Goal: Task Accomplishment & Management: Complete application form

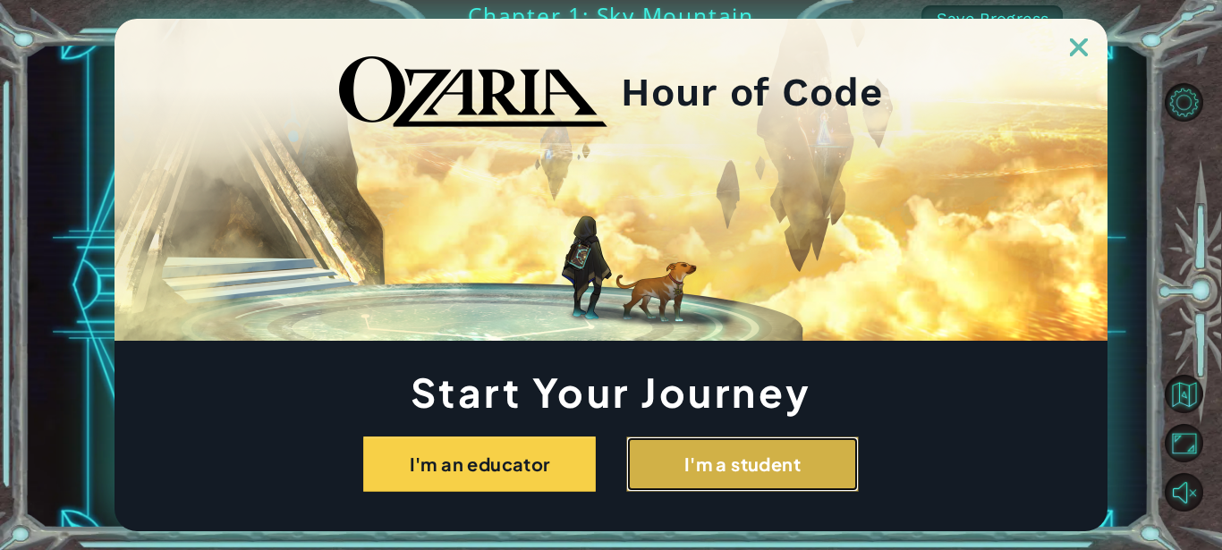
click at [756, 478] on button "I'm a student" at bounding box center [742, 463] width 233 height 55
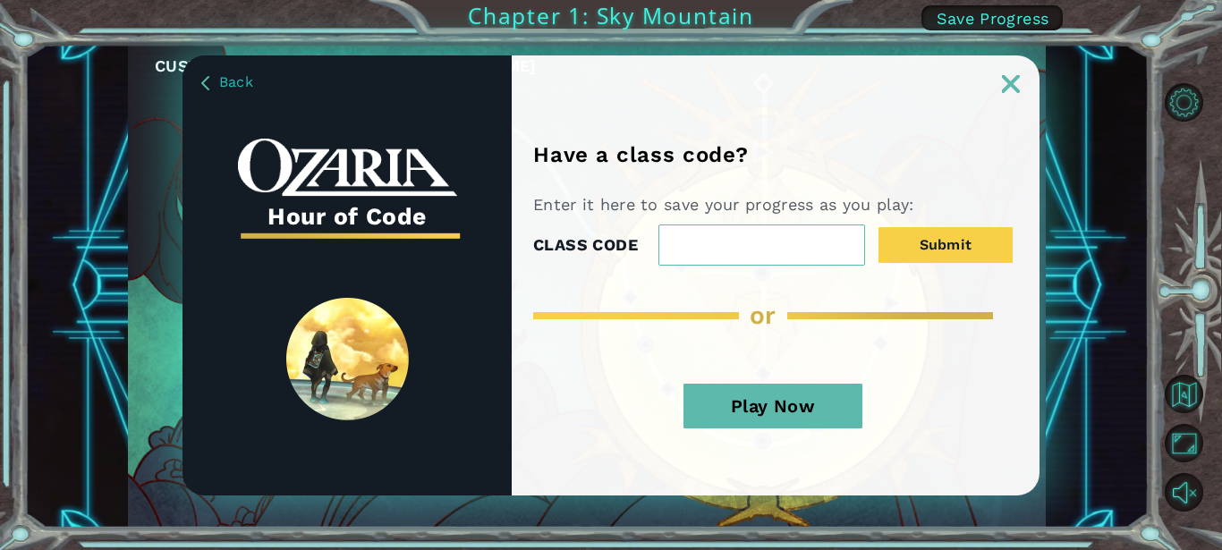
click at [756, 478] on div "Have a class code? Enter it here to save your progress as you play: CLASS CODE …" at bounding box center [776, 318] width 528 height 353
click at [778, 243] on input "CLASS CODE" at bounding box center [761, 244] width 207 height 41
click at [1008, 87] on img at bounding box center [1011, 84] width 18 height 18
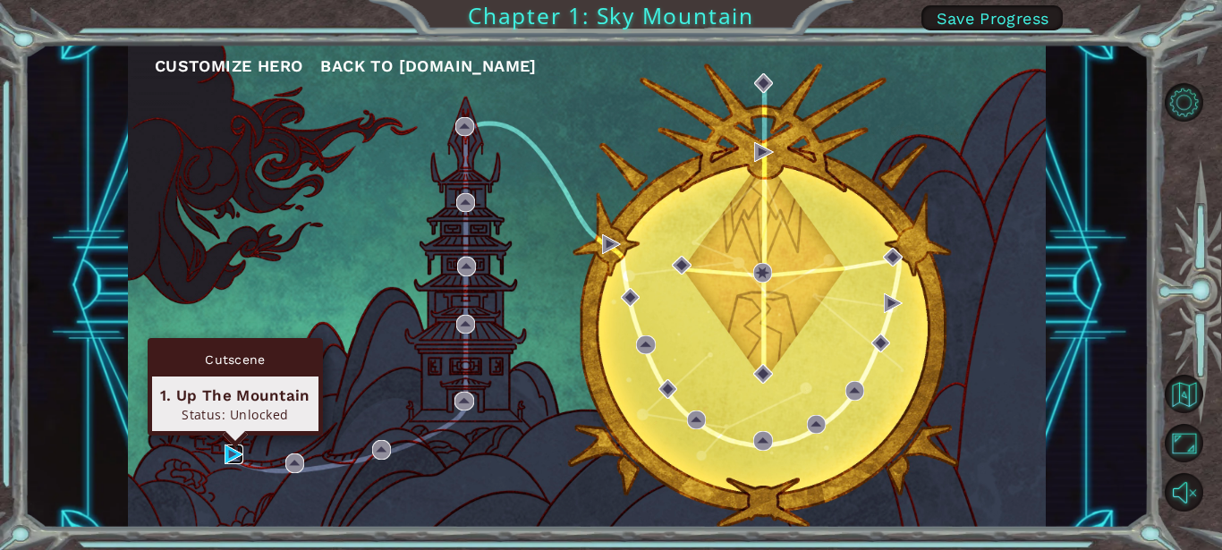
click at [230, 446] on img at bounding box center [234, 454] width 20 height 20
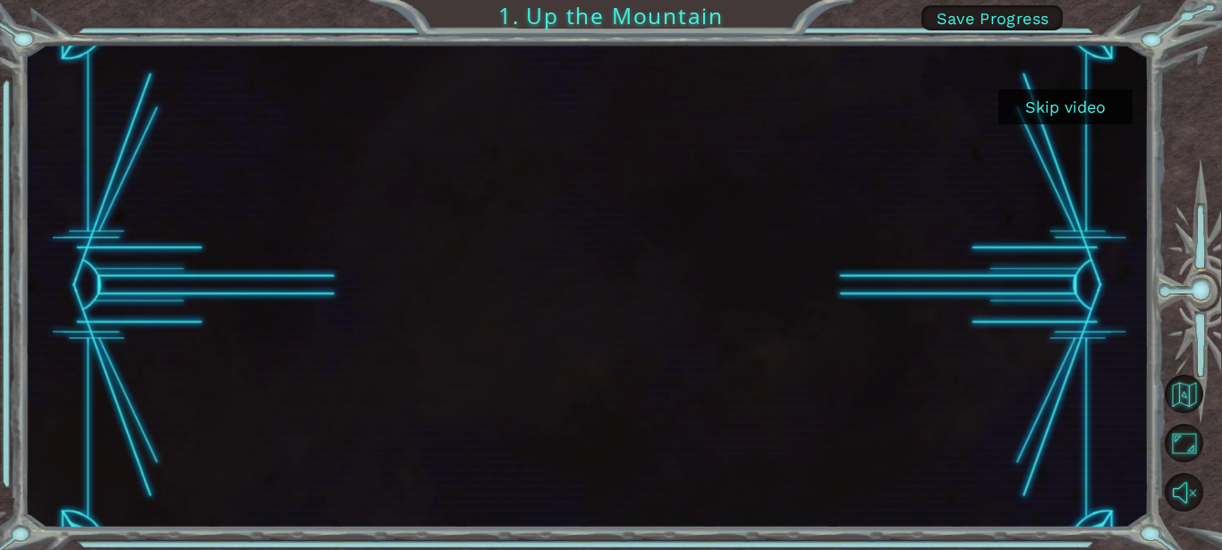
click at [1113, 106] on button "Skip video" at bounding box center [1065, 106] width 134 height 35
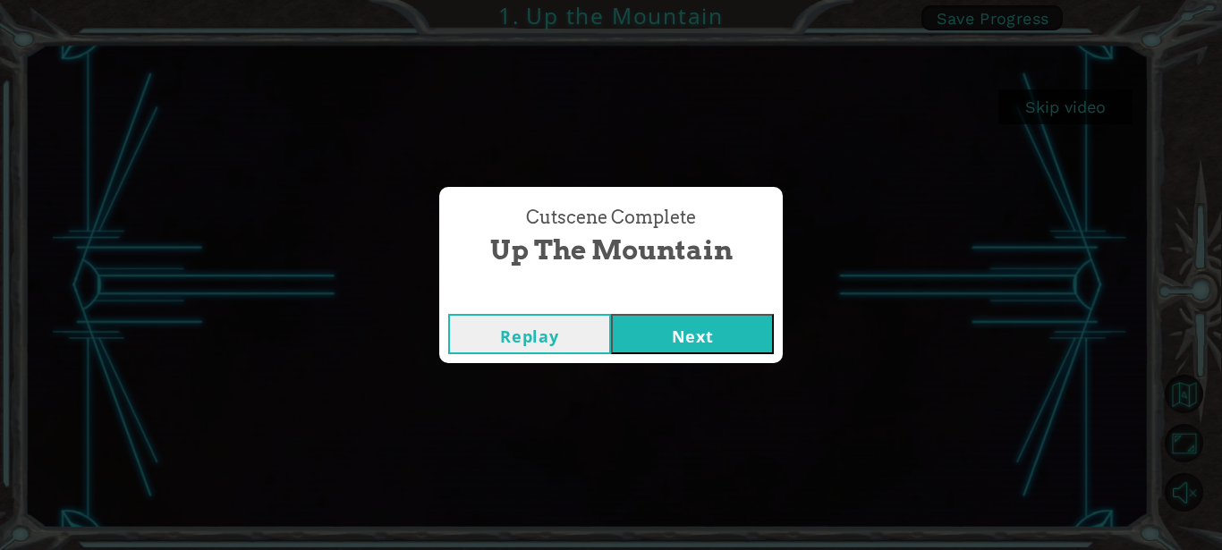
click at [1113, 106] on div "Cutscene Complete Up the Mountain Replay Next" at bounding box center [611, 275] width 1222 height 550
click at [679, 332] on button "Next" at bounding box center [692, 334] width 163 height 40
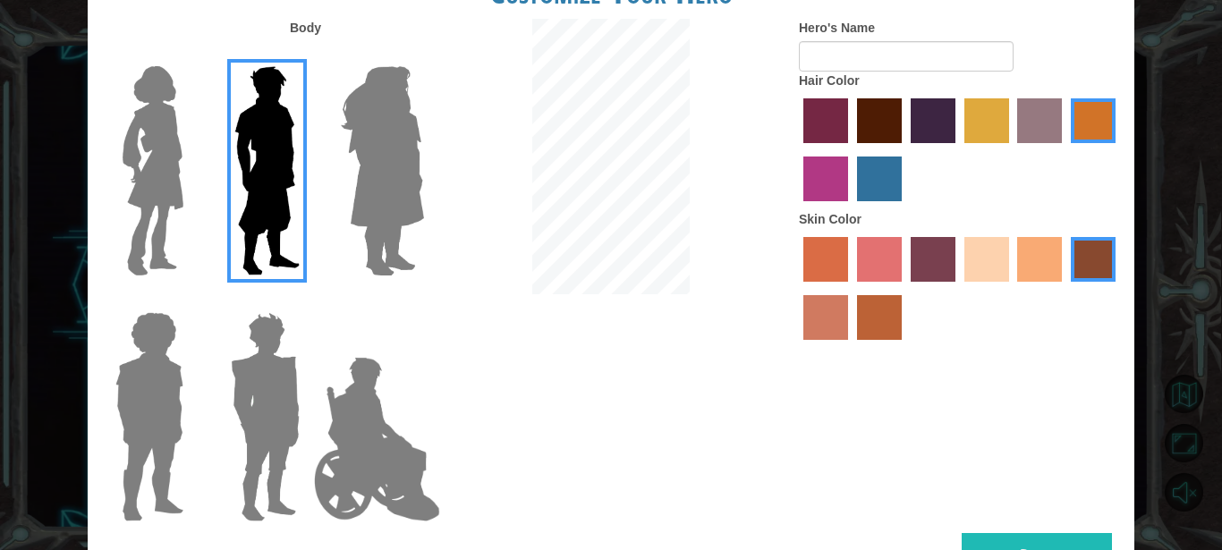
click at [270, 395] on img at bounding box center [265, 417] width 83 height 224
click at [307, 300] on input "Hero Garnet" at bounding box center [307, 300] width 0 height 0
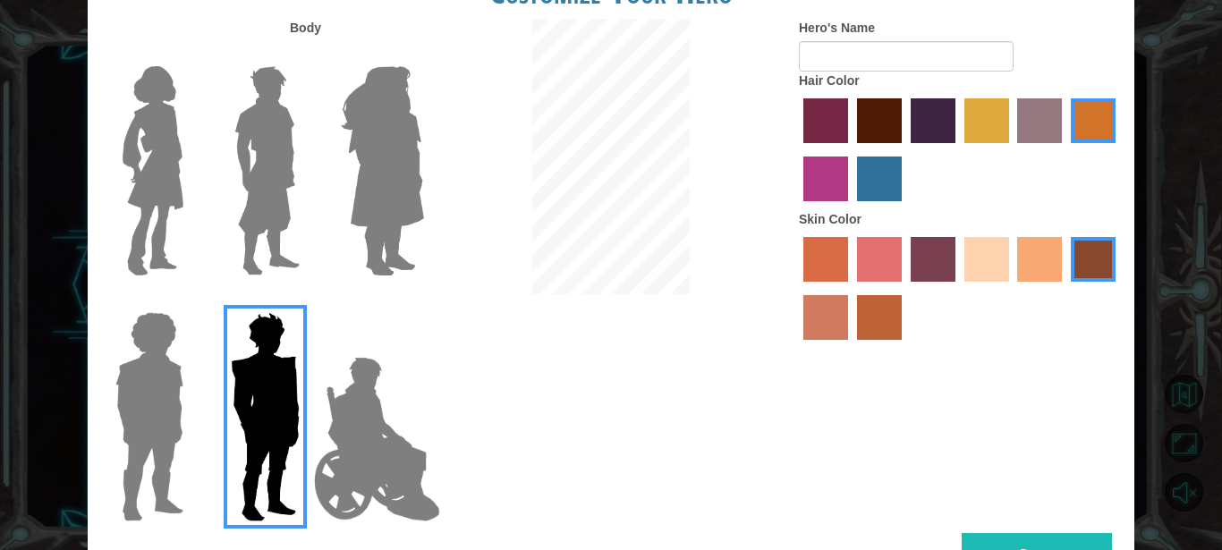
click at [144, 401] on img at bounding box center [149, 417] width 82 height 224
click at [190, 300] on input "Hero Steven" at bounding box center [190, 300] width 0 height 0
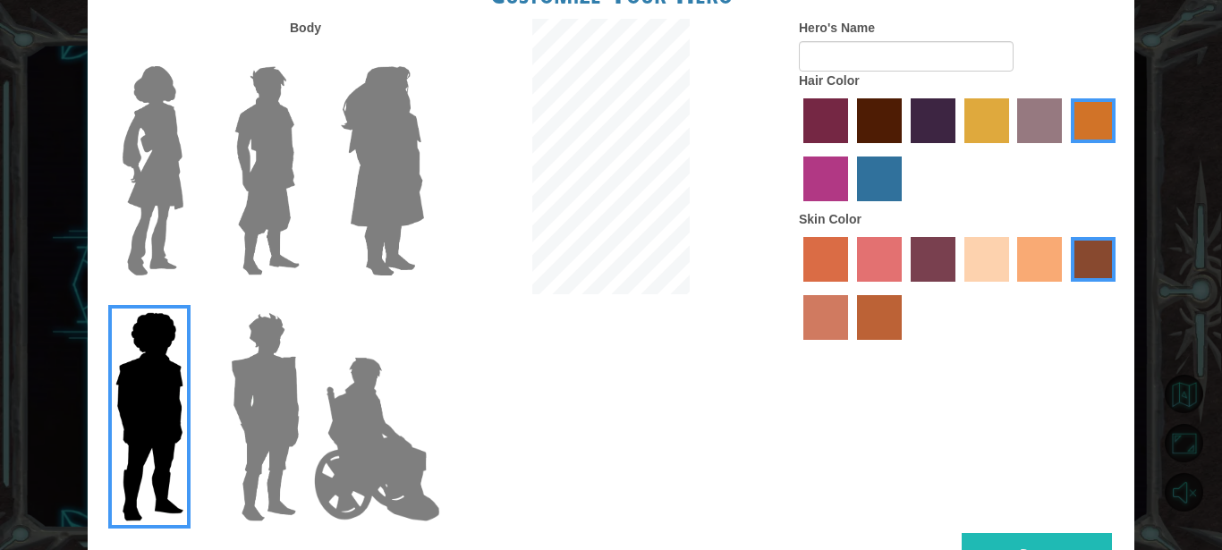
click at [146, 188] on img at bounding box center [152, 171] width 75 height 224
click at [190, 55] on input "Hero Connie" at bounding box center [190, 55] width 0 height 0
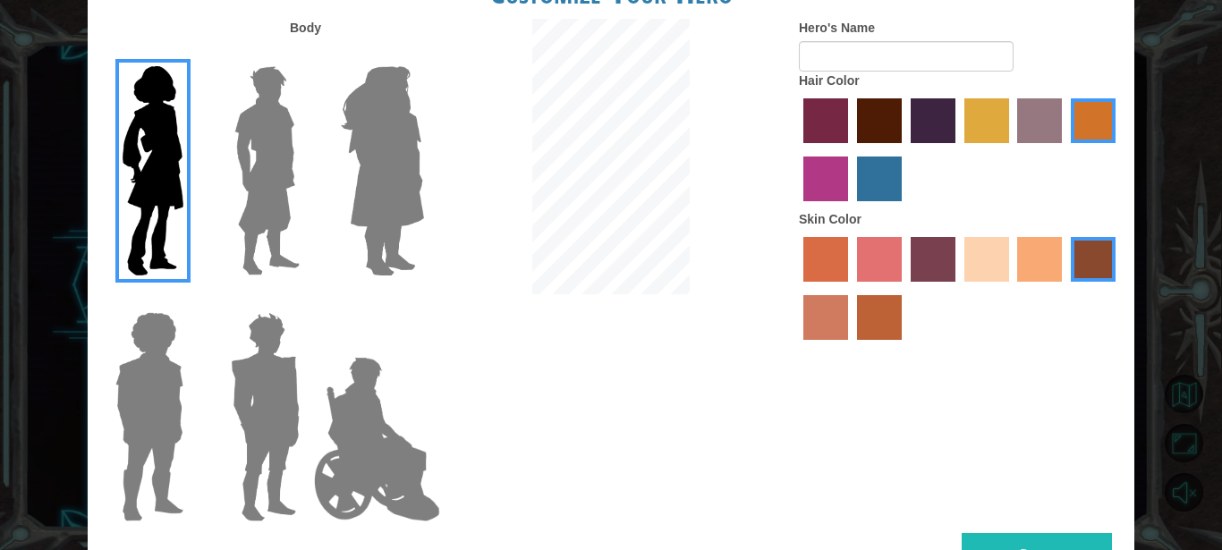
click at [364, 182] on img at bounding box center [382, 171] width 97 height 224
click at [423, 55] on input "Hero Amethyst" at bounding box center [423, 55] width 0 height 0
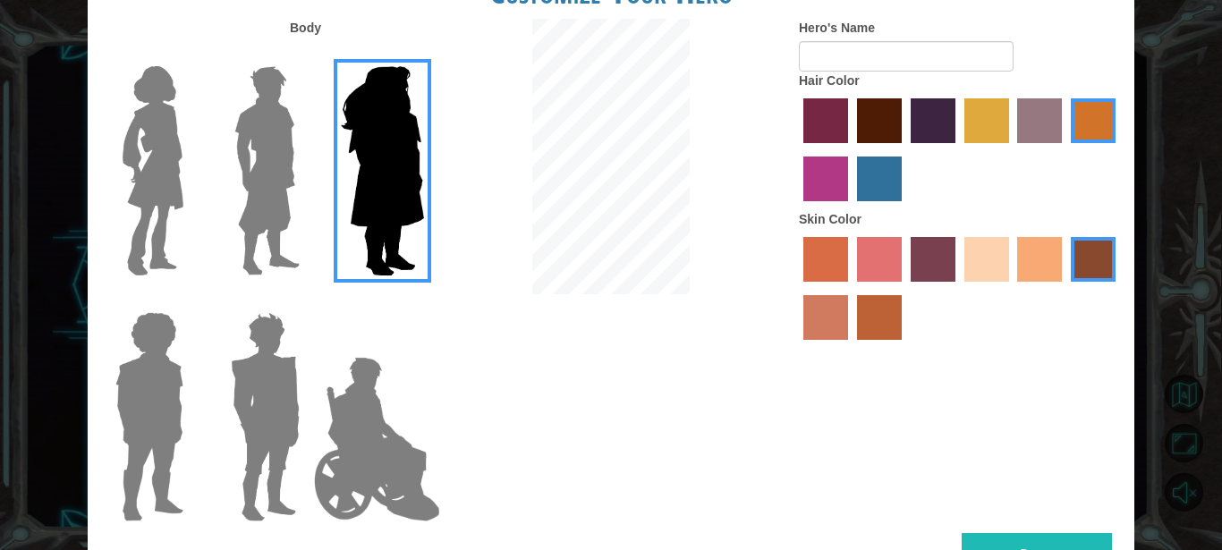
click at [268, 370] on img at bounding box center [265, 417] width 83 height 224
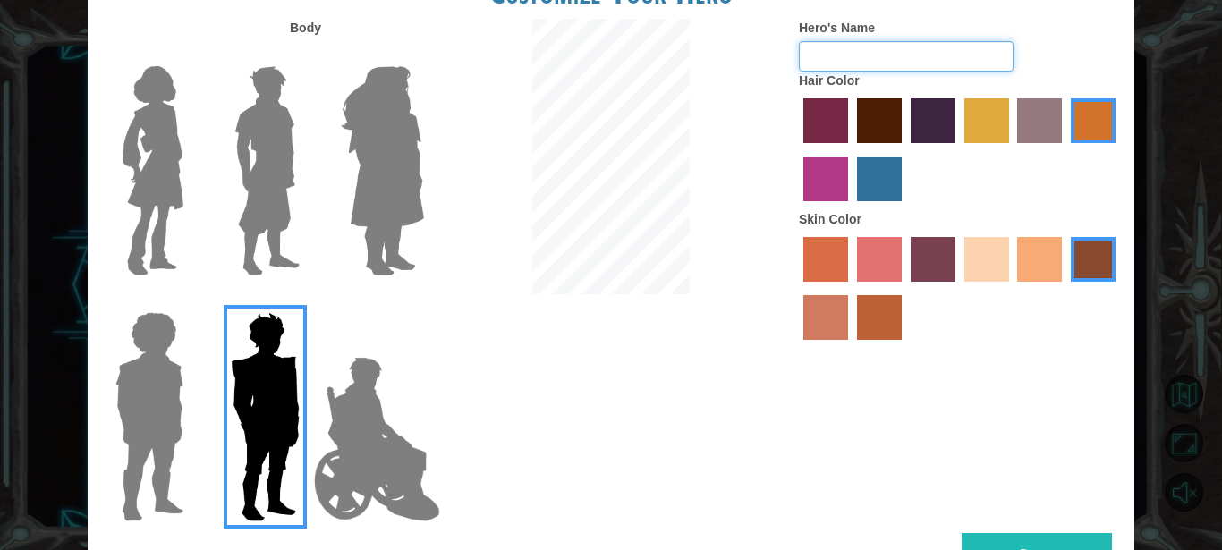
click at [830, 63] on input "Hero's Name" at bounding box center [906, 56] width 215 height 30
type input "[PERSON_NAME]"
click at [821, 282] on label "sorbus skin color" at bounding box center [825, 259] width 45 height 45
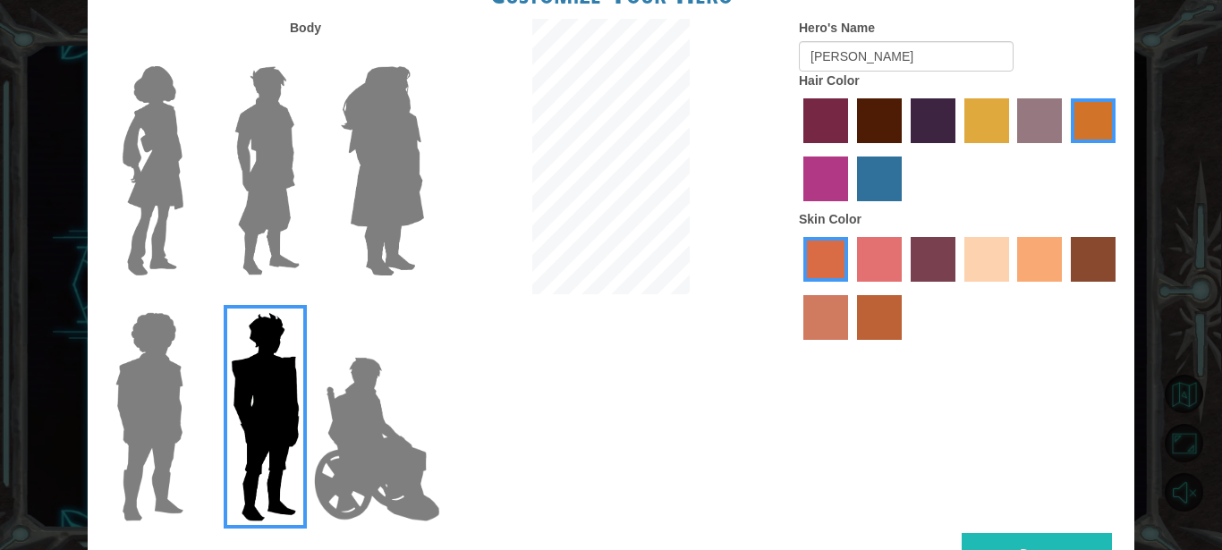
click at [974, 129] on label "tulip tree hair color" at bounding box center [986, 120] width 45 height 45
click at [958, 149] on input "tulip tree hair color" at bounding box center [958, 149] width 0 height 0
click at [821, 143] on label "paprika hair color" at bounding box center [825, 120] width 45 height 45
click at [797, 149] on input "paprika hair color" at bounding box center [797, 149] width 0 height 0
click at [867, 140] on label "maroon hair color" at bounding box center [879, 120] width 45 height 45
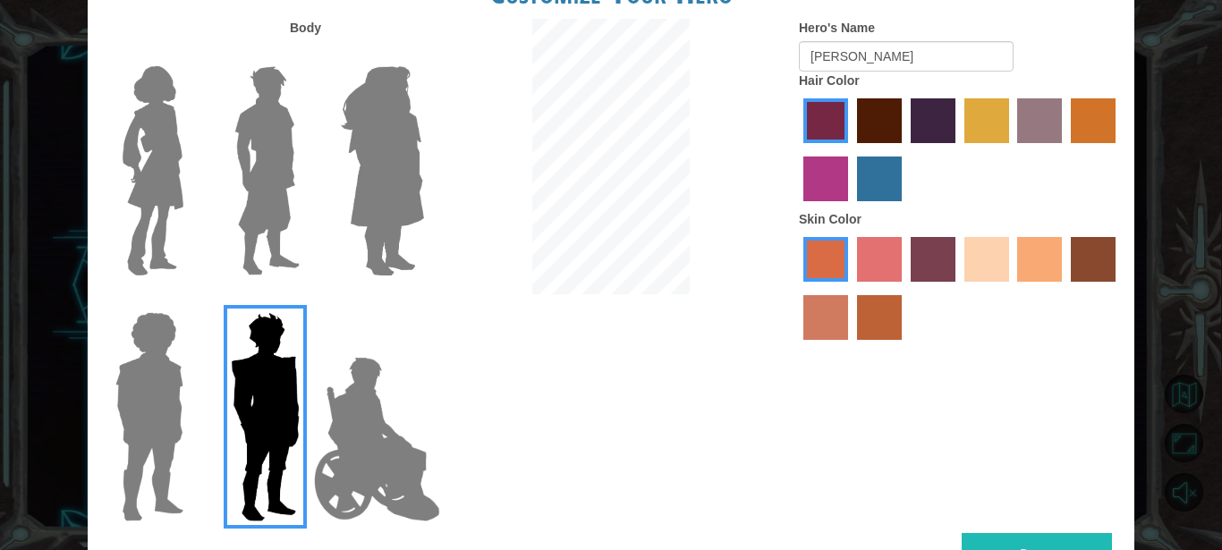
click at [850, 149] on input "maroon hair color" at bounding box center [850, 149] width 0 height 0
drag, startPoint x: 847, startPoint y: 239, endPoint x: 849, endPoint y: 224, distance: 14.4
click at [847, 228] on label "Skin Color" at bounding box center [830, 219] width 63 height 18
click at [846, 231] on div "Hero's Name [PERSON_NAME] Hair Color Skin Color" at bounding box center [959, 184] width 349 height 330
click at [845, 228] on label "Skin Color" at bounding box center [830, 219] width 63 height 18
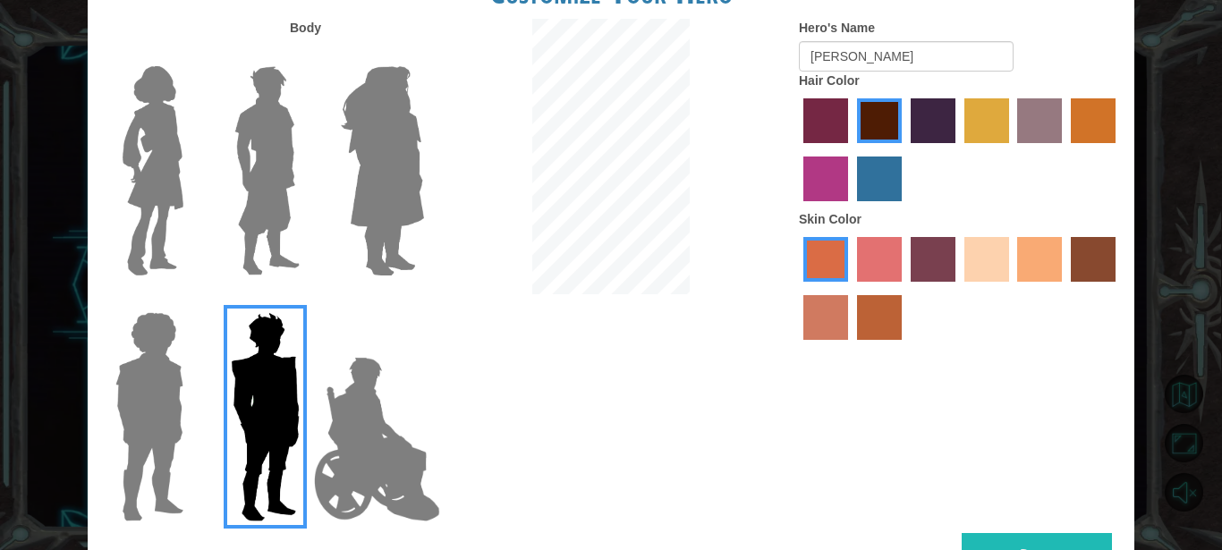
click at [846, 228] on label "Skin Color" at bounding box center [830, 219] width 63 height 18
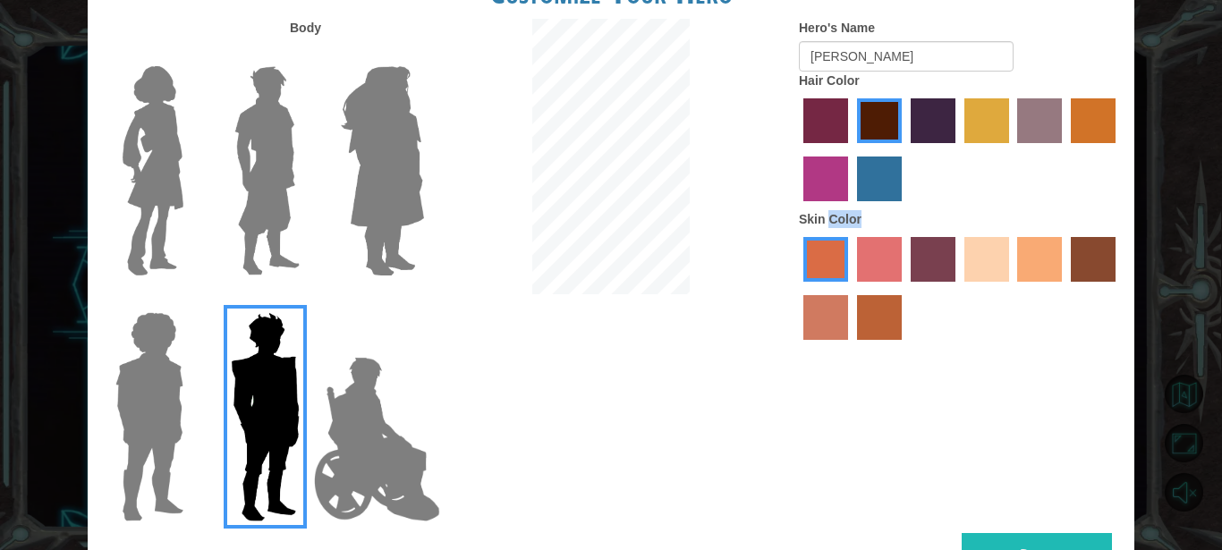
click at [846, 228] on label "Skin Color" at bounding box center [830, 219] width 63 height 18
click at [937, 95] on div "Hero's Name [PERSON_NAME] Hair Color Skin Color" at bounding box center [959, 184] width 349 height 330
click at [848, 89] on label "Hair Color" at bounding box center [829, 81] width 61 height 18
click at [847, 89] on label "Hair Color" at bounding box center [829, 81] width 61 height 18
click at [844, 72] on input "[PERSON_NAME]" at bounding box center [906, 56] width 215 height 30
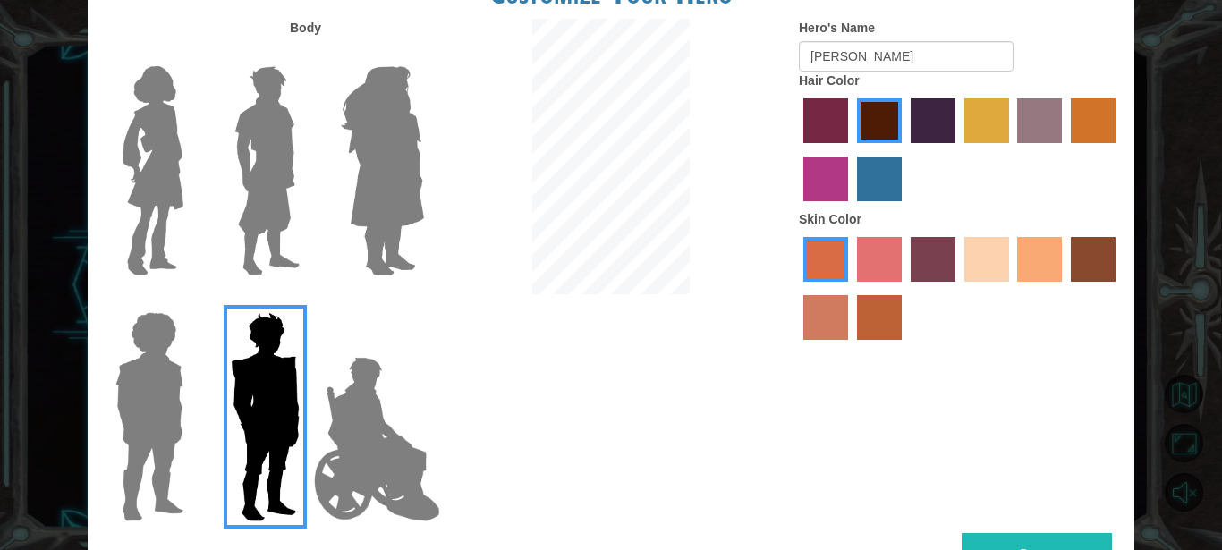
click at [833, 89] on label "Hair Color" at bounding box center [829, 81] width 61 height 18
click at [831, 72] on input "[PERSON_NAME]" at bounding box center [906, 56] width 215 height 30
click at [831, 89] on label "Hair Color" at bounding box center [829, 81] width 61 height 18
drag, startPoint x: 827, startPoint y: 98, endPoint x: 815, endPoint y: 94, distance: 13.3
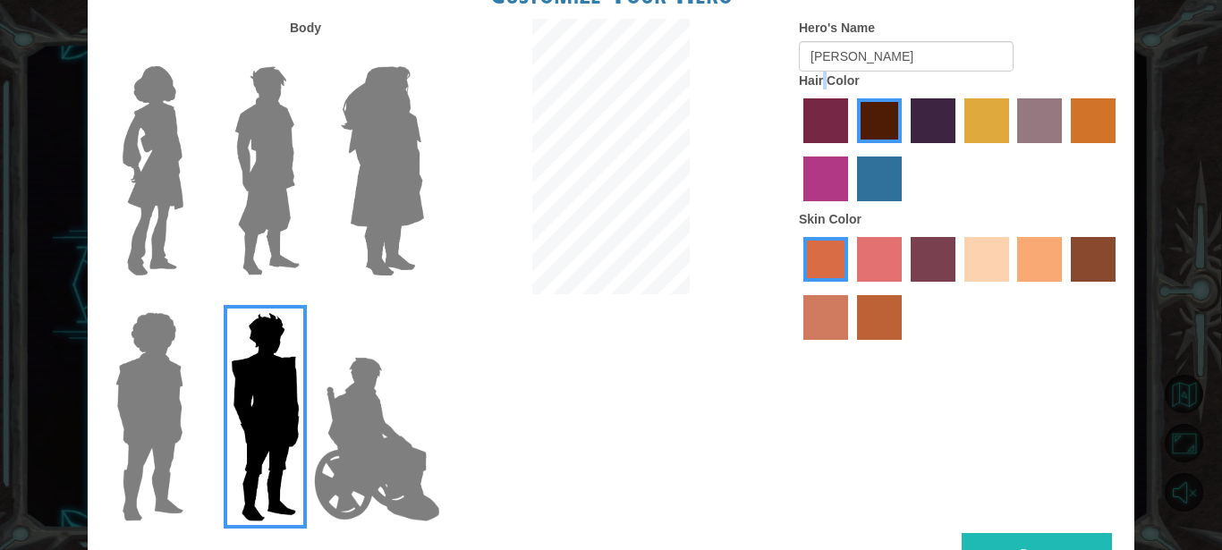
click at [817, 89] on label "Hair Color" at bounding box center [829, 81] width 61 height 18
click at [815, 89] on label "Hair Color" at bounding box center [829, 81] width 61 height 18
click at [809, 89] on label "Hair Color" at bounding box center [829, 81] width 61 height 18
click at [1017, 533] on button "Done" at bounding box center [1036, 553] width 150 height 40
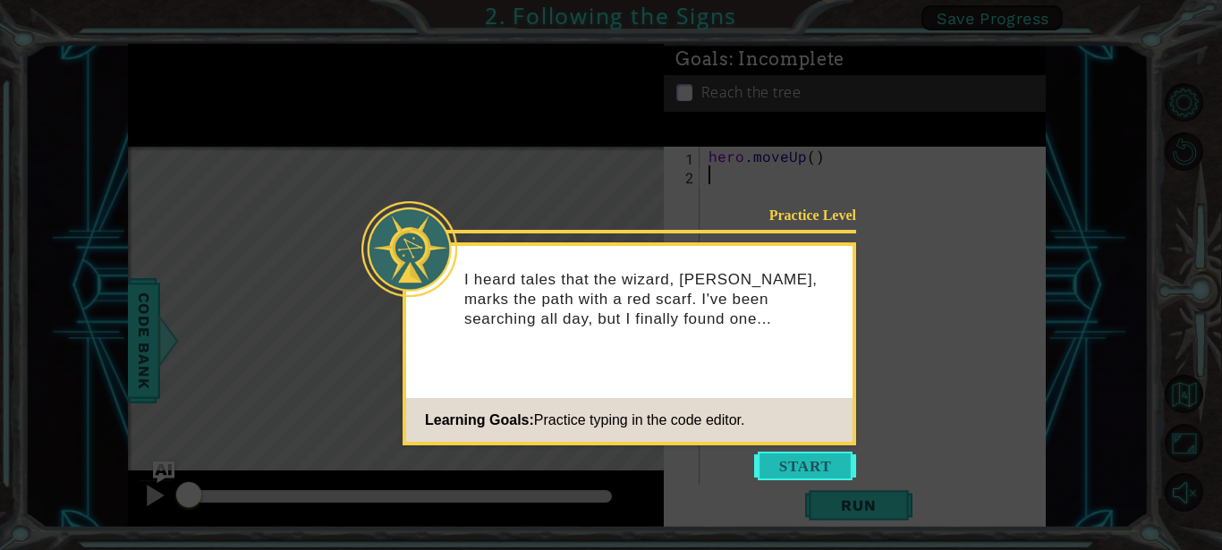
click at [794, 461] on button "Start" at bounding box center [805, 466] width 102 height 29
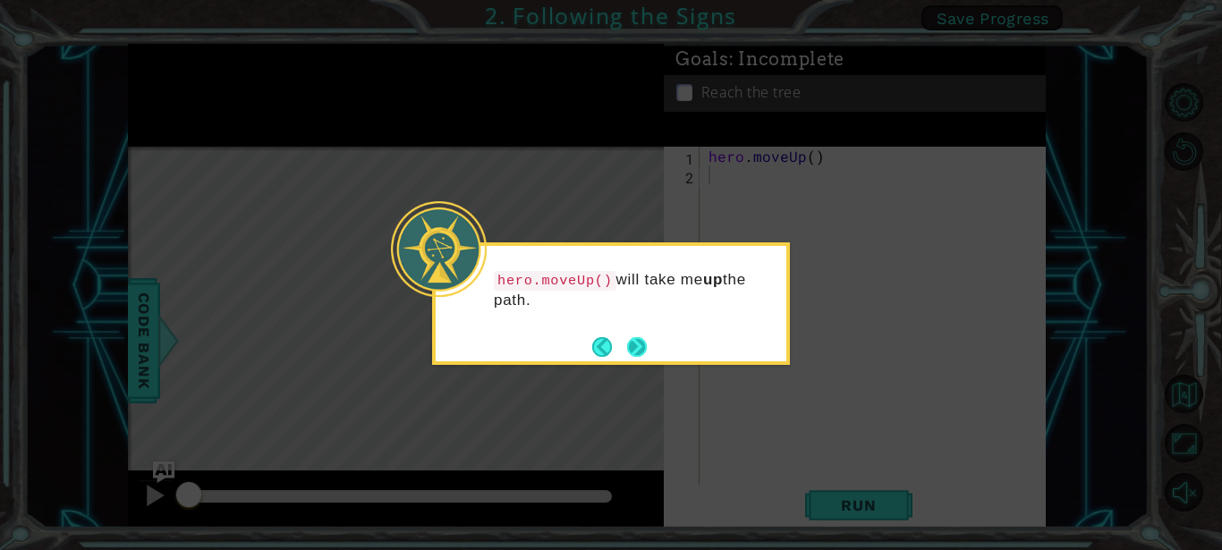
click at [635, 338] on button "Next" at bounding box center [637, 347] width 20 height 20
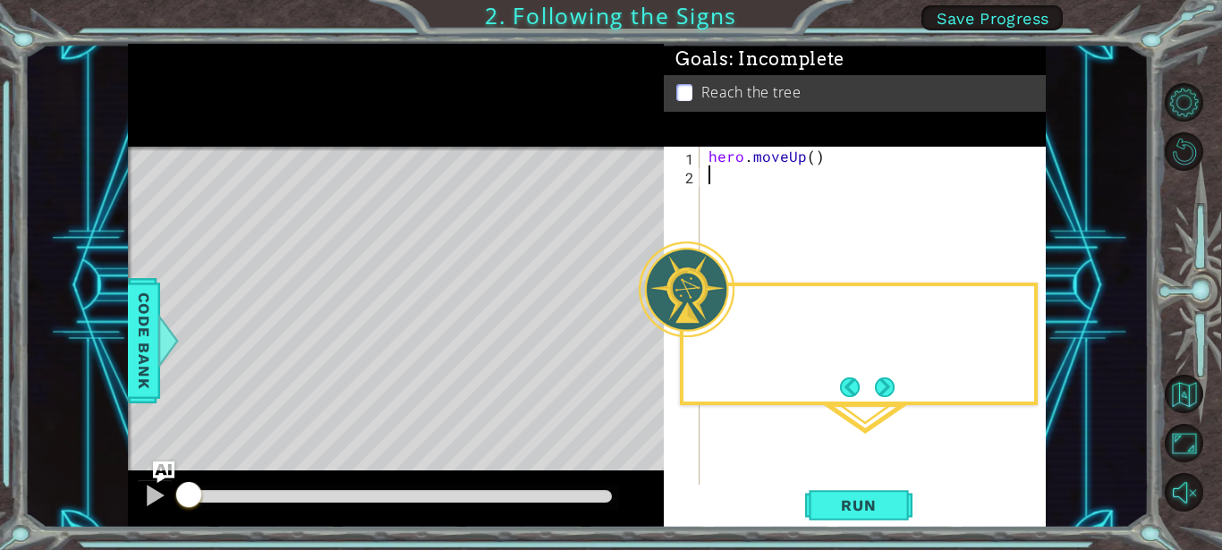
click at [635, 338] on div "Level Map" at bounding box center [541, 410] width 826 height 527
click at [846, 511] on span "Run" at bounding box center [858, 505] width 71 height 18
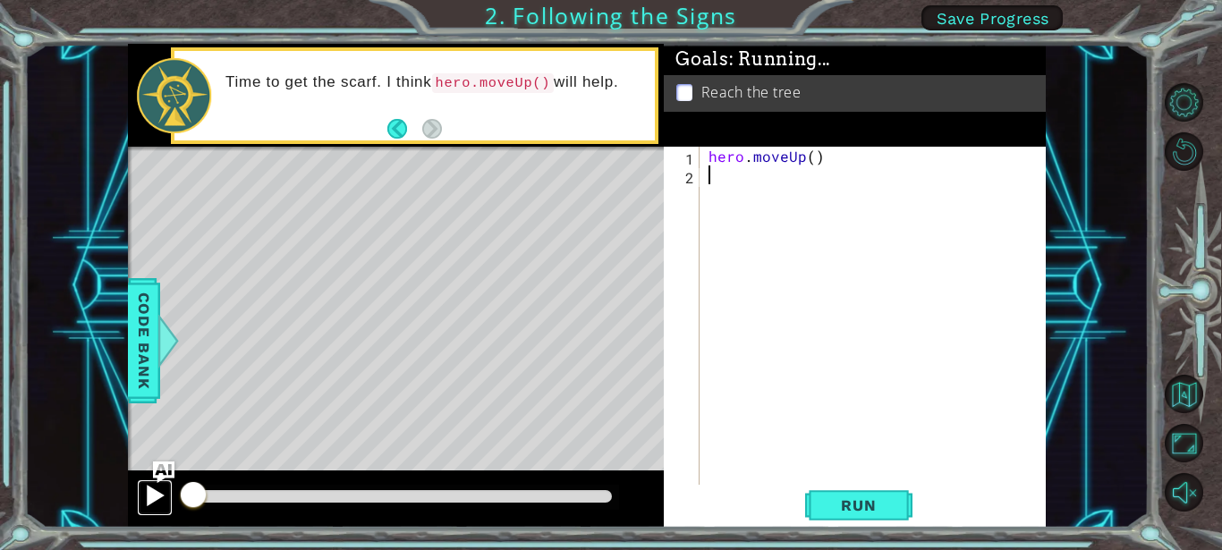
click at [149, 480] on button at bounding box center [155, 497] width 36 height 37
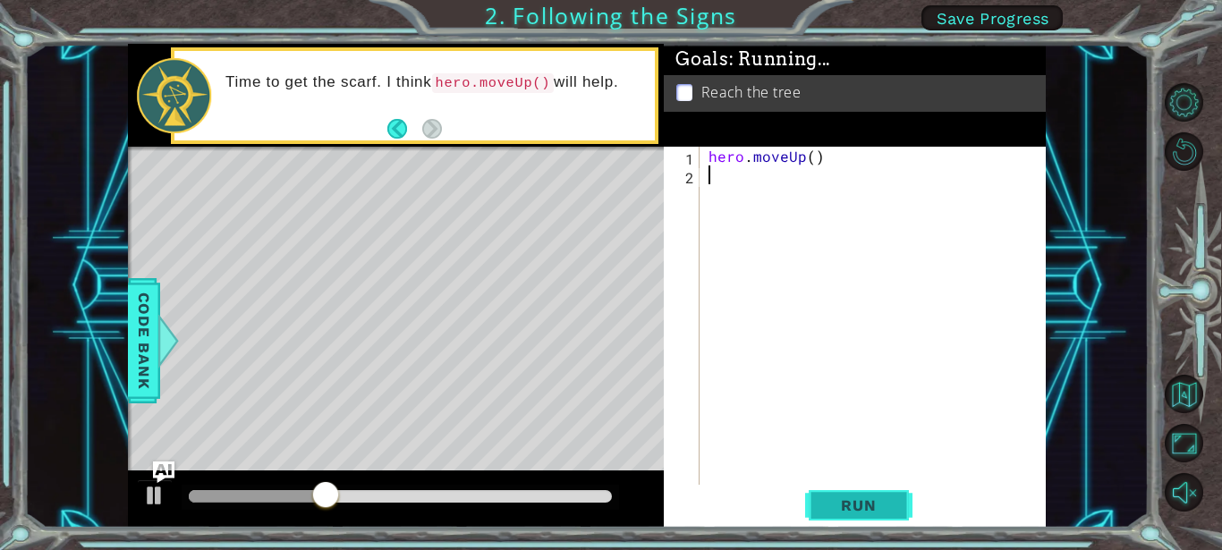
click at [869, 498] on span "Run" at bounding box center [858, 505] width 71 height 18
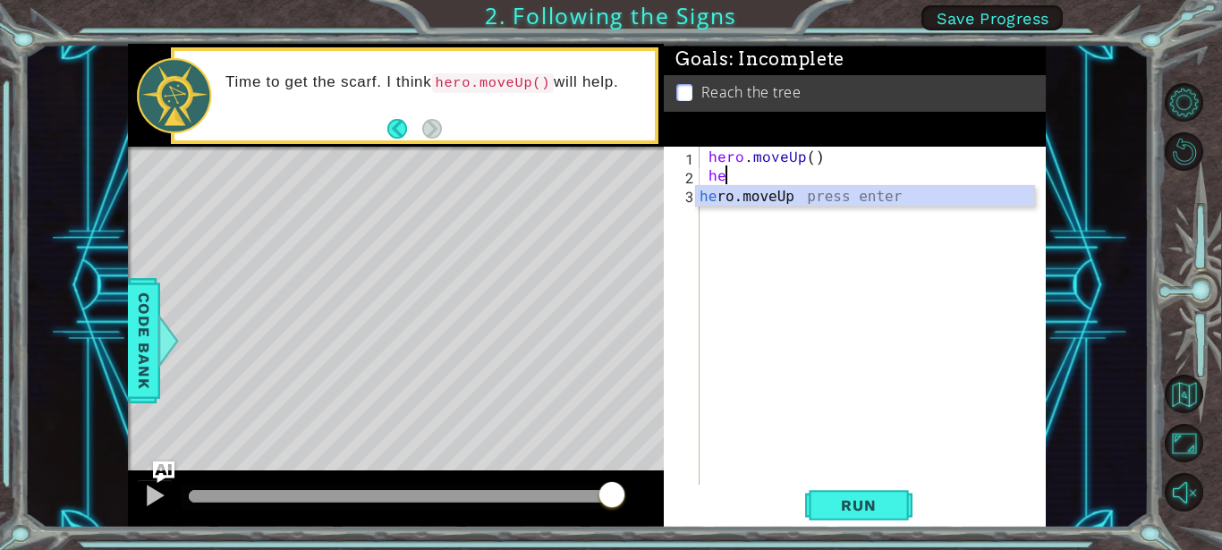
scroll to position [0, 1]
type textarea "hero"
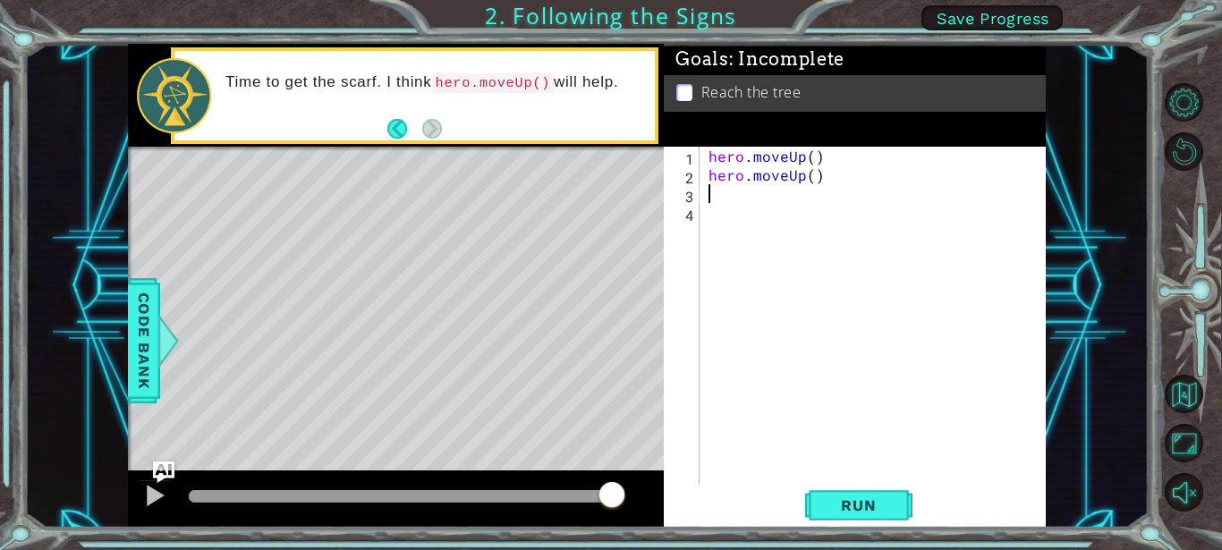
scroll to position [0, 0]
drag, startPoint x: 163, startPoint y: 472, endPoint x: 155, endPoint y: 484, distance: 14.1
click at [156, 480] on img "Ask AI" at bounding box center [163, 472] width 23 height 23
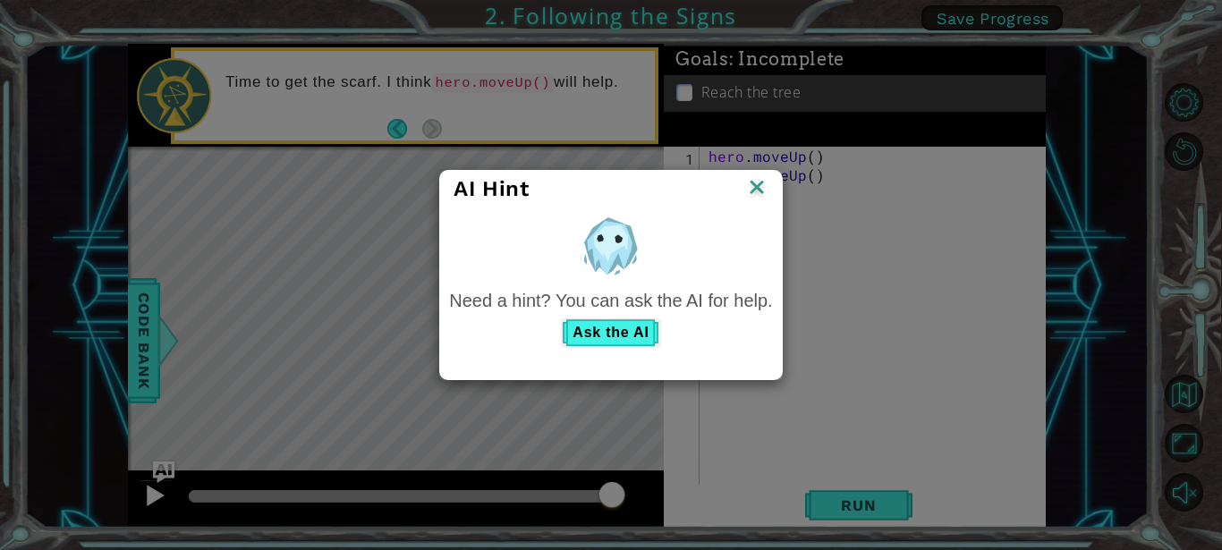
click at [152, 487] on div "AI Hint Need a hint? You can ask the AI for help. Ask the AI" at bounding box center [611, 275] width 1222 height 550
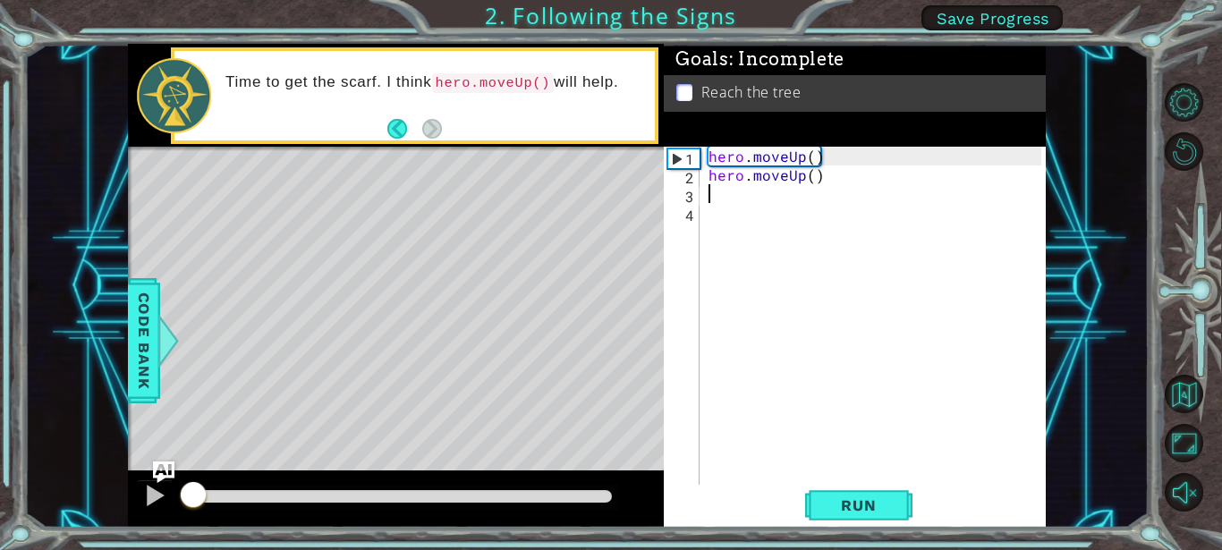
drag, startPoint x: 614, startPoint y: 482, endPoint x: 0, endPoint y: 445, distance: 615.5
click at [0, 445] on div "1 ההההההההההההההההההההההההההההההההההההההההההההההההההההההההההההההההההההההההההההה…" at bounding box center [611, 275] width 1222 height 550
click at [151, 494] on div at bounding box center [154, 495] width 23 height 23
click at [855, 503] on span "Run" at bounding box center [858, 505] width 71 height 18
click at [852, 505] on span "Run" at bounding box center [858, 505] width 71 height 18
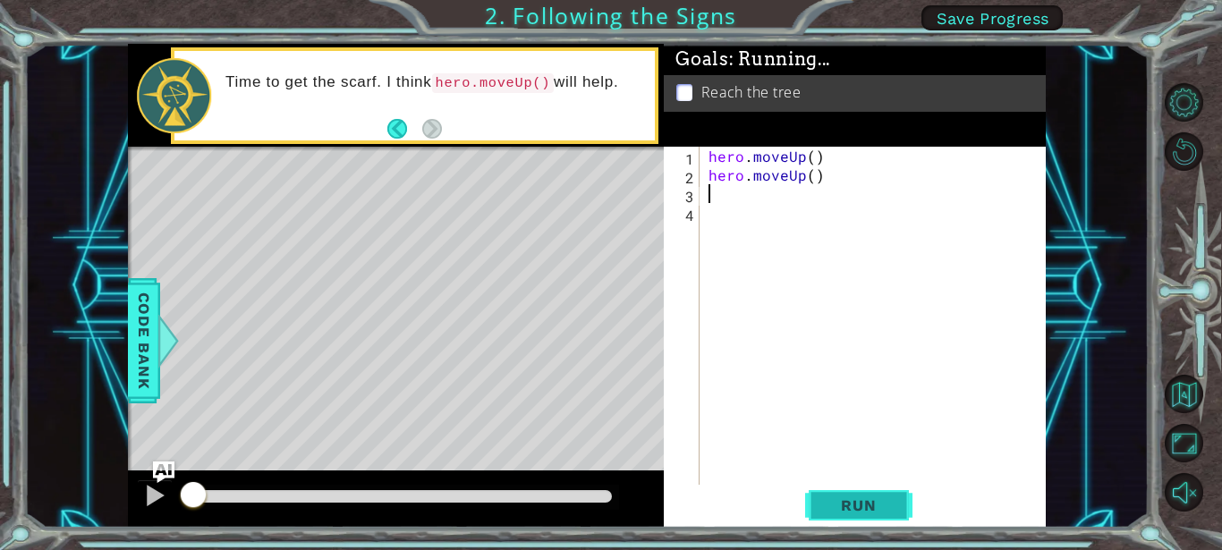
click at [852, 505] on span "Run" at bounding box center [858, 505] width 71 height 18
click at [850, 500] on span "Run" at bounding box center [858, 505] width 71 height 18
drag, startPoint x: 215, startPoint y: 473, endPoint x: 188, endPoint y: 481, distance: 28.0
click at [209, 475] on div at bounding box center [396, 498] width 537 height 57
click at [166, 491] on button at bounding box center [155, 497] width 36 height 37
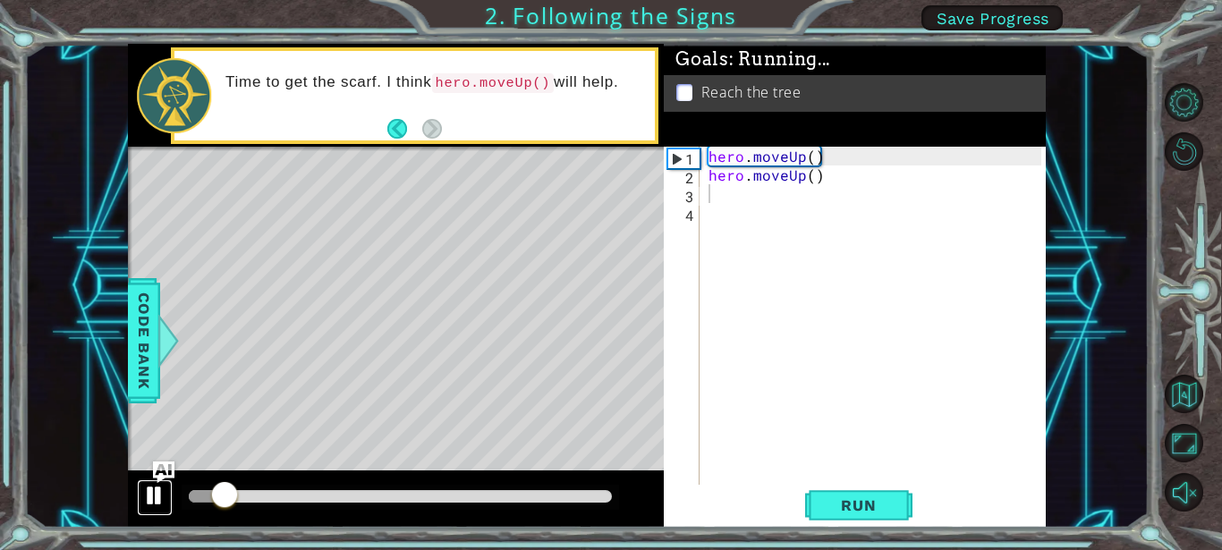
click at [166, 491] on button at bounding box center [155, 497] width 36 height 37
click at [136, 490] on div at bounding box center [396, 498] width 537 height 57
click at [148, 493] on div at bounding box center [154, 495] width 23 height 23
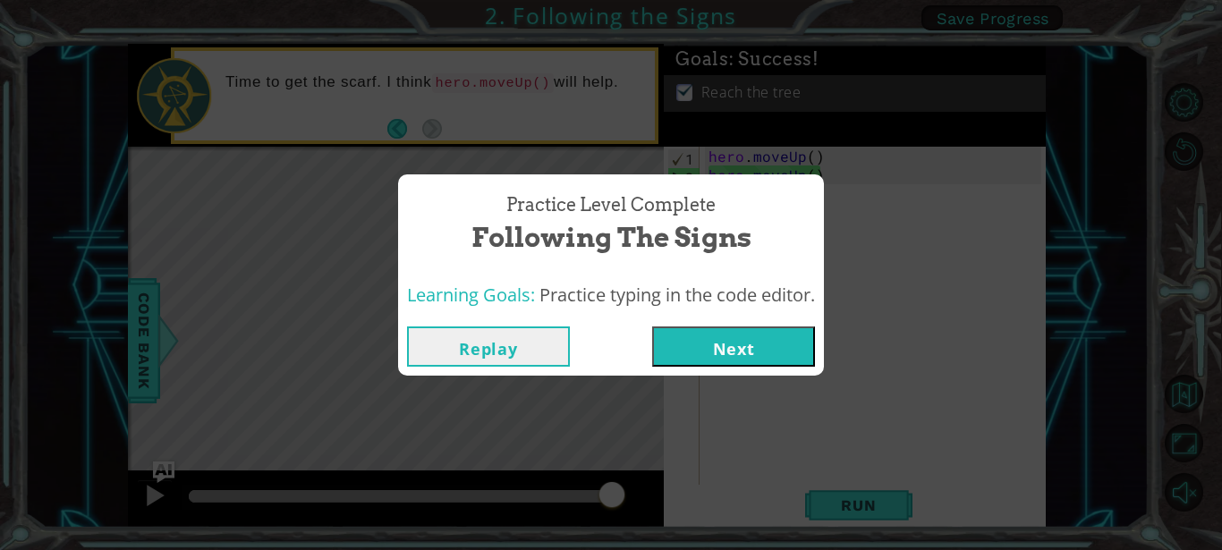
click at [740, 340] on button "Next" at bounding box center [733, 346] width 163 height 40
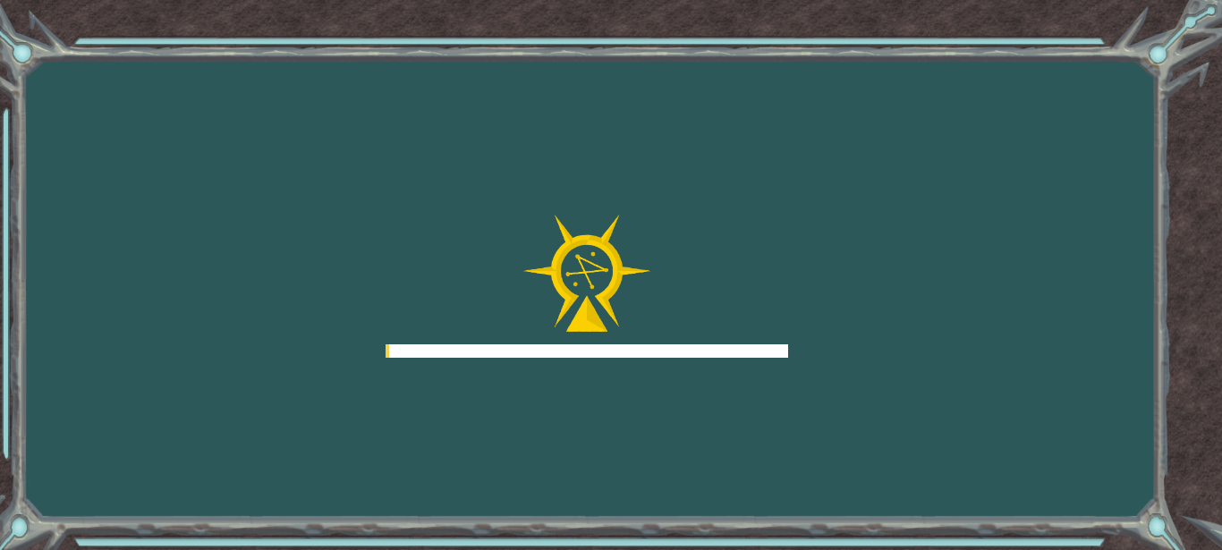
click at [740, 340] on div at bounding box center [586, 286] width 402 height 143
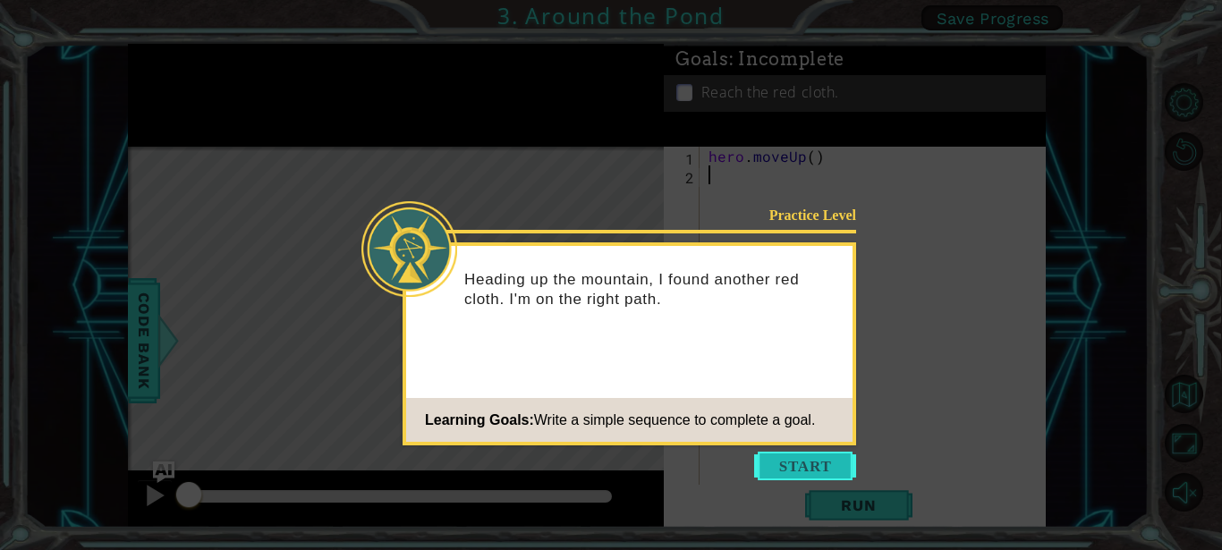
click at [781, 467] on button "Start" at bounding box center [805, 466] width 102 height 29
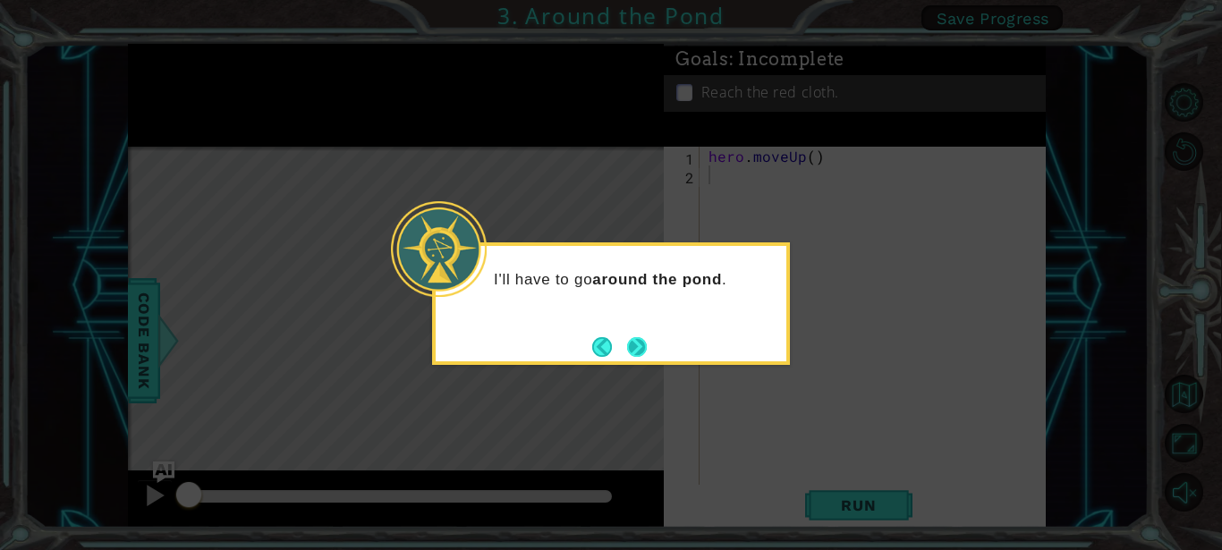
click at [636, 339] on div "I'll have to go around the pond ." at bounding box center [611, 303] width 358 height 123
click at [637, 339] on button "Next" at bounding box center [637, 347] width 20 height 20
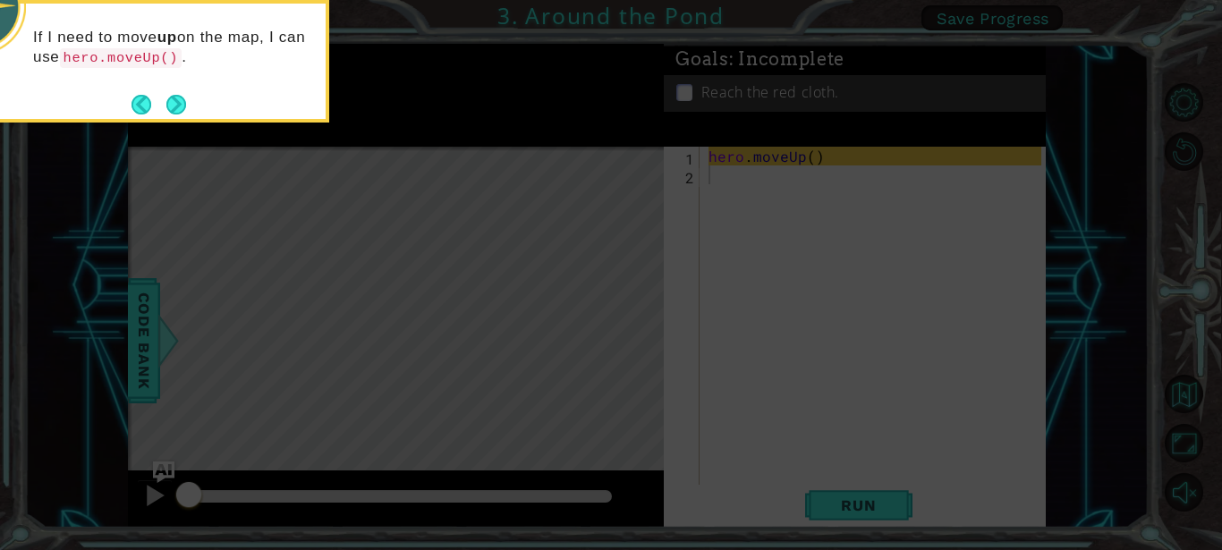
click at [172, 102] on button "Next" at bounding box center [176, 105] width 20 height 20
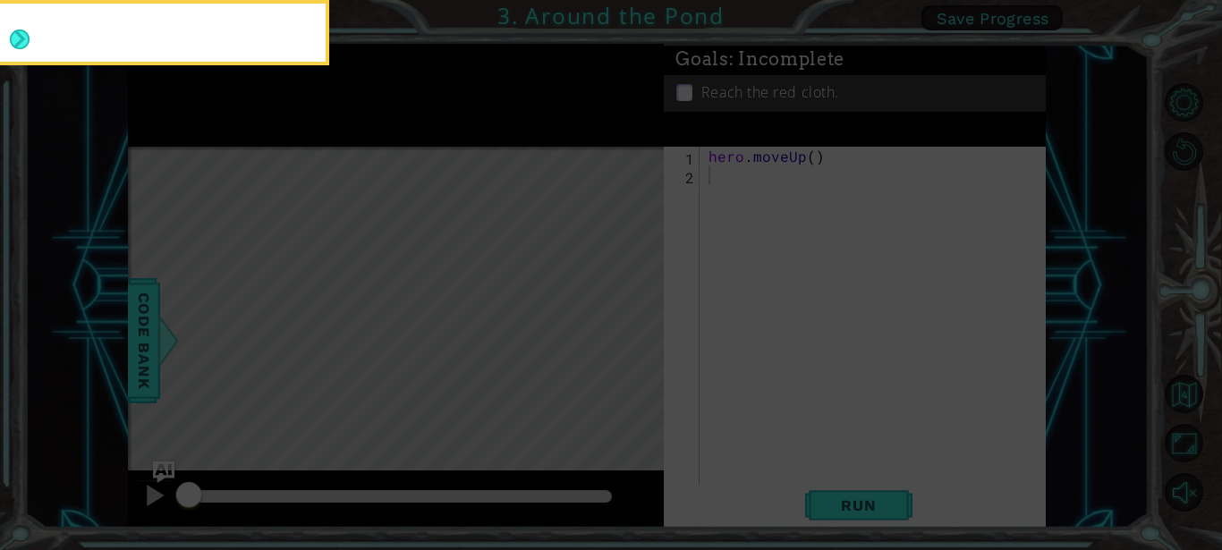
click at [173, 102] on body "1 ההההההההההההההההההההההההההההההההההההההההההההההההההההההההההההההההההההההההההההה…" at bounding box center [611, 275] width 1222 height 550
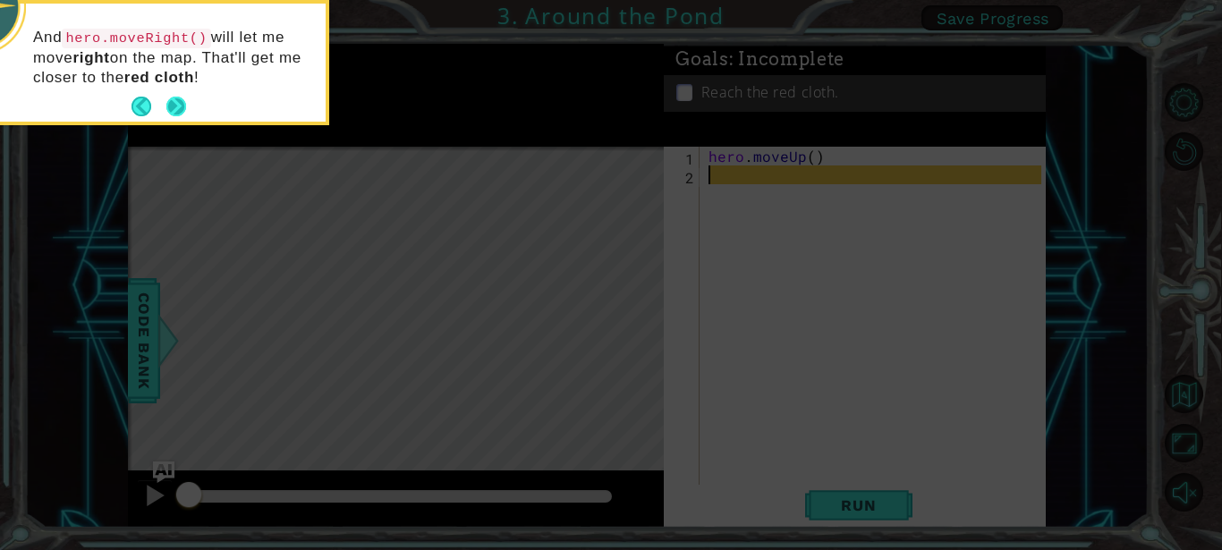
click at [175, 106] on button "Next" at bounding box center [176, 107] width 20 height 20
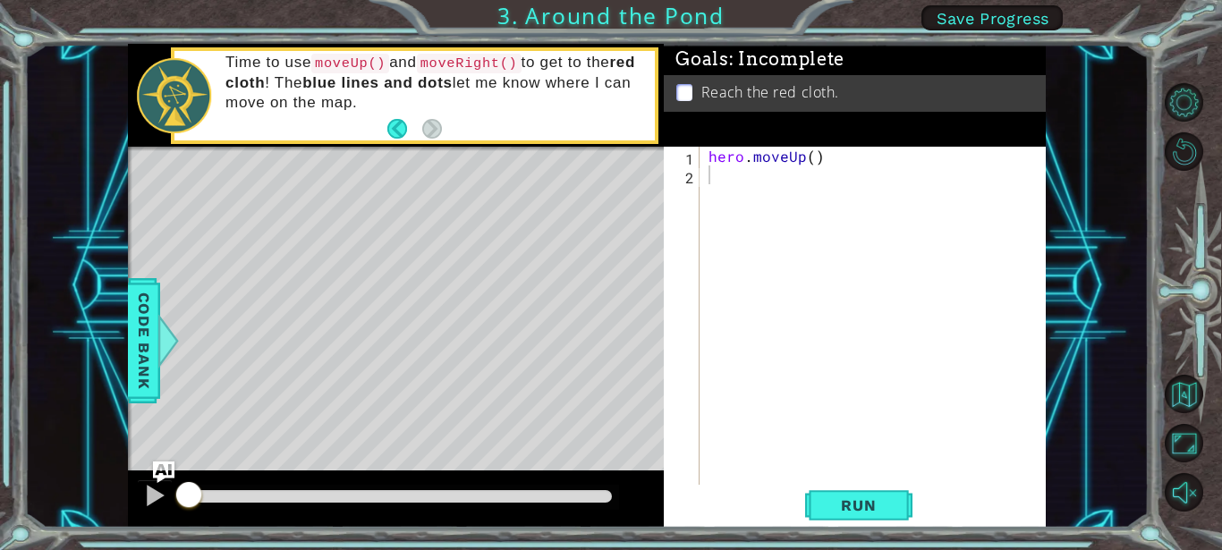
click at [190, 128] on div at bounding box center [174, 95] width 75 height 75
click at [402, 130] on button "Back" at bounding box center [404, 129] width 35 height 20
click at [402, 129] on div "Time to use moveUp() and moveRight() to get to the red cloth ! The blue lines a…" at bounding box center [396, 95] width 537 height 103
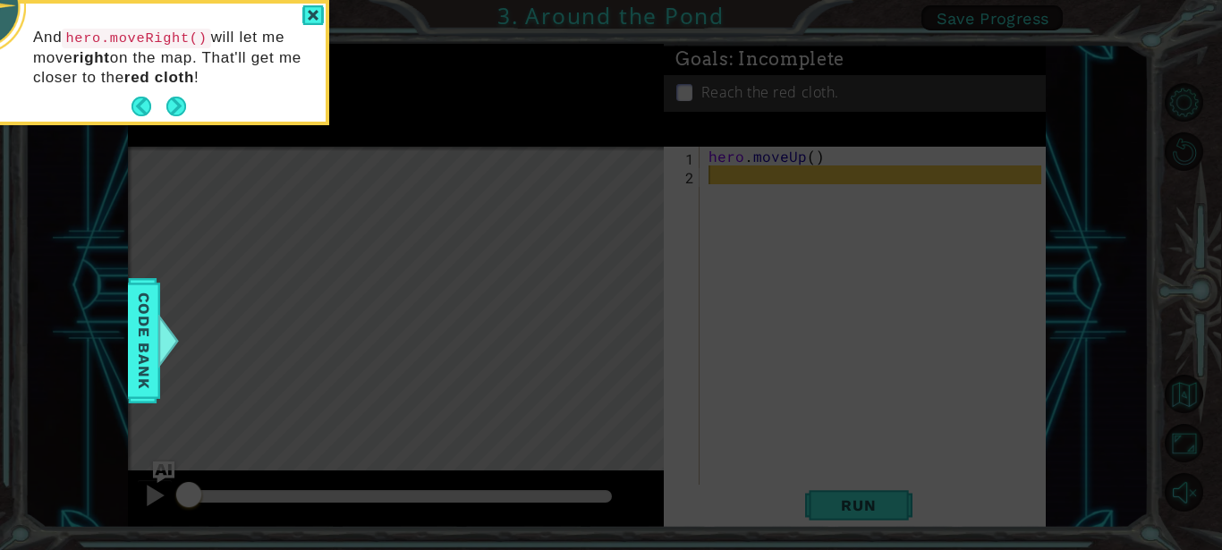
click at [167, 99] on button "Next" at bounding box center [176, 107] width 20 height 20
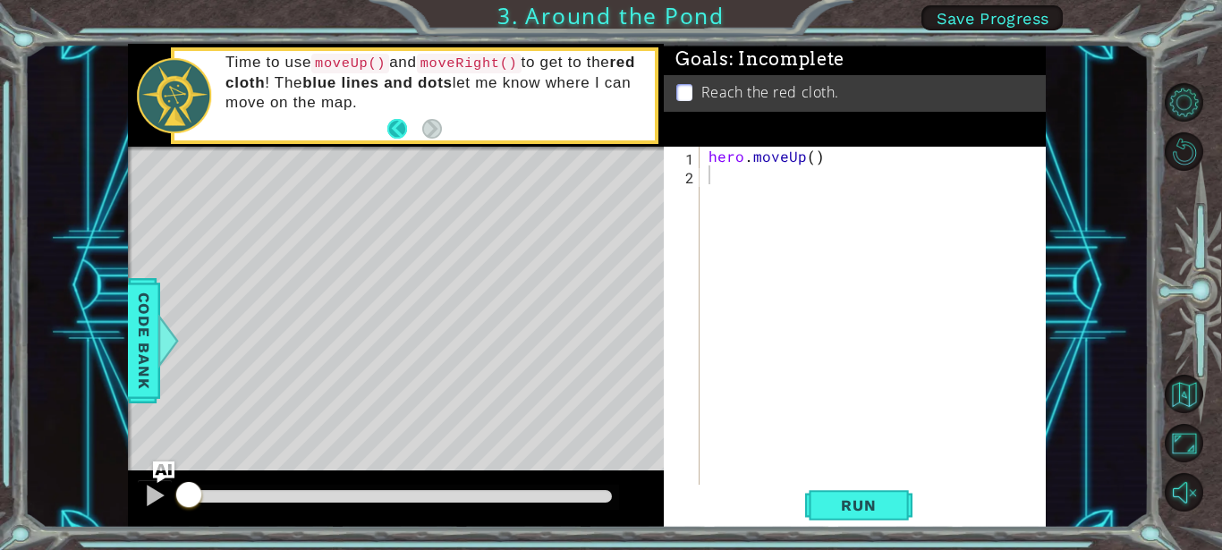
drag, startPoint x: 395, startPoint y: 125, endPoint x: 418, endPoint y: 123, distance: 22.5
click at [418, 123] on button "Back" at bounding box center [404, 129] width 35 height 20
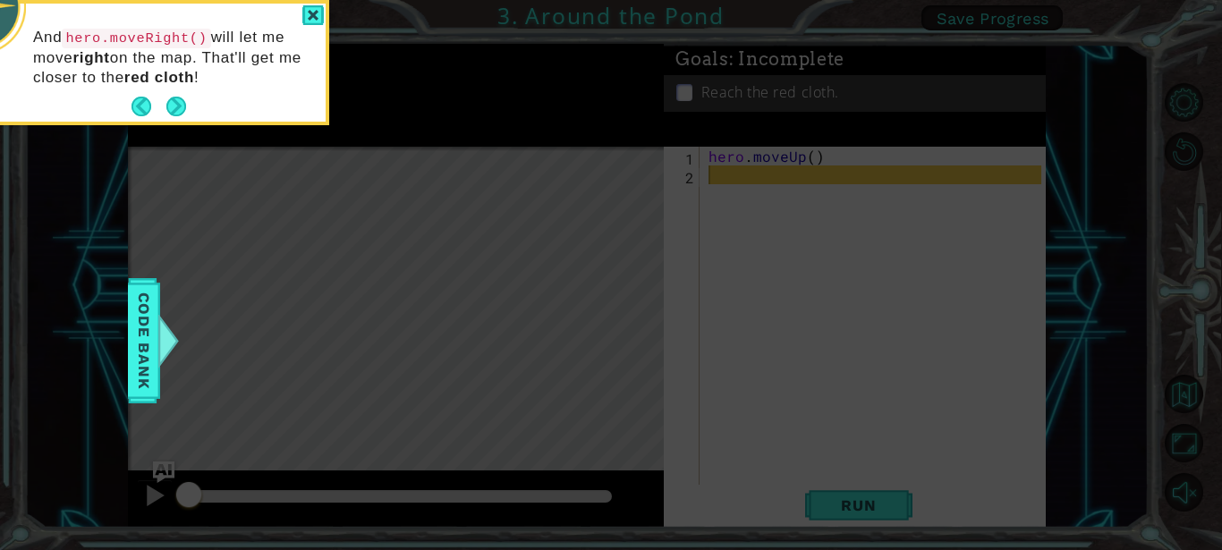
click at [178, 107] on button "Next" at bounding box center [176, 107] width 20 height 20
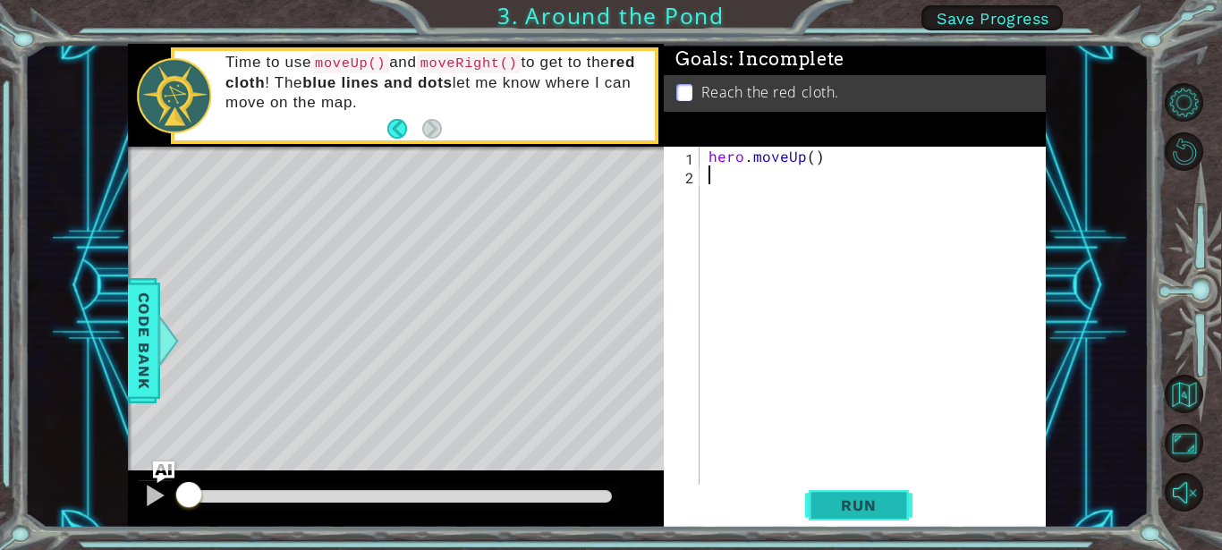
click at [878, 502] on span "Run" at bounding box center [858, 505] width 71 height 18
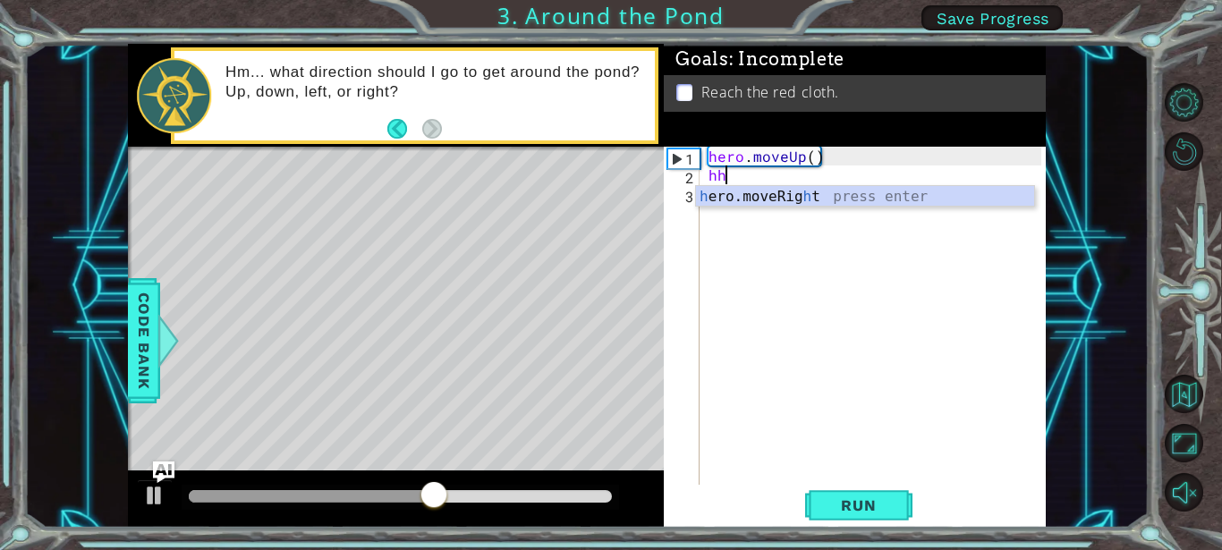
type textarea "h"
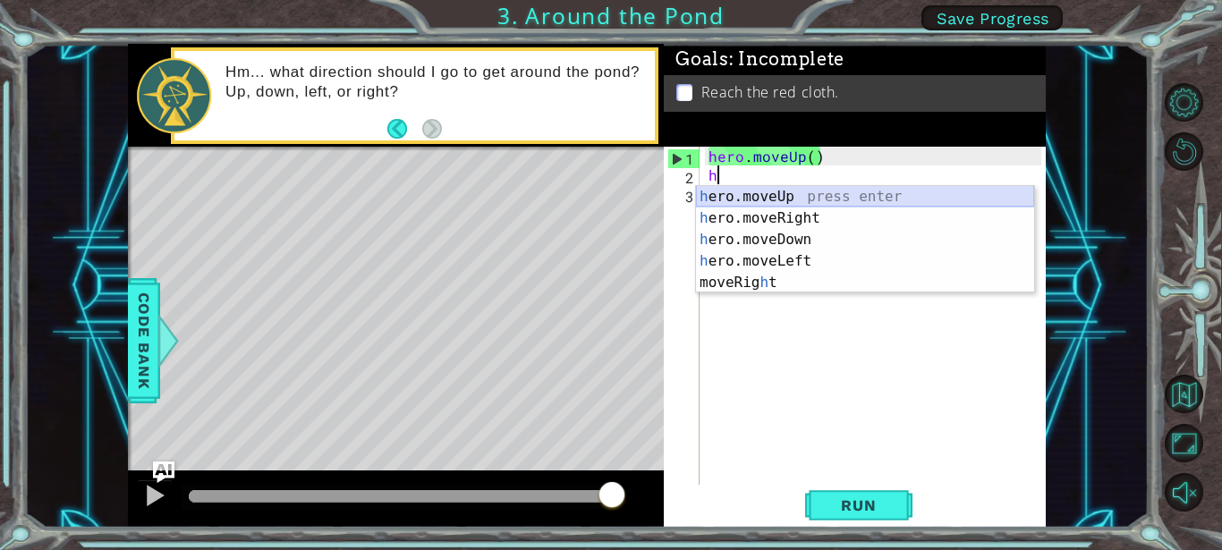
click at [764, 199] on div "h ero.moveUp press enter h ero.moveRight press enter h ero.moveDown press enter…" at bounding box center [865, 261] width 338 height 150
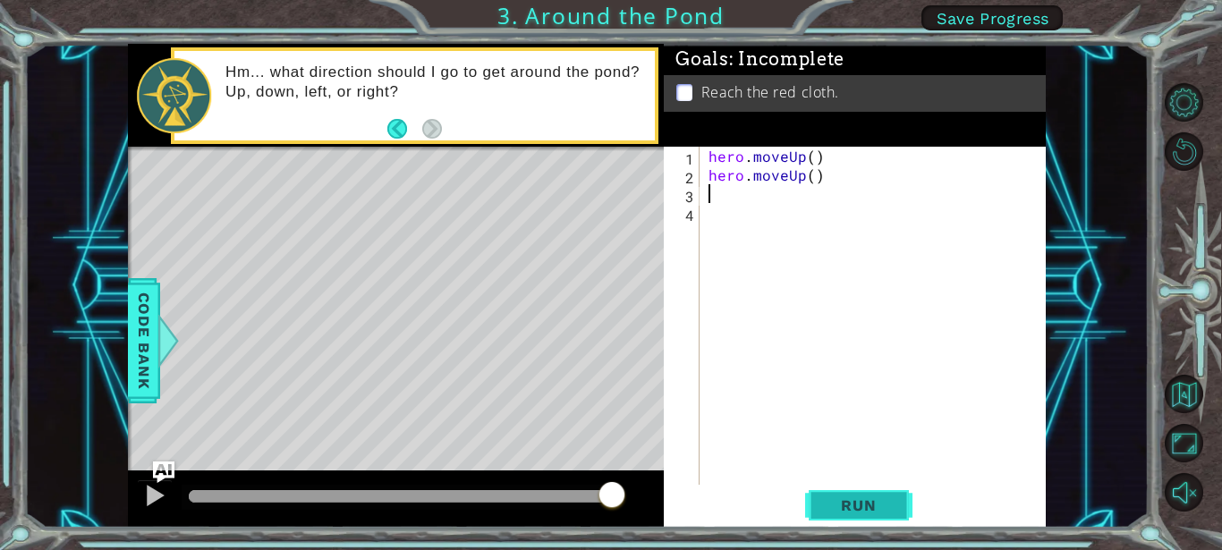
click at [843, 510] on span "Run" at bounding box center [858, 505] width 71 height 18
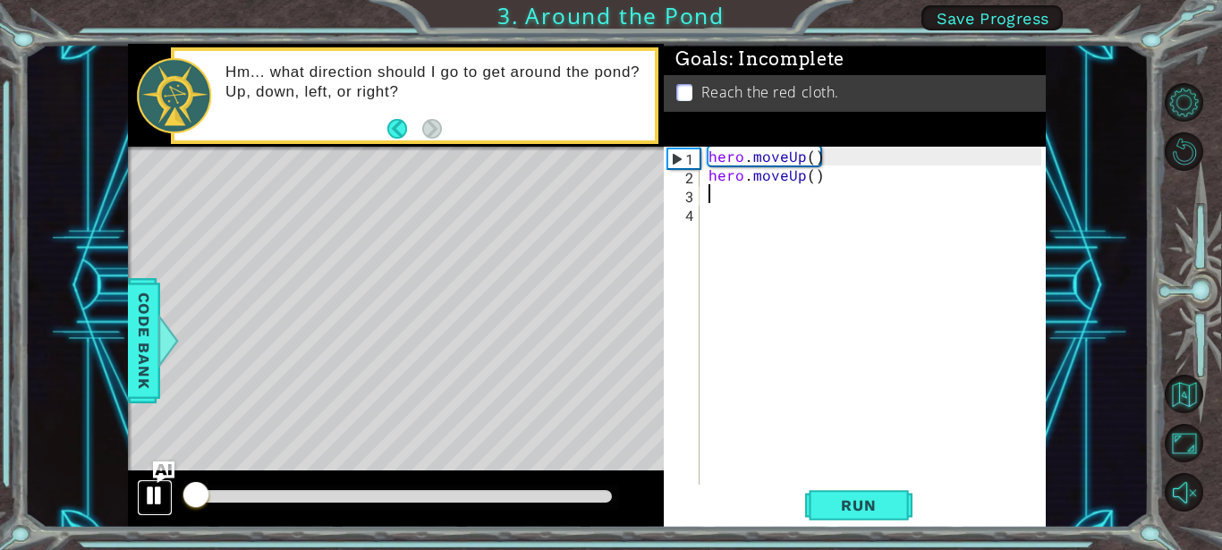
click at [148, 503] on div at bounding box center [154, 495] width 23 height 23
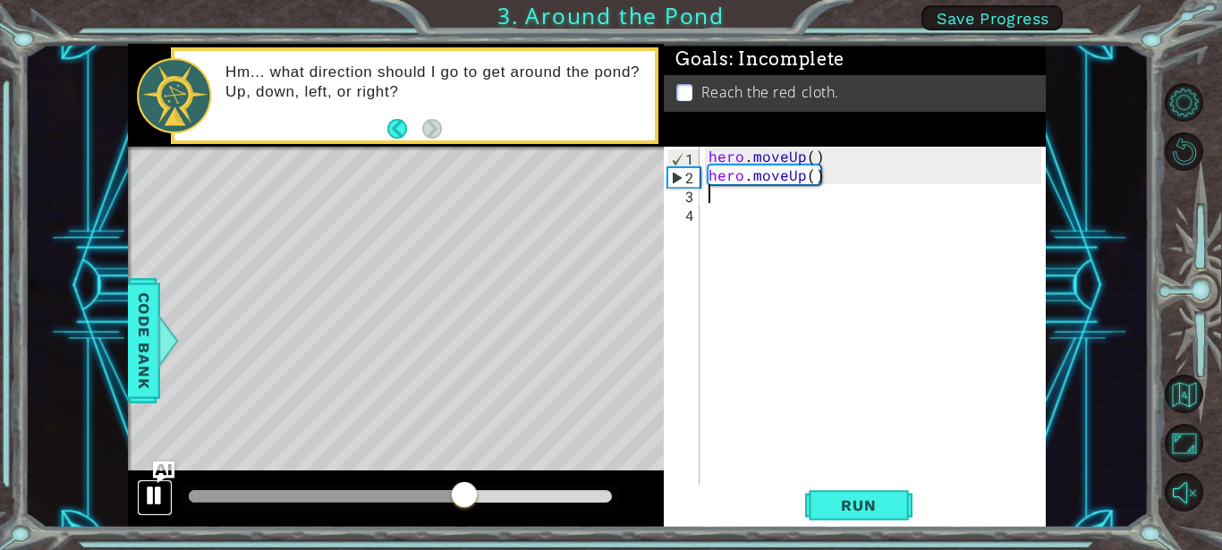
click at [154, 496] on div at bounding box center [154, 495] width 23 height 23
click at [153, 496] on div at bounding box center [154, 495] width 23 height 23
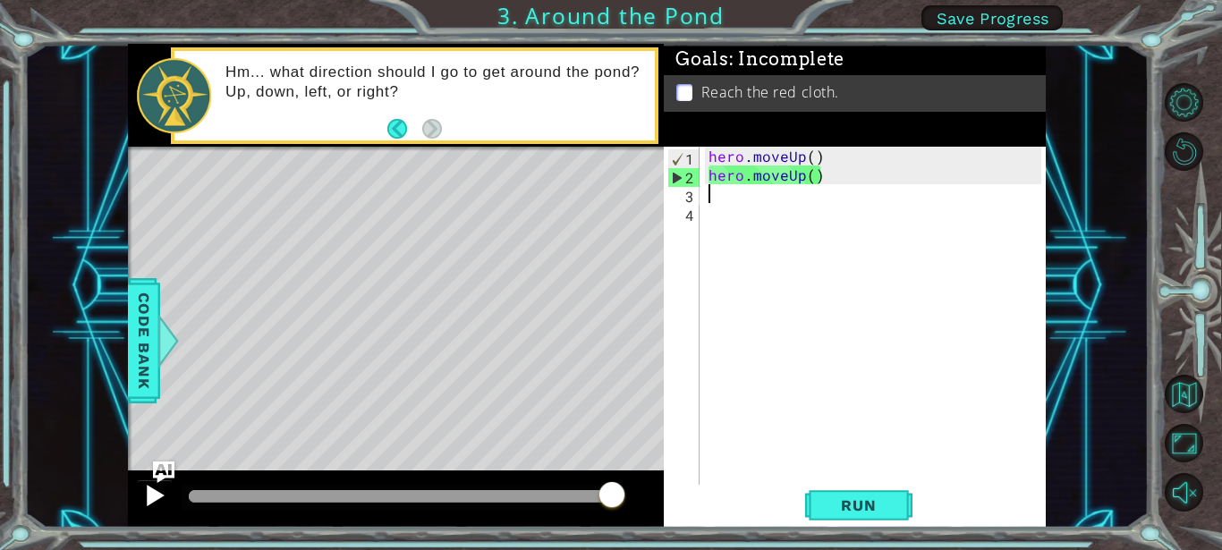
type textarea "r"
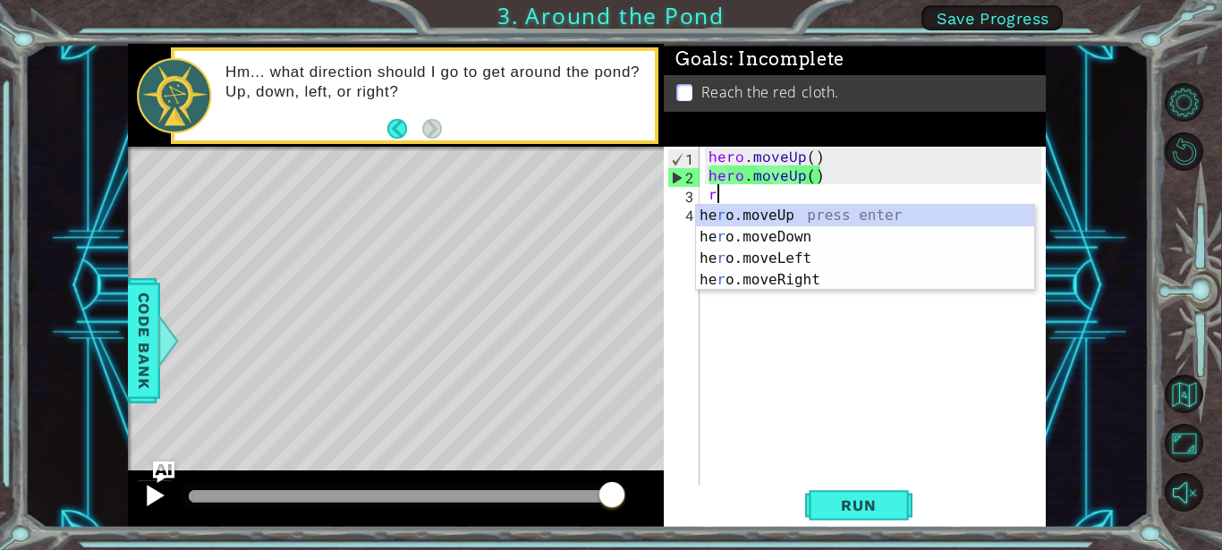
scroll to position [0, 0]
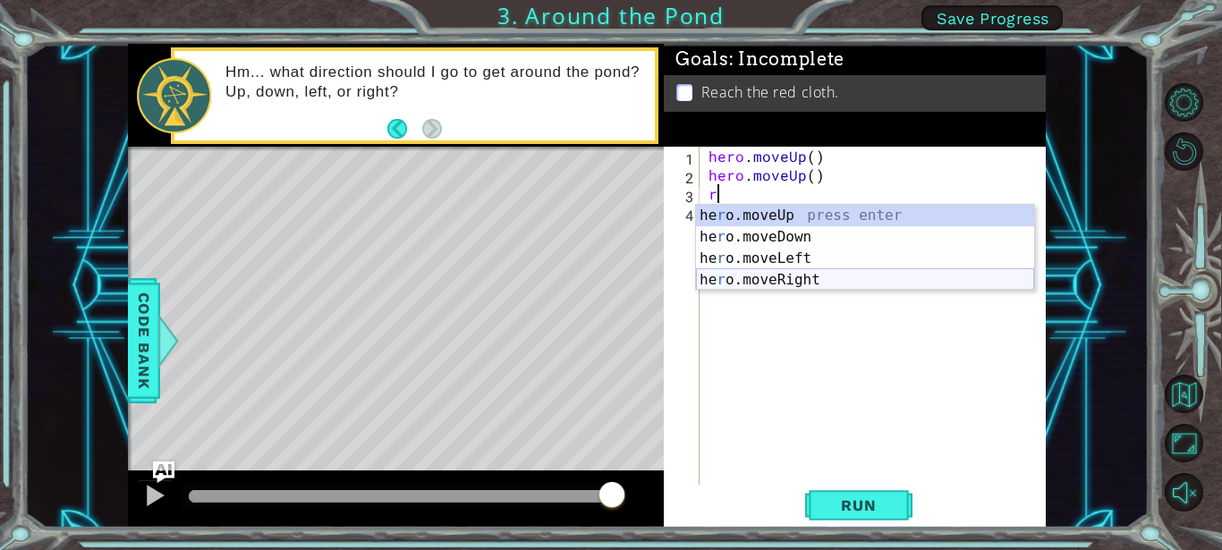
click at [712, 275] on div "he r o.moveUp press enter he r o.moveDown press enter he r o.moveLeft press ent…" at bounding box center [865, 269] width 338 height 129
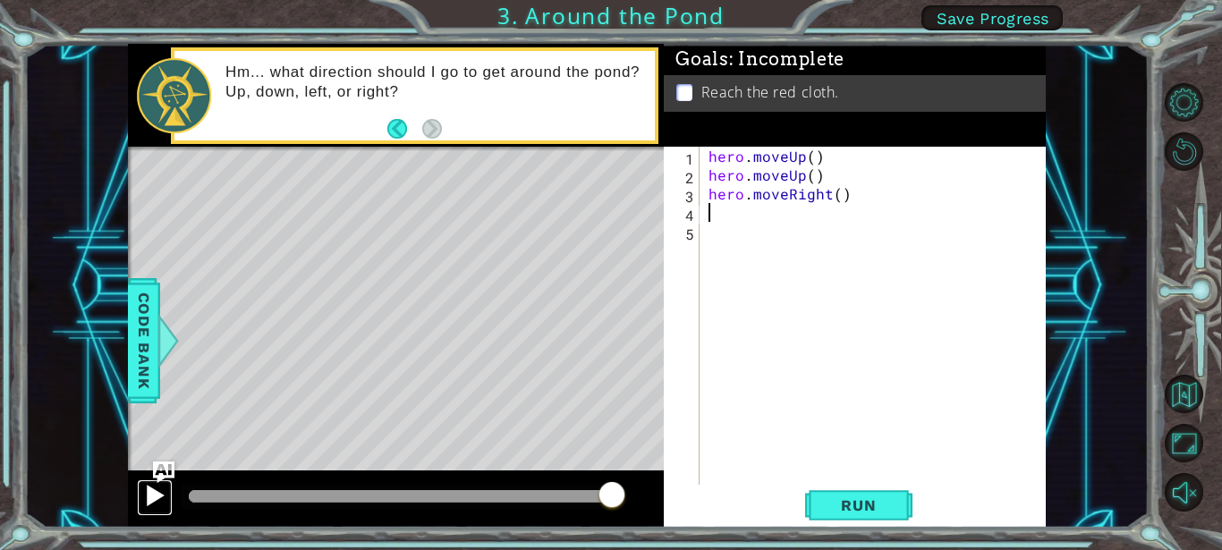
click at [159, 495] on div at bounding box center [154, 495] width 23 height 23
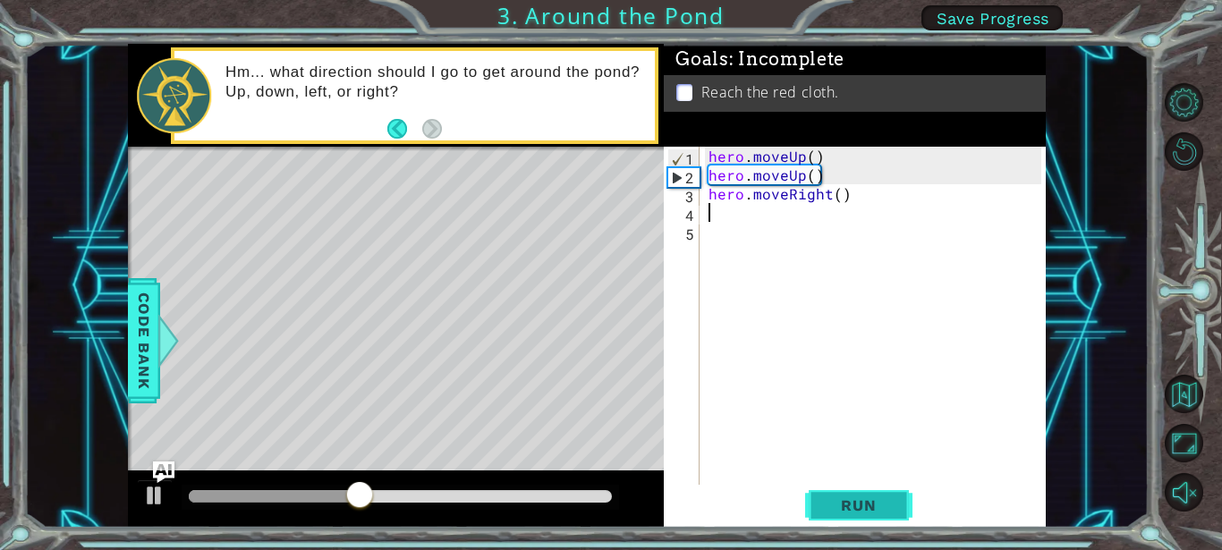
click at [859, 504] on span "Run" at bounding box center [858, 505] width 71 height 18
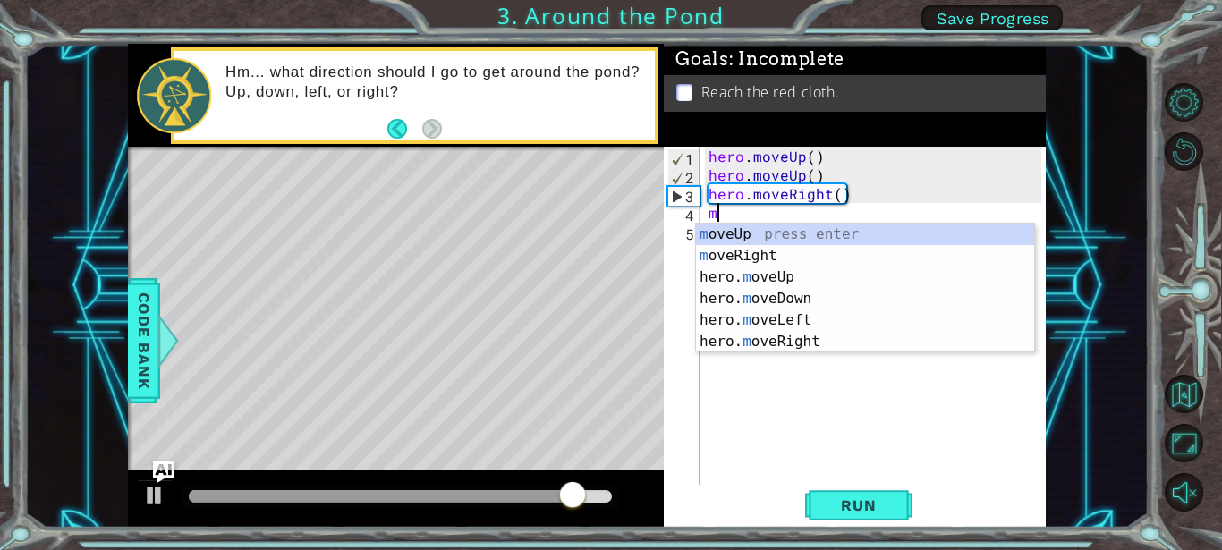
type textarea "m"
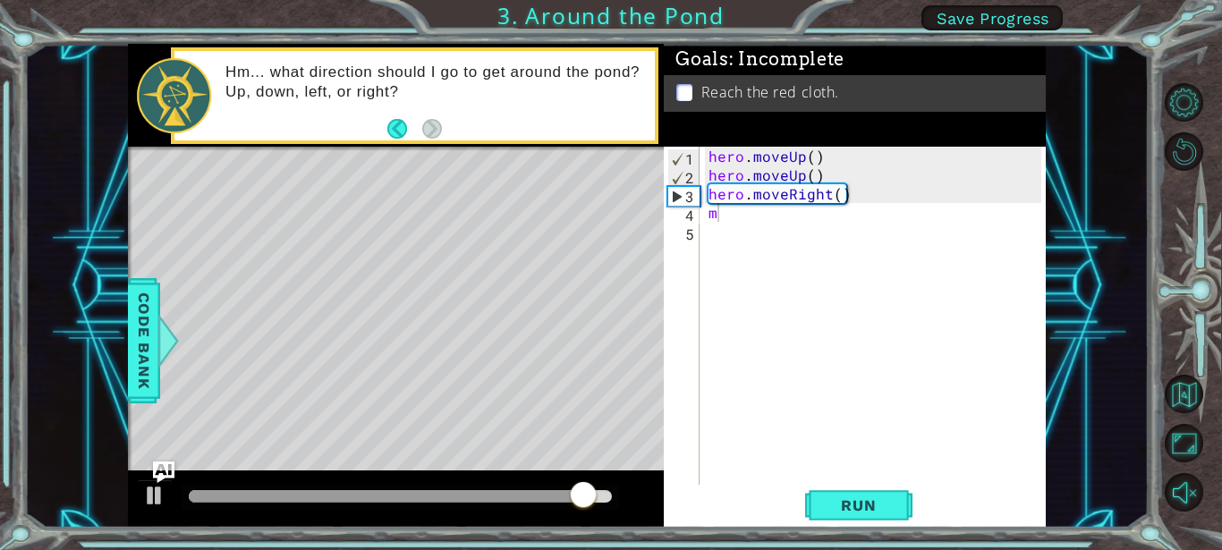
click at [776, 549] on div "1 ההההההההההההההההההההההההההההההההההההההההההההההההההההההההההההההההההההההההההההה…" at bounding box center [611, 275] width 1222 height 550
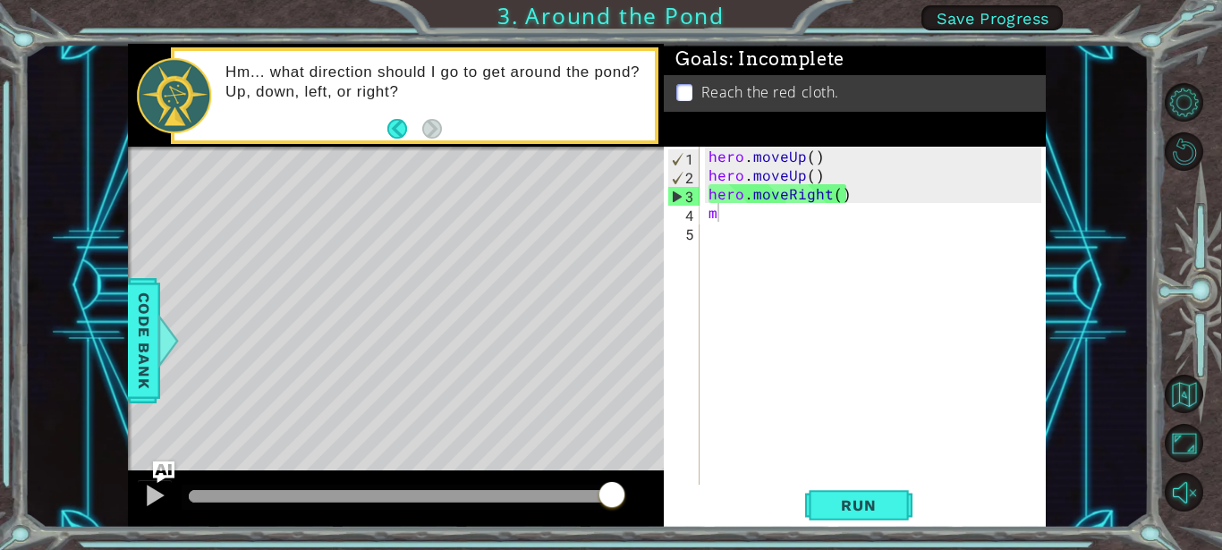
click at [726, 213] on div "hero . moveUp ( ) hero . moveUp ( ) hero . moveRight ( ) m" at bounding box center [877, 335] width 345 height 376
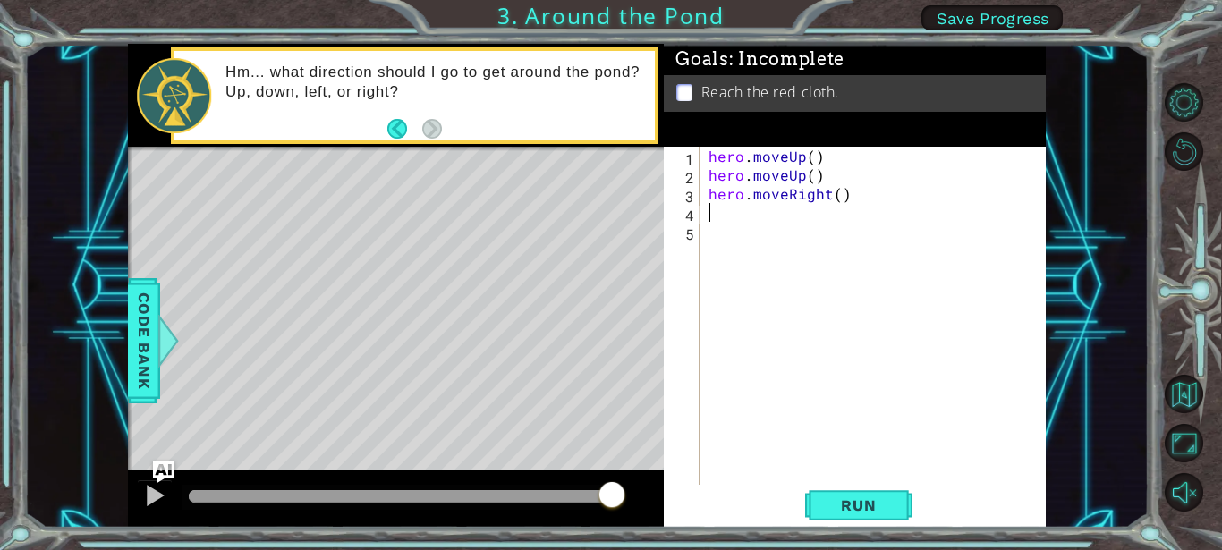
type textarea "m"
click at [889, 506] on span "Run" at bounding box center [858, 505] width 71 height 18
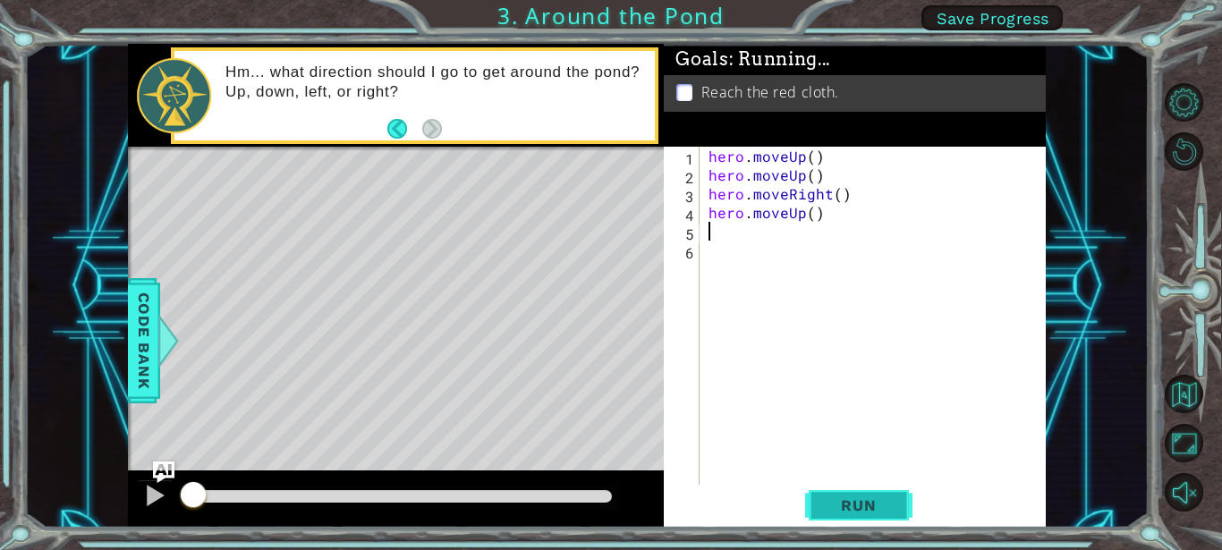
click at [889, 506] on span "Run" at bounding box center [858, 505] width 71 height 18
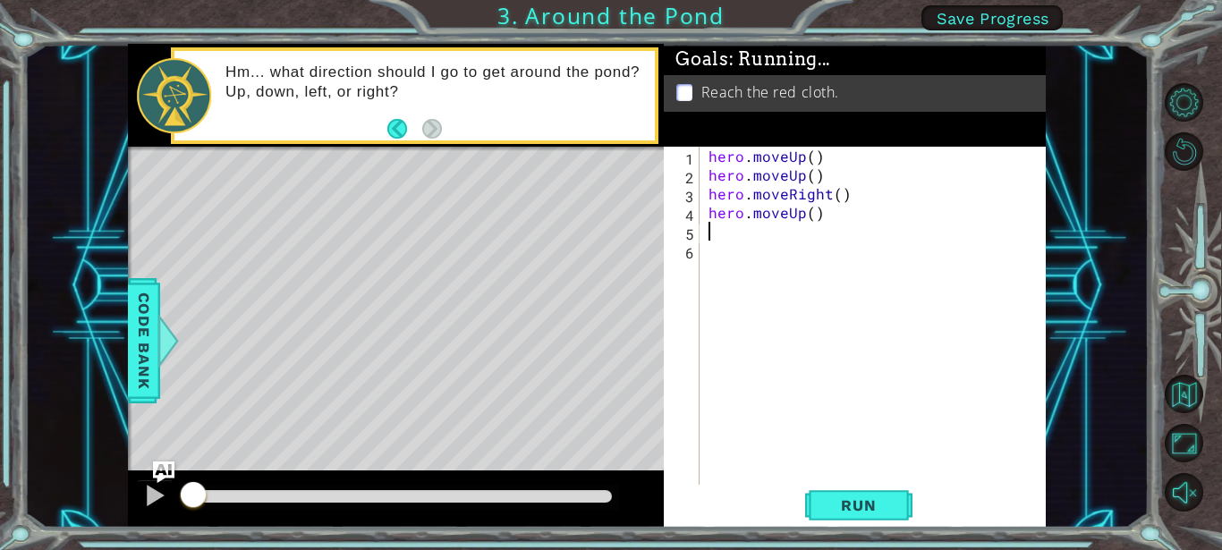
click at [135, 496] on div at bounding box center [396, 498] width 537 height 57
click at [138, 495] on button at bounding box center [155, 497] width 36 height 37
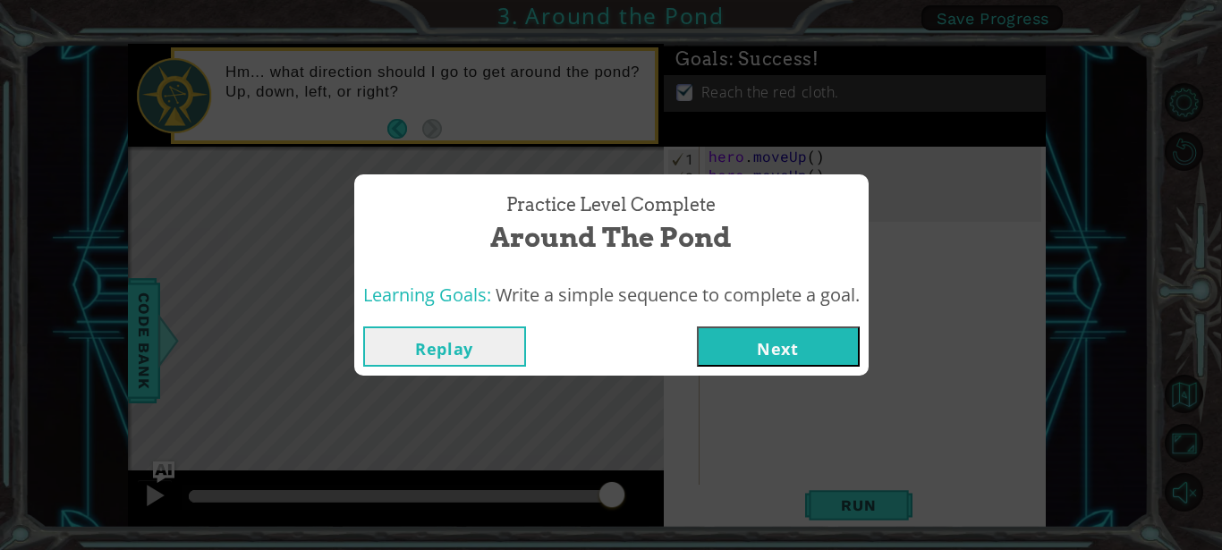
click at [745, 332] on button "Next" at bounding box center [778, 346] width 163 height 40
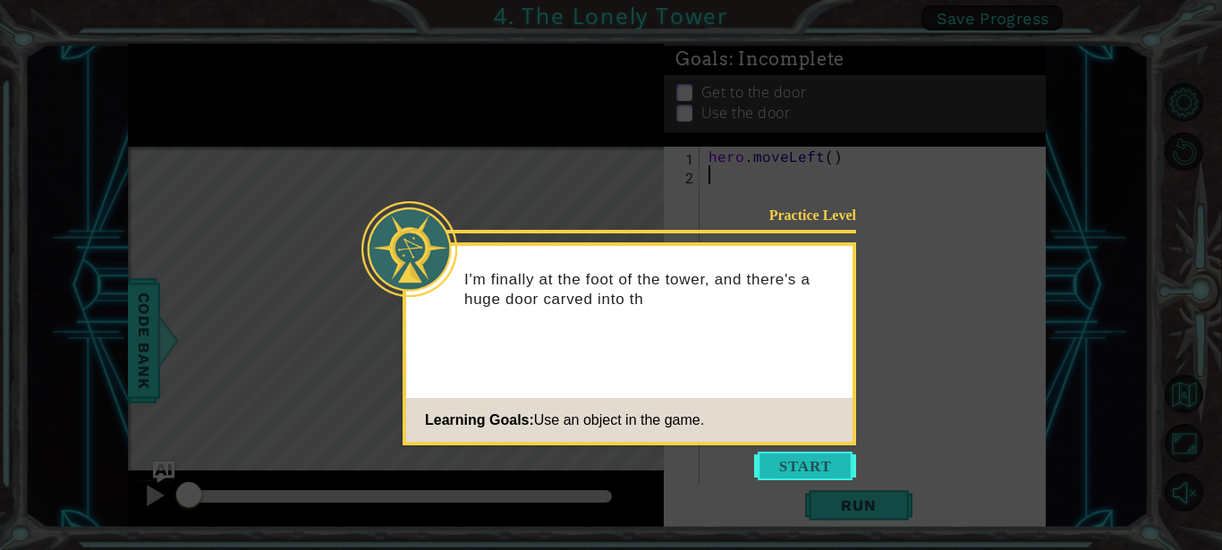
click at [825, 462] on button "Start" at bounding box center [805, 466] width 102 height 29
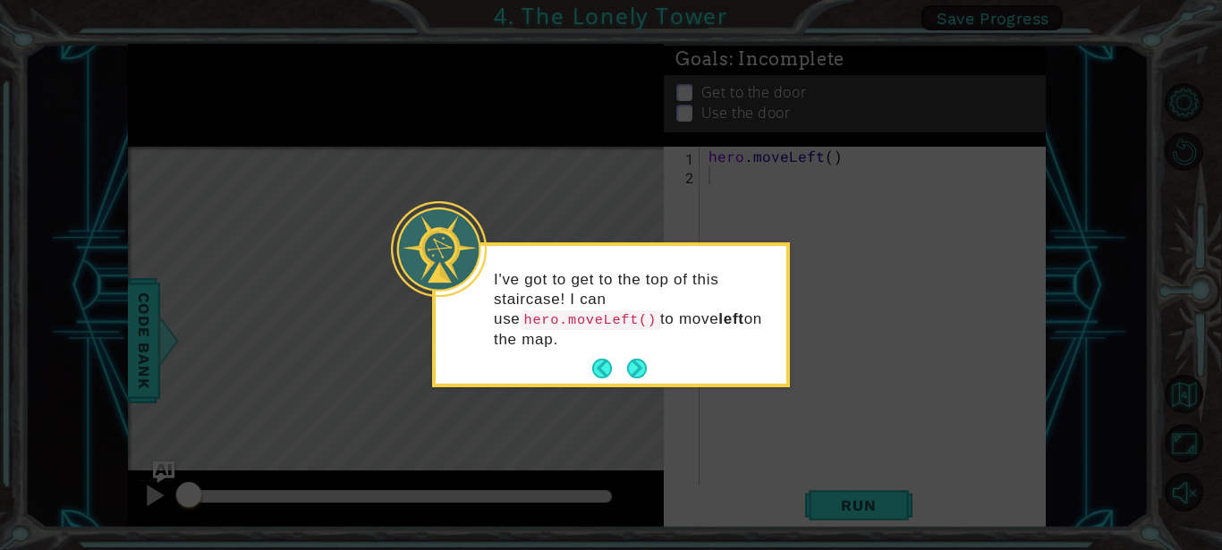
click at [627, 359] on button "Next" at bounding box center [637, 369] width 20 height 20
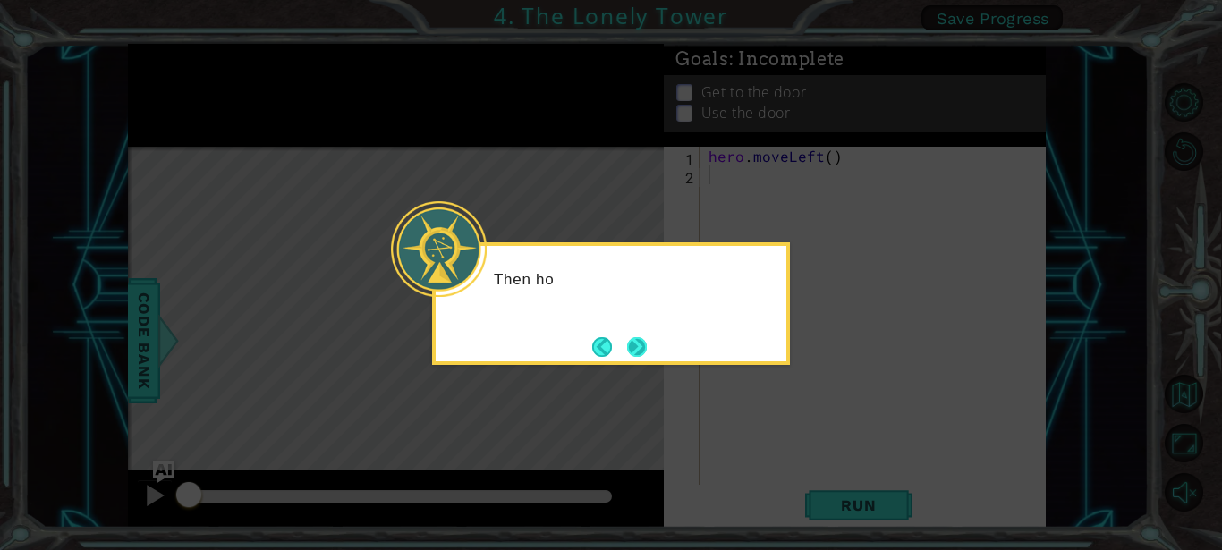
click at [628, 357] on button "Next" at bounding box center [637, 347] width 20 height 20
click at [628, 359] on icon at bounding box center [611, 275] width 1222 height 550
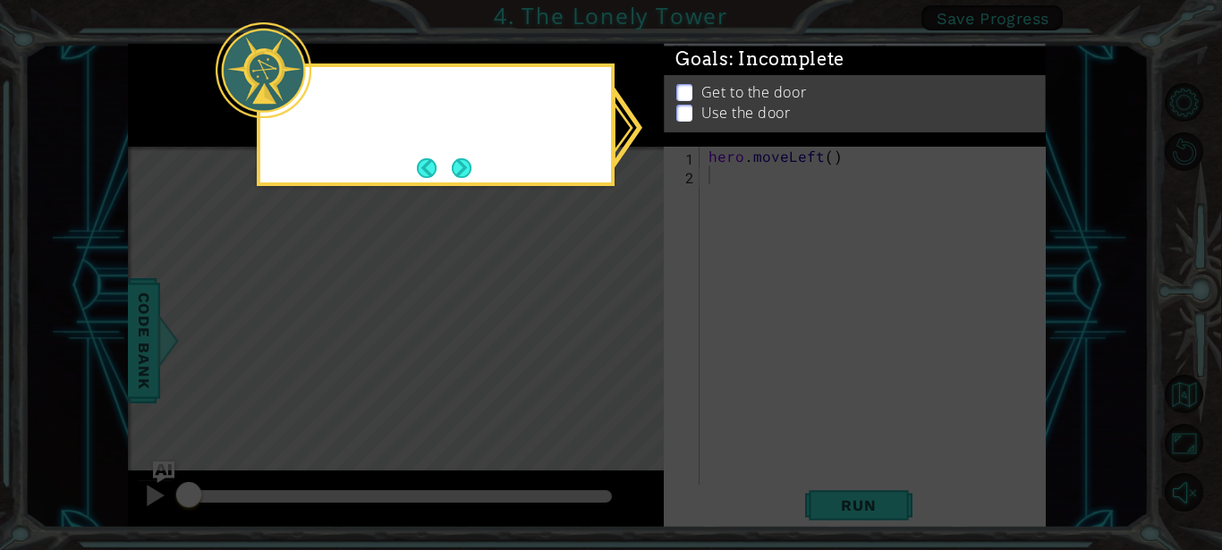
click at [628, 355] on icon at bounding box center [611, 275] width 1222 height 550
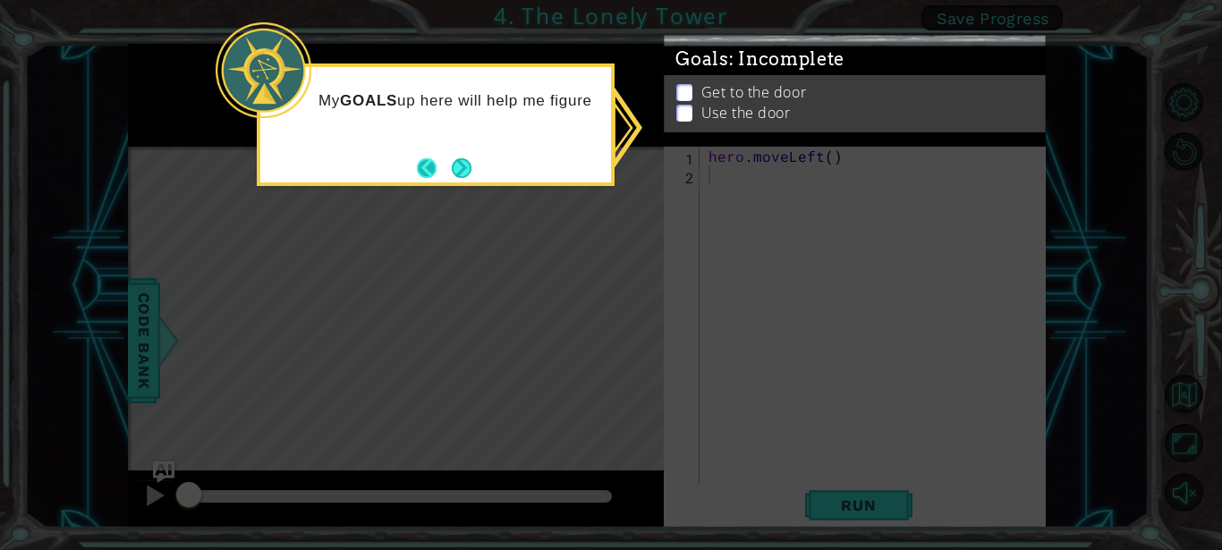
click at [449, 159] on footer at bounding box center [444, 168] width 55 height 27
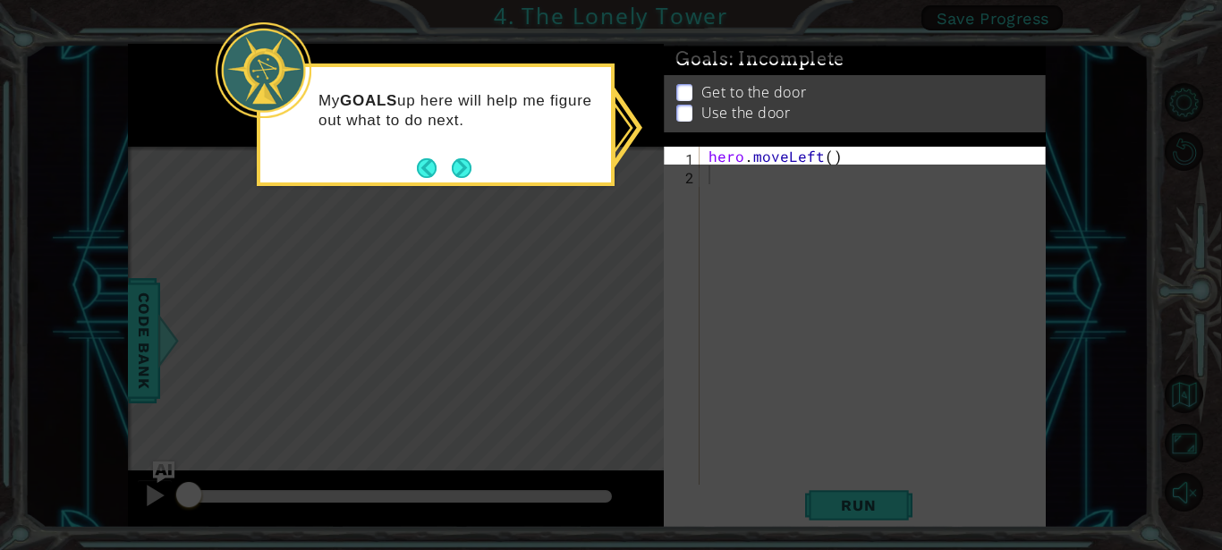
click at [455, 160] on button "Next" at bounding box center [462, 168] width 20 height 20
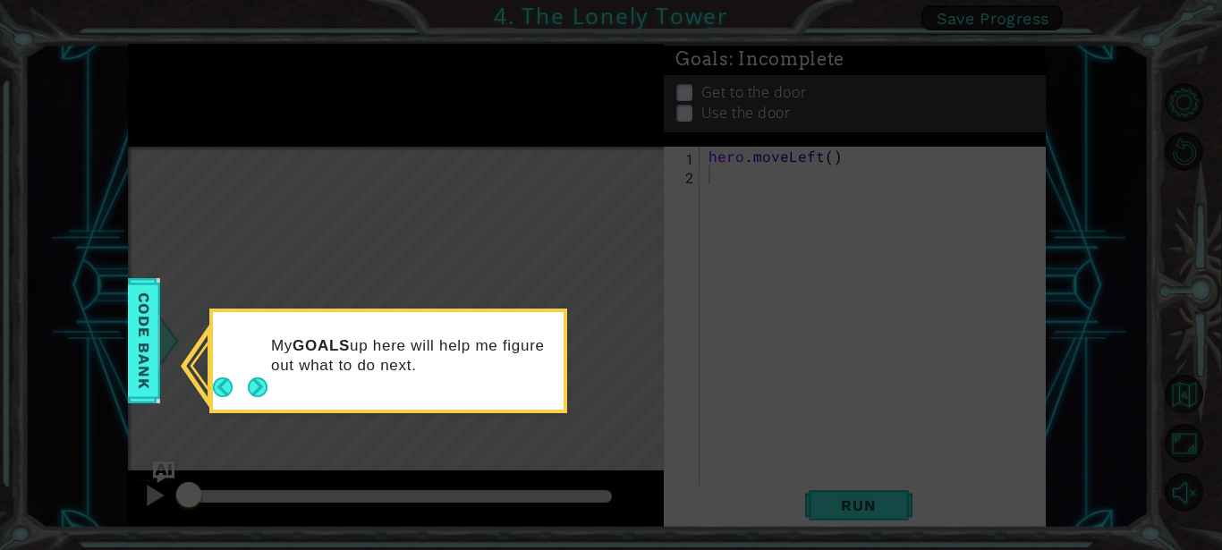
click at [457, 160] on icon at bounding box center [611, 275] width 1222 height 550
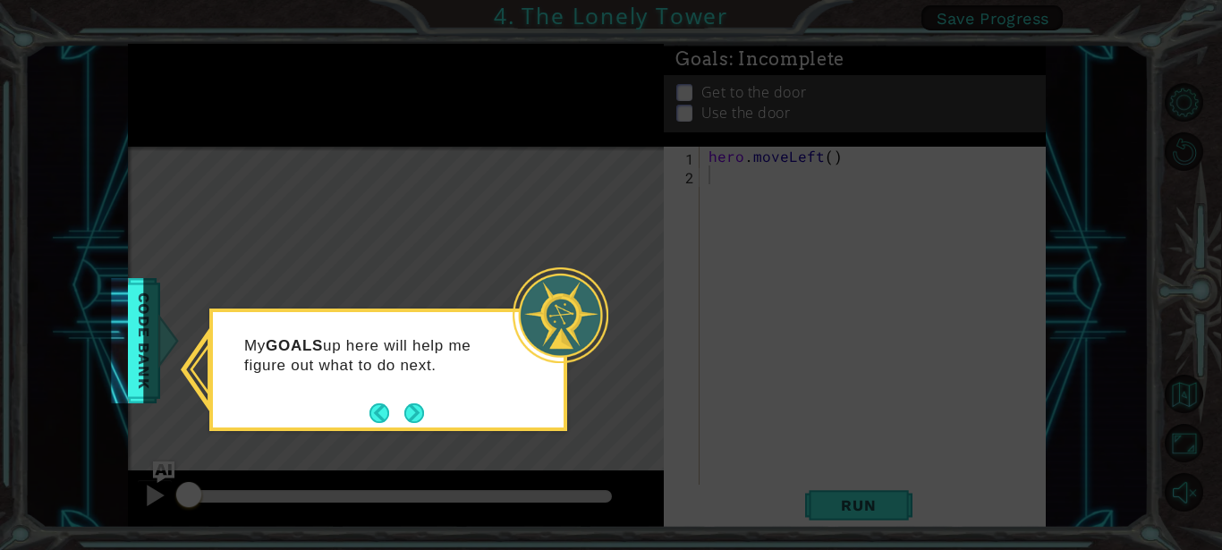
click at [457, 160] on icon at bounding box center [611, 275] width 1222 height 550
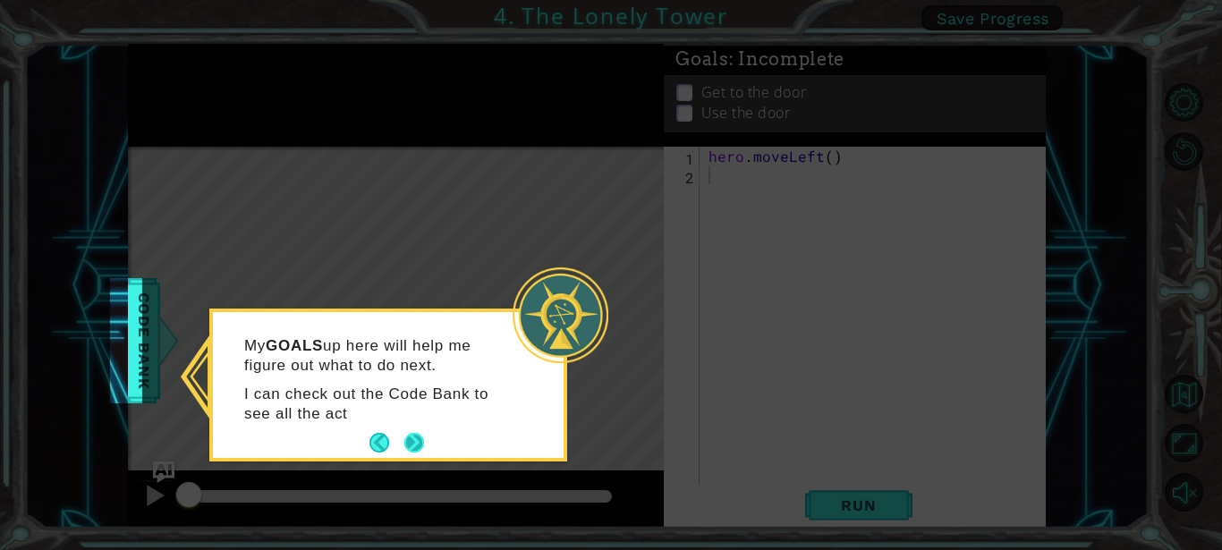
click at [410, 422] on p "I can check out the Code Bank to see all the act" at bounding box center [377, 404] width 267 height 39
click at [411, 437] on button "Next" at bounding box center [414, 443] width 20 height 20
click at [410, 437] on icon at bounding box center [611, 275] width 1222 height 550
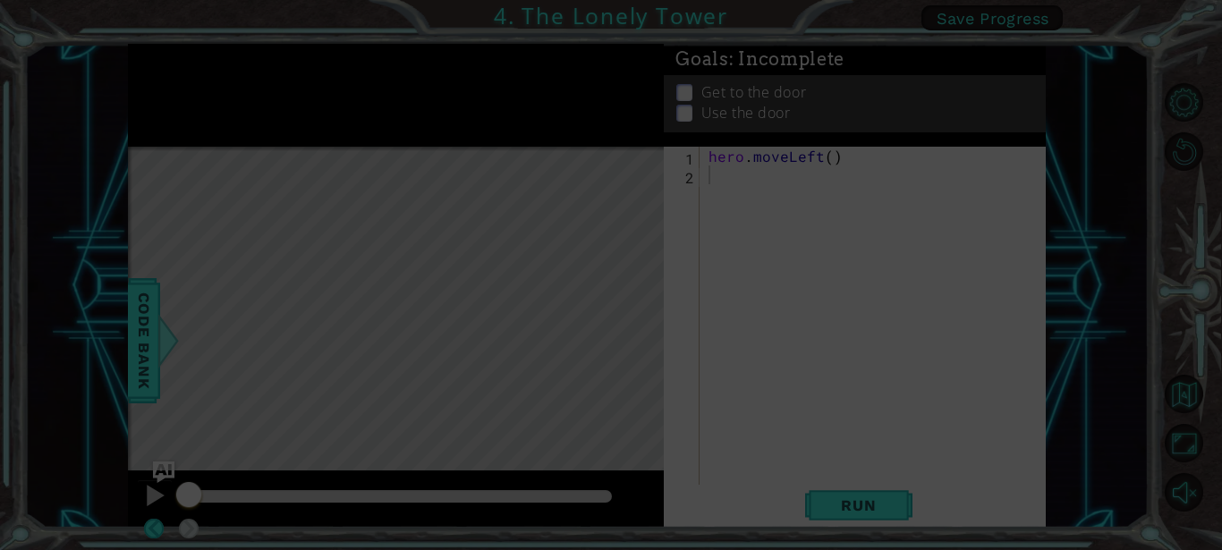
click at [410, 437] on div "Level Map" at bounding box center [541, 410] width 826 height 527
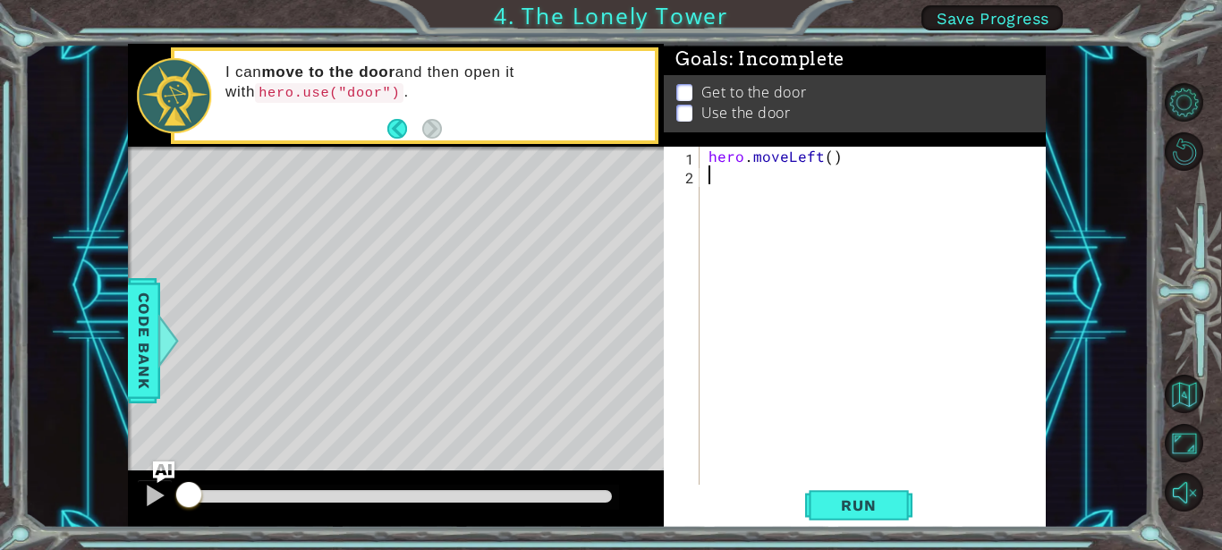
click at [714, 160] on div "hero . moveLeft ( )" at bounding box center [877, 335] width 345 height 376
type textarea "hero.moveLeft()"
click at [688, 176] on div "2" at bounding box center [683, 177] width 32 height 19
click at [689, 173] on div "2" at bounding box center [683, 177] width 32 height 19
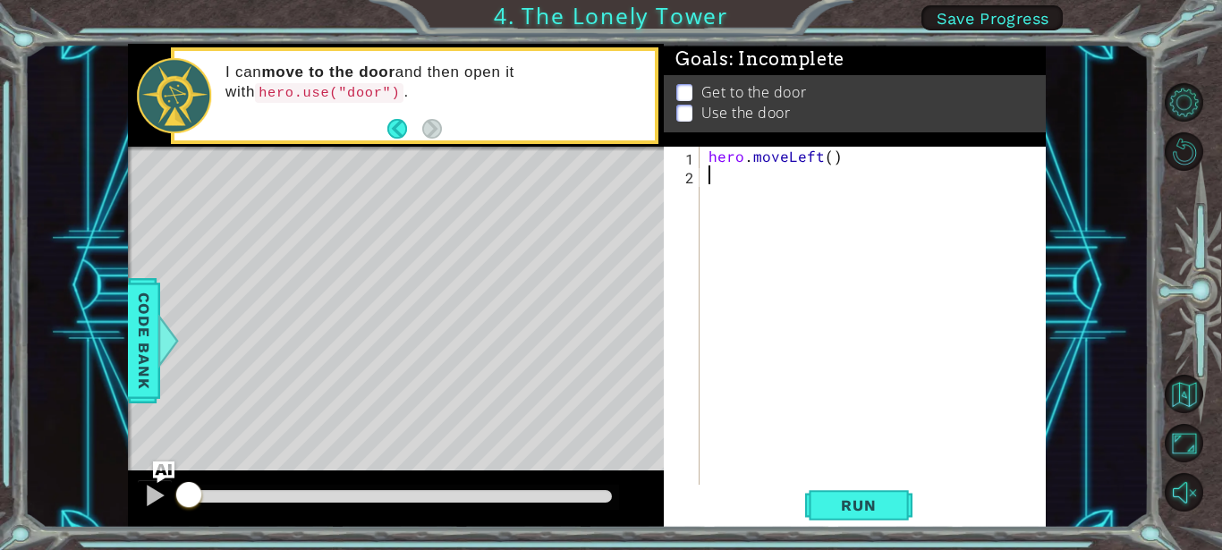
click at [692, 173] on div "2" at bounding box center [683, 177] width 32 height 19
type textarea "hero.moveLeft()"
click at [738, 95] on p "Get to the door" at bounding box center [753, 92] width 105 height 20
drag, startPoint x: 736, startPoint y: 97, endPoint x: 738, endPoint y: 109, distance: 11.8
click at [736, 98] on ul "Get to the door Use the door" at bounding box center [855, 102] width 366 height 41
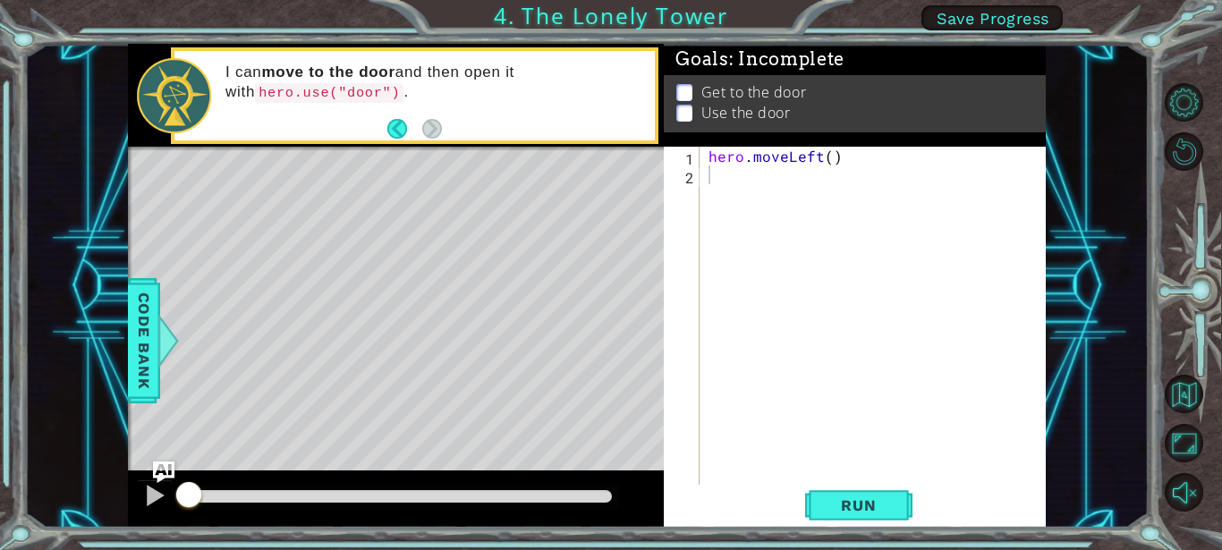
click at [739, 108] on p "Use the door" at bounding box center [745, 113] width 89 height 20
click at [739, 103] on p "Use the door" at bounding box center [745, 113] width 89 height 20
click at [622, 260] on div "Level Map" at bounding box center [541, 410] width 826 height 527
click at [627, 259] on div "Level Map" at bounding box center [541, 410] width 826 height 527
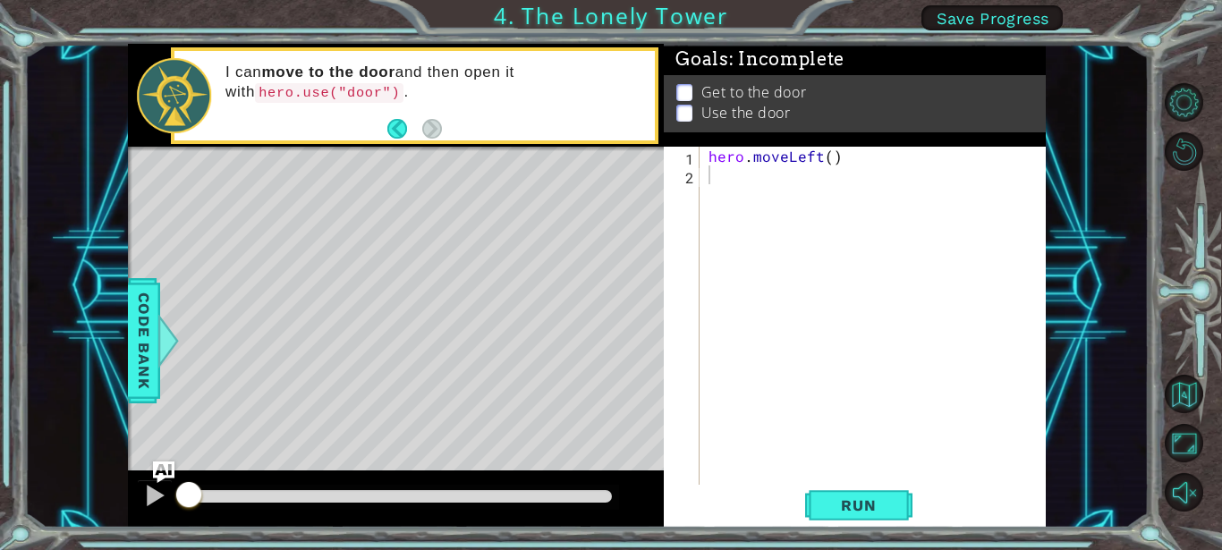
click at [627, 259] on div "Level Map" at bounding box center [541, 410] width 826 height 527
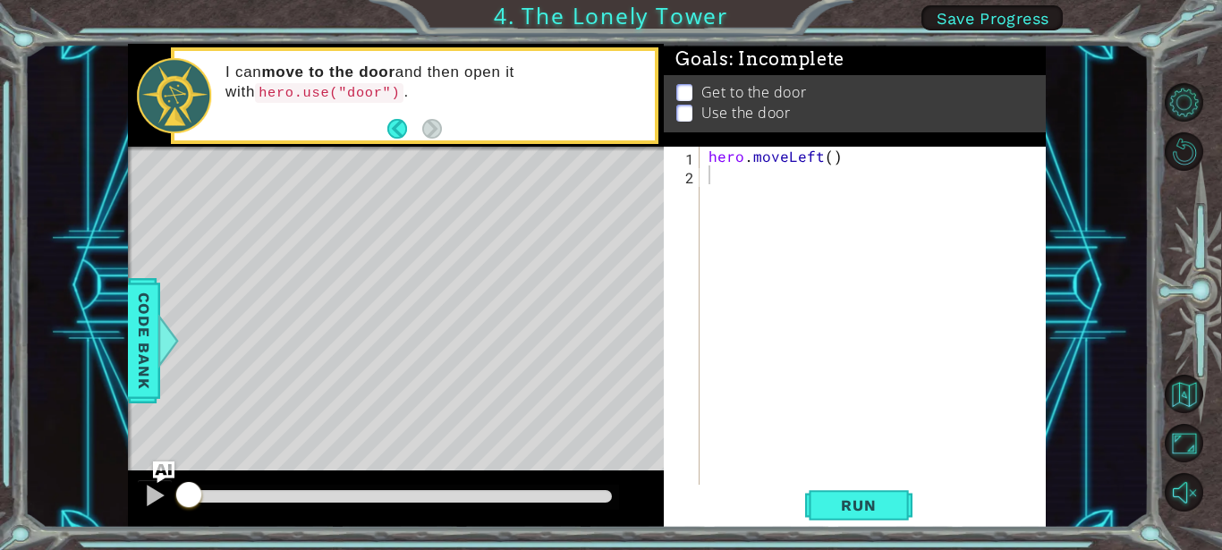
click at [627, 259] on div "Level Map" at bounding box center [541, 410] width 826 height 527
click at [622, 250] on div "Level Map" at bounding box center [541, 410] width 826 height 527
drag, startPoint x: 630, startPoint y: 250, endPoint x: 647, endPoint y: 248, distance: 17.1
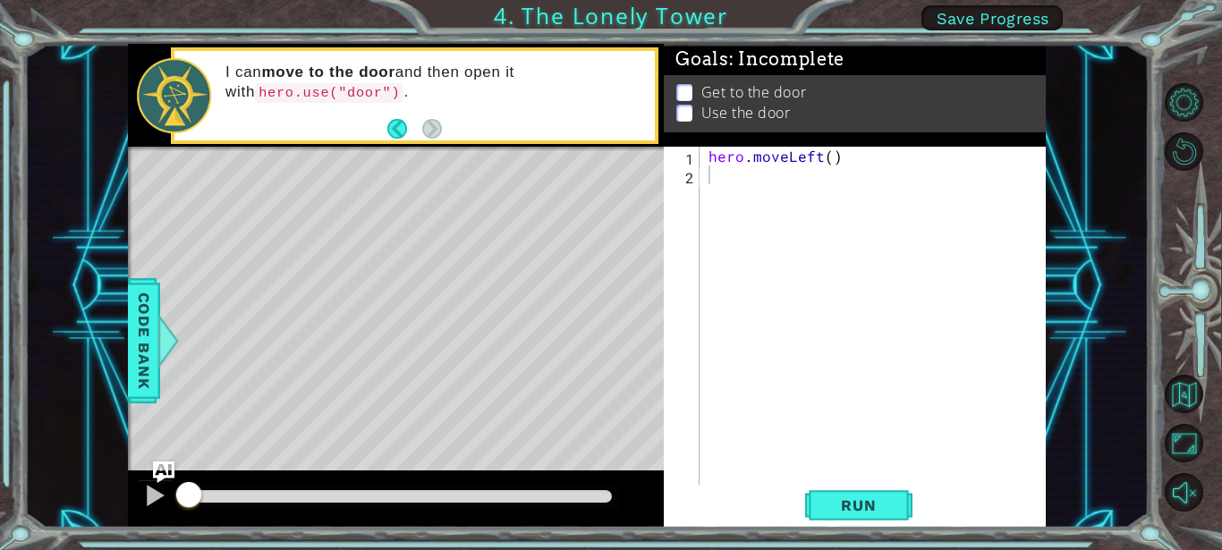
click at [632, 250] on div "Level Map" at bounding box center [541, 410] width 826 height 527
click at [647, 248] on div "Level Map" at bounding box center [541, 410] width 826 height 527
drag, startPoint x: 462, startPoint y: 214, endPoint x: 343, endPoint y: 90, distance: 171.4
click at [464, 212] on div "Level Map" at bounding box center [541, 410] width 826 height 527
click at [457, 214] on div "Level Map" at bounding box center [541, 410] width 826 height 527
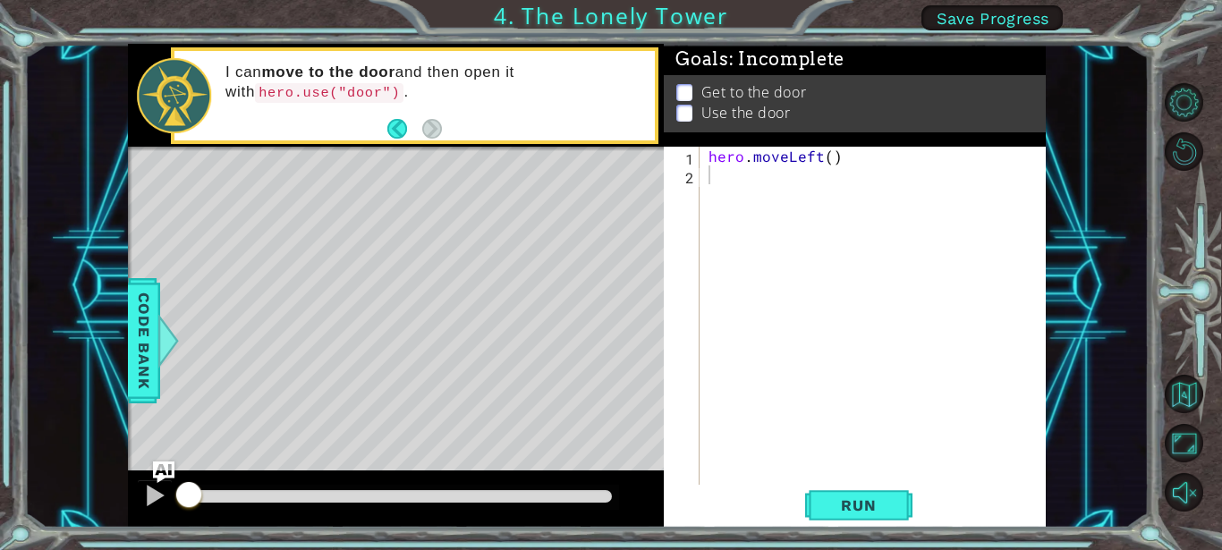
click at [457, 214] on div "Level Map" at bounding box center [541, 410] width 826 height 527
click at [446, 172] on div "Level Map" at bounding box center [541, 410] width 826 height 527
click at [356, 97] on code "hero.use("door")" at bounding box center [329, 93] width 148 height 20
click at [336, 90] on code "hero.use("door")" at bounding box center [329, 93] width 148 height 20
click at [337, 89] on code "hero.use("door")" at bounding box center [329, 93] width 148 height 20
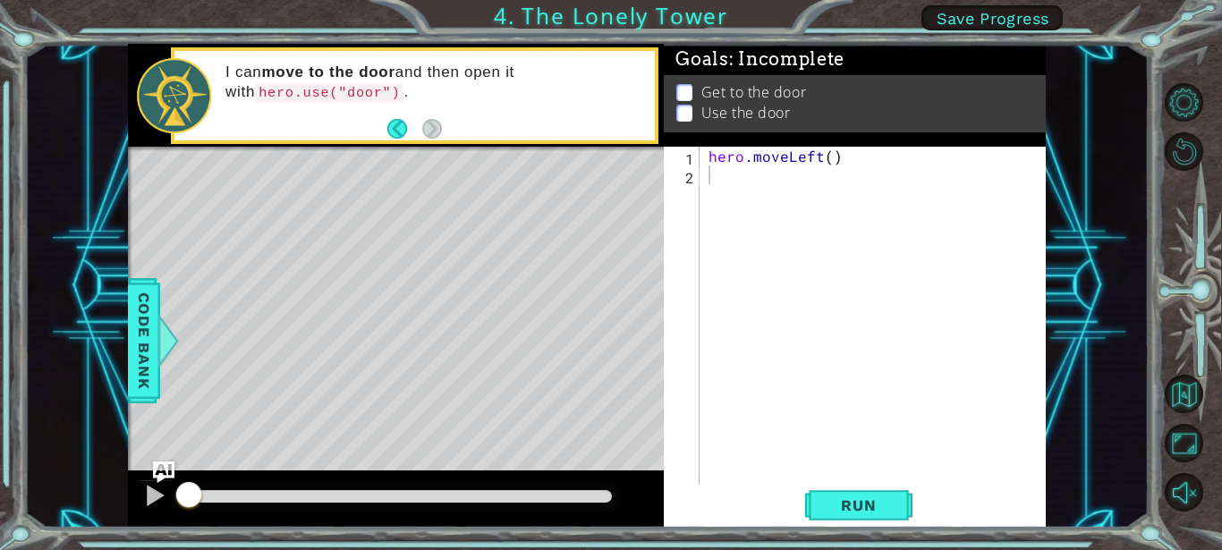
click at [343, 90] on code "hero.use("door")" at bounding box center [329, 93] width 148 height 20
click at [881, 469] on div "1 2 hero . moveLeft ( ) ההההההההההההההההההההההההההההההההההההההההההההההההההההההה…" at bounding box center [854, 337] width 381 height 381
drag, startPoint x: 881, startPoint y: 469, endPoint x: 881, endPoint y: 491, distance: 22.4
click at [881, 477] on div "hero . moveLeft ( )" at bounding box center [877, 335] width 345 height 376
click at [881, 491] on button "Run" at bounding box center [858, 505] width 107 height 38
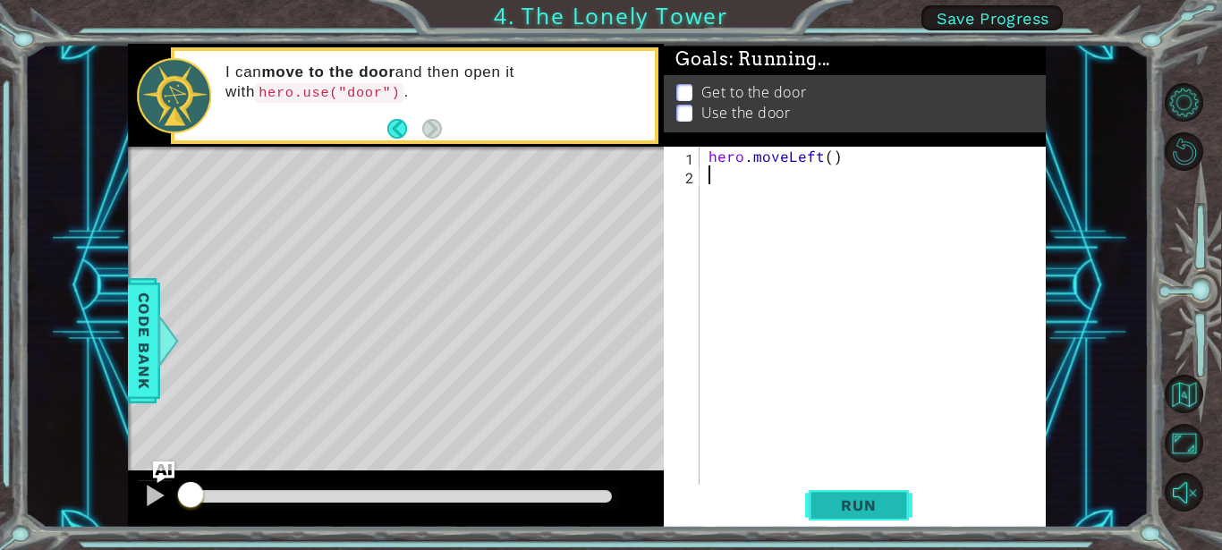
click at [881, 491] on button "Run" at bounding box center [858, 505] width 107 height 38
click at [881, 492] on button "Run" at bounding box center [858, 505] width 107 height 38
click at [132, 364] on span "Code Bank" at bounding box center [143, 340] width 29 height 109
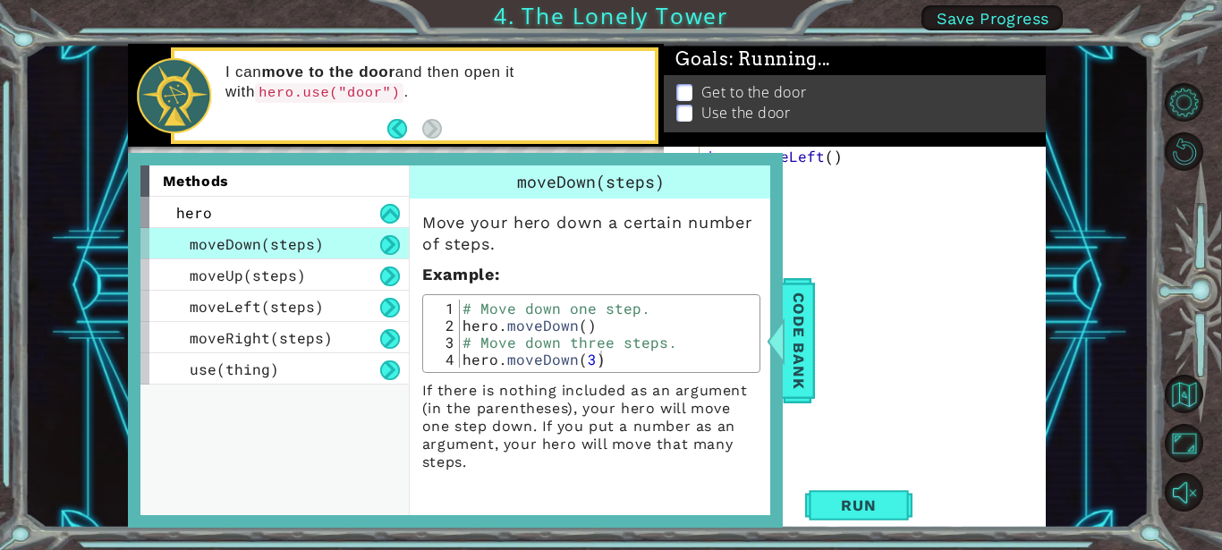
click at [132, 364] on div "methods hero moveDown(steps) moveUp(steps) moveLeft(steps) moveRight(steps) use…" at bounding box center [455, 340] width 655 height 375
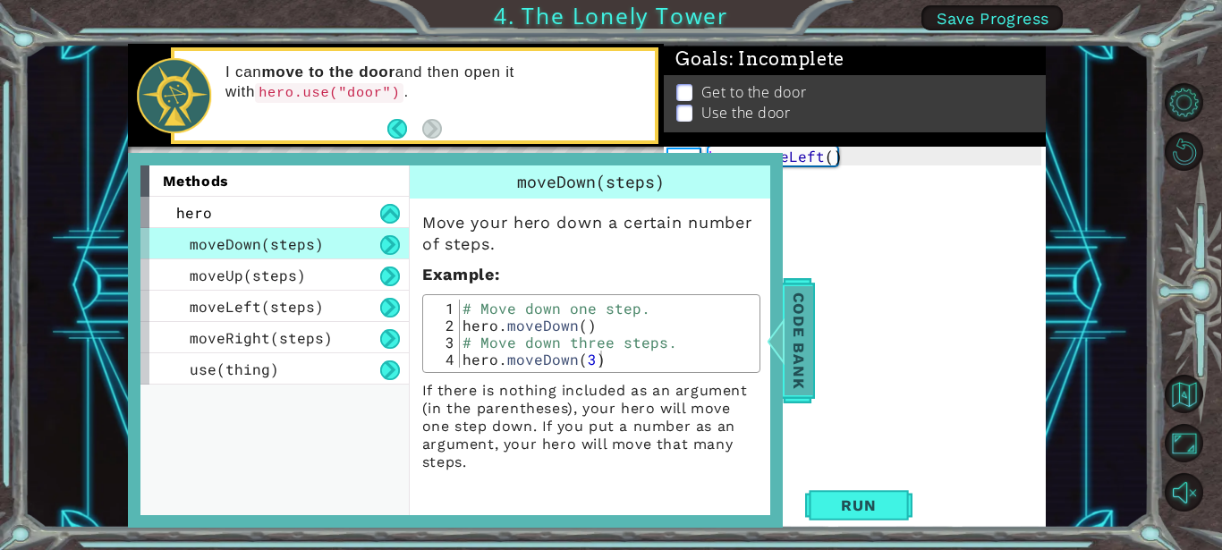
click at [791, 339] on span "Code Bank" at bounding box center [797, 340] width 29 height 109
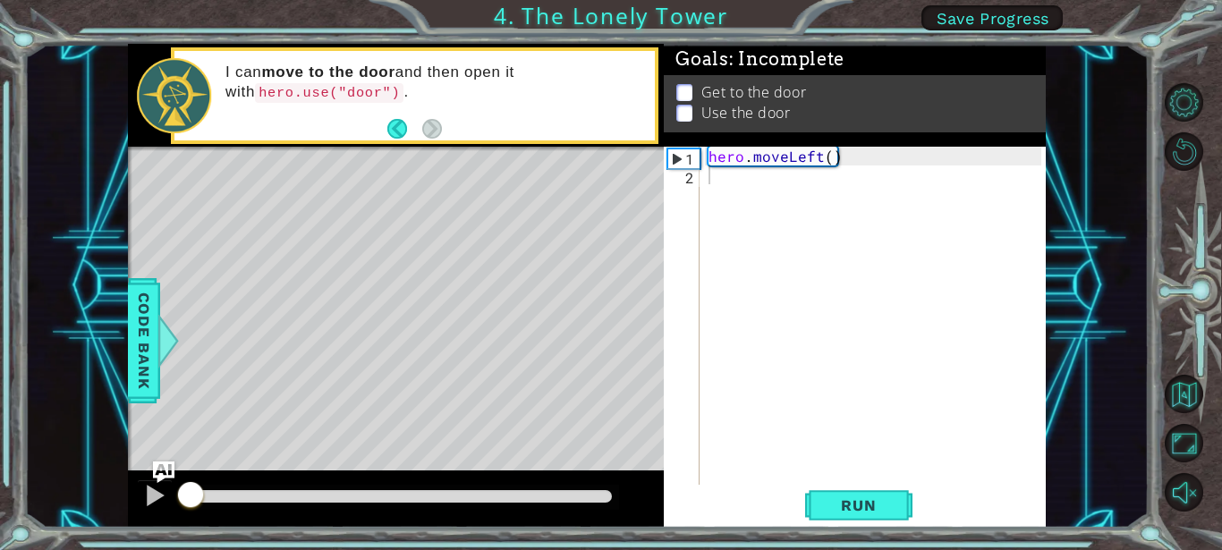
drag, startPoint x: 554, startPoint y: 484, endPoint x: 30, endPoint y: 456, distance: 524.8
click at [30, 456] on div "1 ההההההההההההההההההההההההההההההההההההההההההההההההההההההההההההההההההההההההההההה…" at bounding box center [586, 286] width 1124 height 484
drag, startPoint x: 30, startPoint y: 457, endPoint x: 58, endPoint y: 501, distance: 52.3
click at [58, 501] on div "1 ההההההההההההההההההההההההההההההההההההההההההההההההההההההההההההההההההההההההההההה…" at bounding box center [586, 286] width 1124 height 484
click at [152, 490] on div at bounding box center [154, 495] width 23 height 23
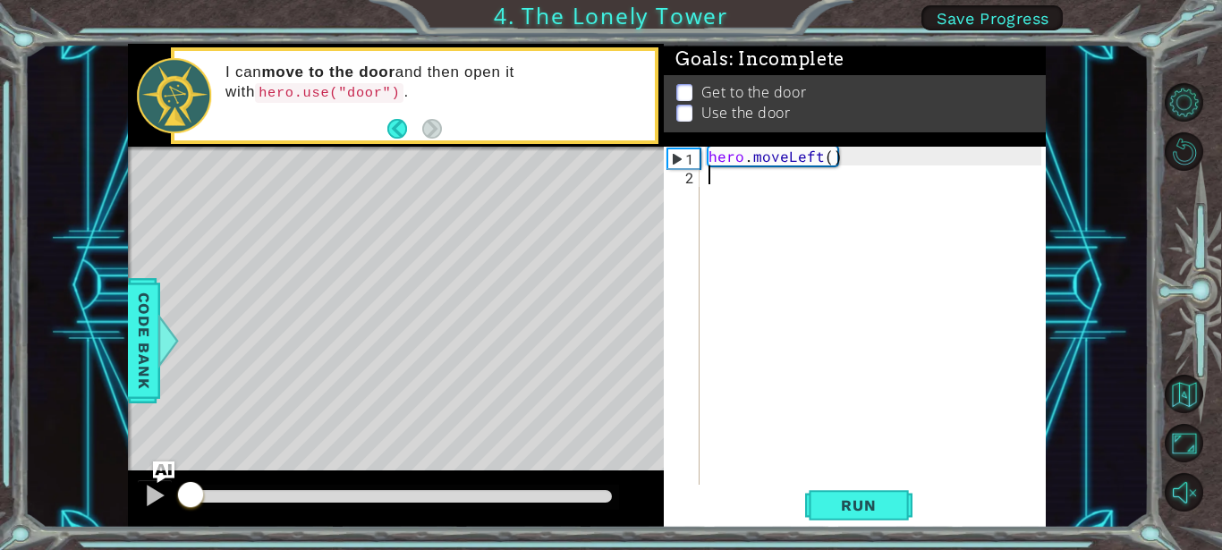
drag, startPoint x: 217, startPoint y: 495, endPoint x: 94, endPoint y: 500, distance: 123.5
click at [94, 500] on div "1 ההההההההההההההההההההההההההההההההההההההההההההההההההההההההההההההההההההההההההההה…" at bounding box center [586, 286] width 1124 height 484
click at [1180, 393] on button "Back to Map" at bounding box center [1183, 394] width 38 height 38
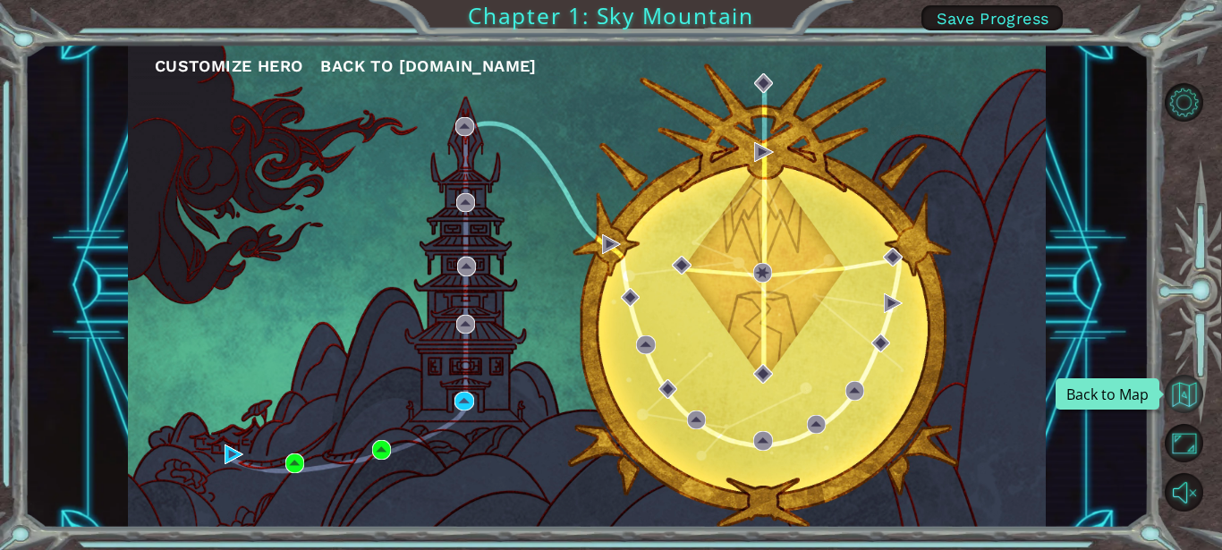
click at [1176, 385] on button "Back to Map" at bounding box center [1183, 394] width 38 height 38
click at [1178, 384] on button "Back to Map" at bounding box center [1183, 394] width 38 height 38
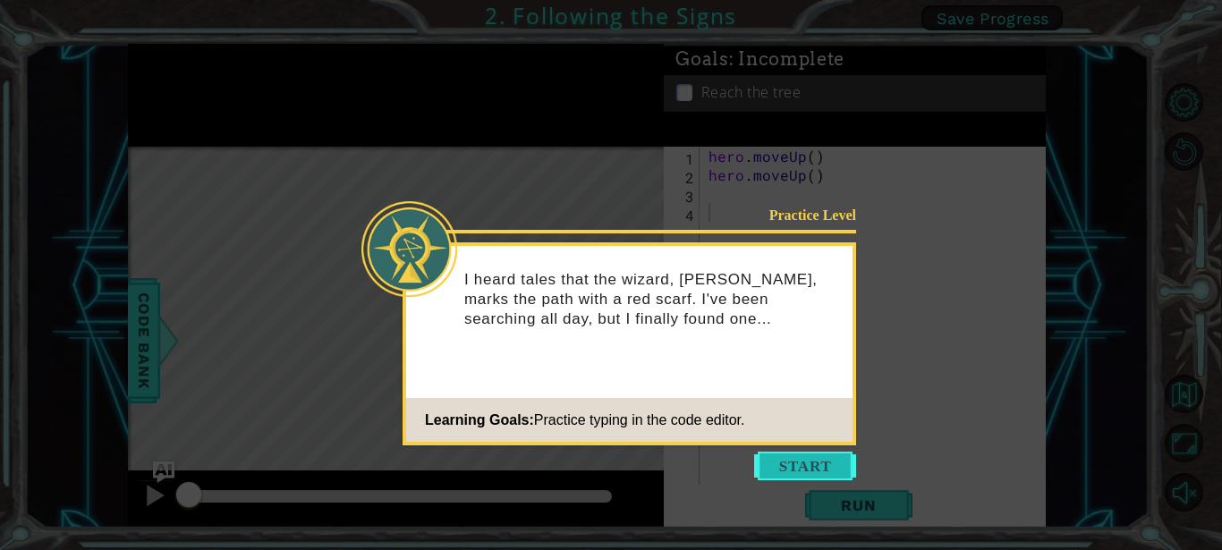
click at [812, 461] on button "Start" at bounding box center [805, 466] width 102 height 29
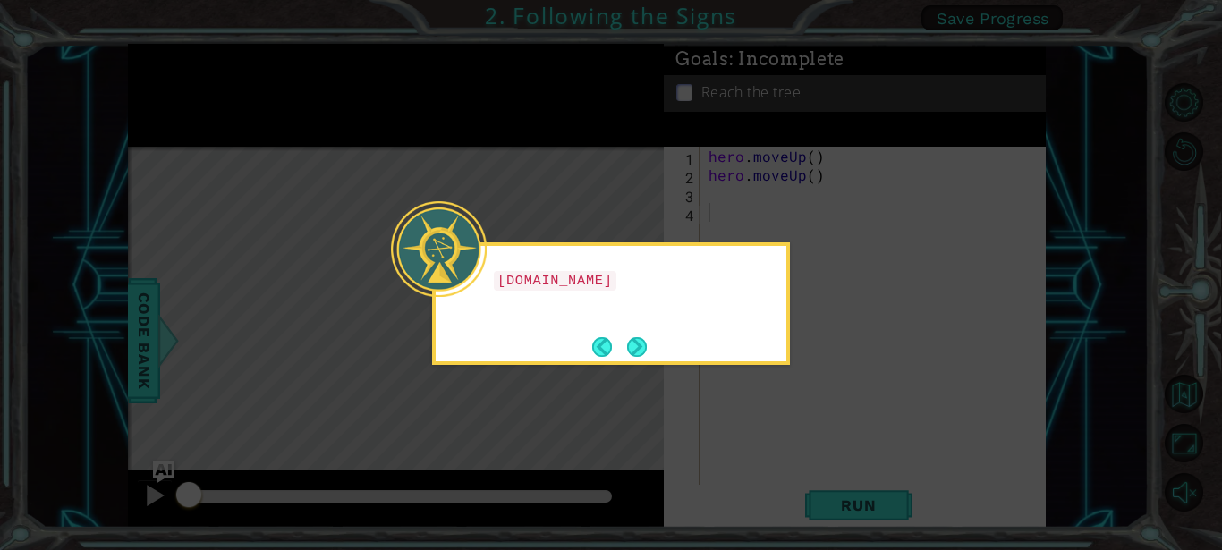
click at [812, 461] on icon at bounding box center [611, 275] width 1222 height 550
click at [859, 498] on icon at bounding box center [611, 275] width 1222 height 550
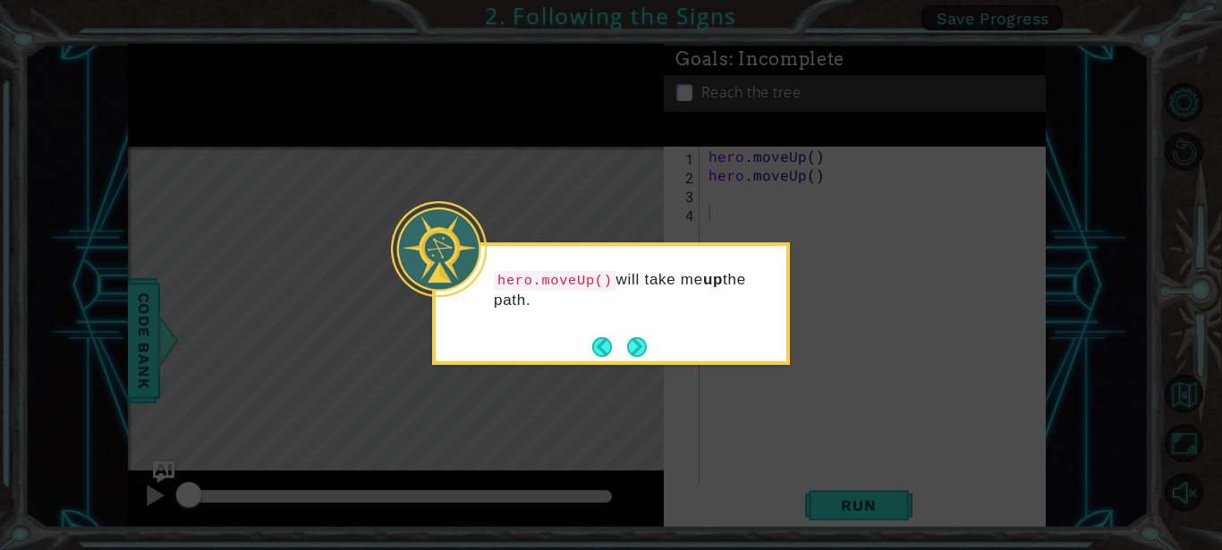
click at [859, 498] on icon at bounding box center [611, 275] width 1222 height 550
click at [644, 336] on footer at bounding box center [619, 347] width 55 height 27
click at [644, 337] on button "Next" at bounding box center [637, 347] width 20 height 20
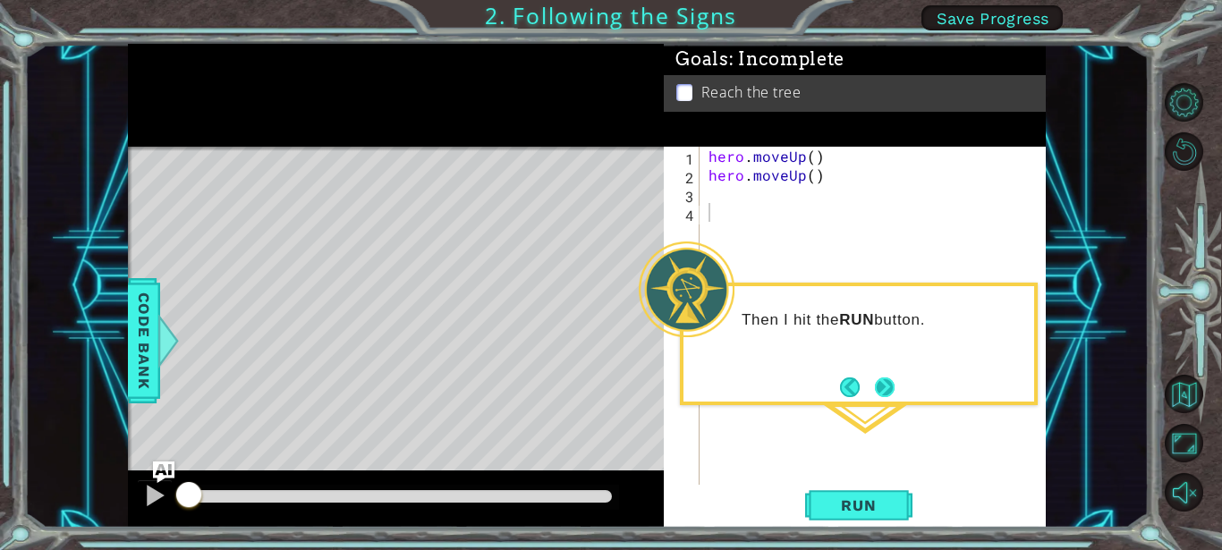
click at [883, 380] on button "Next" at bounding box center [885, 387] width 20 height 20
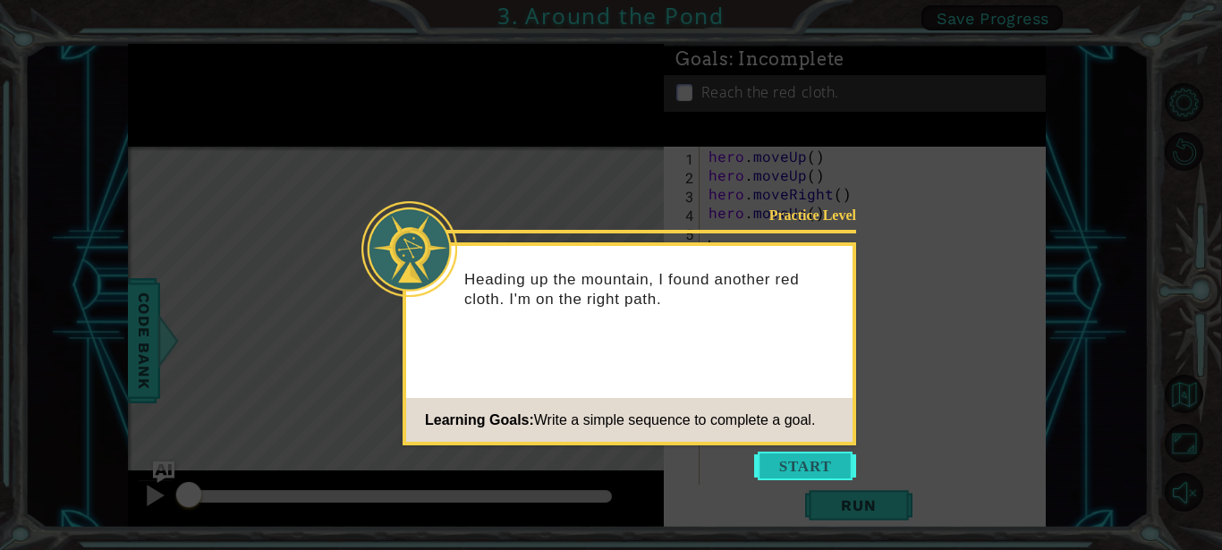
click at [826, 469] on button "Start" at bounding box center [805, 466] width 102 height 29
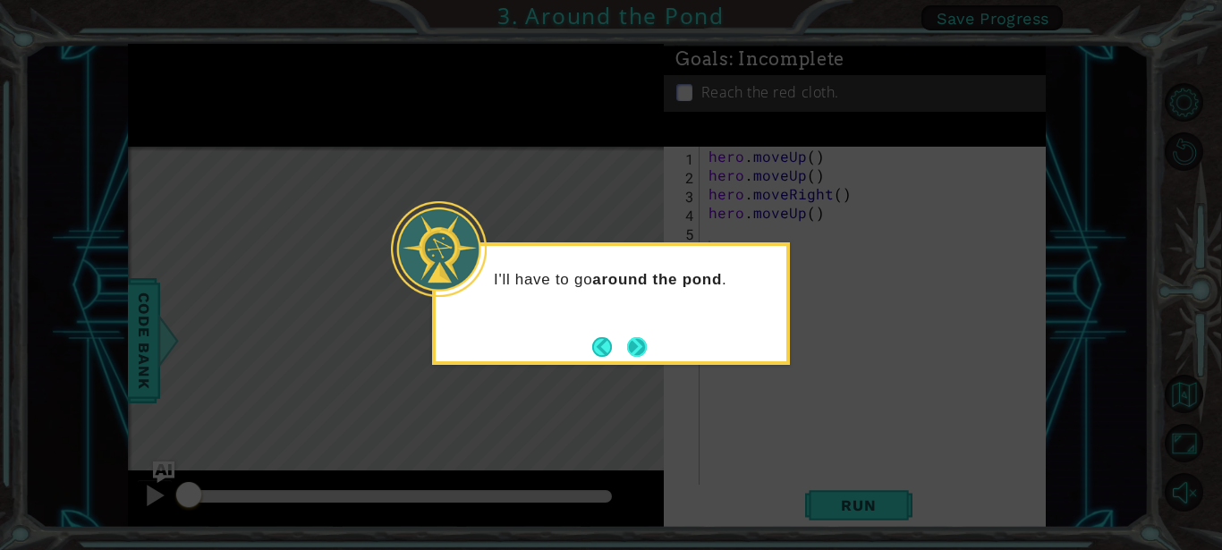
click at [634, 347] on button "Next" at bounding box center [637, 347] width 20 height 20
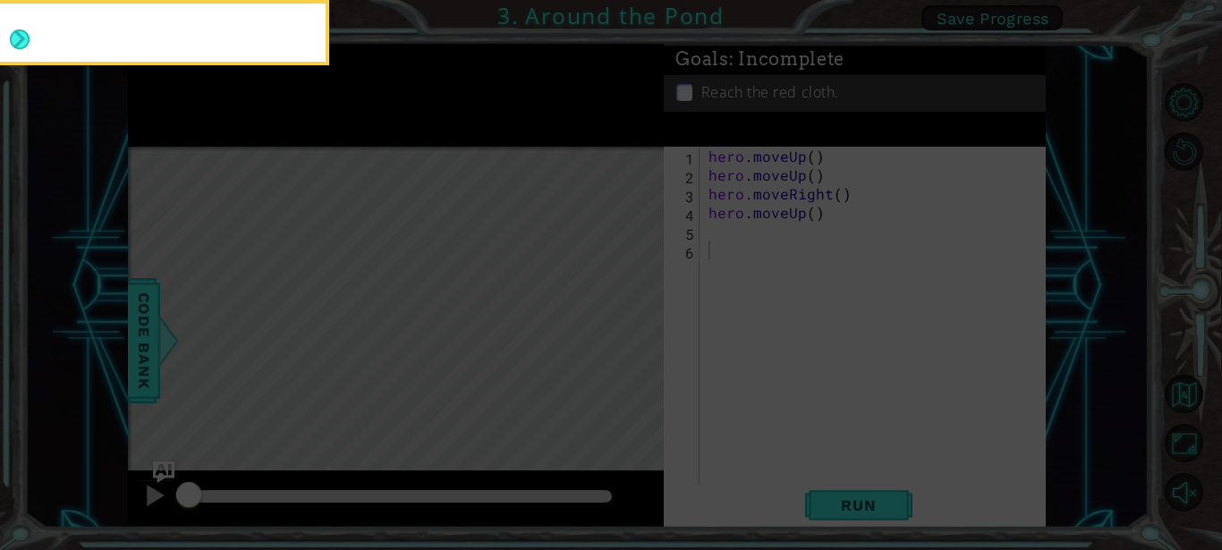
click at [634, 347] on icon at bounding box center [611, 82] width 1222 height 935
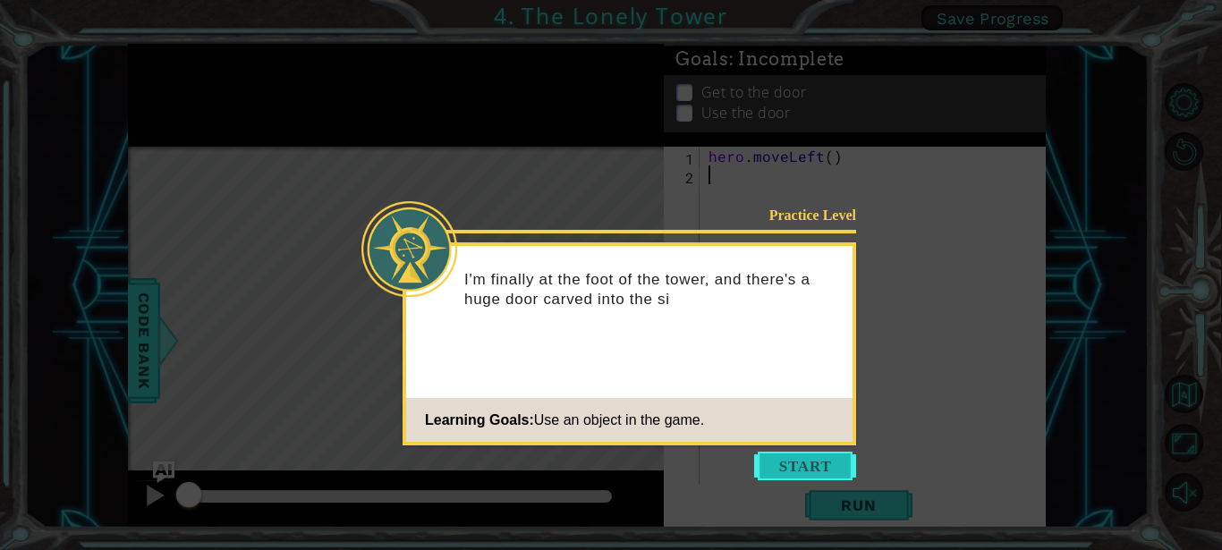
click at [834, 457] on button "Start" at bounding box center [805, 466] width 102 height 29
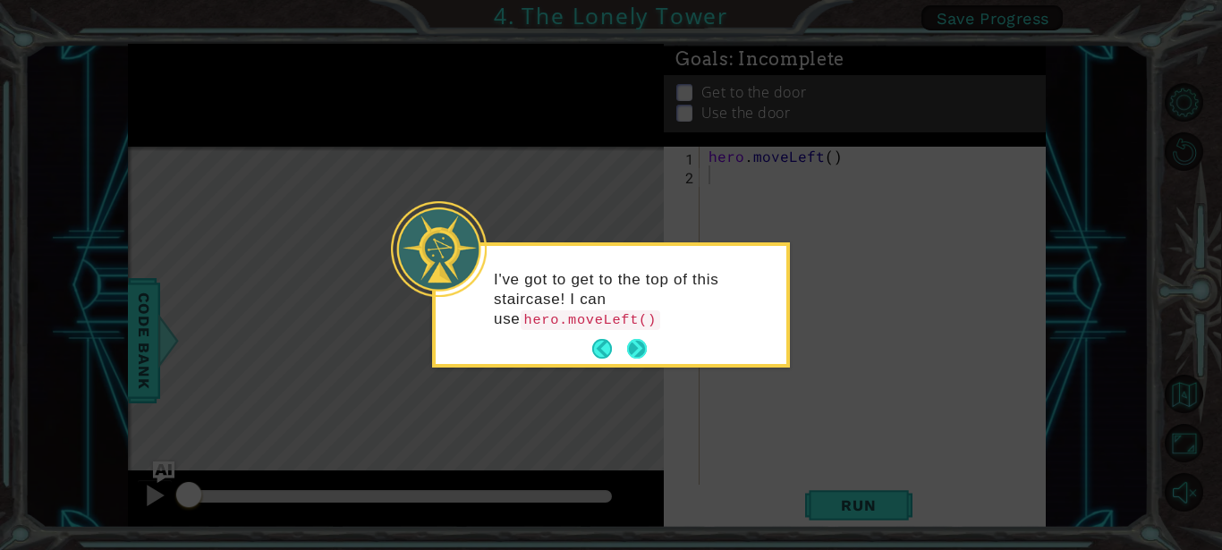
click at [634, 350] on button "Next" at bounding box center [637, 349] width 20 height 20
click at [634, 350] on body "1 ההההההההההההההההההההההההההההההההההההההההההההההההההההההההההההההההההההההההההההה…" at bounding box center [611, 275] width 1222 height 550
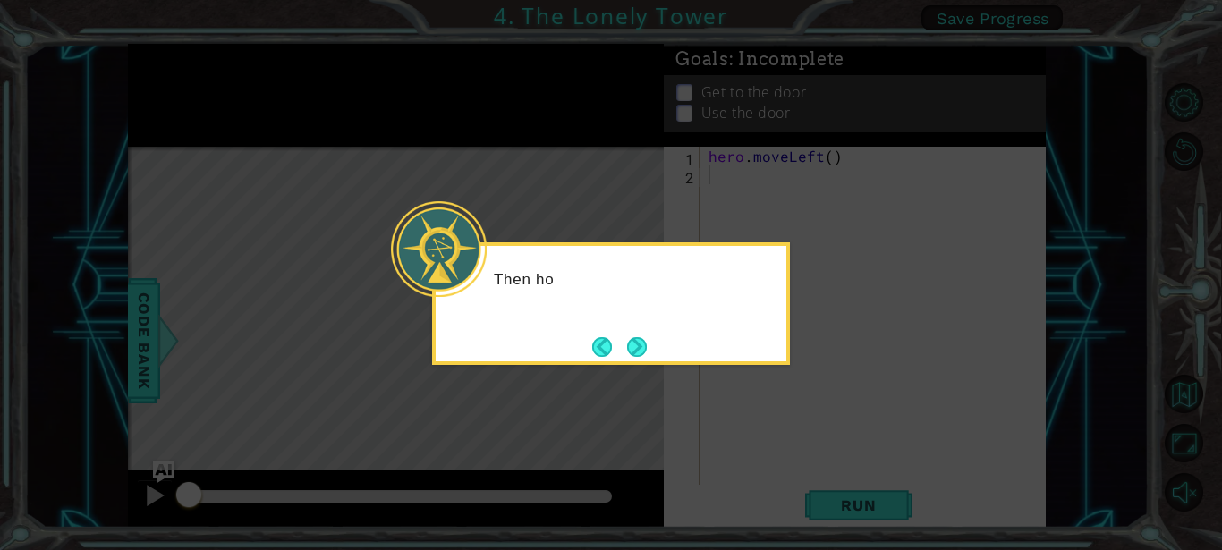
click at [634, 350] on button "Next" at bounding box center [637, 347] width 20 height 20
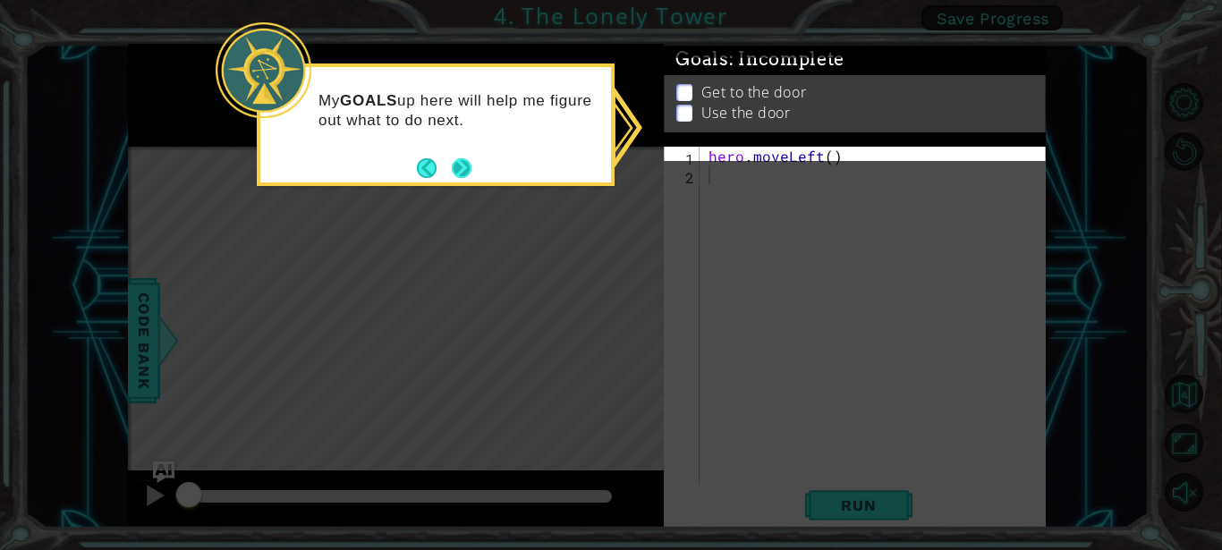
click at [463, 167] on button "Next" at bounding box center [462, 168] width 20 height 20
click at [463, 167] on icon at bounding box center [611, 275] width 1222 height 550
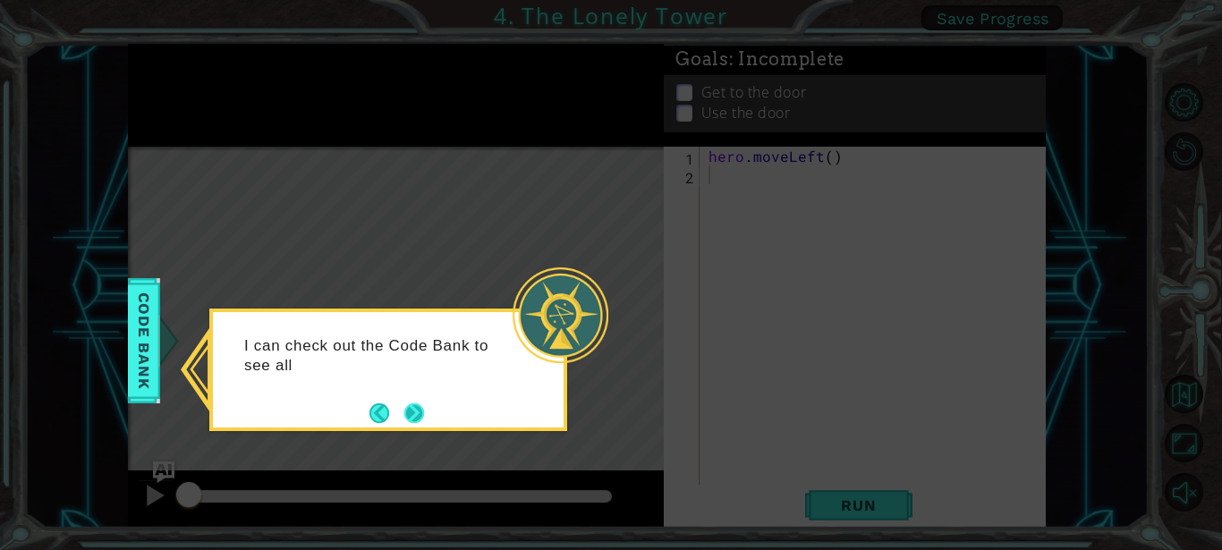
click at [414, 404] on button "Next" at bounding box center [414, 413] width 20 height 20
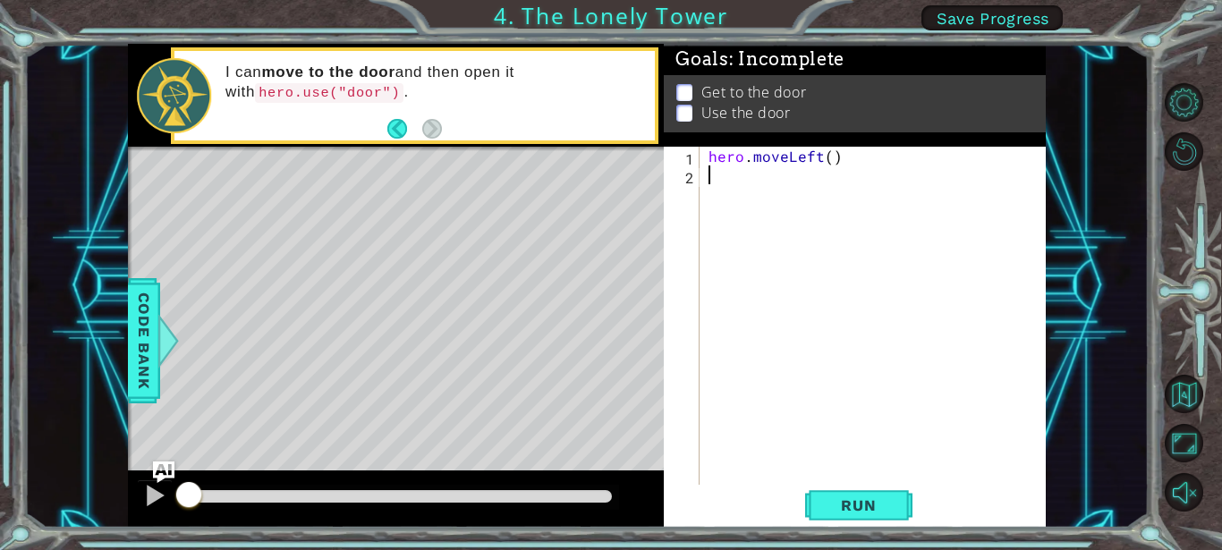
click at [709, 177] on div "hero . moveLeft ( )" at bounding box center [877, 335] width 345 height 376
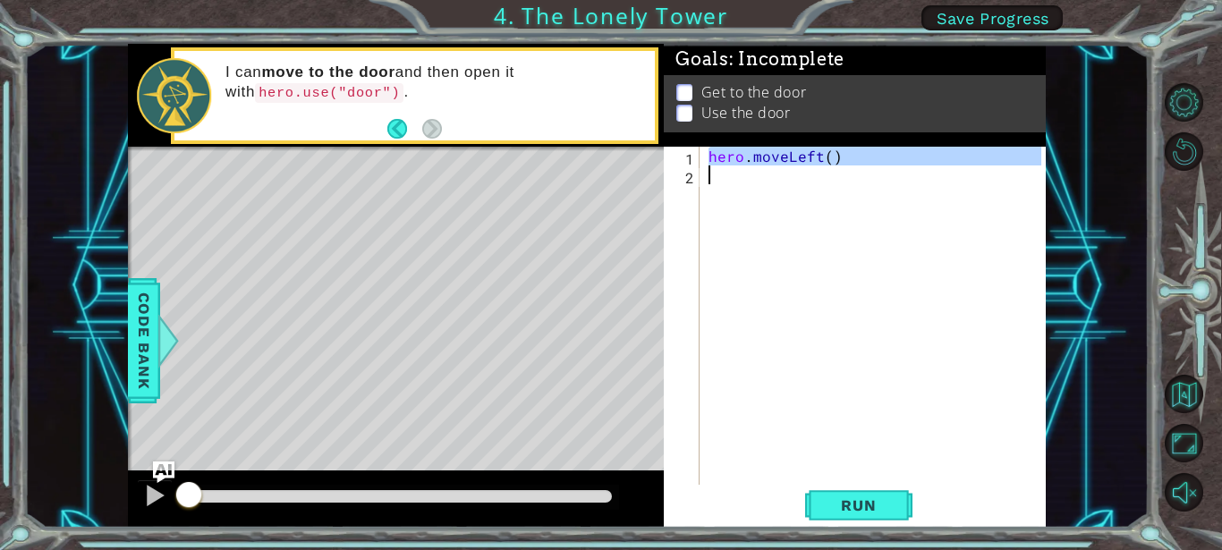
click at [824, 172] on div "hero . moveLeft ( )" at bounding box center [873, 316] width 336 height 338
click at [824, 172] on div "hero . moveLeft ( )" at bounding box center [877, 335] width 345 height 376
click at [824, 173] on div "hero . moveLeft ( )" at bounding box center [877, 335] width 345 height 376
click at [767, 263] on div "hero . moveLeft ( )" at bounding box center [873, 316] width 336 height 338
type textarea "h"
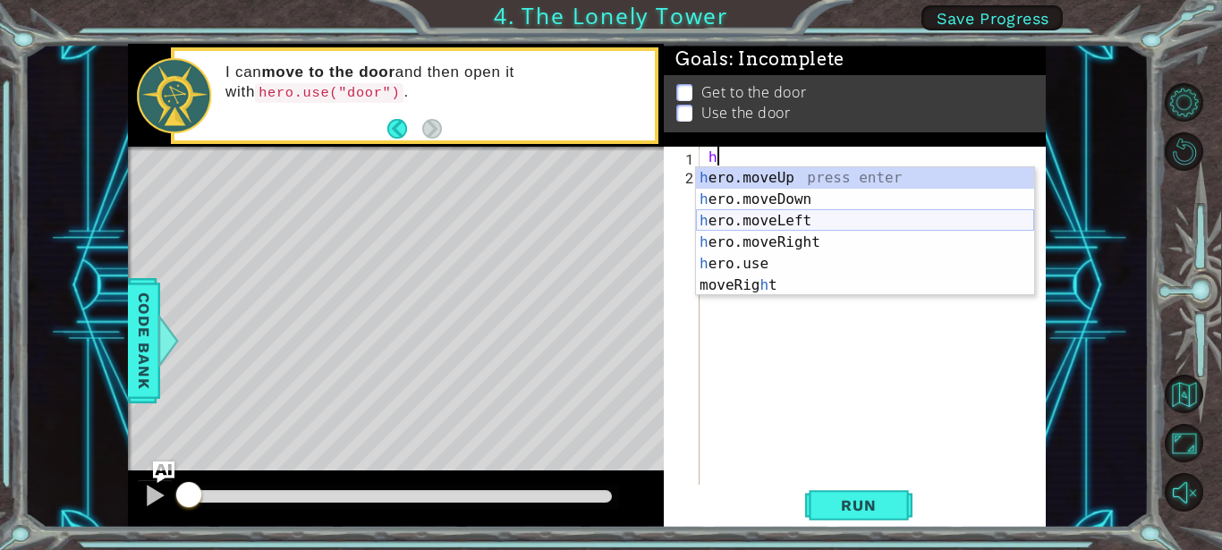
click at [786, 219] on div "h ero.moveUp press enter h ero.moveDown press enter h ero.moveLeft press enter …" at bounding box center [865, 253] width 338 height 172
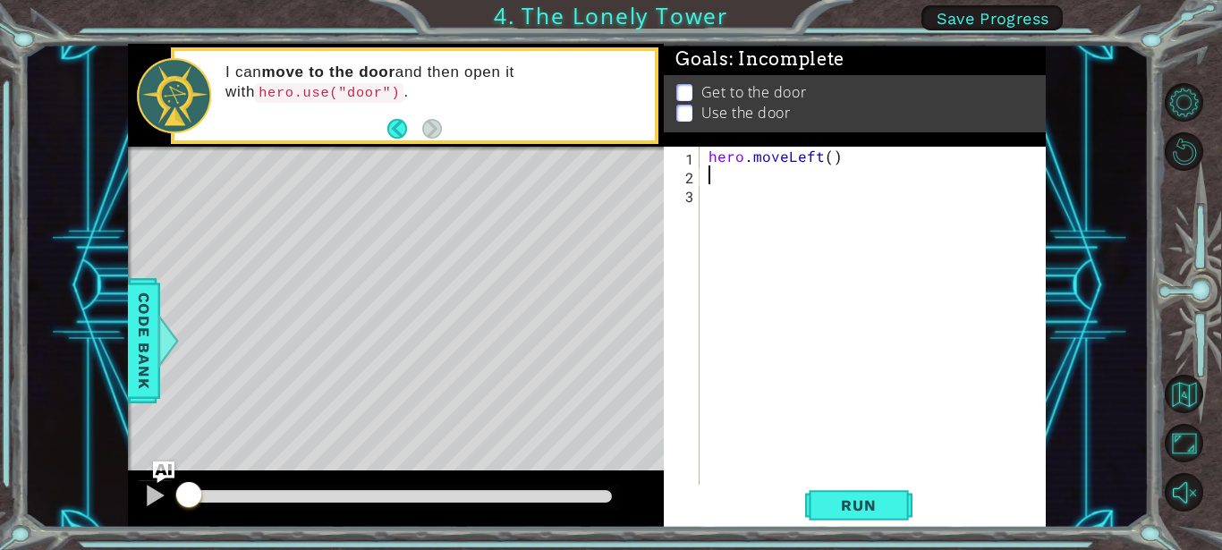
type textarea "u"
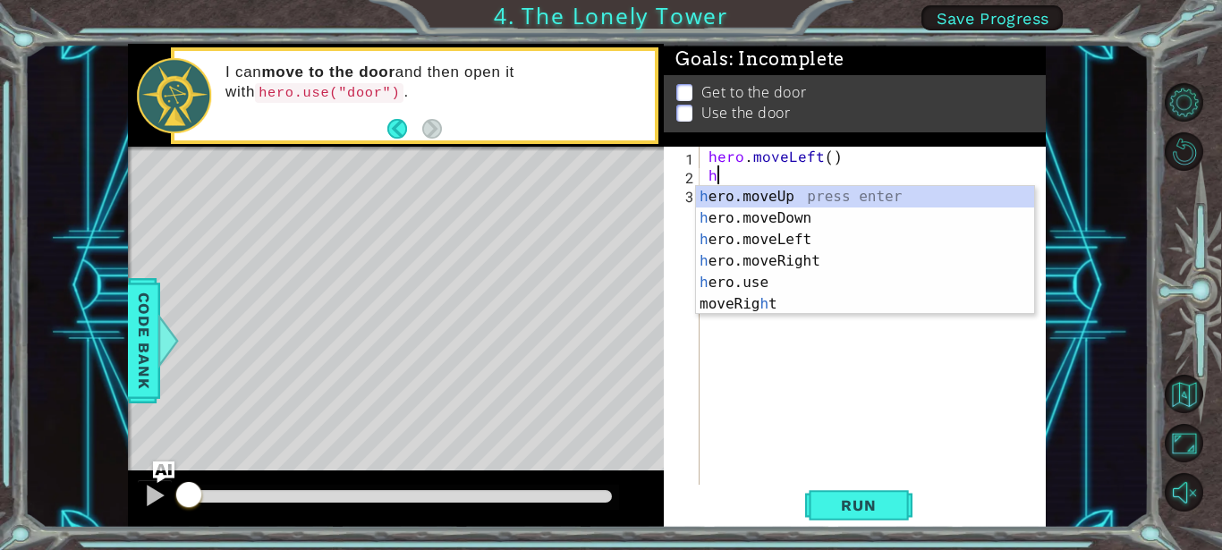
type textarea "hh"
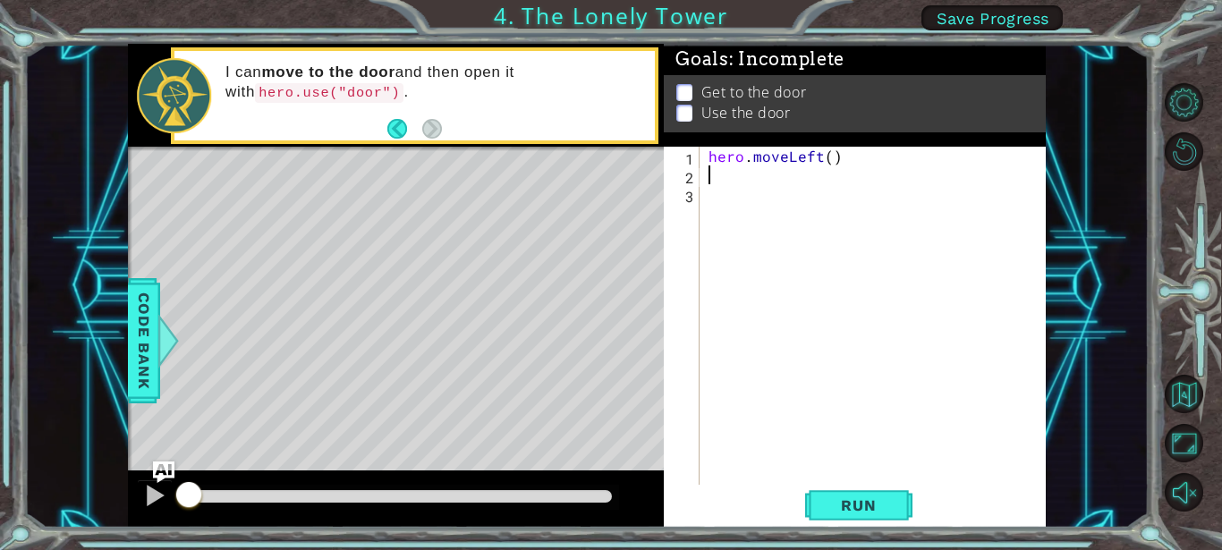
type textarea "h"
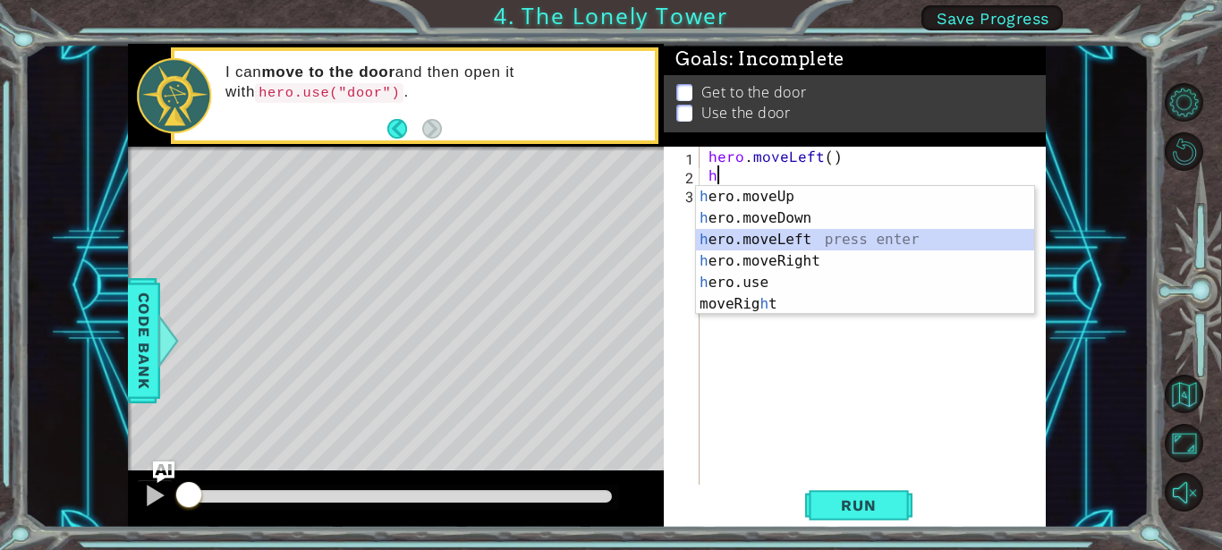
click at [736, 248] on div "h ero.moveUp press enter h ero.moveDown press enter h ero.moveLeft press enter …" at bounding box center [865, 272] width 338 height 172
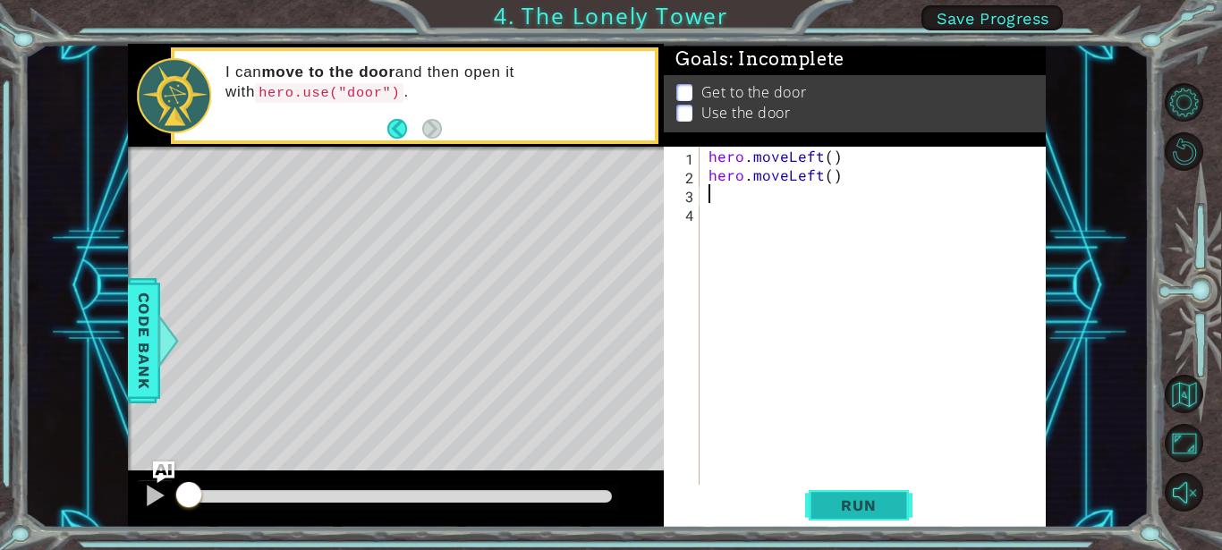
click at [853, 506] on span "Run" at bounding box center [858, 505] width 71 height 18
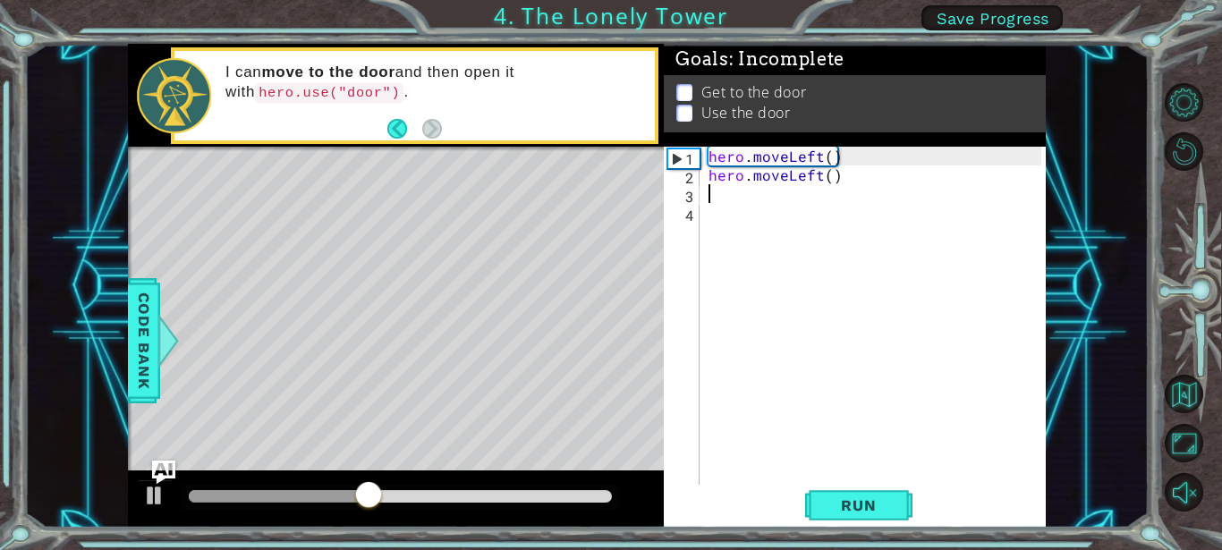
type textarea "m"
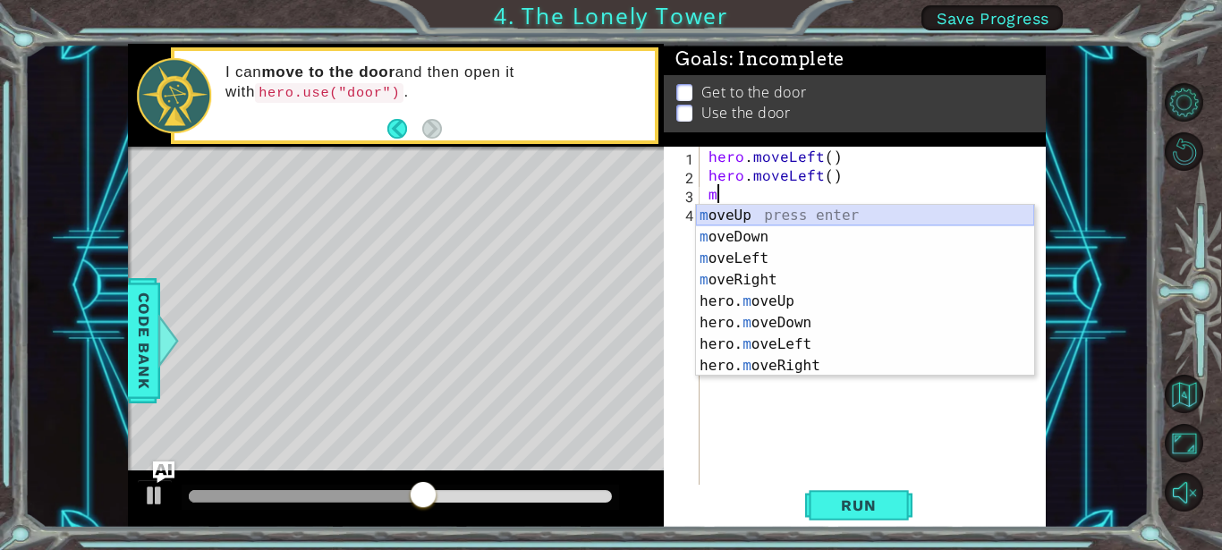
click at [772, 212] on div "m oveUp press enter m oveDown press enter m oveLeft press enter m oveRight pres…" at bounding box center [865, 312] width 338 height 215
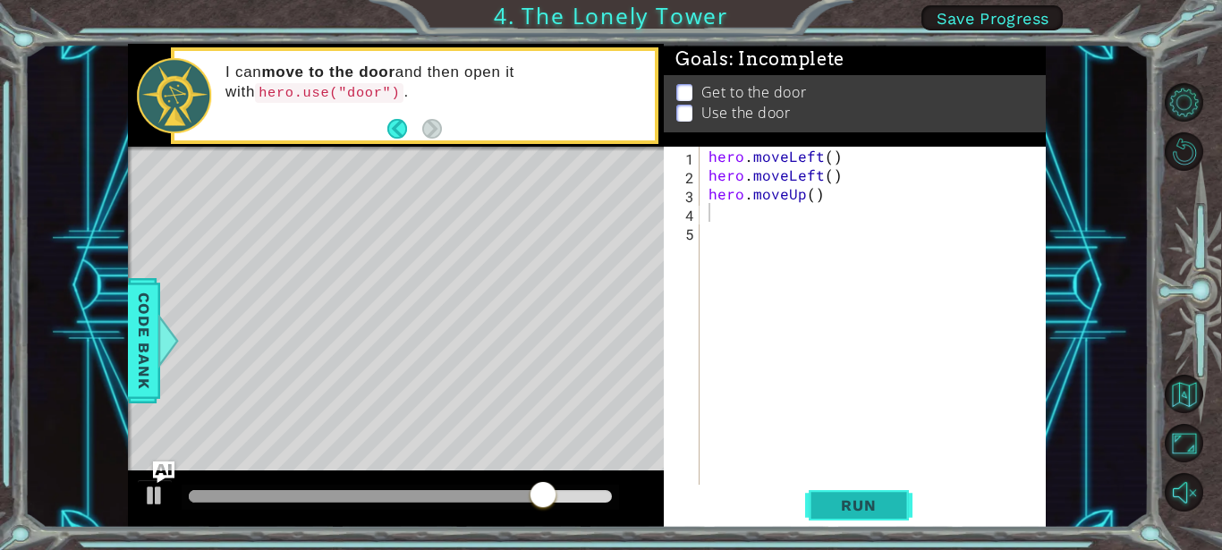
click at [863, 510] on span "Run" at bounding box center [858, 505] width 71 height 18
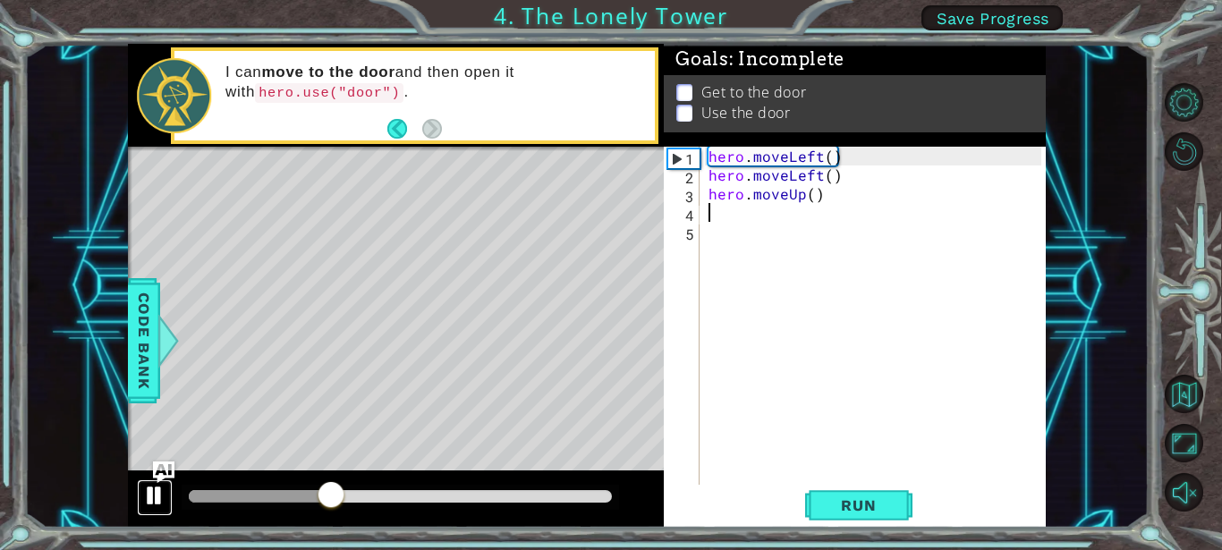
click at [156, 490] on div at bounding box center [154, 495] width 23 height 23
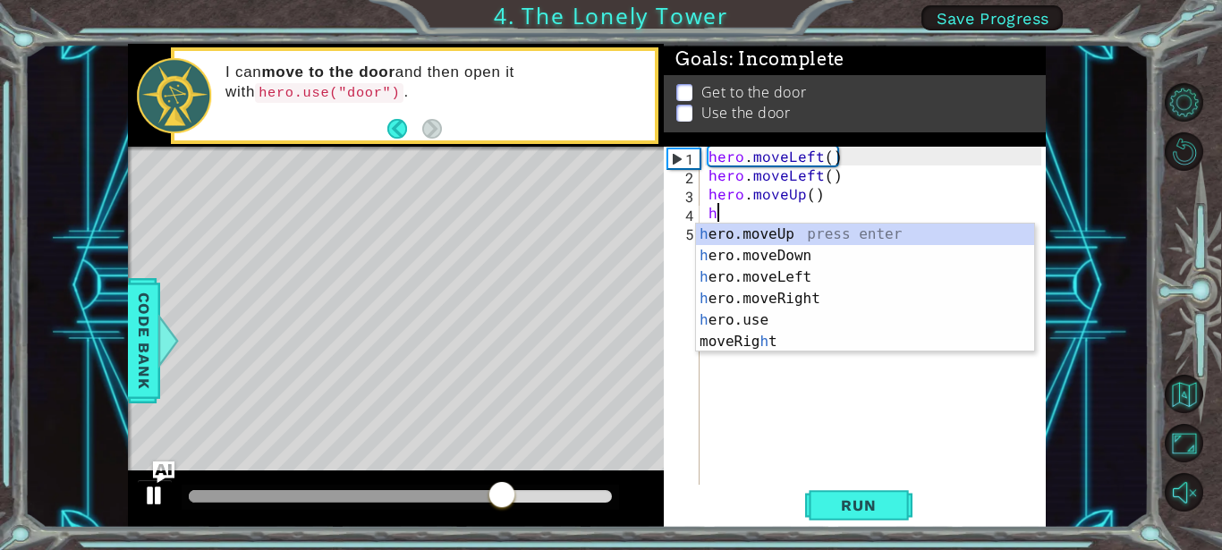
type textarea "h"
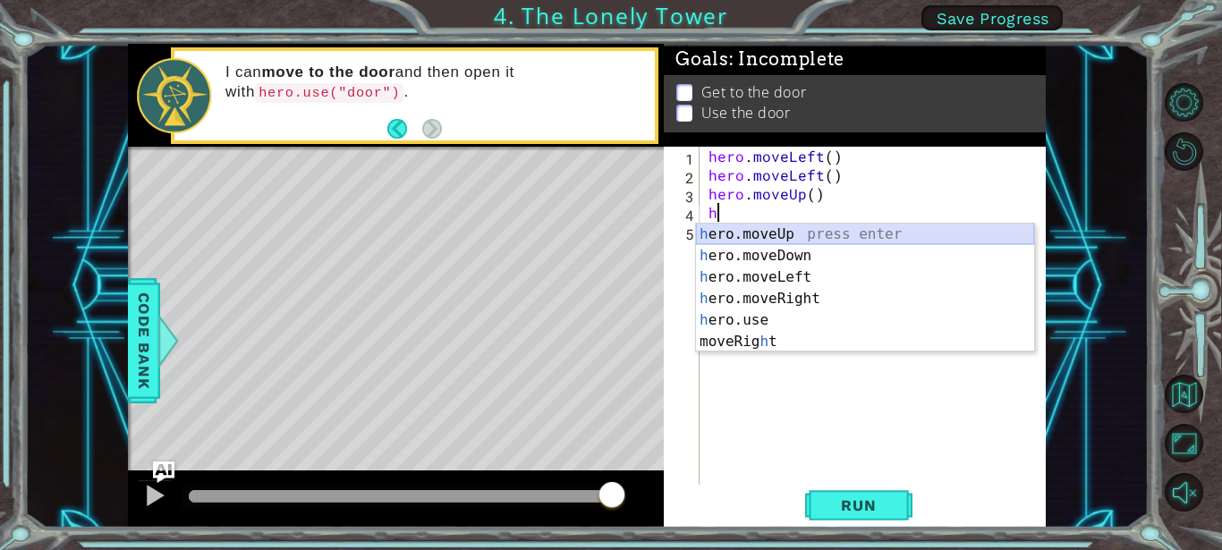
click at [765, 235] on div "h ero.moveUp press enter h ero.moveDown press enter h ero.moveLeft press enter …" at bounding box center [865, 310] width 338 height 172
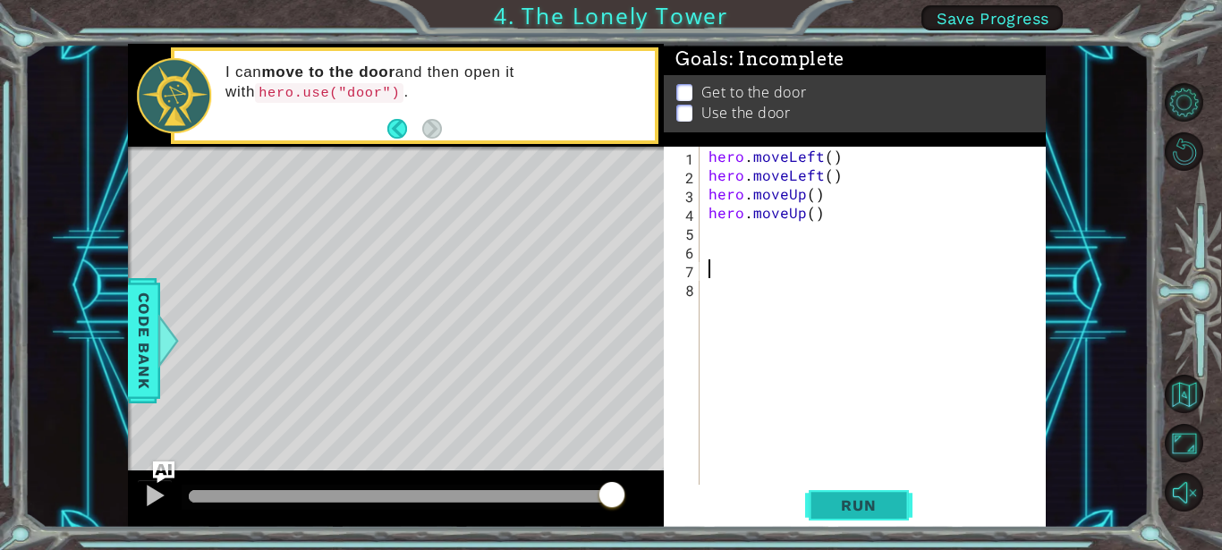
click at [867, 490] on button "Run" at bounding box center [858, 505] width 107 height 38
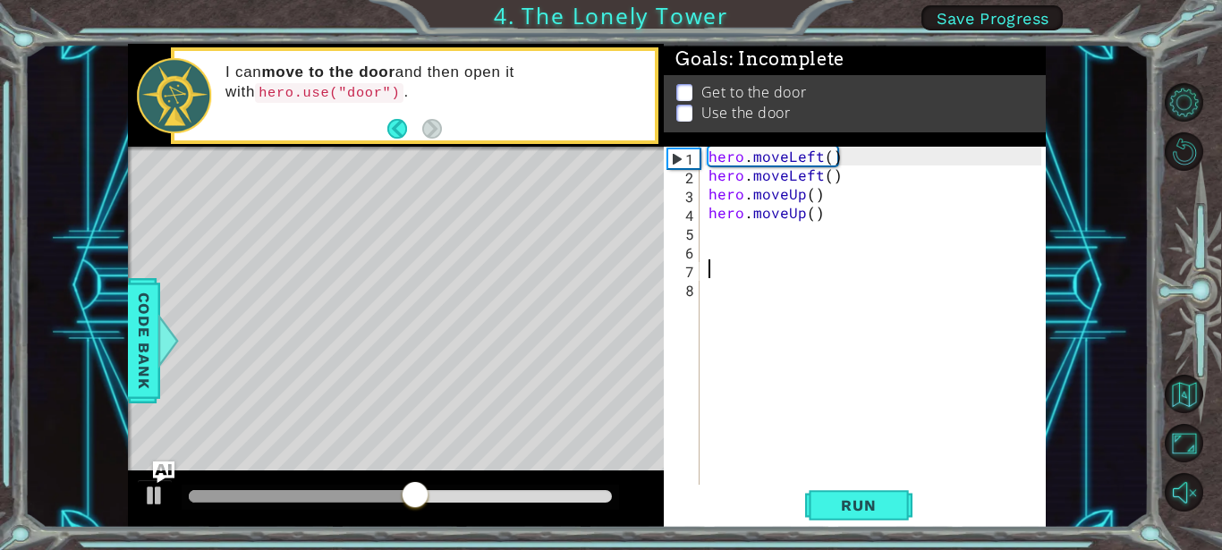
type textarea "h"
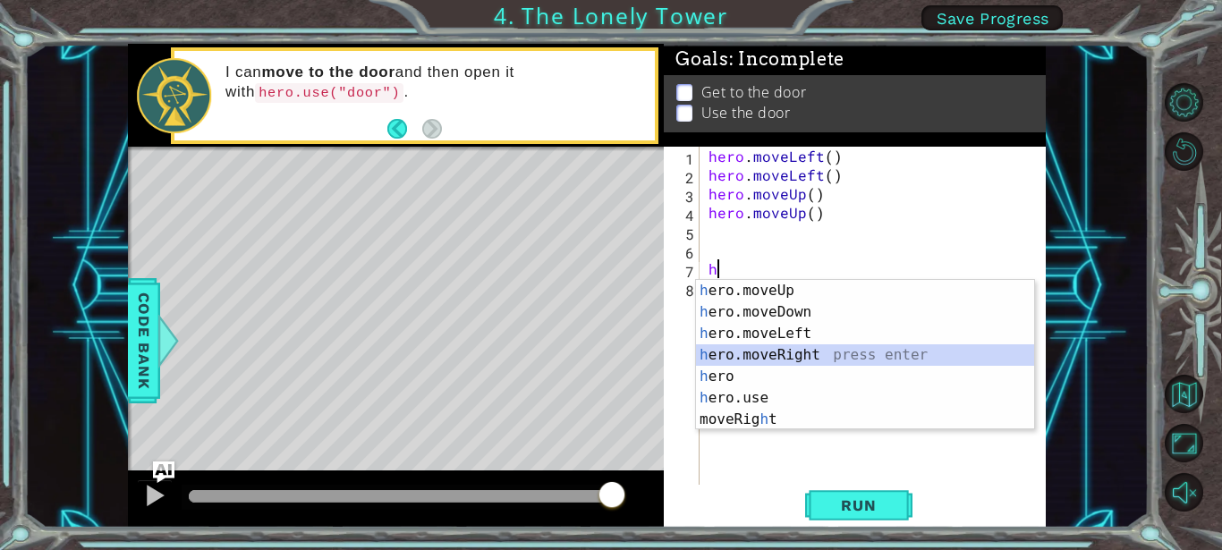
click at [792, 364] on div "h ero.moveUp press enter h ero.moveDown press enter h ero.moveLeft press enter …" at bounding box center [865, 376] width 338 height 193
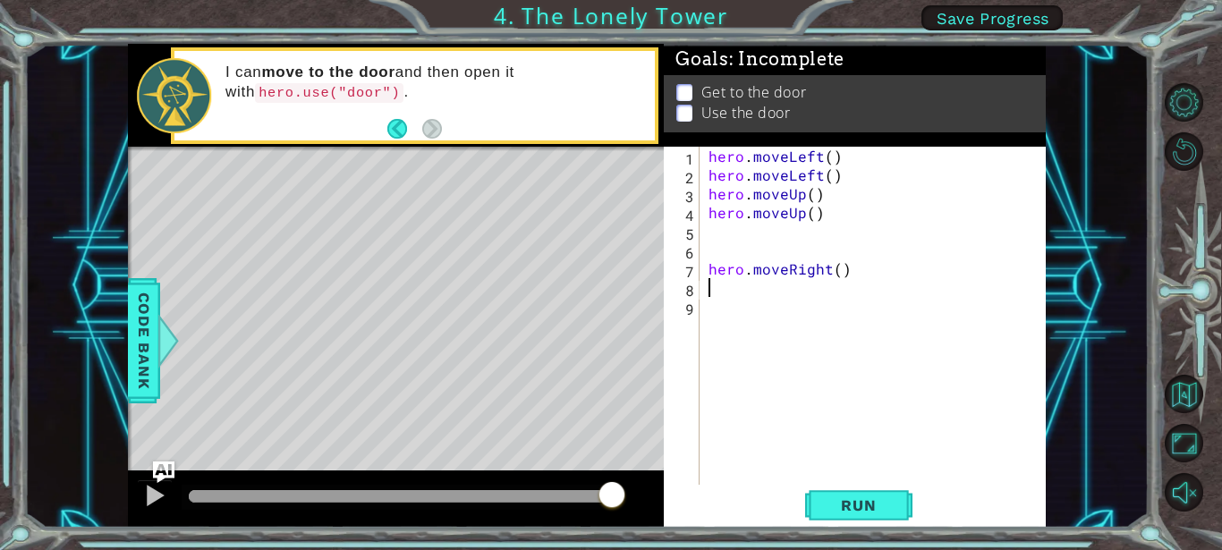
type textarea "h"
click at [706, 221] on div "hero . moveLeft ( ) hero . moveLeft ( ) hero . moveUp ( ) hero . moveUp ( )" at bounding box center [877, 335] width 345 height 376
type textarea "hero.moveUp()"
click at [710, 226] on div "hero . moveLeft ( ) hero . moveLeft ( ) hero . moveUp ( ) hero . moveUp ( )" at bounding box center [877, 335] width 345 height 376
type textarea "h"
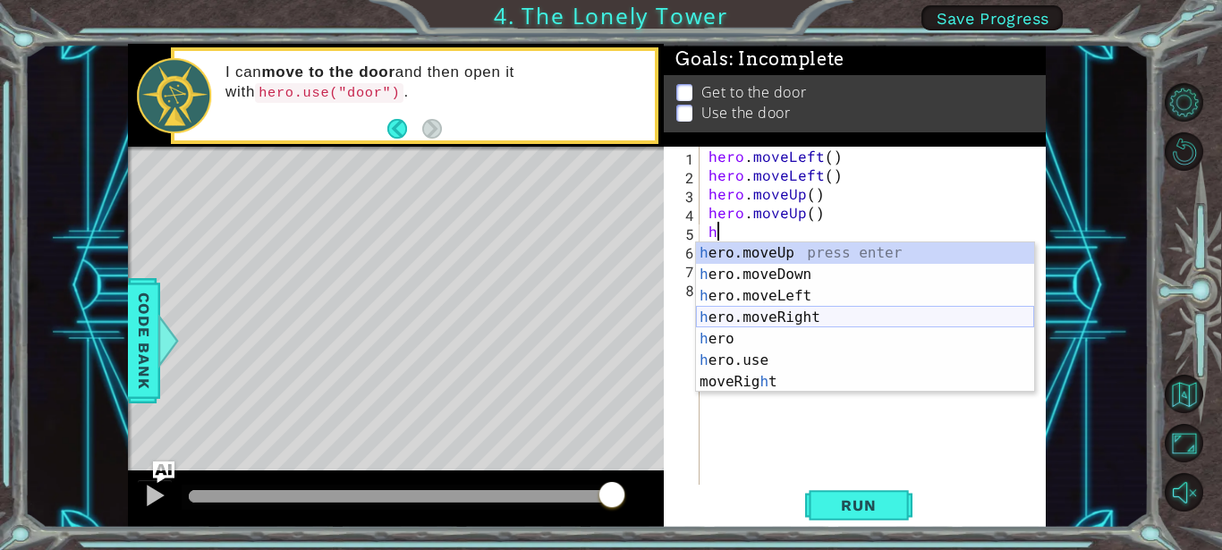
click at [753, 309] on div "h ero.moveUp press enter h ero.moveDown press enter h ero.moveLeft press enter …" at bounding box center [865, 338] width 338 height 193
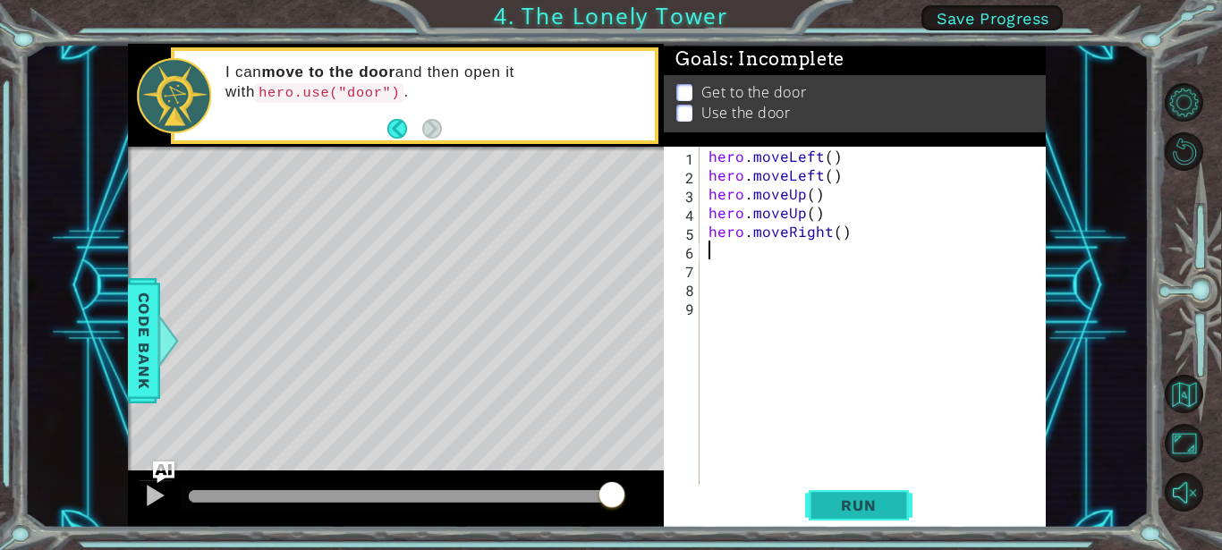
click at [892, 507] on span "Run" at bounding box center [858, 505] width 71 height 18
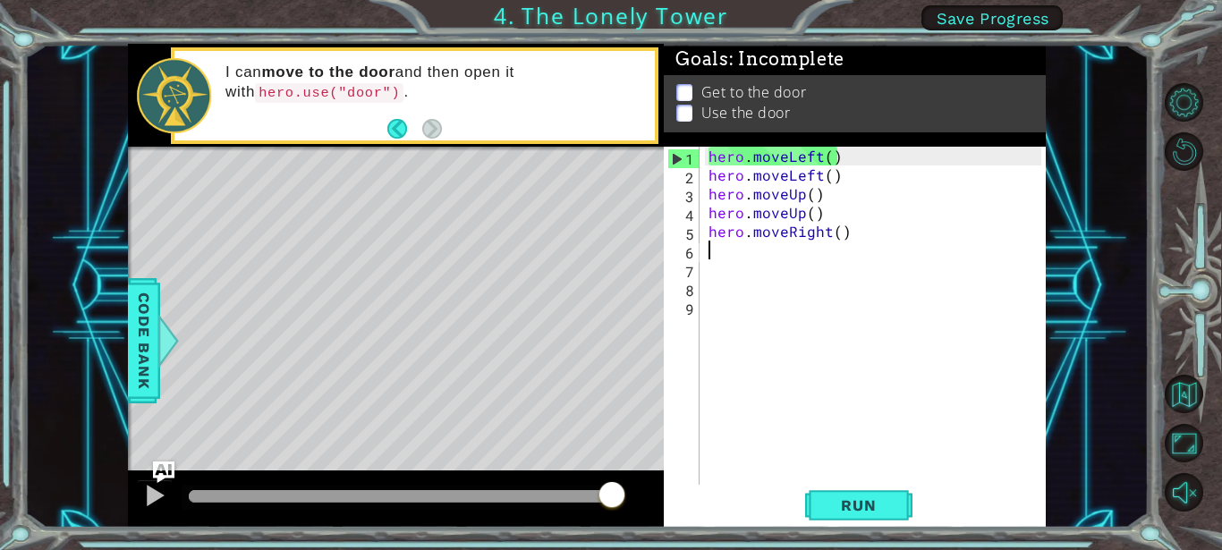
click at [740, 247] on div "hero . moveLeft ( ) hero . moveLeft ( ) hero . moveUp ( ) hero . moveUp ( ) her…" at bounding box center [877, 335] width 345 height 376
type textarea "h"
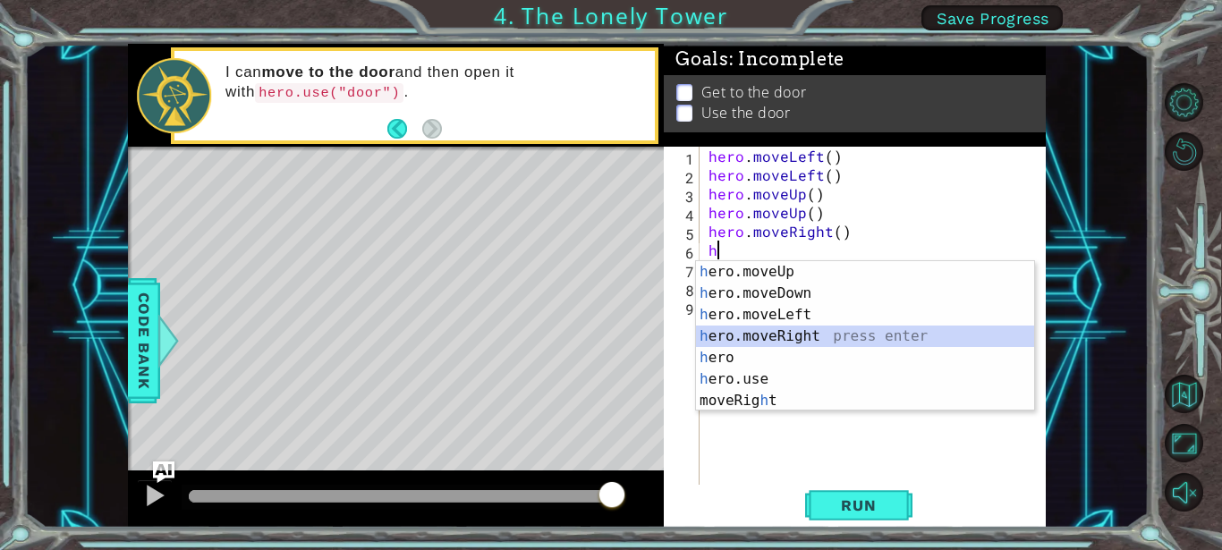
click at [771, 329] on div "h ero.moveUp press enter h ero.moveDown press enter h ero.moveLeft press enter …" at bounding box center [865, 357] width 338 height 193
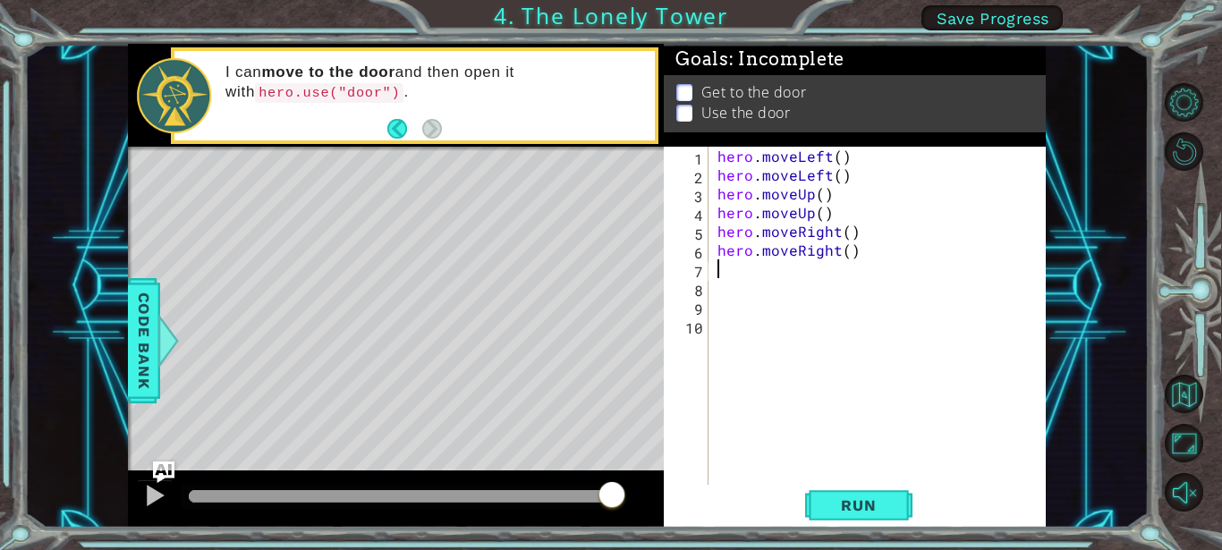
click at [728, 270] on div "hero . moveLeft ( ) hero . moveLeft ( ) hero . moveUp ( ) hero . moveUp ( ) her…" at bounding box center [882, 335] width 337 height 376
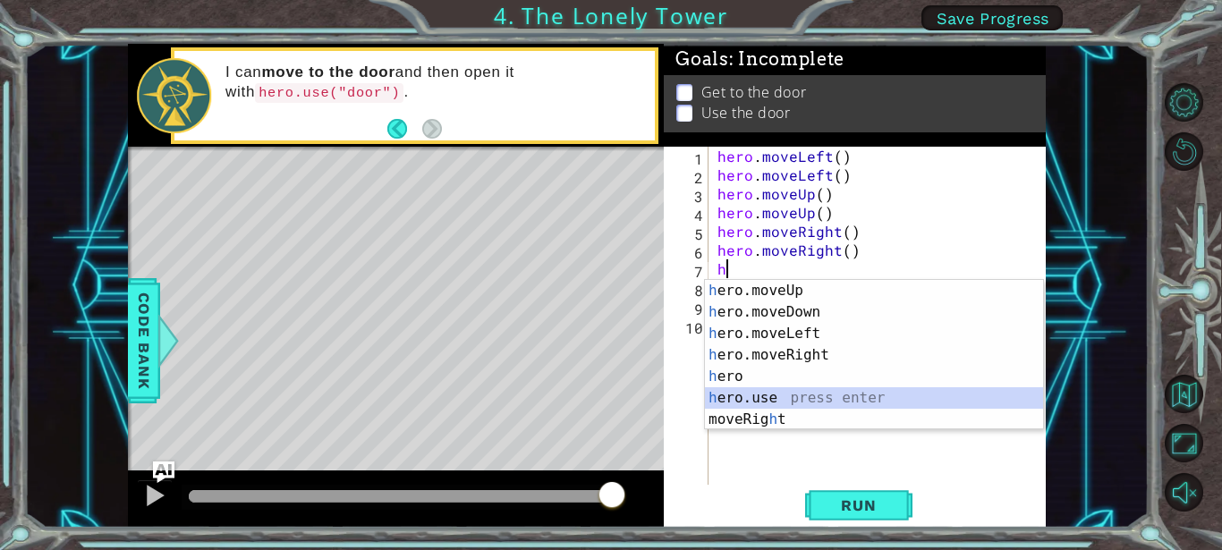
click at [757, 392] on div "h ero.moveUp press enter h ero.moveDown press enter h ero.moveLeft press enter …" at bounding box center [874, 376] width 338 height 193
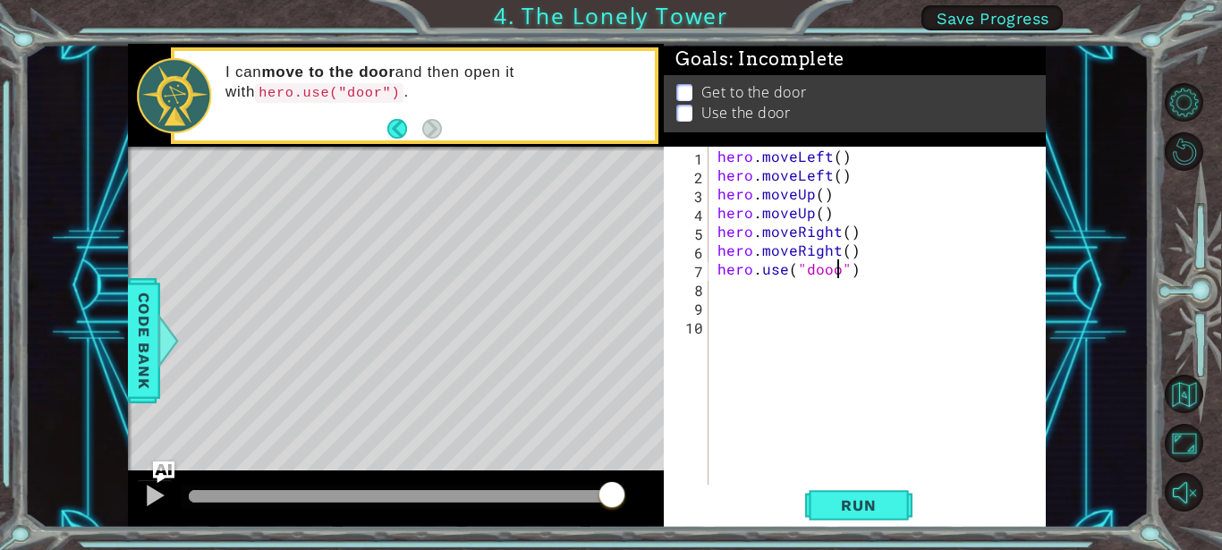
scroll to position [0, 7]
click at [840, 491] on button "Run" at bounding box center [858, 505] width 107 height 38
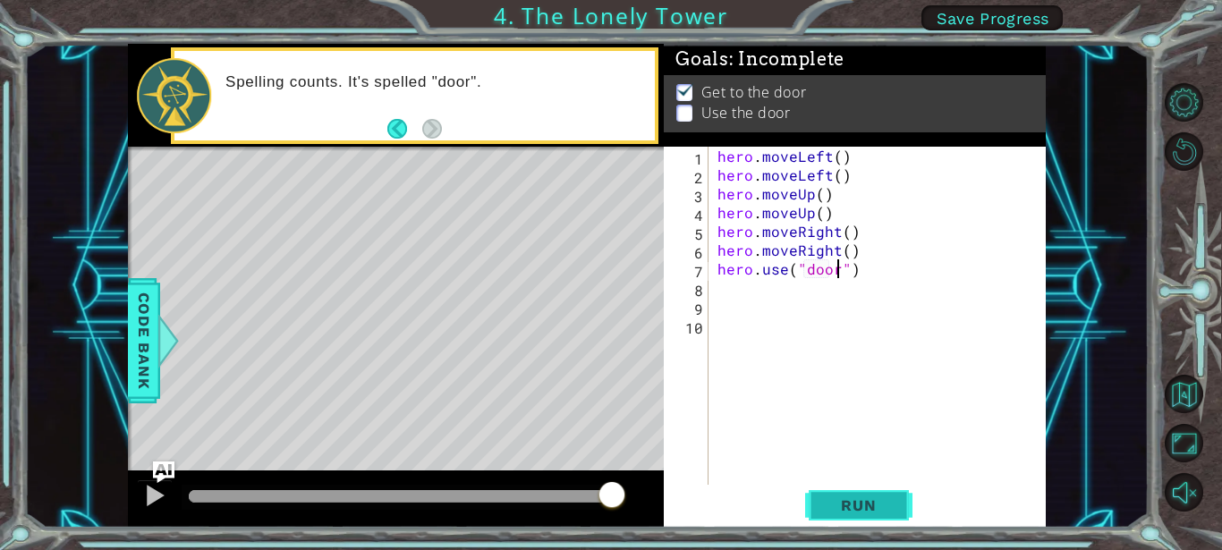
type textarea "hero.use("door")"
click at [834, 497] on span "Run" at bounding box center [858, 505] width 71 height 18
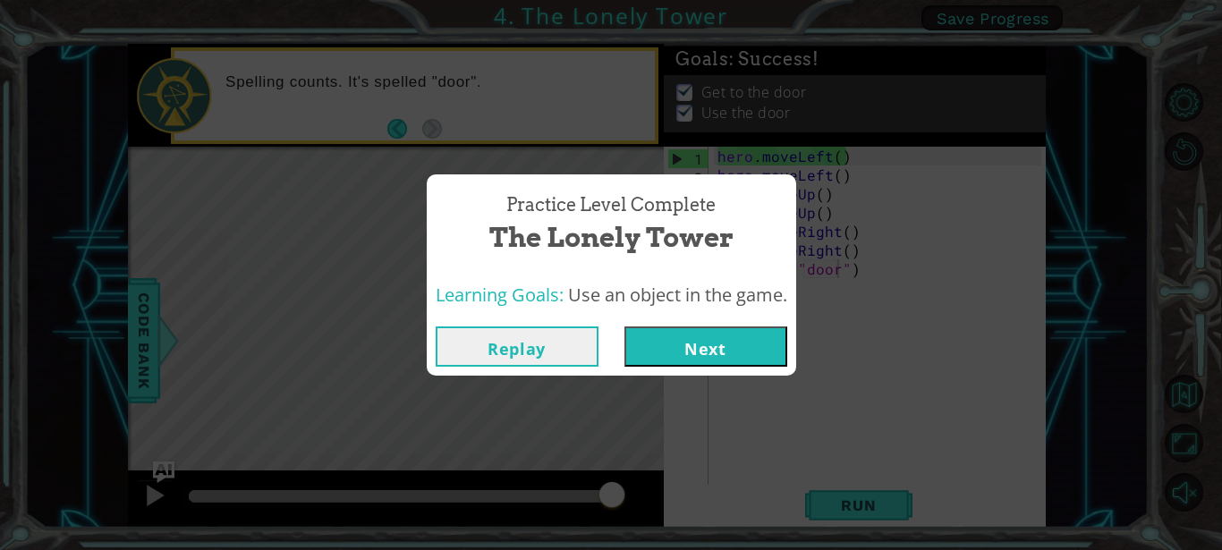
click at [755, 352] on button "Next" at bounding box center [705, 346] width 163 height 40
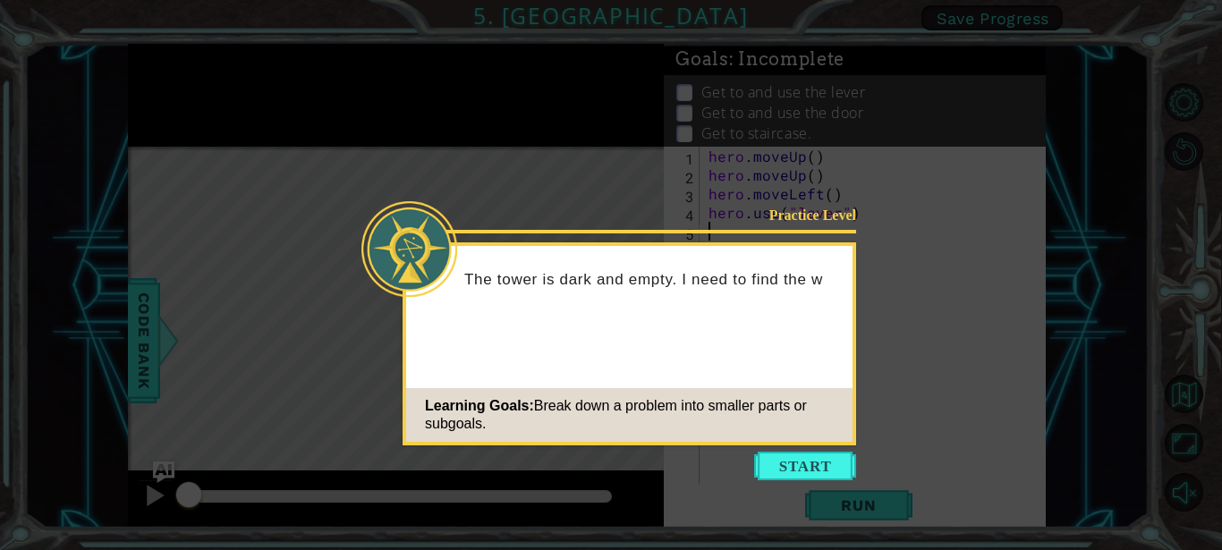
click at [737, 349] on div "Practice Level The tower is dark and empty. I need to find the w Learning Goals…" at bounding box center [628, 343] width 453 height 203
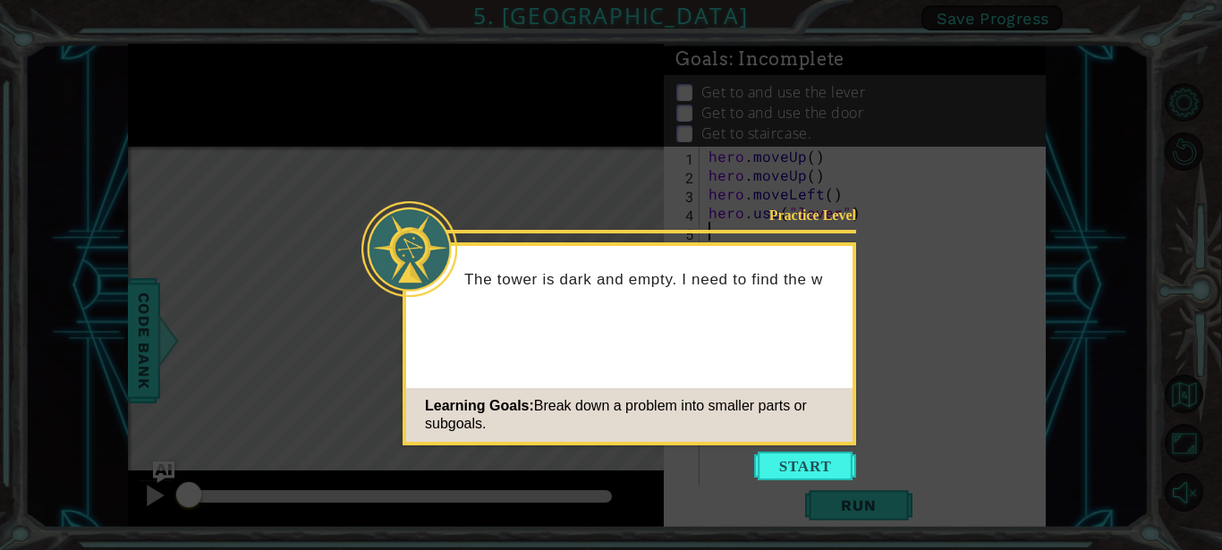
click at [737, 349] on div "Practice Level The tower is dark and empty. I need to find the w Learning Goals…" at bounding box center [628, 343] width 453 height 203
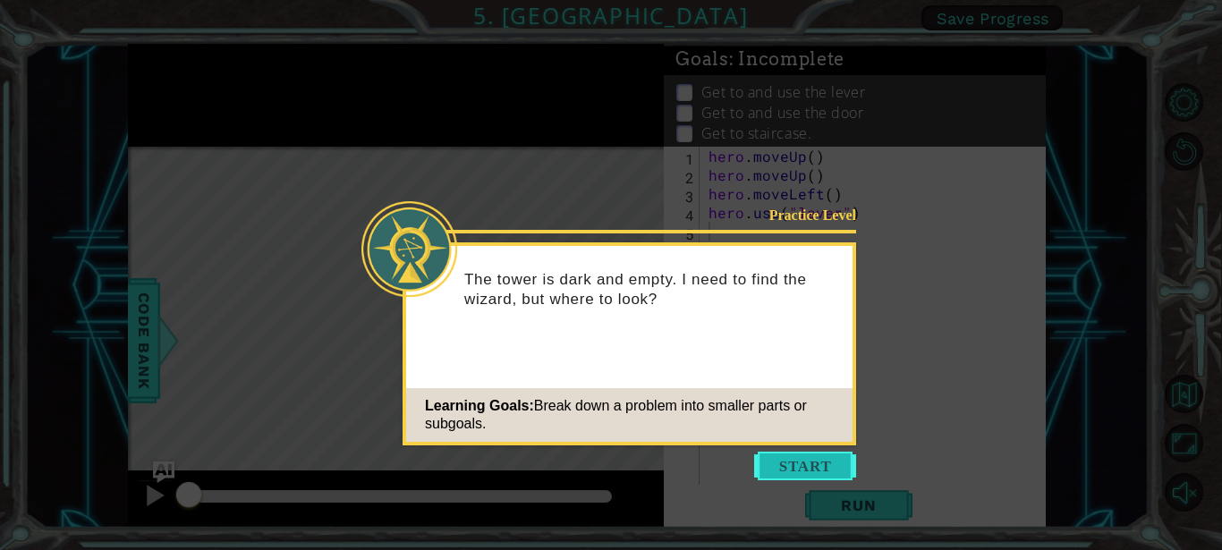
click at [820, 458] on button "Start" at bounding box center [805, 466] width 102 height 29
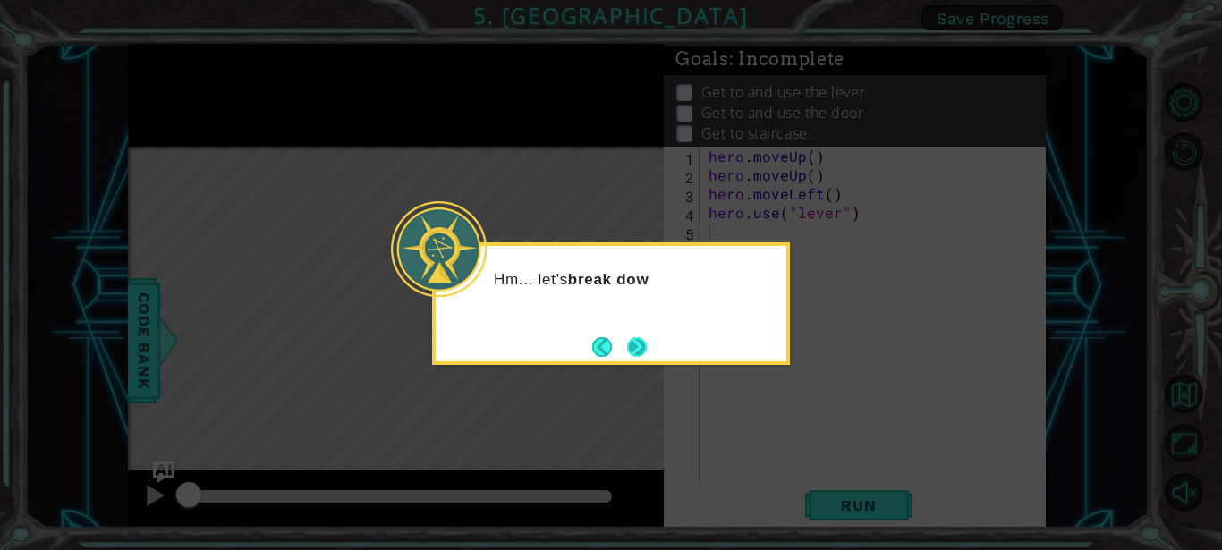
click at [635, 347] on button "Next" at bounding box center [637, 347] width 20 height 20
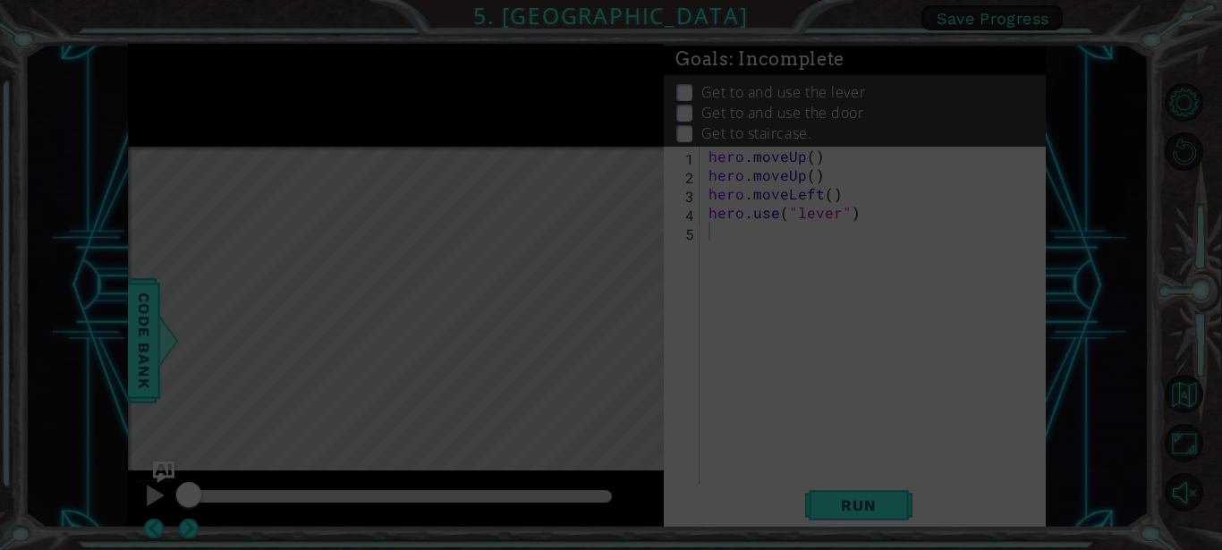
click at [635, 346] on div "Level Map" at bounding box center [541, 410] width 826 height 527
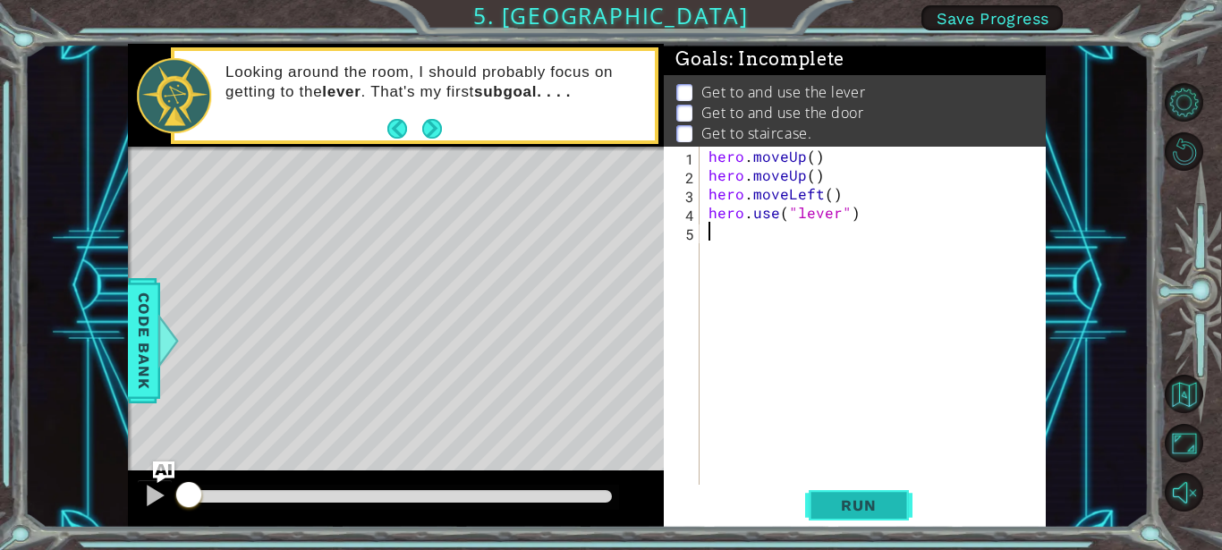
click at [868, 515] on button "Run" at bounding box center [858, 505] width 107 height 38
click at [143, 495] on div at bounding box center [154, 495] width 23 height 23
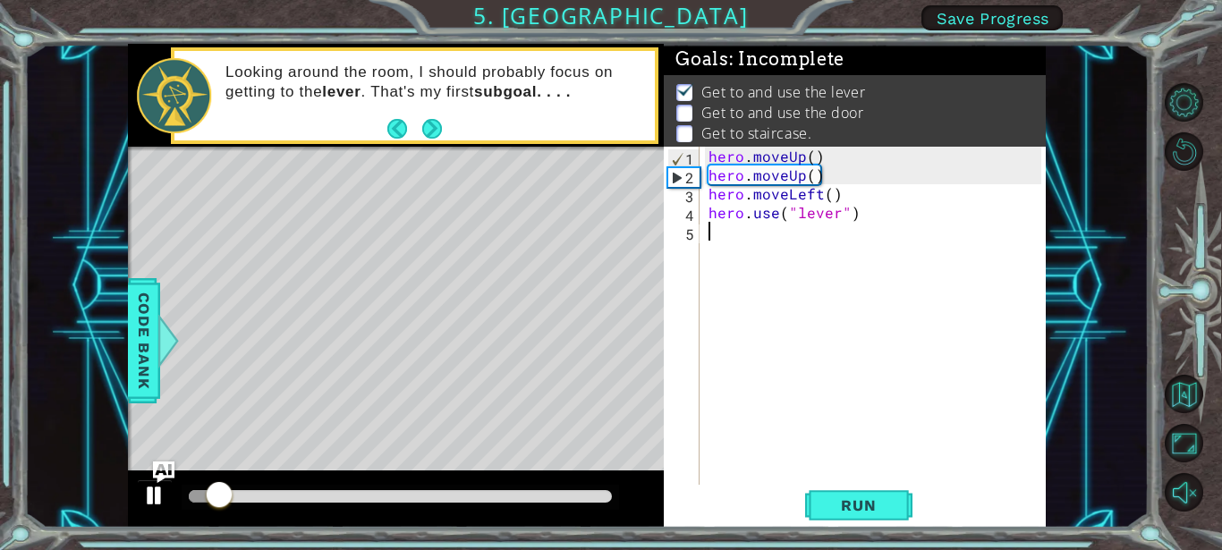
scroll to position [16, 0]
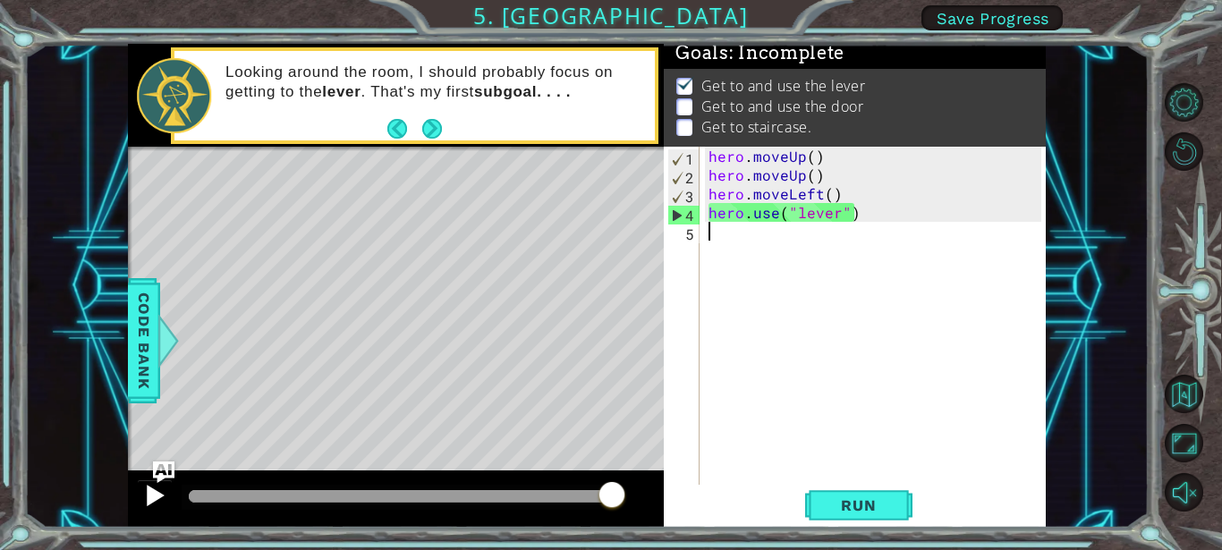
type textarea "m"
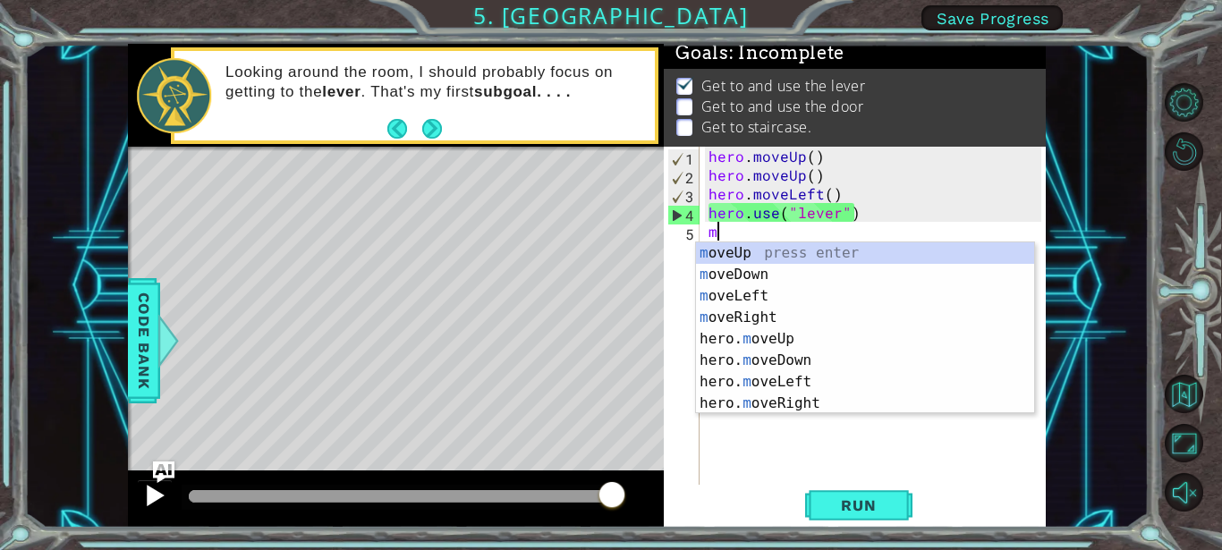
scroll to position [0, 0]
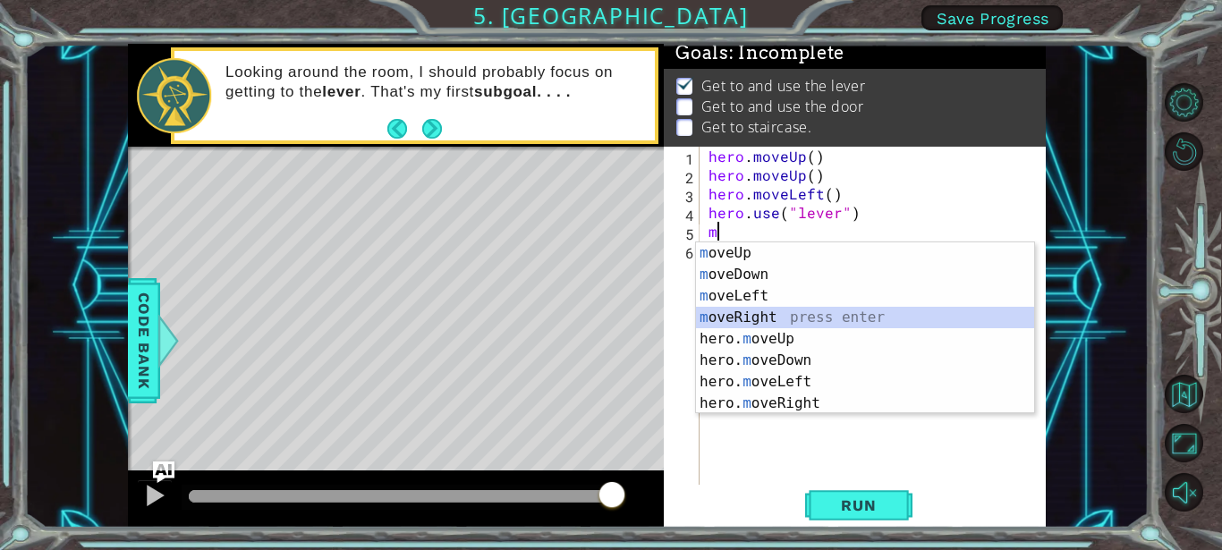
click at [731, 309] on div "m oveUp press enter m oveDown press enter m oveLeft press enter m oveRight pres…" at bounding box center [865, 349] width 338 height 215
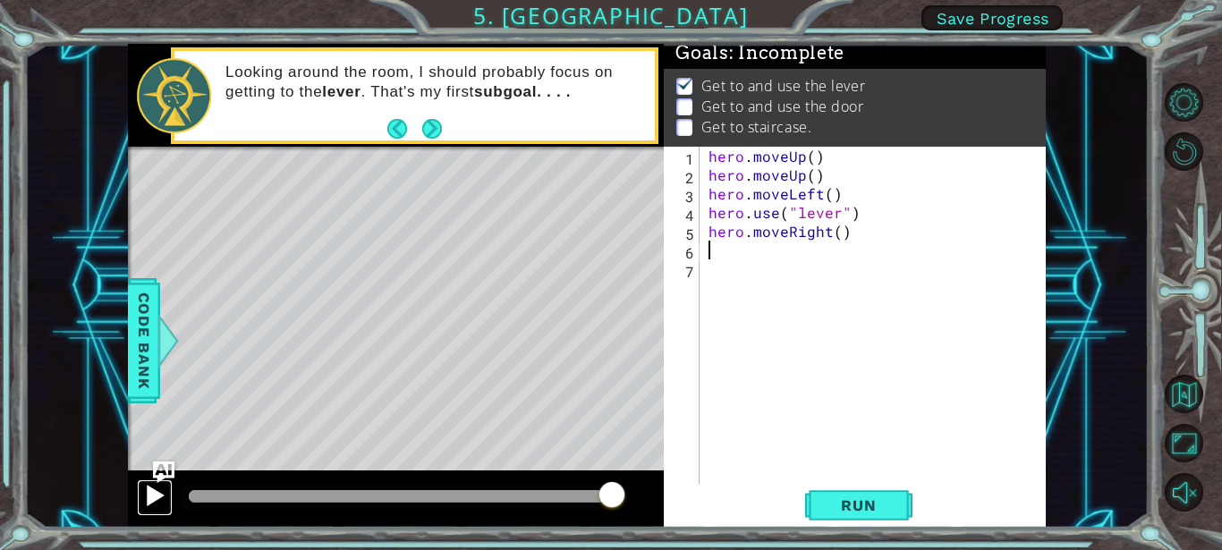
click at [146, 501] on div at bounding box center [154, 495] width 23 height 23
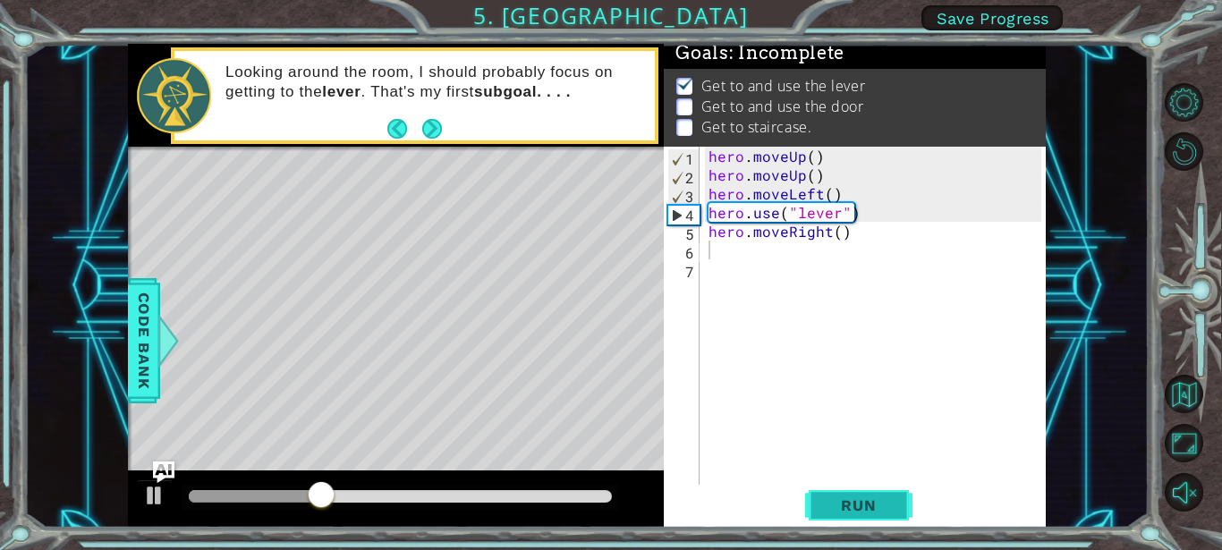
click at [865, 518] on button "Run" at bounding box center [858, 505] width 107 height 38
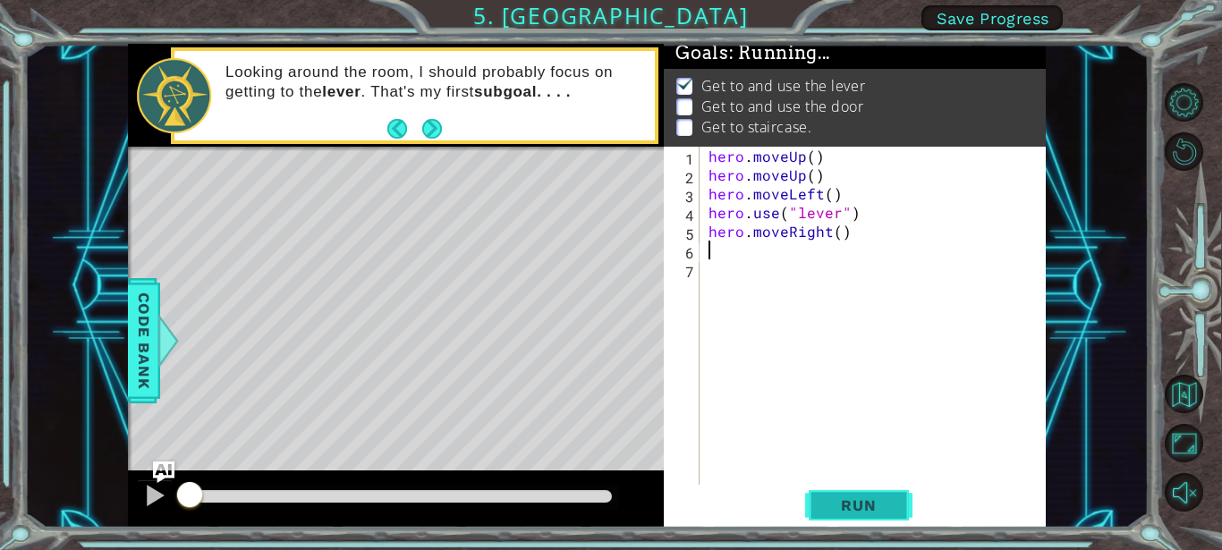
click at [866, 503] on span "Run" at bounding box center [858, 505] width 71 height 18
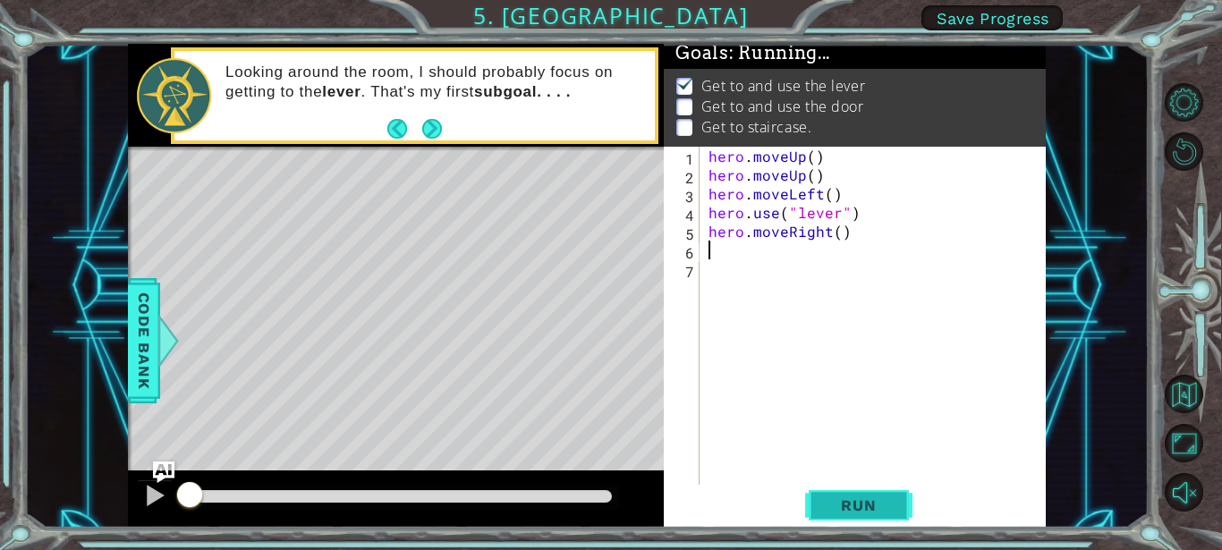
click at [866, 503] on span "Run" at bounding box center [858, 505] width 71 height 18
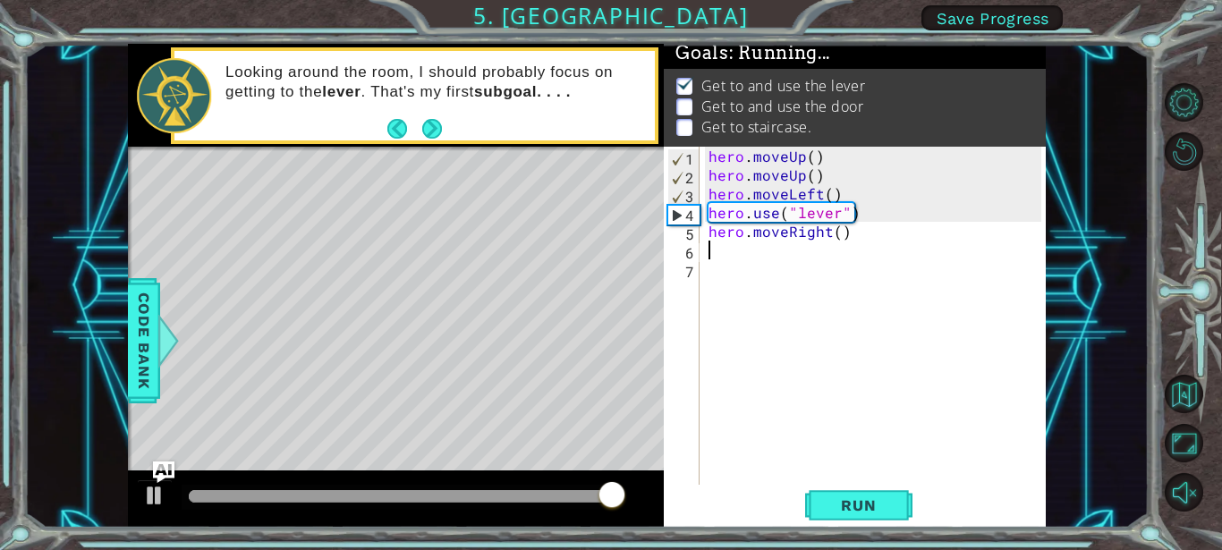
click at [832, 222] on div "hero . moveUp ( ) hero . moveUp ( ) hero . moveLeft ( ) hero . use ( "lever" ) …" at bounding box center [877, 335] width 345 height 376
type textarea "m"
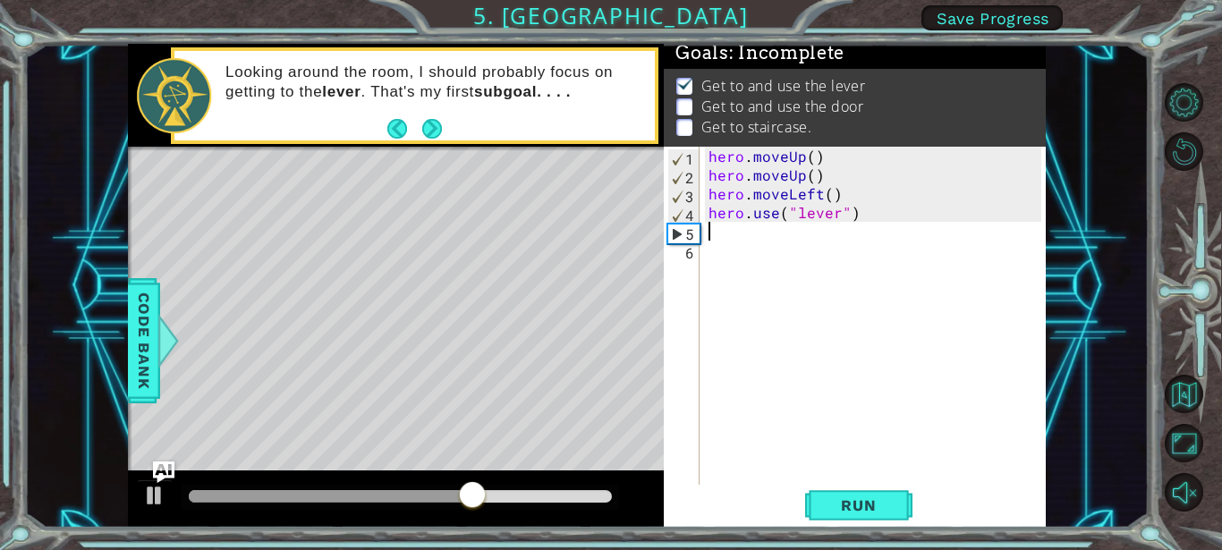
type textarea "m"
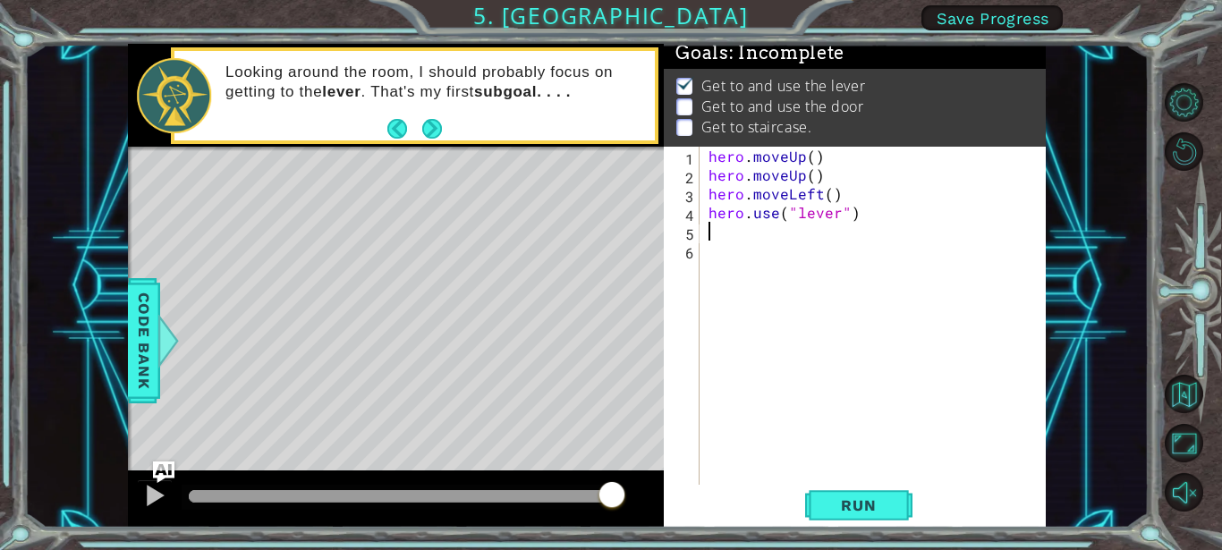
type textarea "h"
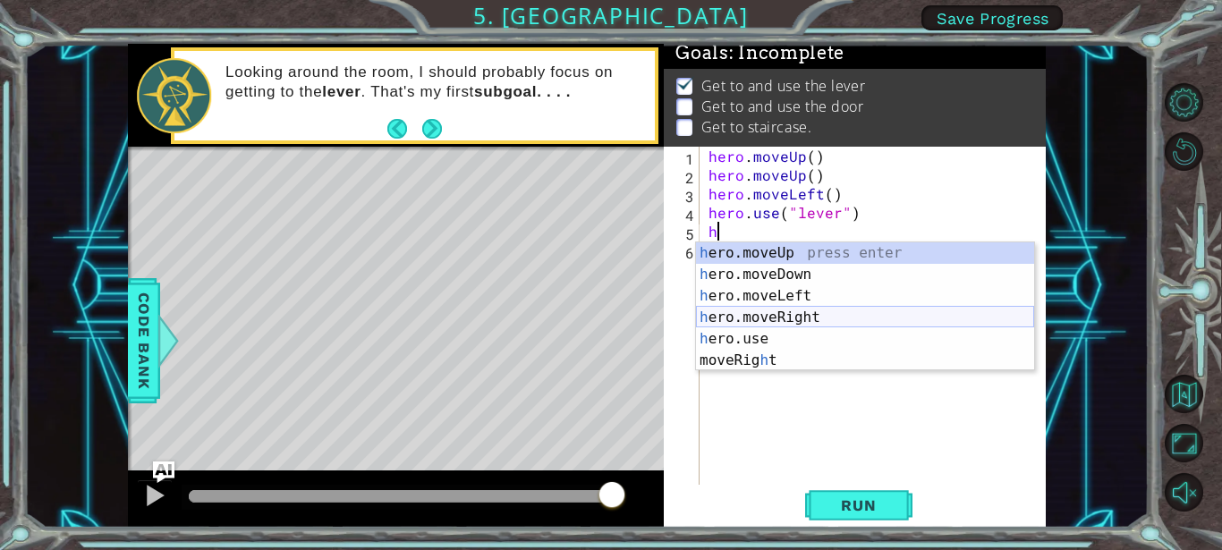
click at [786, 313] on div "h ero.moveUp press enter h ero.moveDown press enter h ero.moveLeft press enter …" at bounding box center [865, 328] width 338 height 172
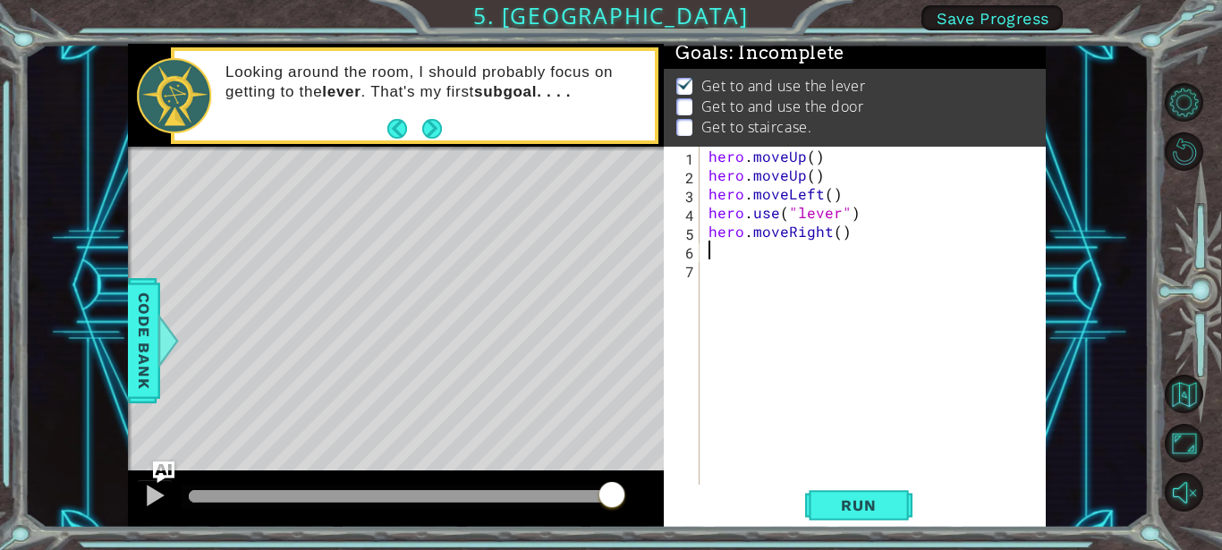
type textarea "h"
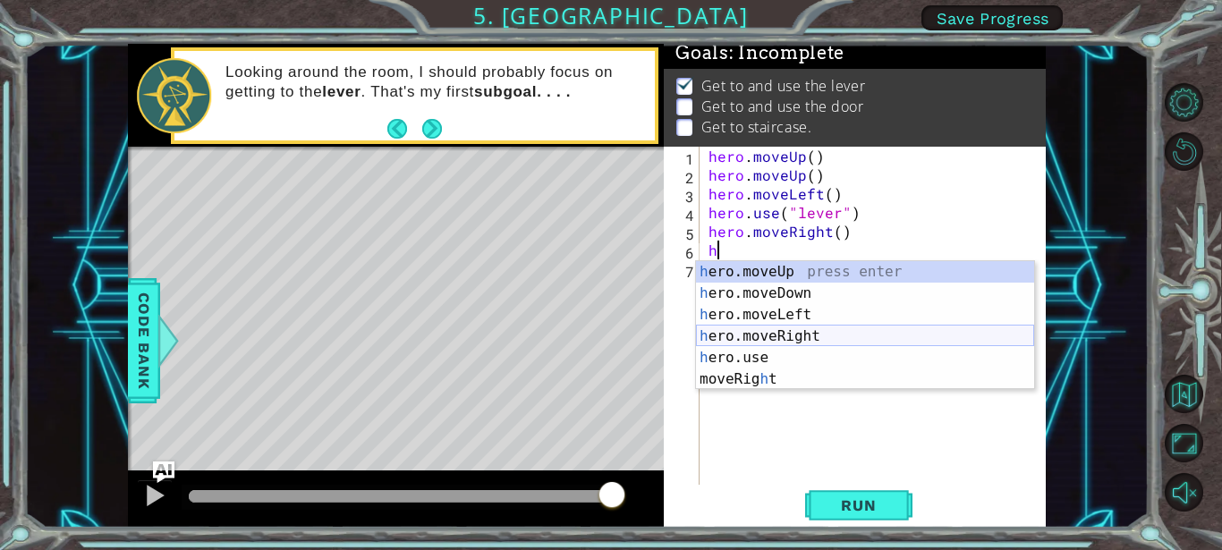
click at [768, 332] on div "h ero.moveUp press enter h ero.moveDown press enter h ero.moveLeft press enter …" at bounding box center [865, 347] width 338 height 172
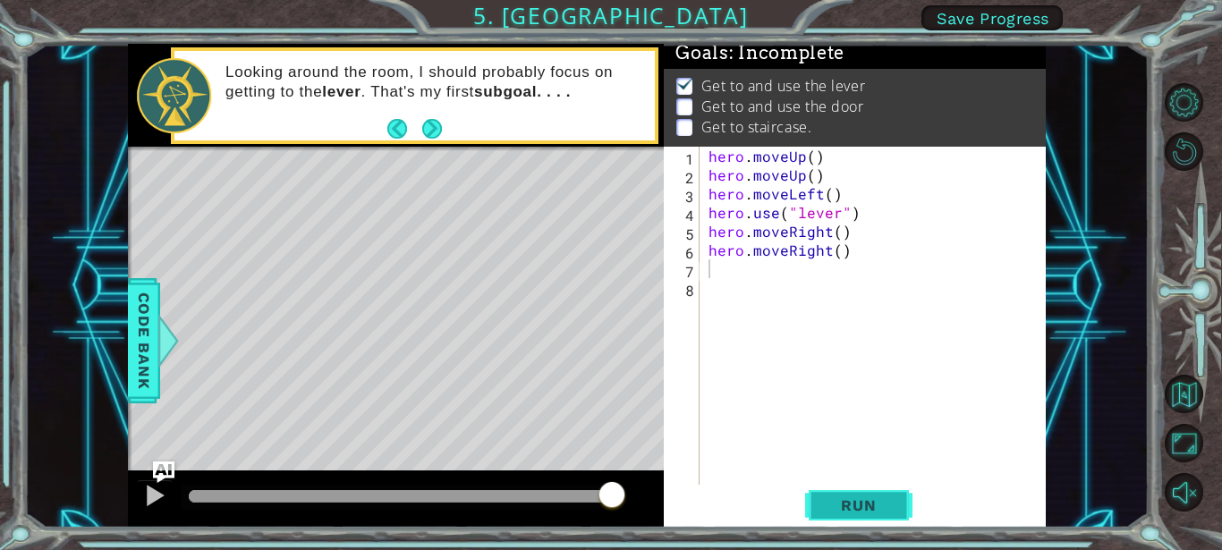
click at [862, 495] on button "Run" at bounding box center [858, 505] width 107 height 38
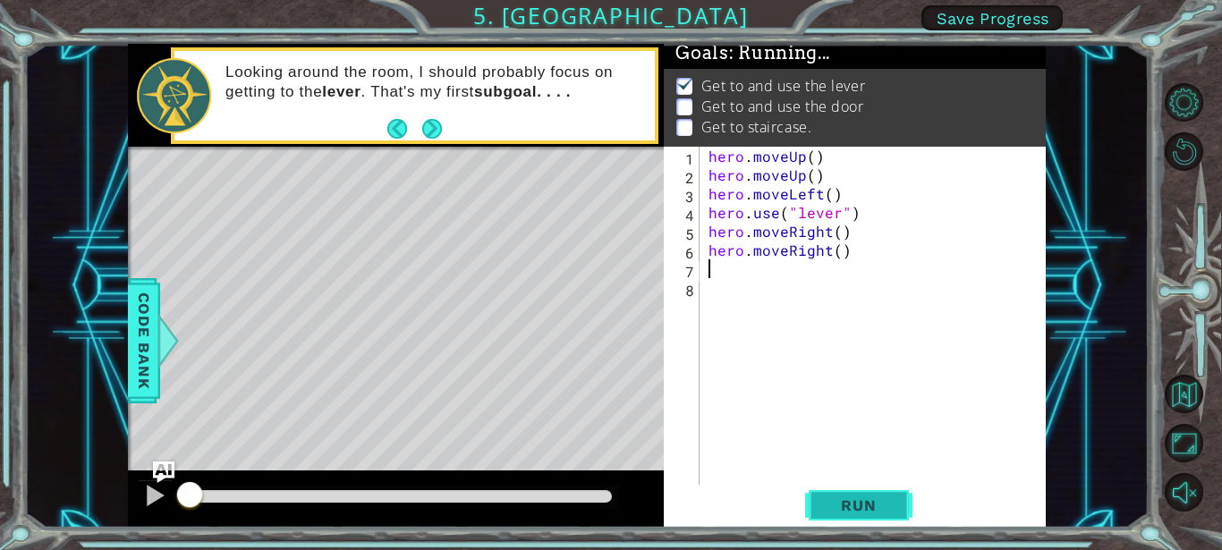
click at [862, 495] on button "Run" at bounding box center [858, 505] width 107 height 38
click at [860, 509] on span "Run" at bounding box center [858, 505] width 71 height 18
click at [148, 495] on div at bounding box center [154, 495] width 23 height 23
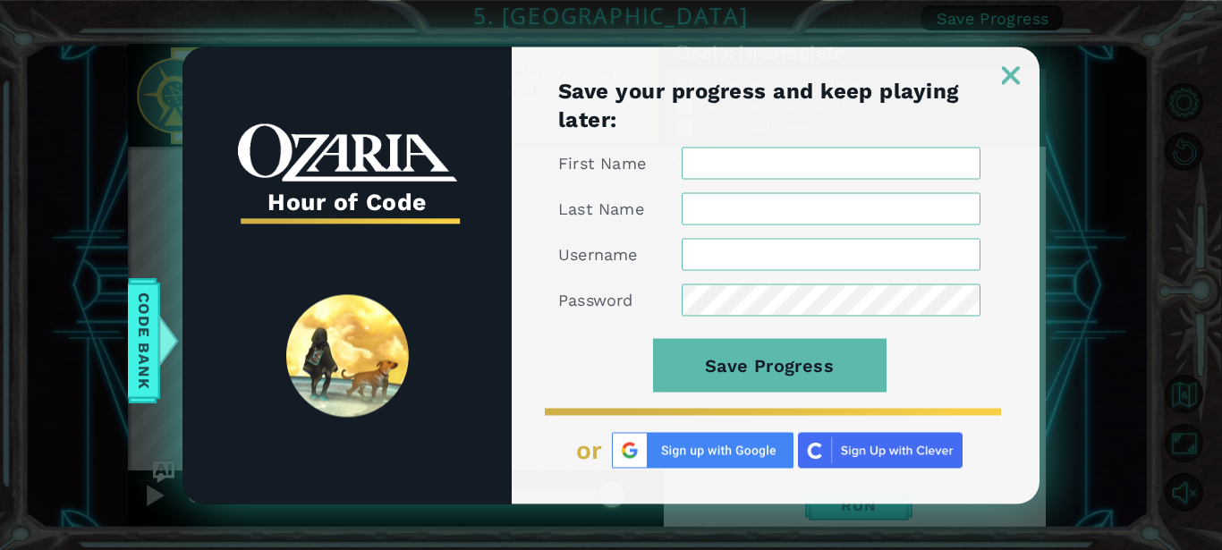
click at [1014, 67] on img at bounding box center [1011, 75] width 18 height 18
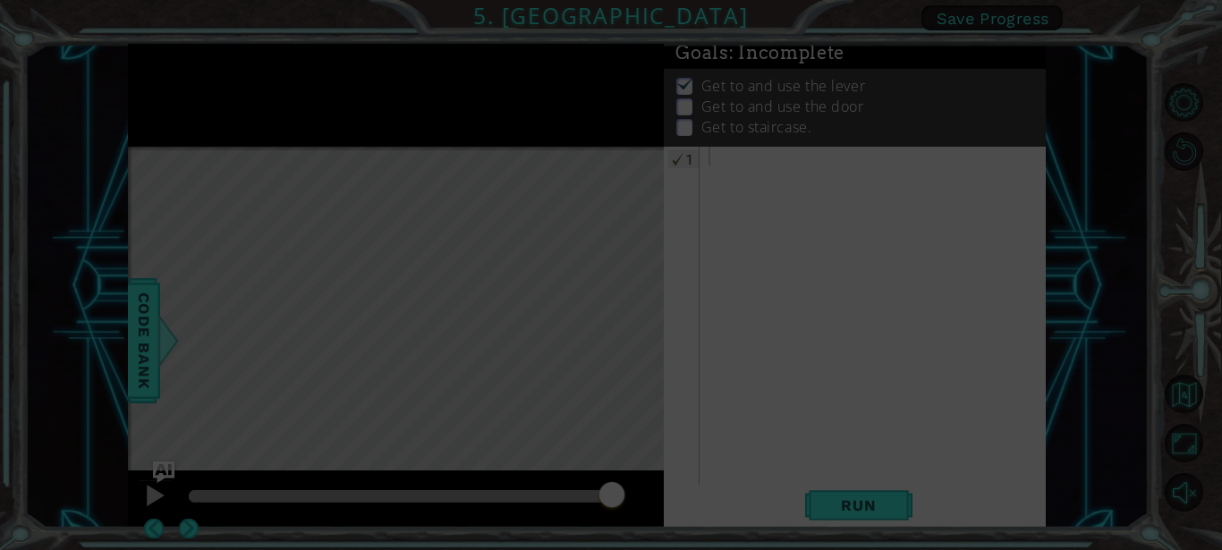
click at [1014, 67] on icon at bounding box center [611, 275] width 1222 height 550
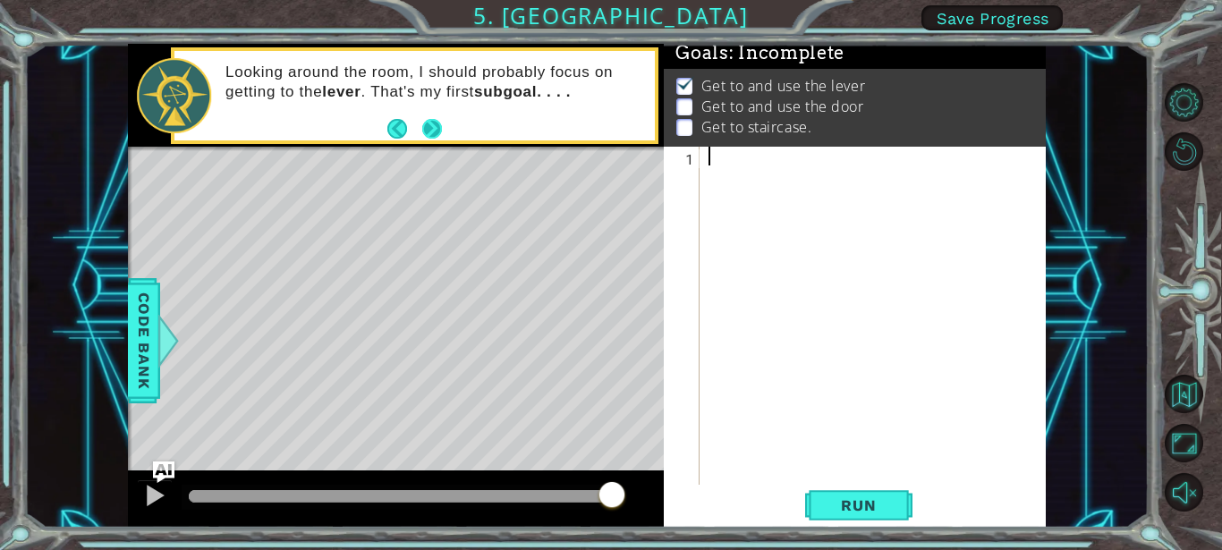
click at [432, 126] on button "Next" at bounding box center [431, 128] width 21 height 21
click at [432, 126] on div "Looking around the room, I should probably focus on getting to the lever . That…" at bounding box center [396, 95] width 537 height 103
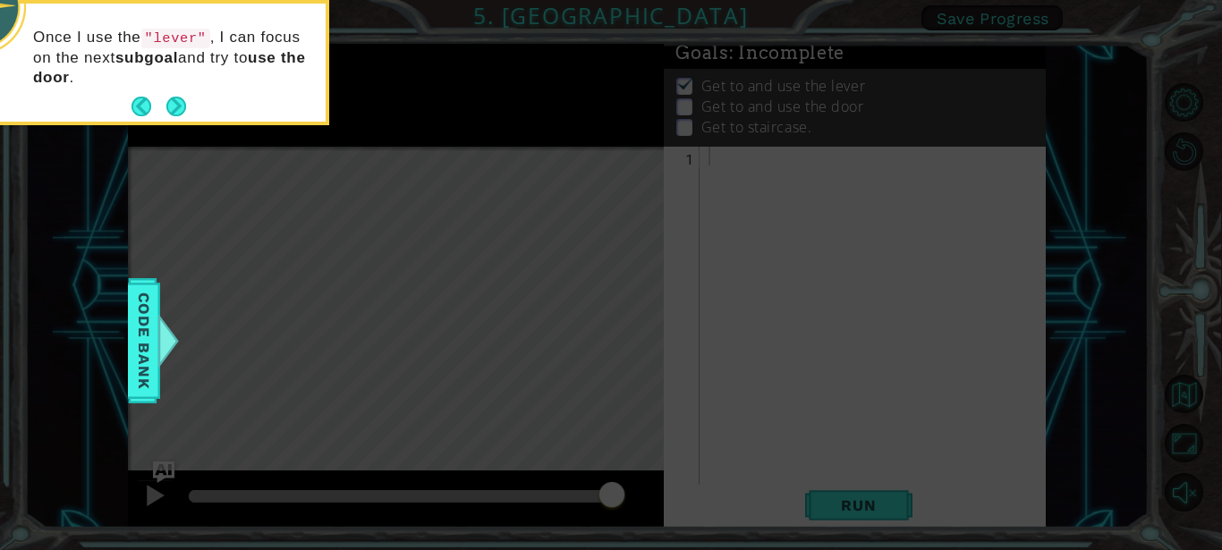
click at [694, 342] on icon at bounding box center [611, 82] width 1222 height 935
click at [695, 341] on icon at bounding box center [611, 82] width 1222 height 935
click at [175, 104] on button "Next" at bounding box center [176, 107] width 20 height 20
click at [175, 104] on div "1 ההההההההההההההההההההההההההההההההההההההההההההההההההההההההההההההההההההההההההההה…" at bounding box center [611, 275] width 1222 height 550
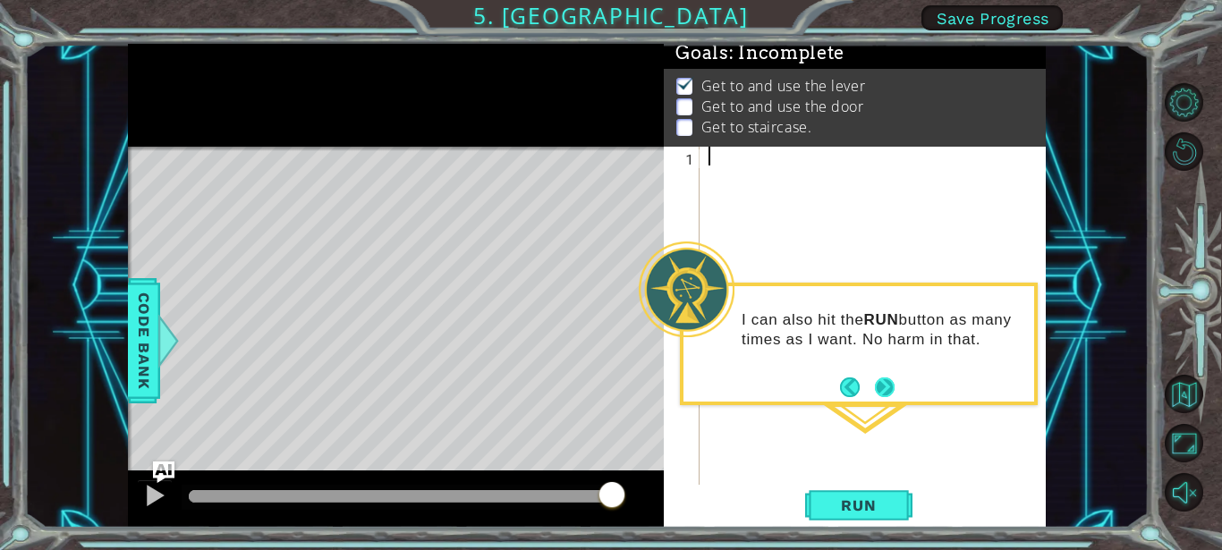
click at [887, 397] on button "Next" at bounding box center [885, 387] width 20 height 20
click at [887, 398] on div at bounding box center [877, 335] width 345 height 376
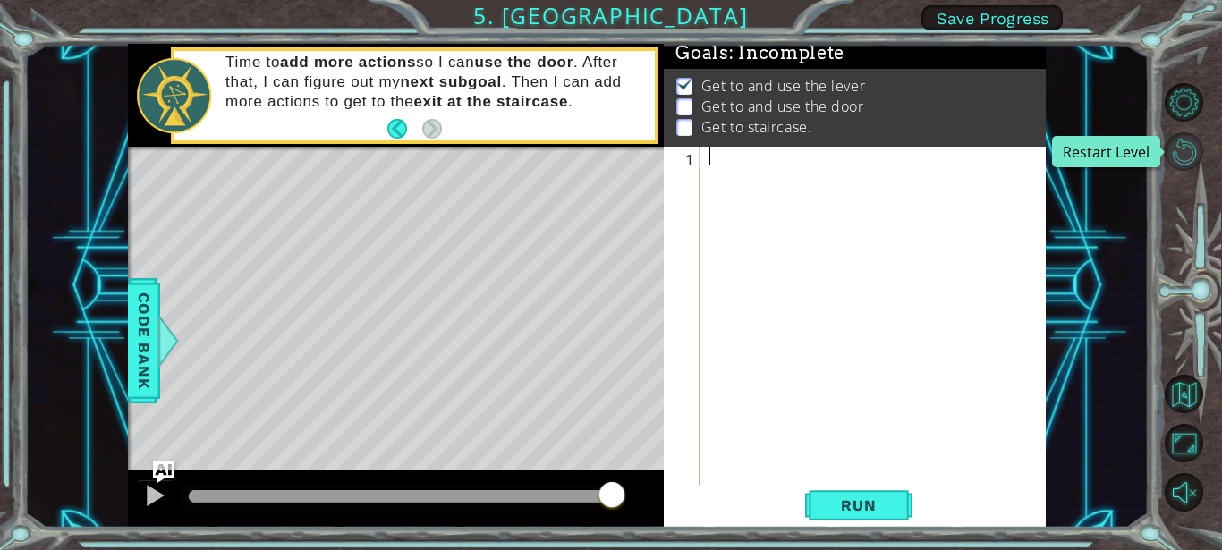
click at [1183, 149] on button "Restart Level" at bounding box center [1183, 151] width 38 height 38
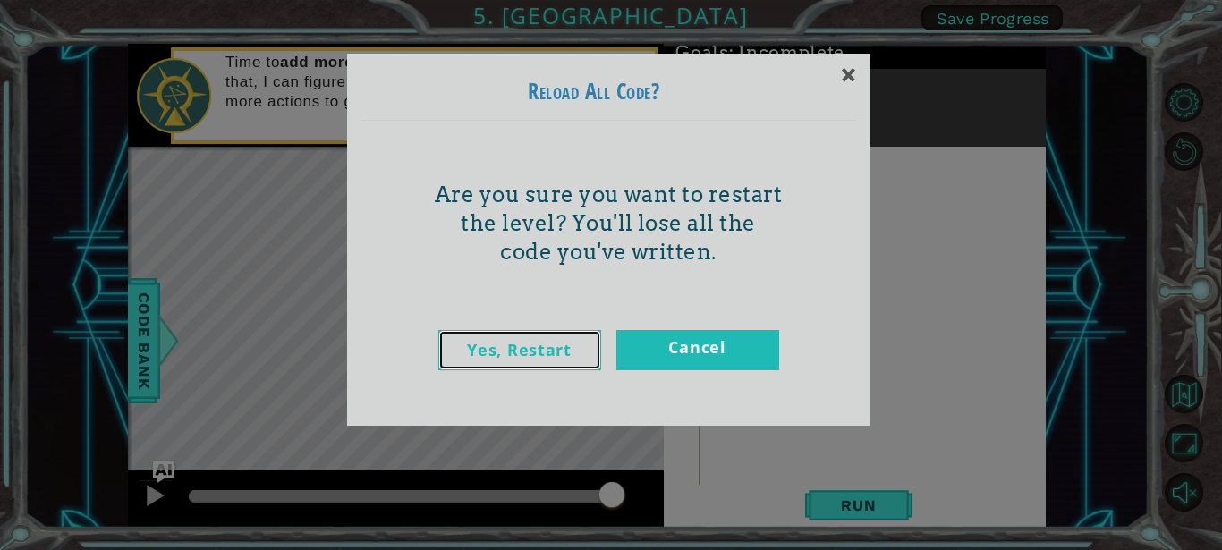
click at [540, 350] on link "Yes, Restart" at bounding box center [519, 350] width 163 height 40
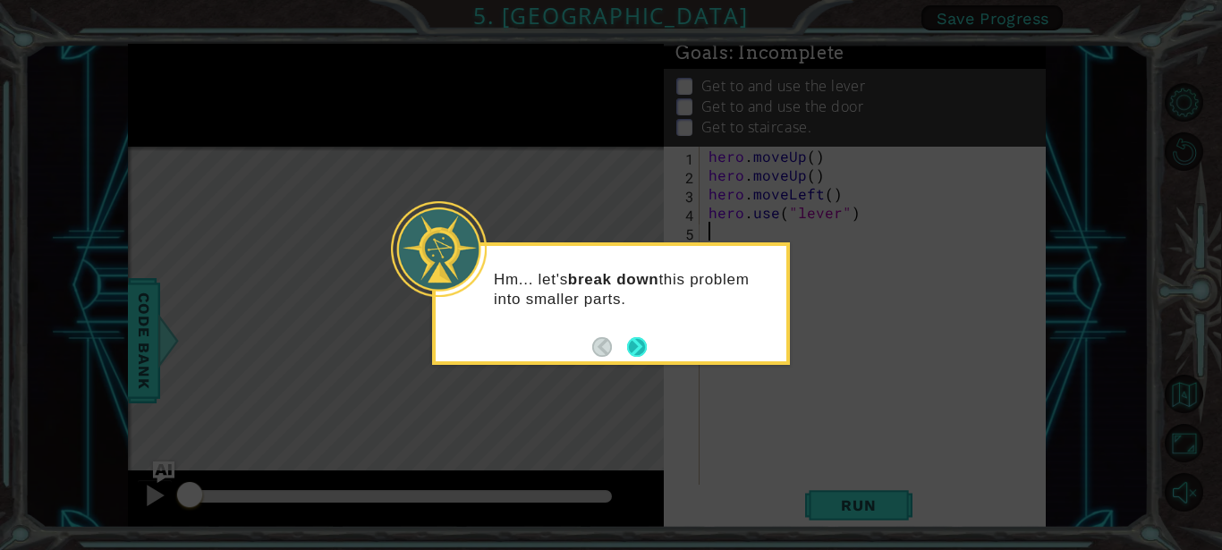
click at [641, 342] on button "Next" at bounding box center [637, 347] width 20 height 20
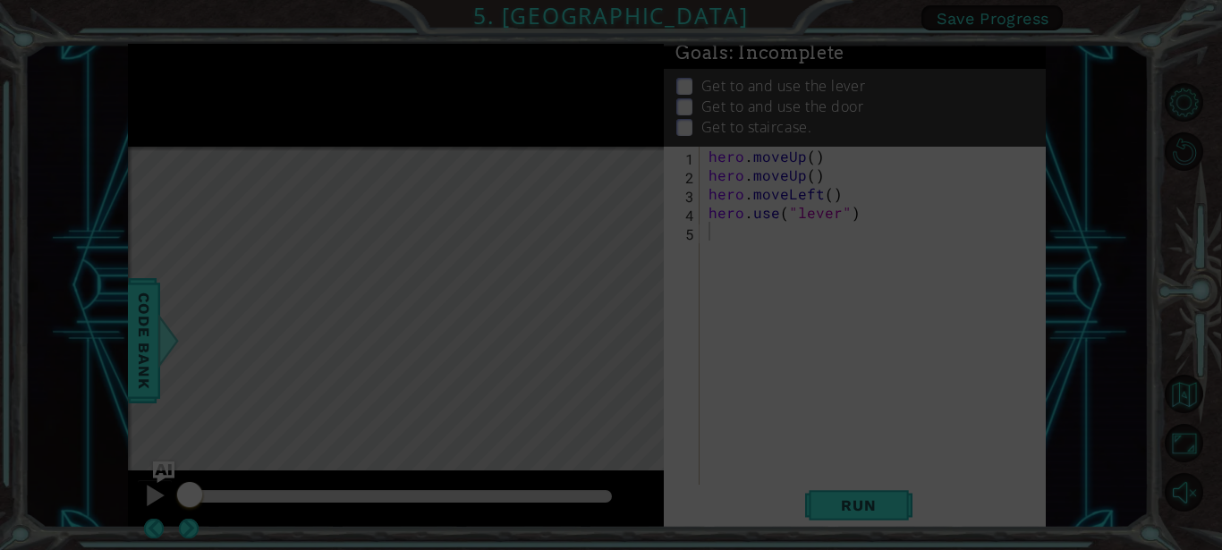
click at [641, 342] on icon at bounding box center [611, 275] width 1222 height 550
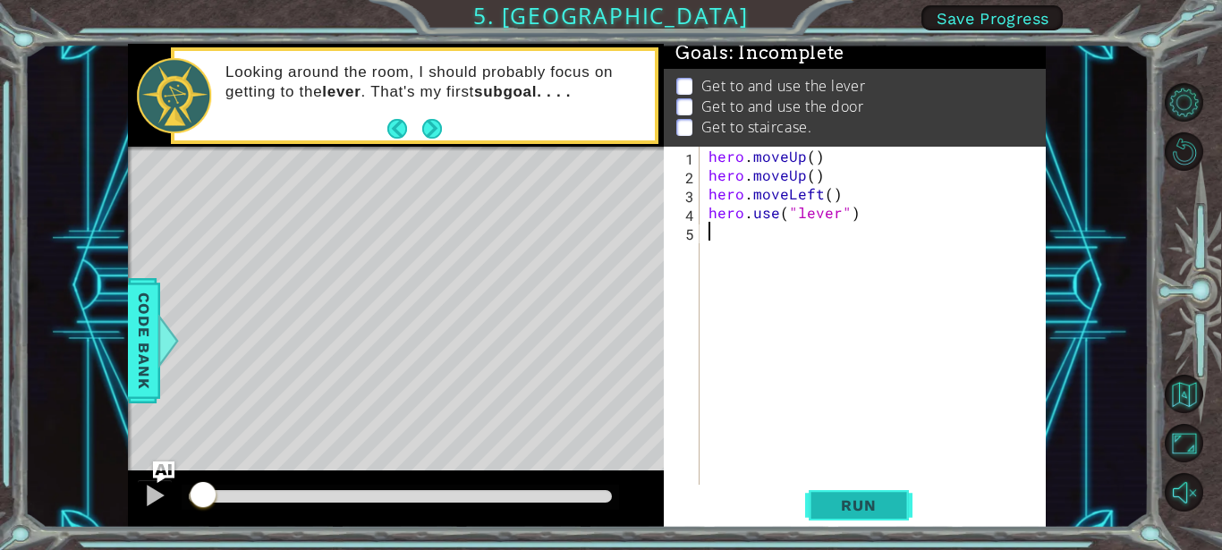
click at [837, 508] on span "Run" at bounding box center [858, 505] width 71 height 18
type textarea "h"
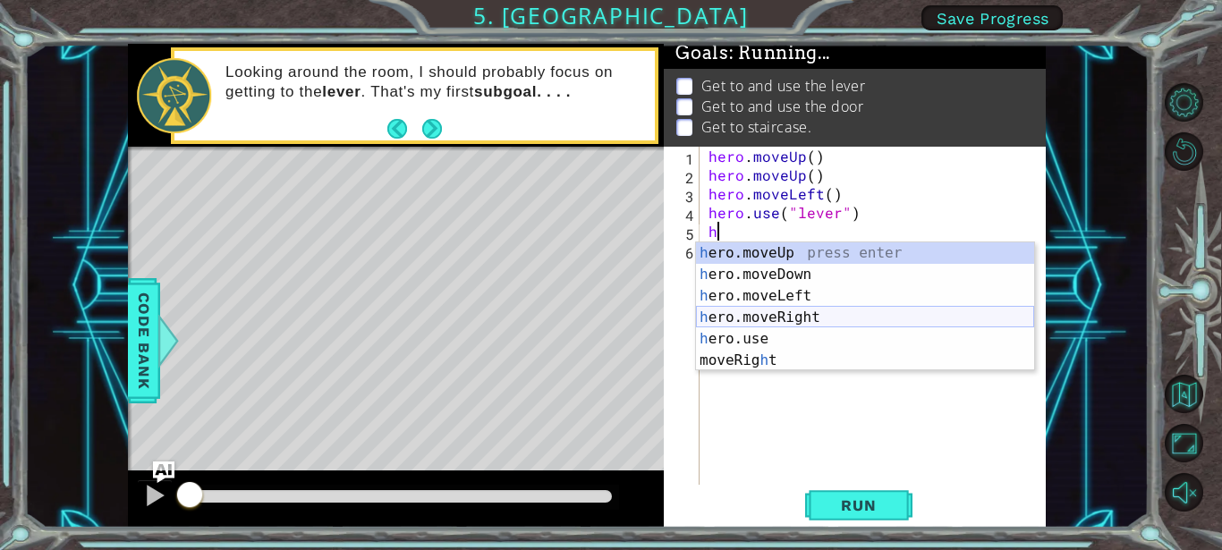
click at [774, 317] on div "h ero.moveUp press enter h ero.moveDown press enter h ero.moveLeft press enter …" at bounding box center [865, 328] width 338 height 172
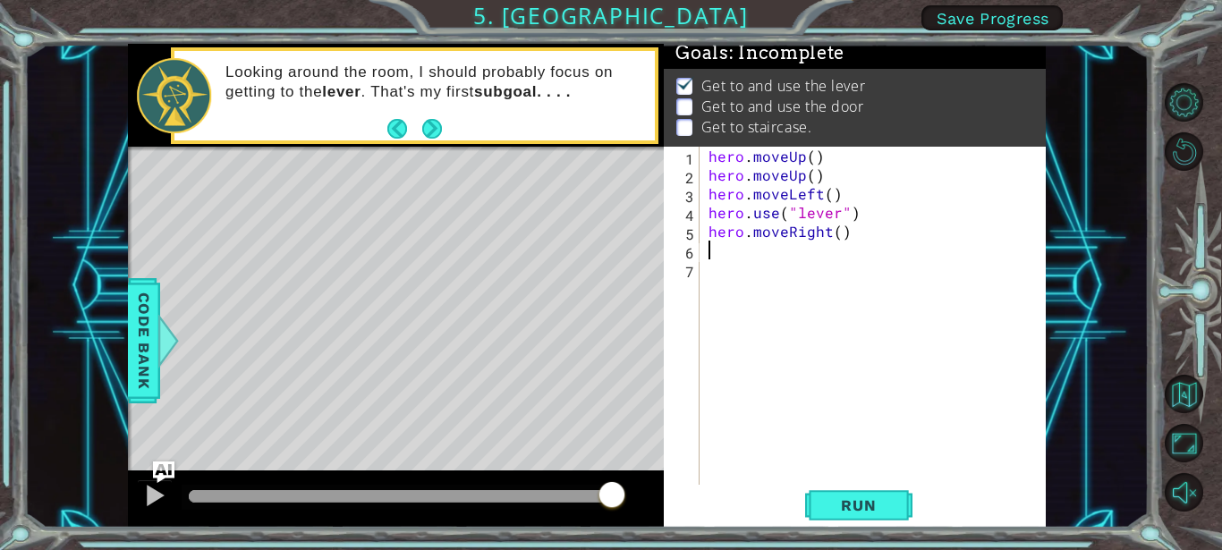
click at [710, 250] on div "hero . moveUp ( ) hero . moveUp ( ) hero . moveLeft ( ) hero . use ( "lever" ) …" at bounding box center [877, 335] width 345 height 376
type textarea "h"
click at [836, 225] on div "hero . moveUp ( ) hero . moveUp ( ) hero . moveLeft ( ) hero . use ( "lever" ) …" at bounding box center [877, 335] width 345 height 376
type textarea "hero.moveRight(3)"
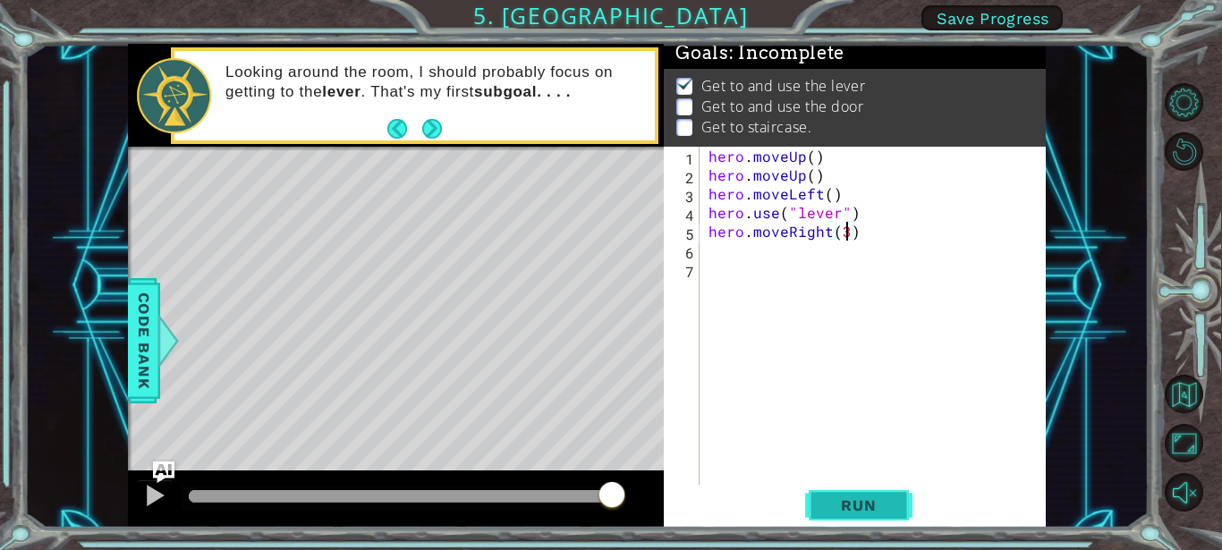
click at [861, 498] on span "Run" at bounding box center [858, 505] width 71 height 18
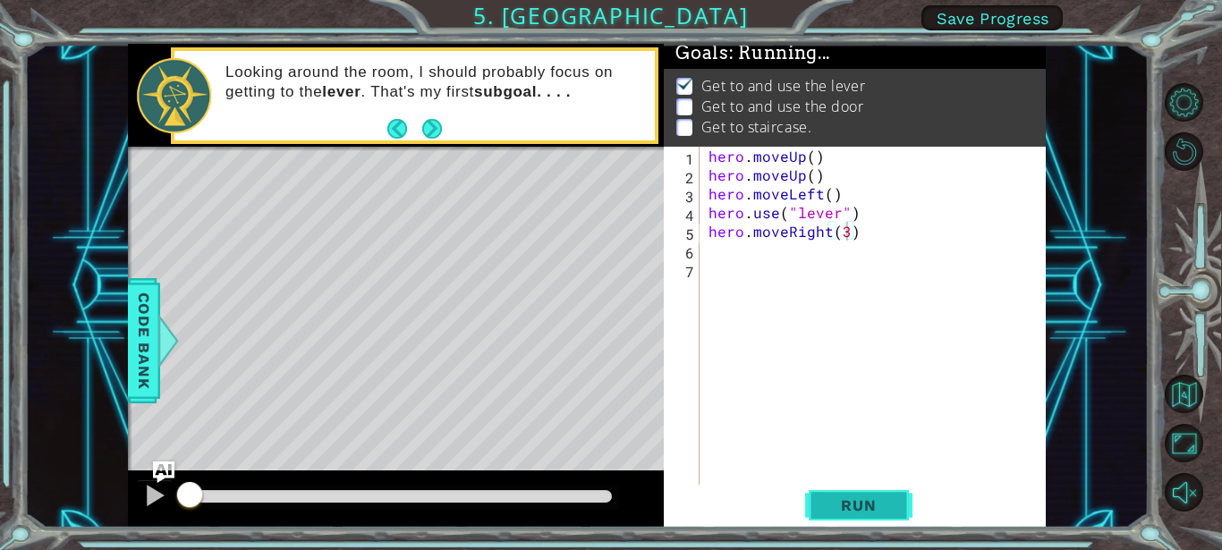
click at [861, 498] on span "Run" at bounding box center [858, 505] width 71 height 18
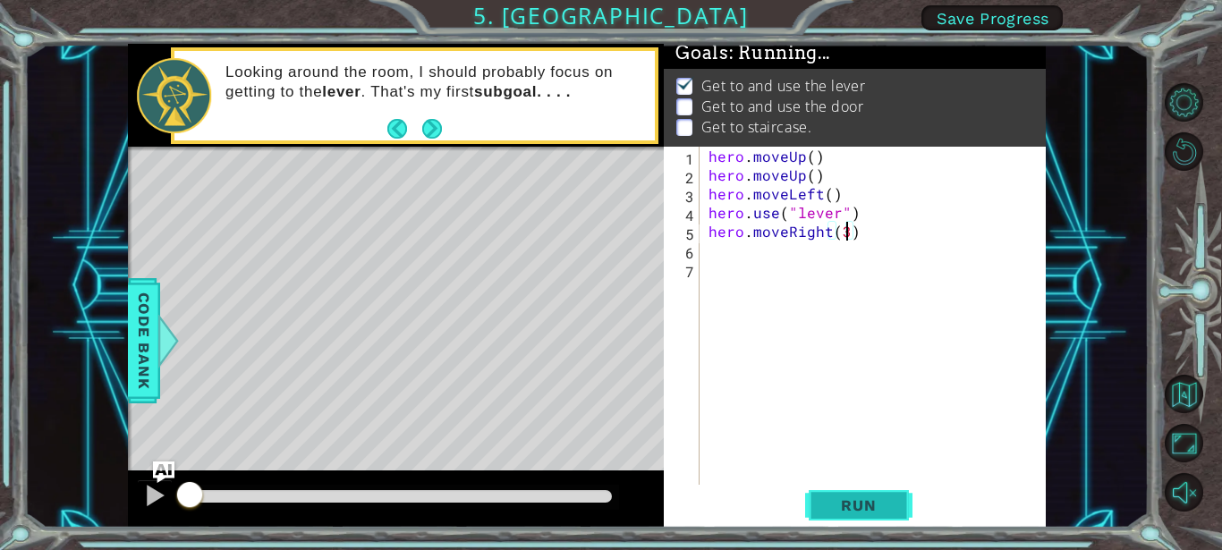
click at [855, 496] on button "Run" at bounding box center [858, 505] width 107 height 38
click at [856, 496] on button "Run" at bounding box center [858, 505] width 107 height 38
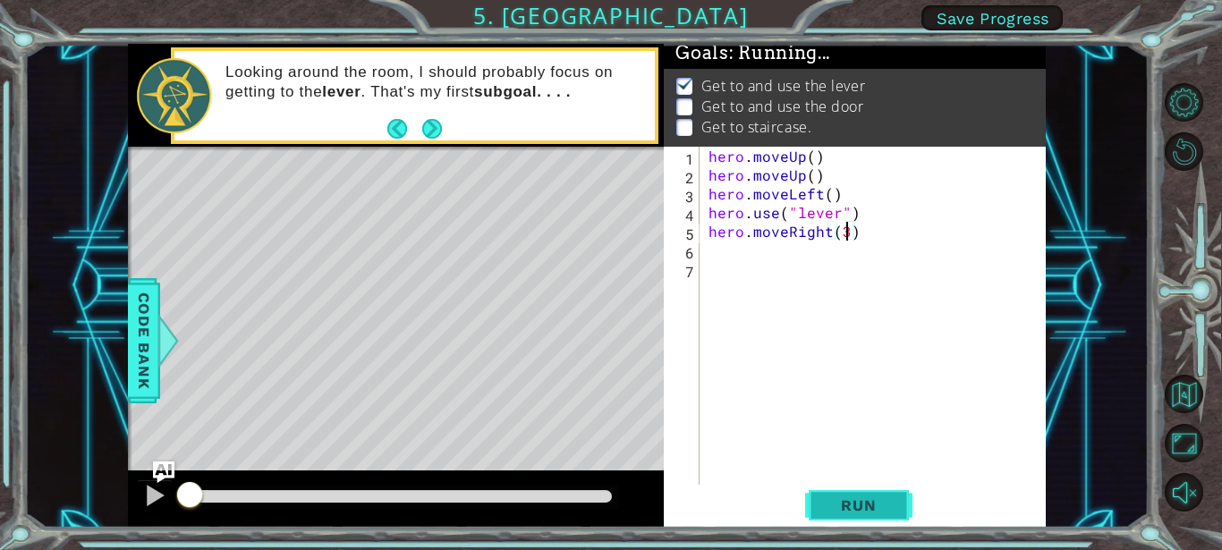
click at [856, 496] on button "Run" at bounding box center [858, 505] width 107 height 38
click at [152, 492] on div at bounding box center [154, 495] width 23 height 23
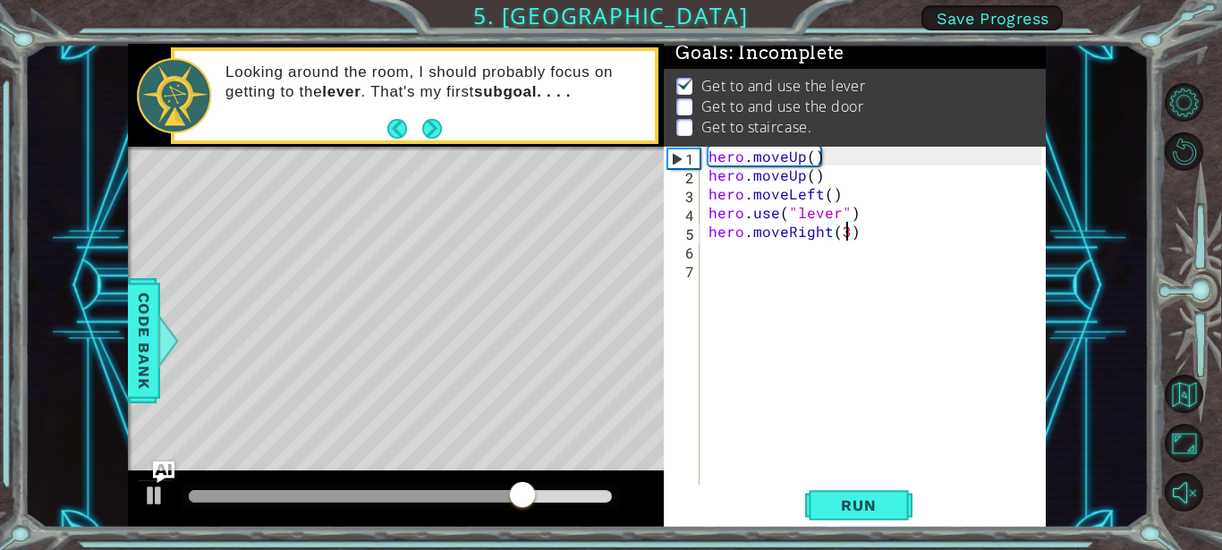
click at [712, 242] on div "hero . moveUp ( ) hero . moveUp ( ) hero . moveLeft ( ) hero . use ( "lever" ) …" at bounding box center [877, 335] width 345 height 376
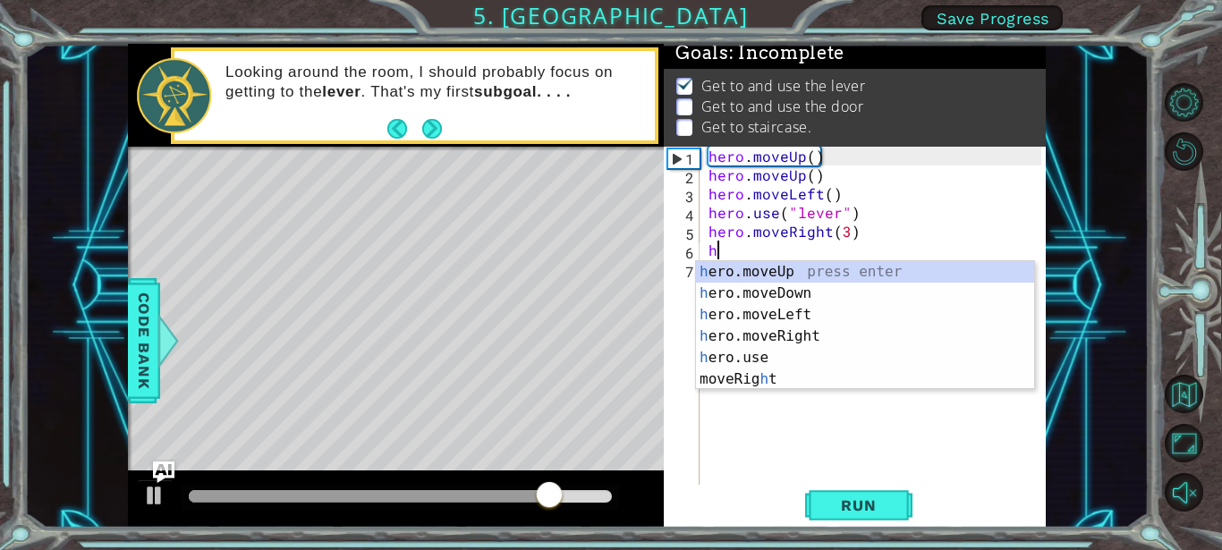
scroll to position [0, 0]
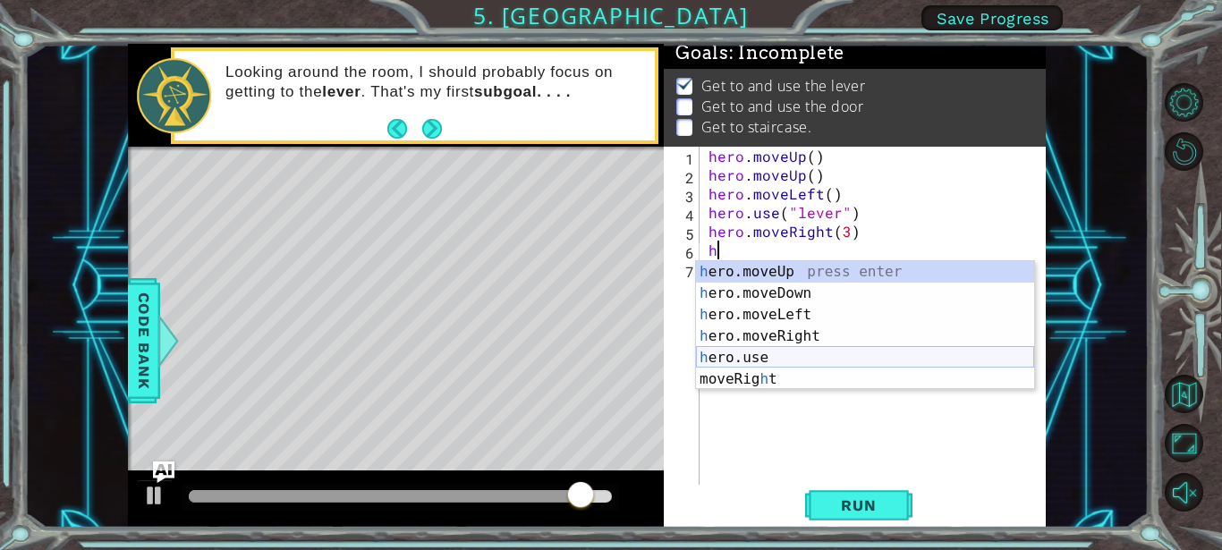
click at [750, 360] on div "h ero.moveUp press enter h ero.moveDown press enter h ero.moveLeft press enter …" at bounding box center [865, 347] width 338 height 172
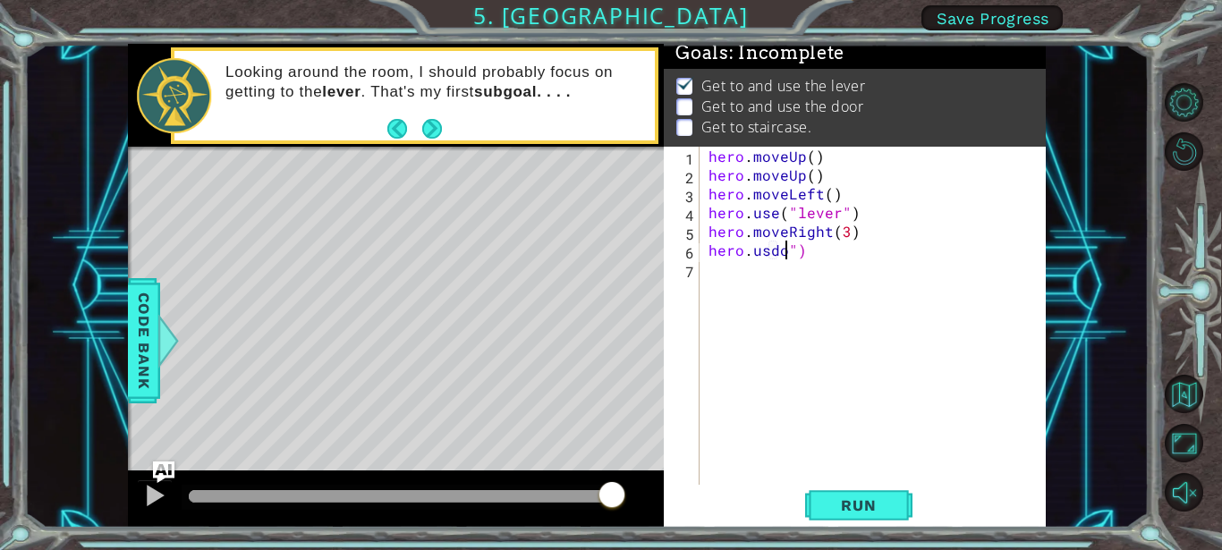
scroll to position [0, 4]
click at [793, 248] on div "hero . moveUp ( ) hero . moveUp ( ) hero . moveLeft ( ) hero . use ( "lever" ) …" at bounding box center [873, 316] width 336 height 338
click at [832, 250] on div "hero . moveUp ( ) hero . moveUp ( ) hero . moveLeft ( ) hero . use ( "lever" ) …" at bounding box center [877, 335] width 345 height 376
click at [853, 501] on span "Run" at bounding box center [858, 505] width 71 height 18
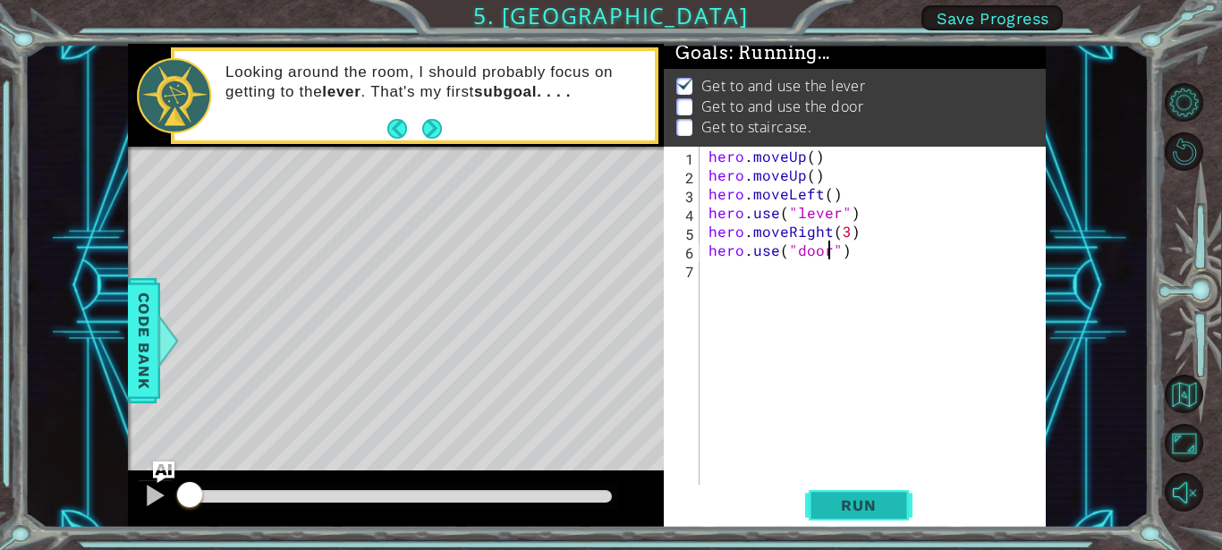
click at [848, 504] on span "Run" at bounding box center [858, 505] width 71 height 18
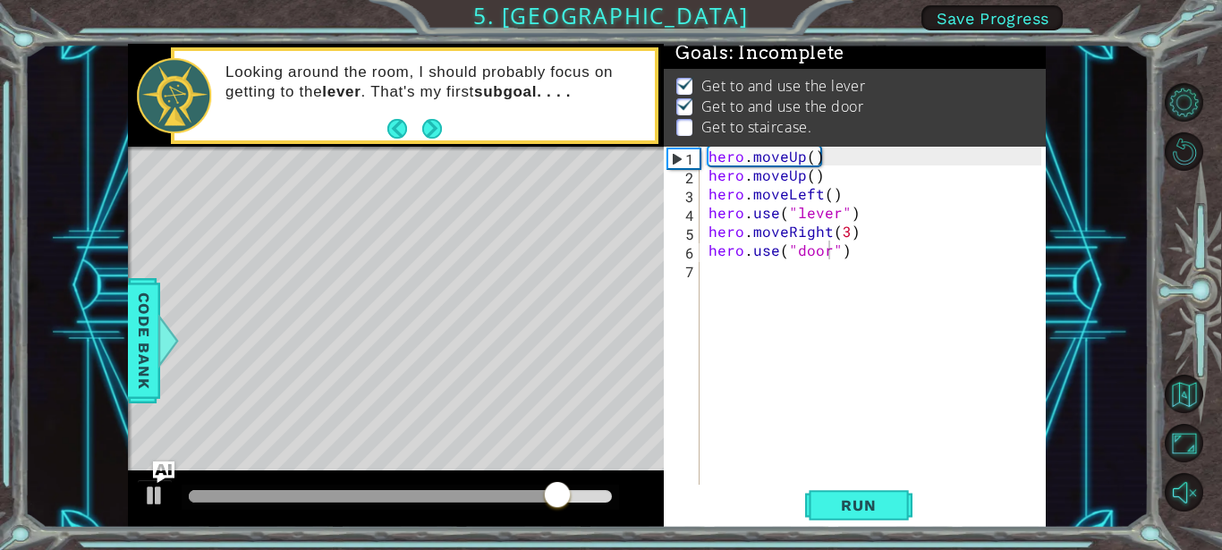
click at [666, 491] on div "hero.use("door") 1 2 3 4 5 6 7 hero . moveUp ( ) hero . moveUp ( ) hero . moveL…" at bounding box center [854, 337] width 381 height 381
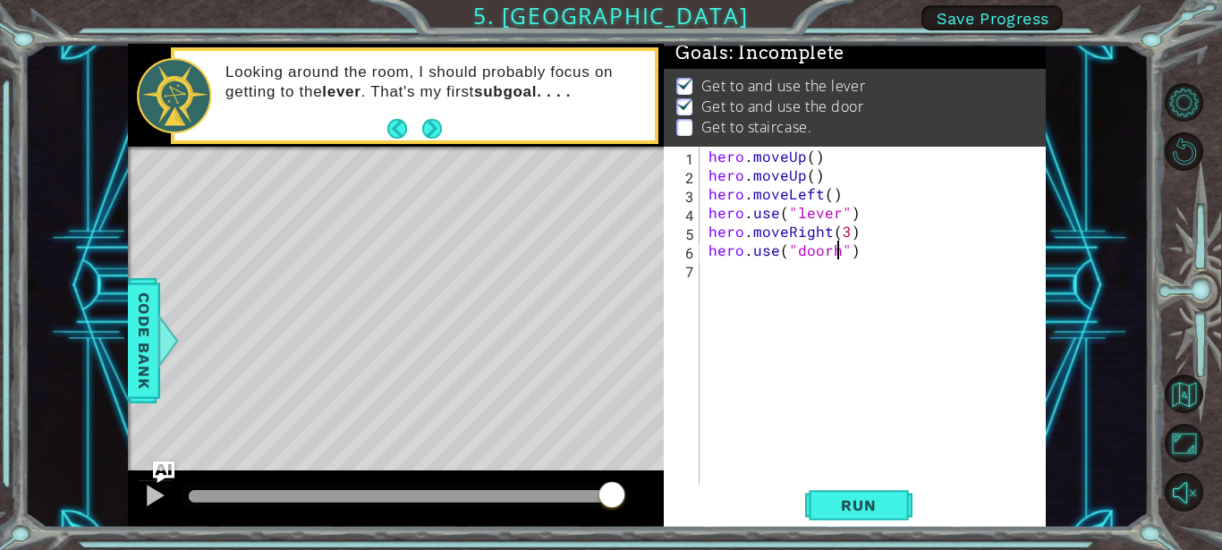
type textarea "hero.use("door")"
click at [715, 254] on div "hero . moveUp ( ) hero . moveUp ( ) hero . moveLeft ( ) hero . use ( "lever" ) …" at bounding box center [877, 335] width 345 height 376
click at [711, 265] on div "hero . moveUp ( ) hero . moveUp ( ) hero . moveLeft ( ) hero . use ( "lever" ) …" at bounding box center [877, 335] width 345 height 376
type textarea "b"
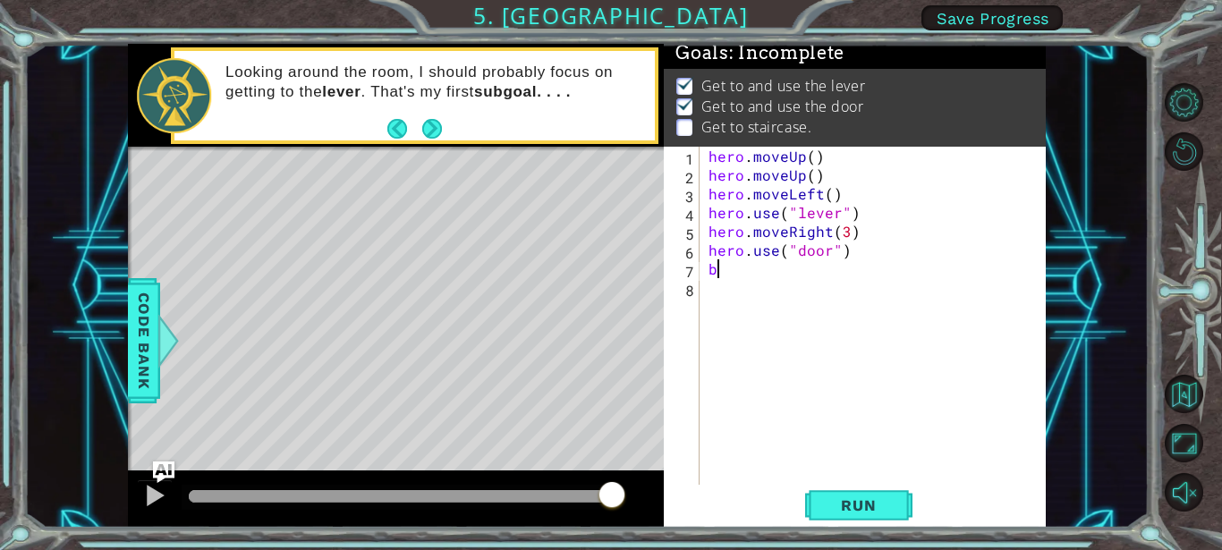
type textarea "h"
click at [710, 265] on div "hero . moveUp ( ) hero . moveUp ( ) hero . moveLeft ( ) hero . use ( "lever" ) …" at bounding box center [877, 335] width 345 height 376
type textarea "h"
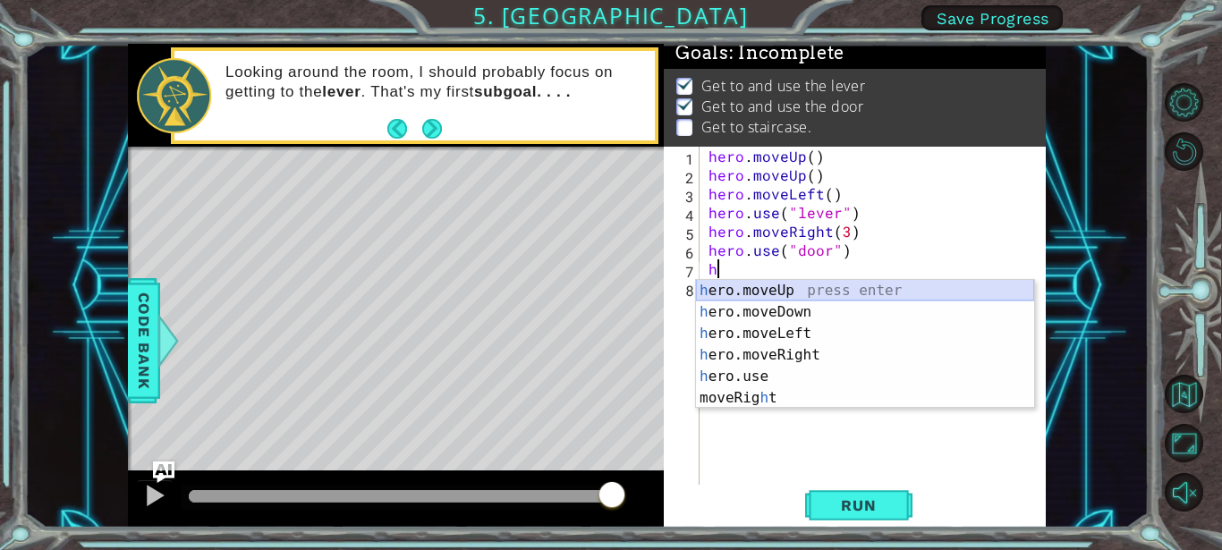
click at [733, 286] on div "h ero.moveUp press enter h ero.moveDown press enter h ero.moveLeft press enter …" at bounding box center [865, 366] width 338 height 172
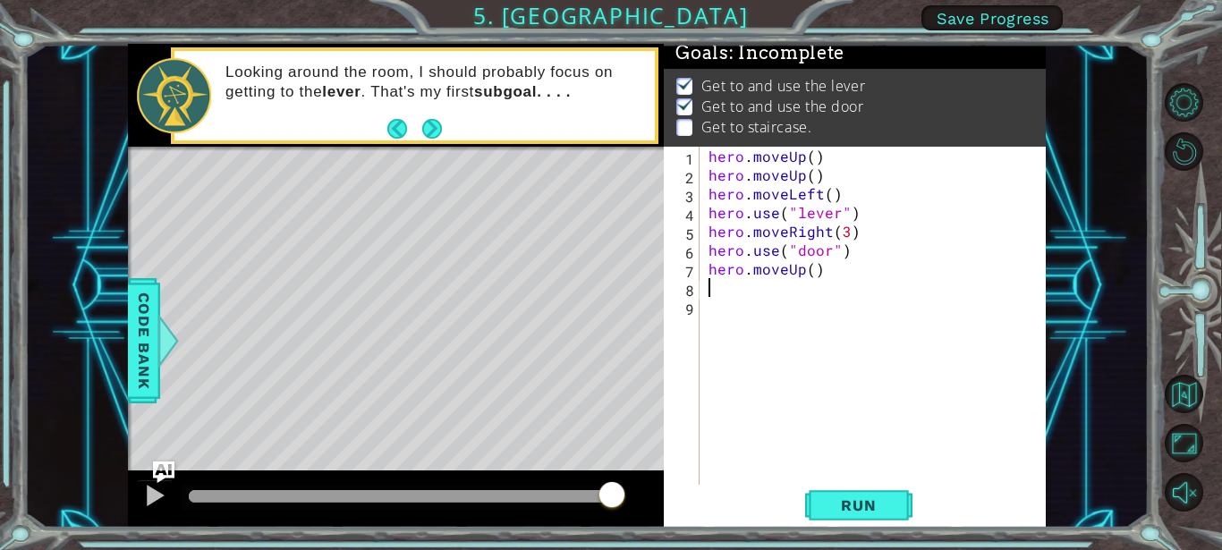
click at [808, 268] on div "hero . moveUp ( ) hero . moveUp ( ) hero . moveLeft ( ) hero . use ( "lever" ) …" at bounding box center [877, 335] width 345 height 376
type textarea "hero.moveUp(2)"
click at [850, 498] on span "Run" at bounding box center [858, 505] width 71 height 18
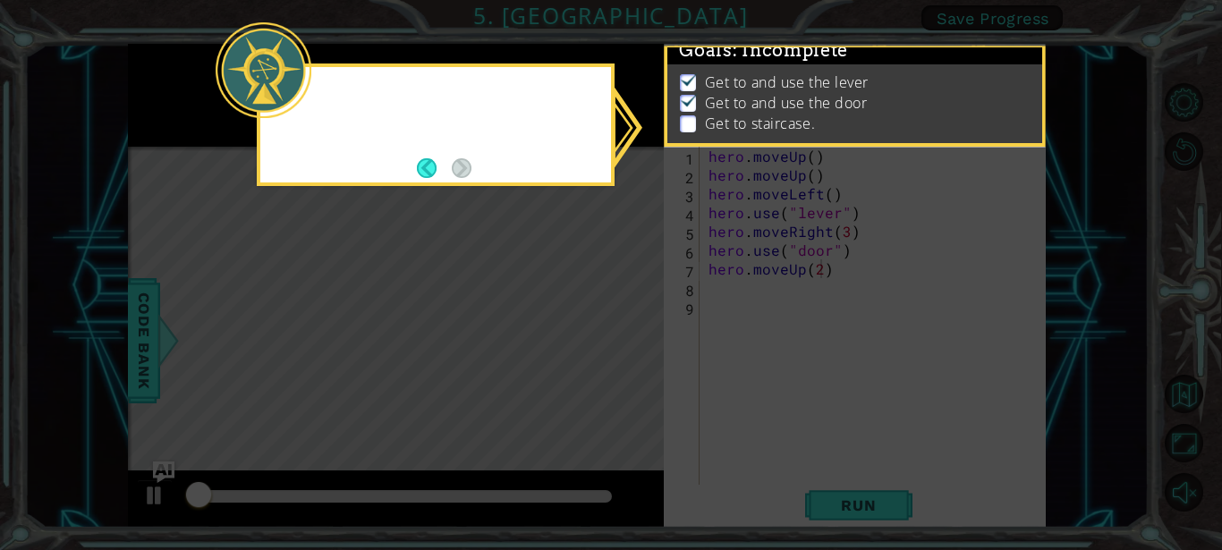
scroll to position [18, 0]
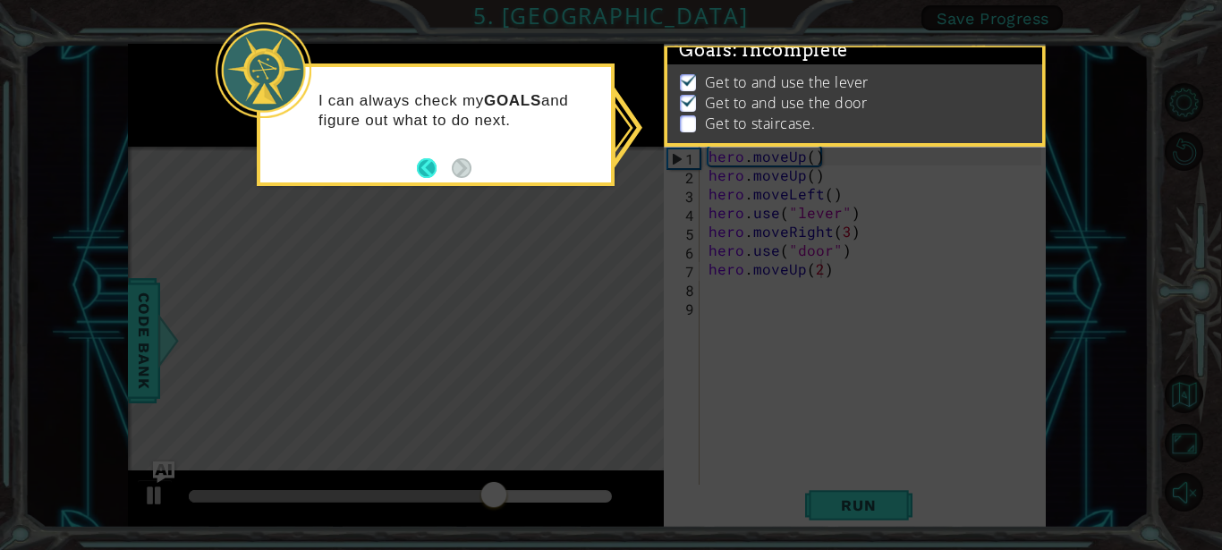
click at [427, 167] on button "Back" at bounding box center [434, 168] width 35 height 20
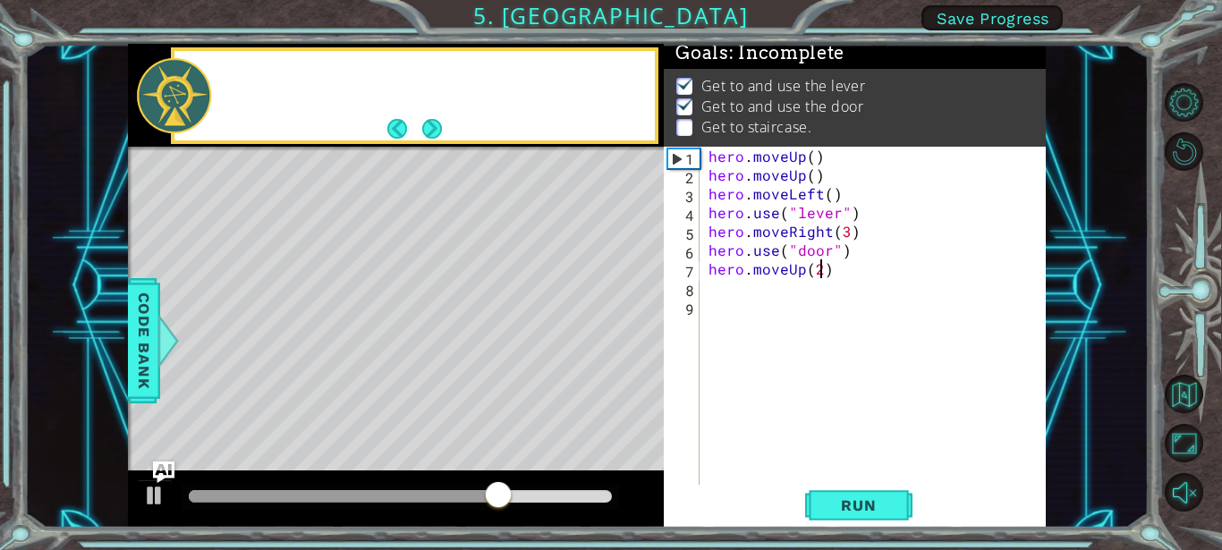
scroll to position [16, 0]
click at [430, 123] on button "Next" at bounding box center [432, 129] width 20 height 20
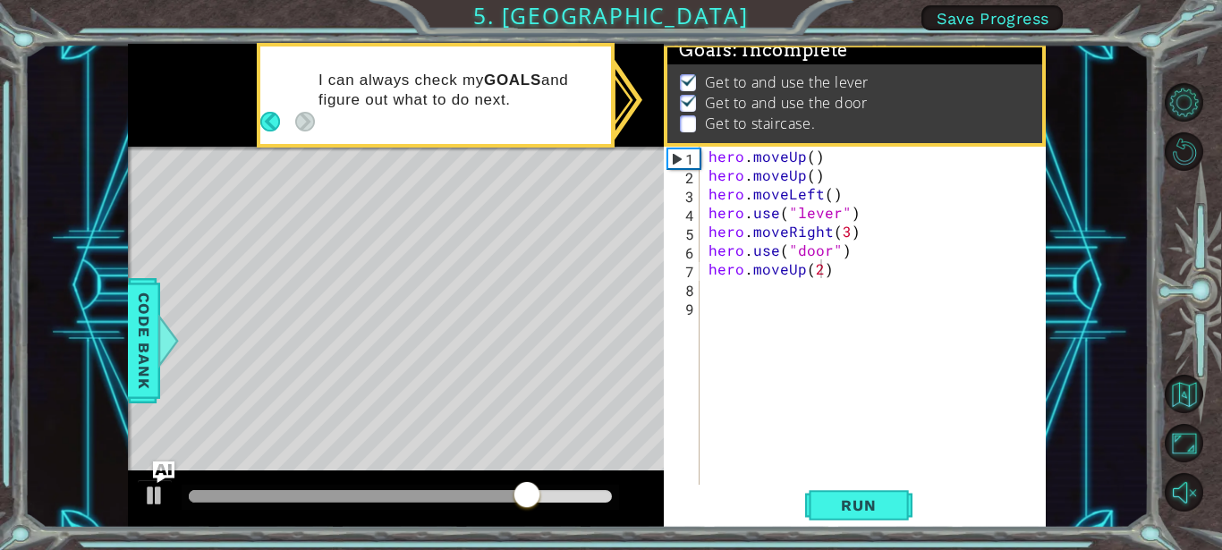
scroll to position [18, 0]
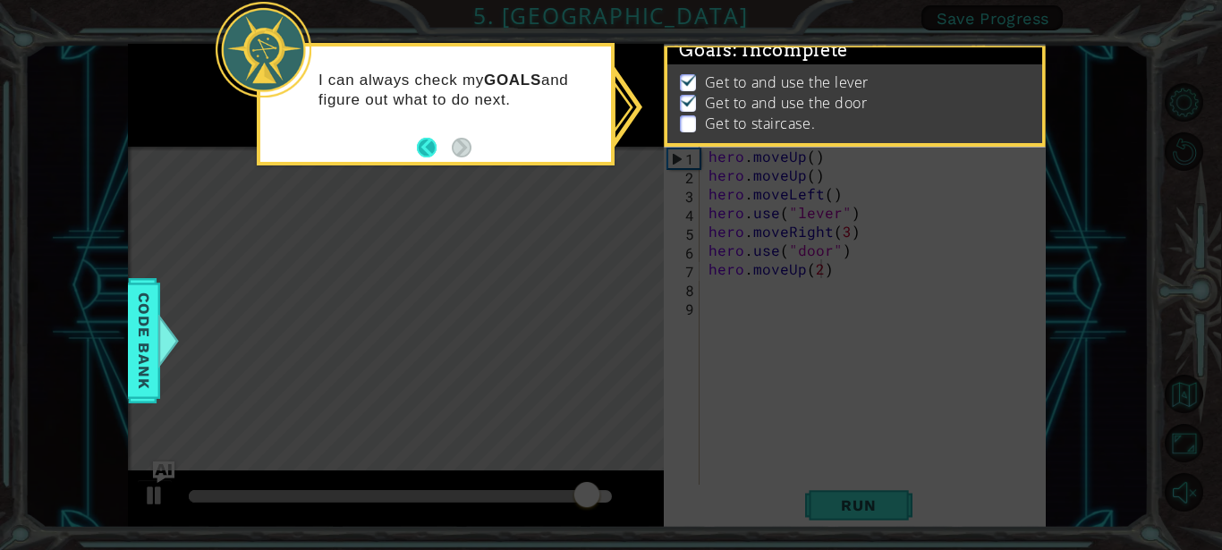
click at [419, 144] on button "Back" at bounding box center [434, 148] width 35 height 20
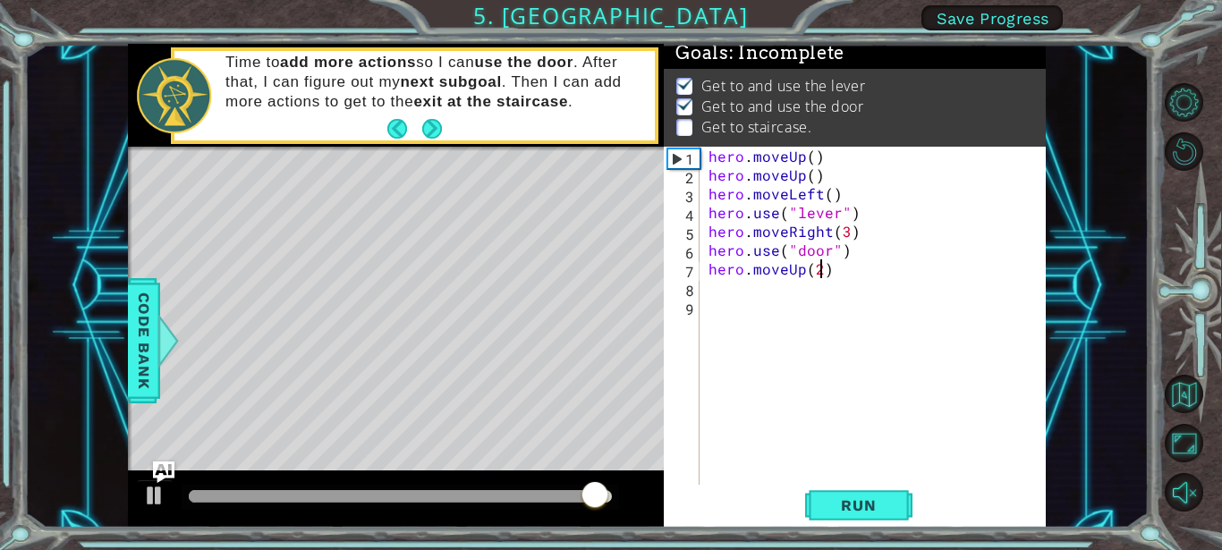
scroll to position [16, 0]
click at [718, 282] on div "hero . moveUp ( ) hero . moveUp ( ) hero . moveLeft ( ) hero . use ( "lever" ) …" at bounding box center [877, 335] width 345 height 376
type textarea "h"
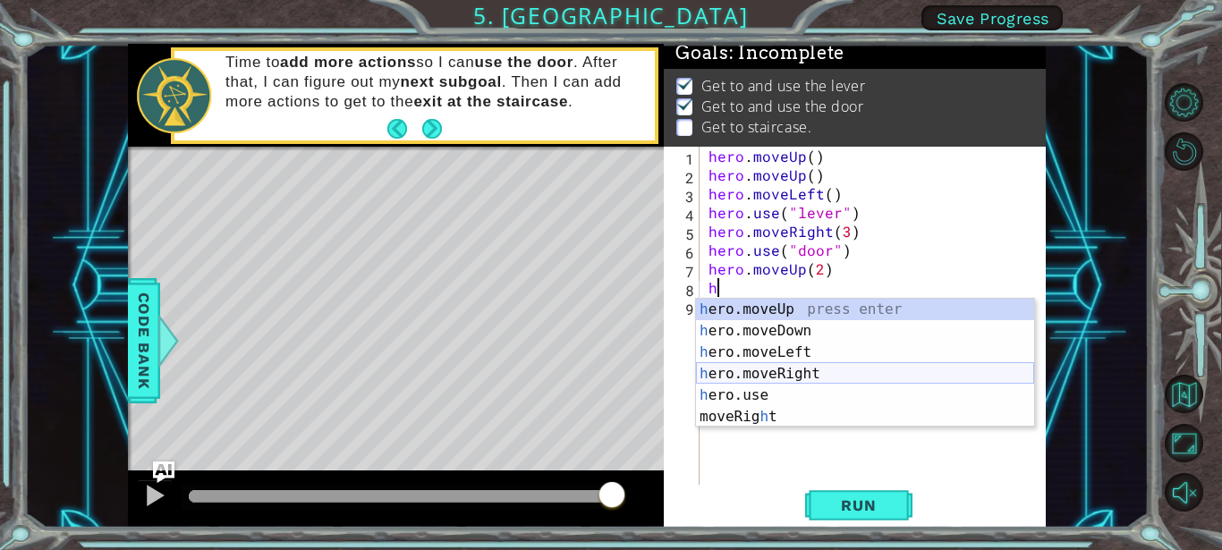
click at [808, 373] on div "h ero.moveUp press enter h ero.moveDown press enter h ero.moveLeft press enter …" at bounding box center [865, 385] width 338 height 172
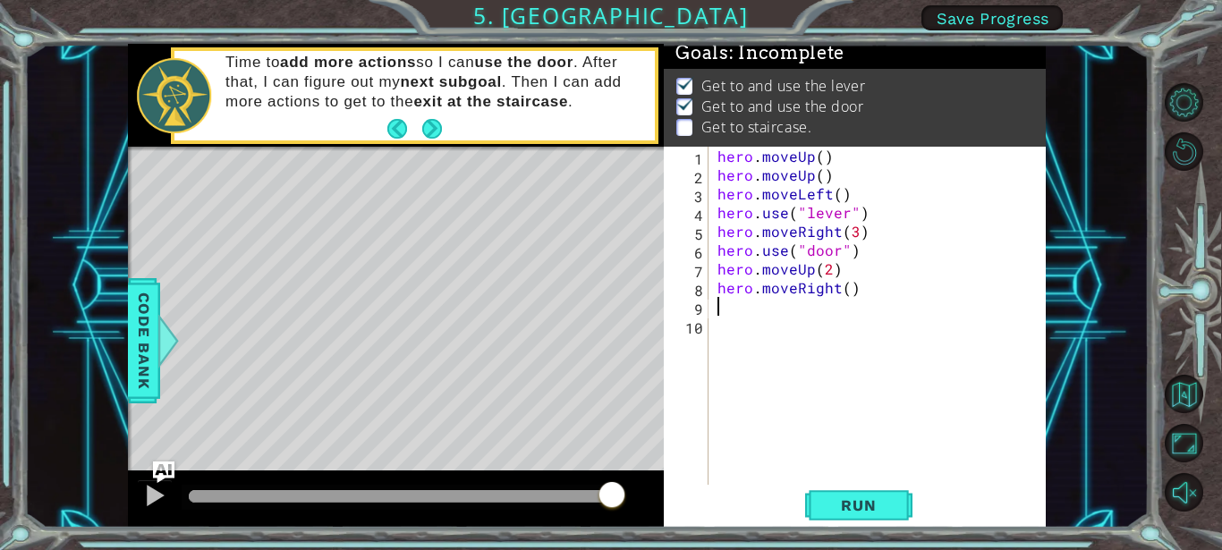
click at [808, 374] on div "hero . moveUp ( ) hero . moveUp ( ) hero . moveLeft ( ) hero . use ( "lever" ) …" at bounding box center [882, 335] width 337 height 376
click at [844, 289] on div "hero . moveUp ( ) hero . moveUp ( ) hero . moveLeft ( ) hero . use ( "lever" ) …" at bounding box center [882, 335] width 337 height 376
click at [865, 502] on span "Run" at bounding box center [858, 505] width 71 height 18
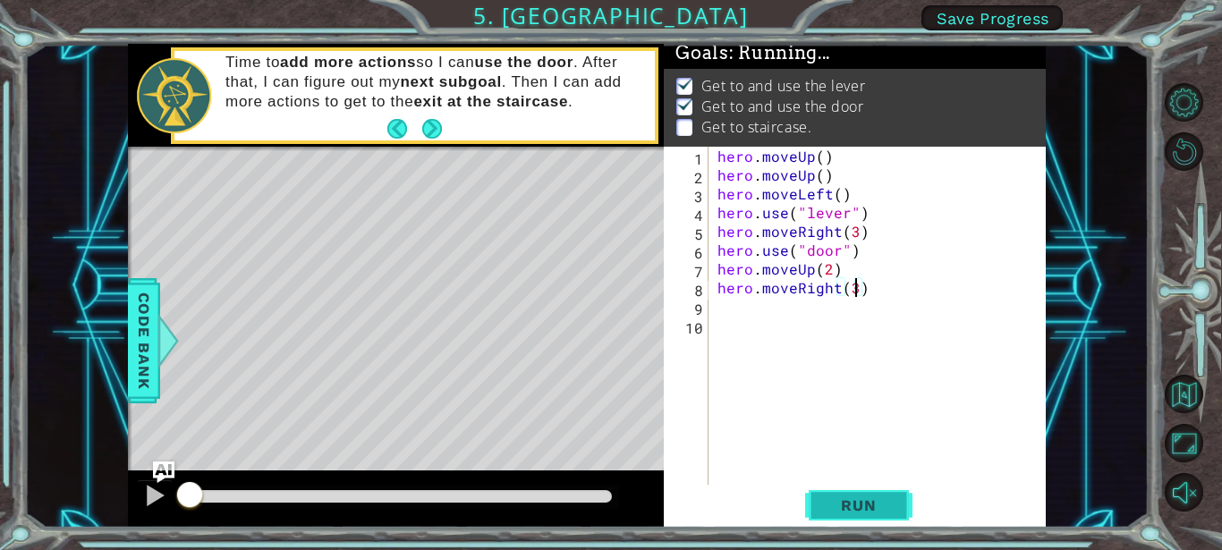
click at [865, 502] on span "Run" at bounding box center [858, 505] width 71 height 18
click at [152, 498] on div at bounding box center [154, 495] width 23 height 23
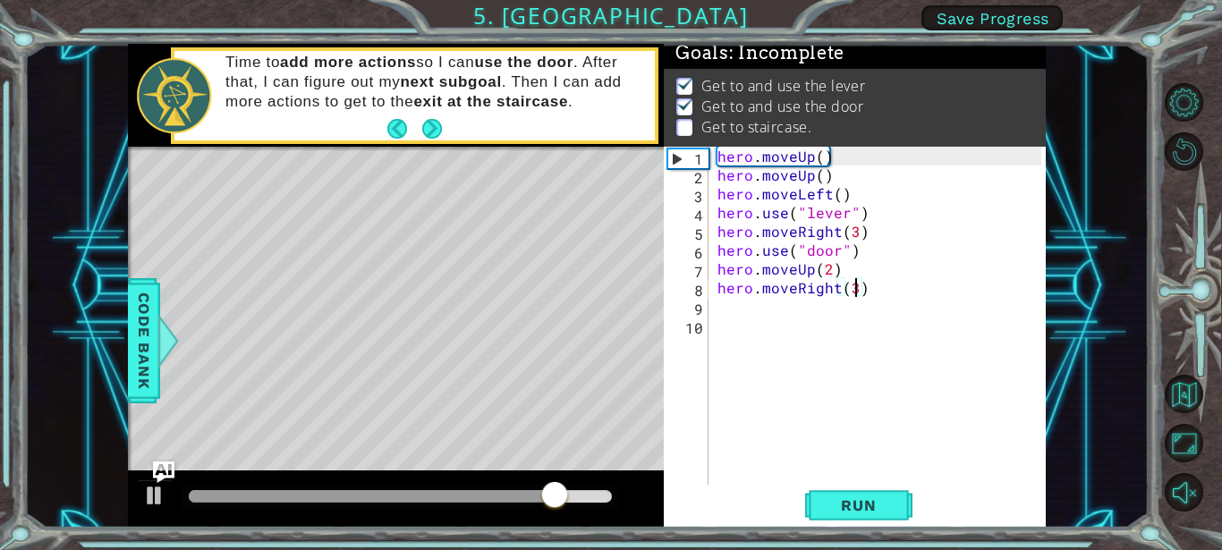
click at [866, 280] on div "hero . moveUp ( ) hero . moveUp ( ) hero . moveLeft ( ) hero . use ( "lever" ) …" at bounding box center [882, 335] width 337 height 376
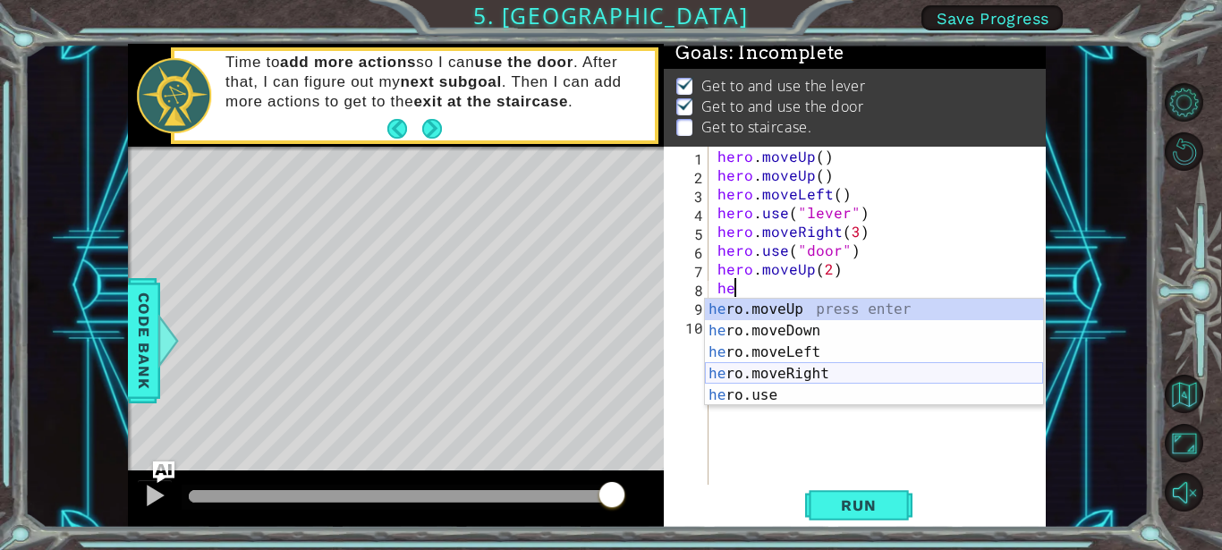
type textarea "h"
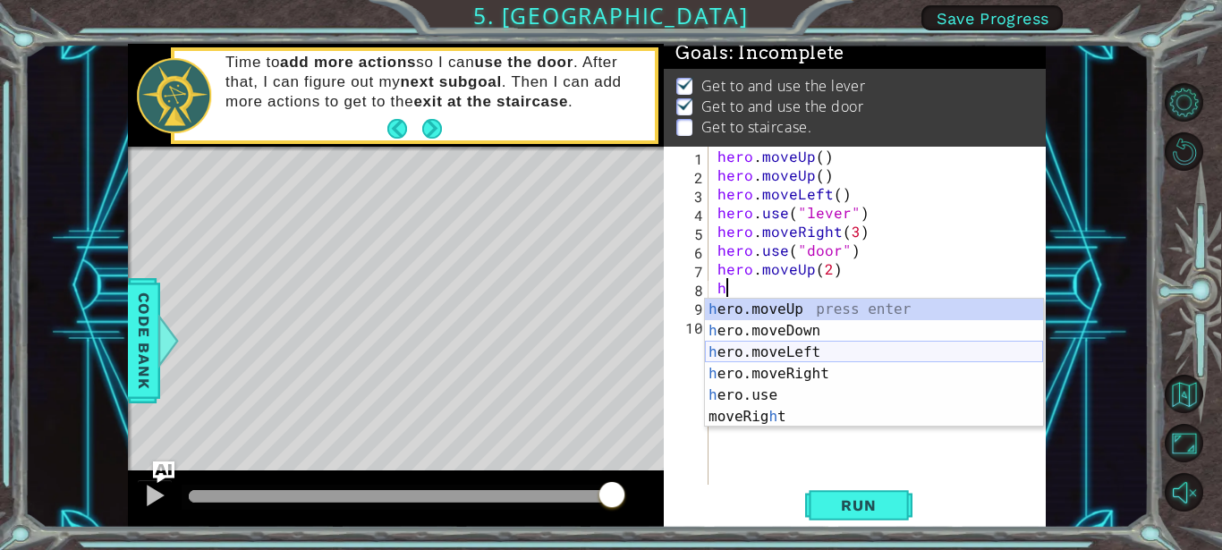
click at [787, 350] on div "h ero.moveUp press enter h ero.moveDown press enter h ero.moveLeft press enter …" at bounding box center [874, 385] width 338 height 172
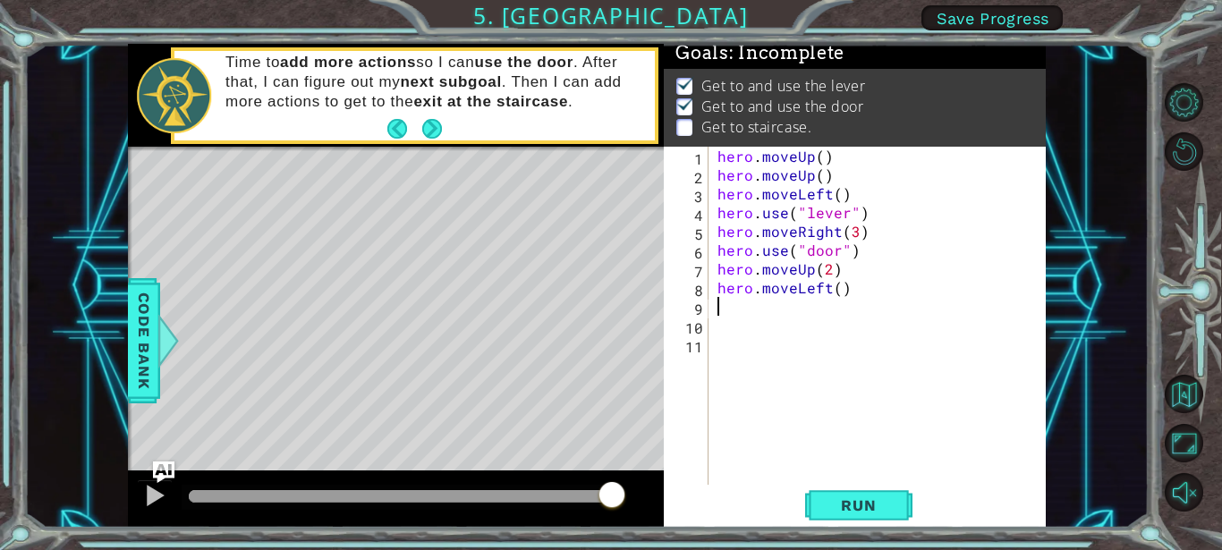
click at [835, 290] on div "hero . moveUp ( ) hero . moveUp ( ) hero . moveLeft ( ) hero . use ( "lever" ) …" at bounding box center [882, 335] width 337 height 376
click at [151, 493] on div at bounding box center [154, 495] width 23 height 23
click at [842, 286] on div "hero . moveUp ( ) hero . moveUp ( ) hero . moveLeft ( ) hero . use ( "lever" ) …" at bounding box center [882, 335] width 337 height 376
type textarea "hero.moveLeft()"
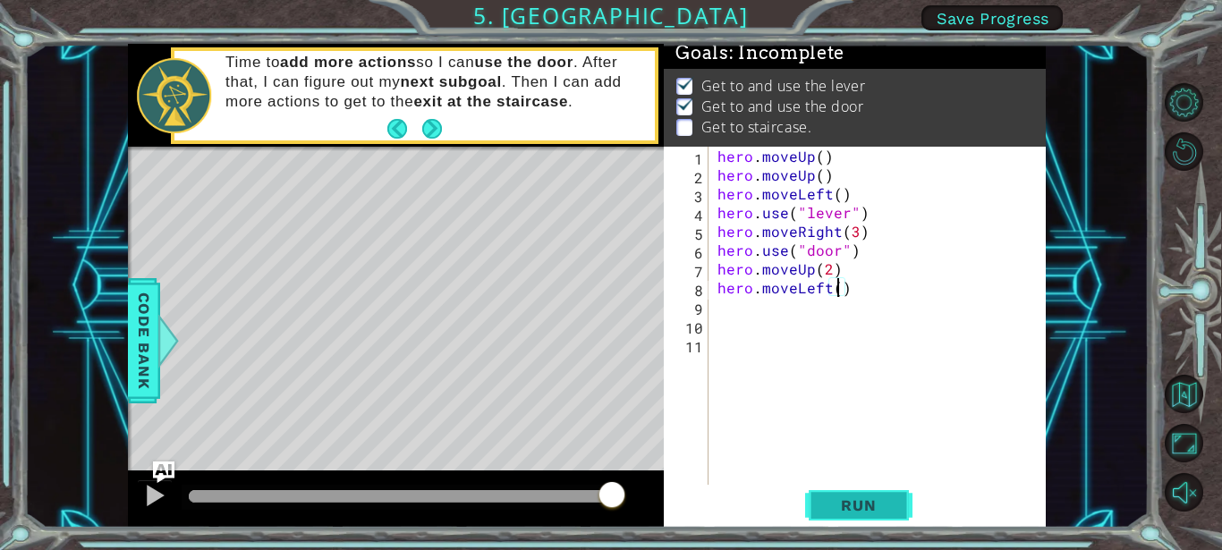
click at [875, 509] on span "Run" at bounding box center [858, 505] width 71 height 18
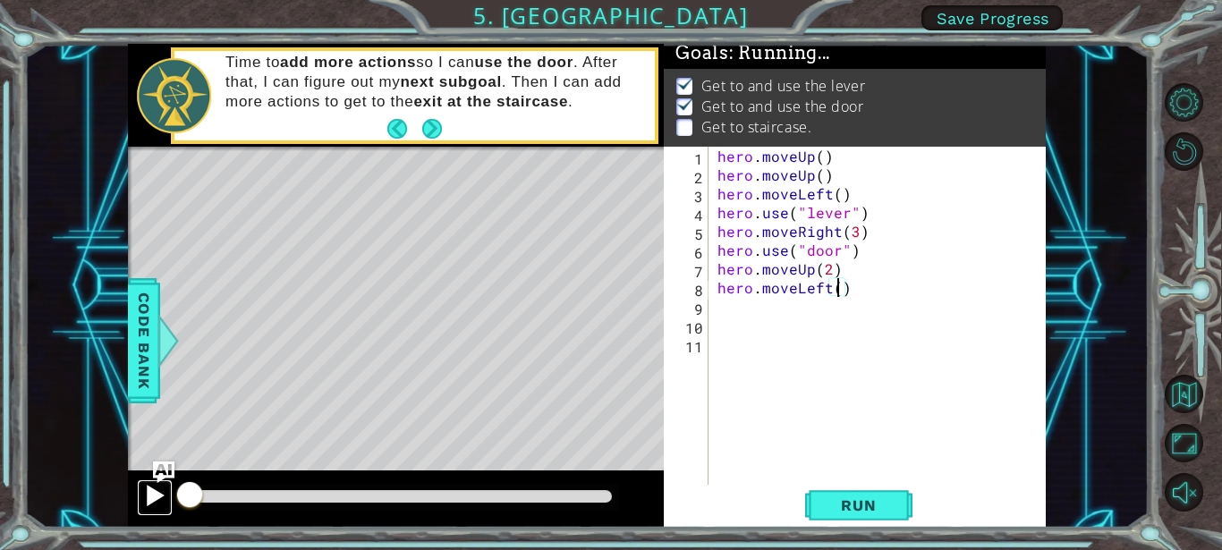
click at [151, 494] on div at bounding box center [154, 495] width 23 height 23
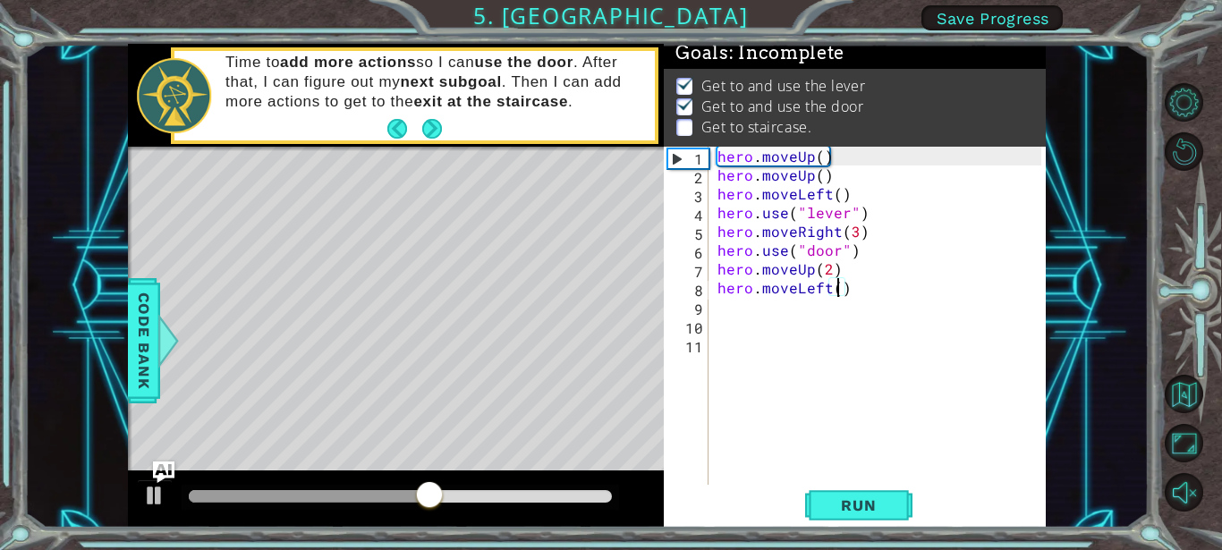
click at [733, 299] on div "hero . moveUp ( ) hero . moveUp ( ) hero . moveLeft ( ) hero . use ( "lever" ) …" at bounding box center [882, 335] width 337 height 376
type textarea "h"
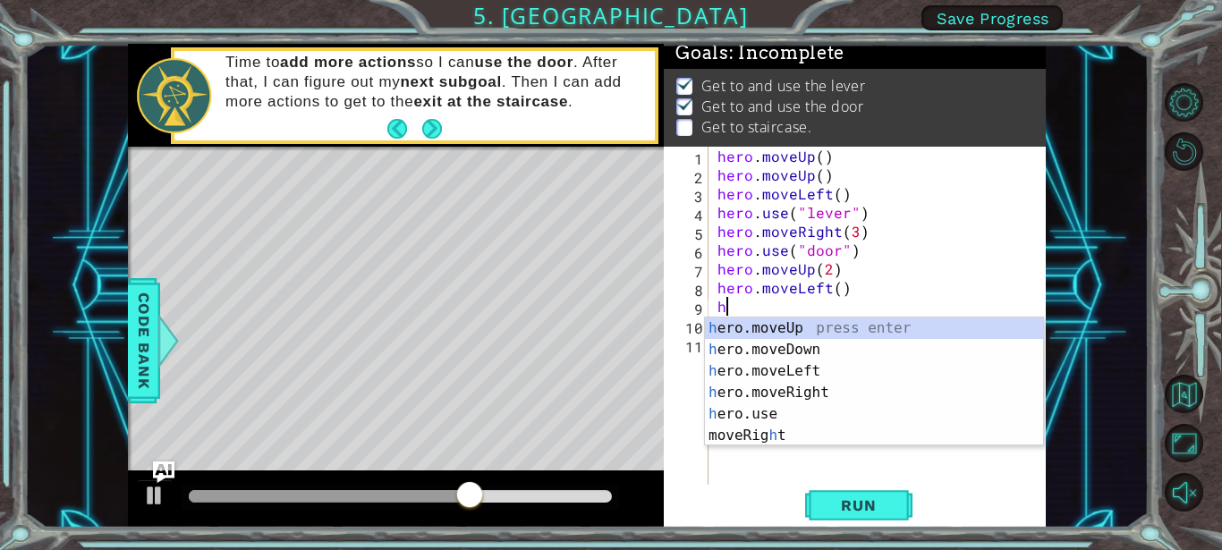
scroll to position [0, 0]
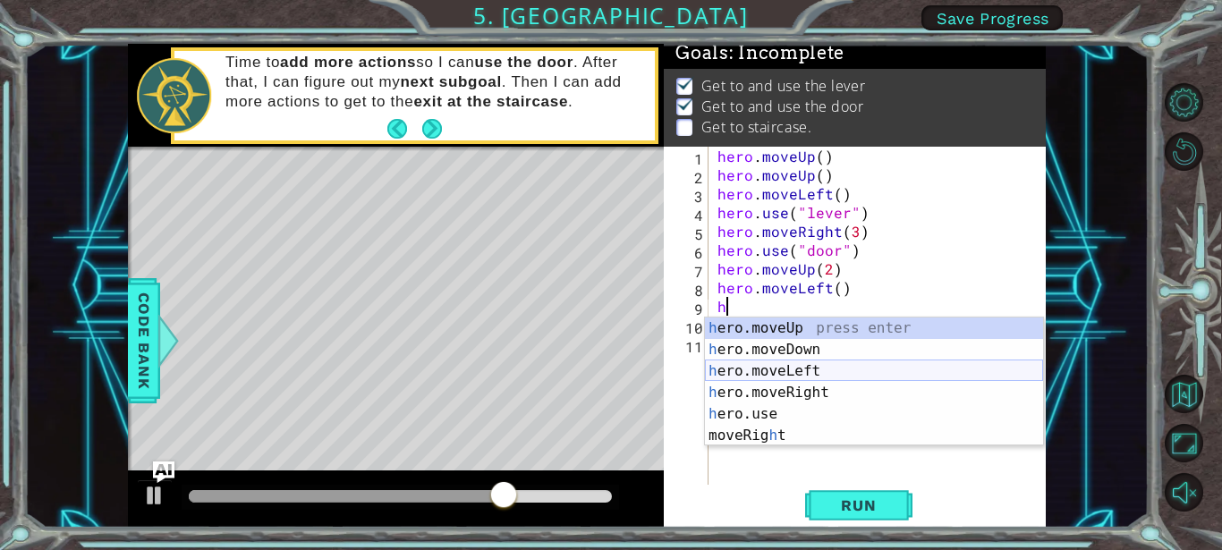
click at [793, 372] on div "h ero.moveUp press enter h ero.moveDown press enter h ero.moveLeft press enter …" at bounding box center [874, 403] width 338 height 172
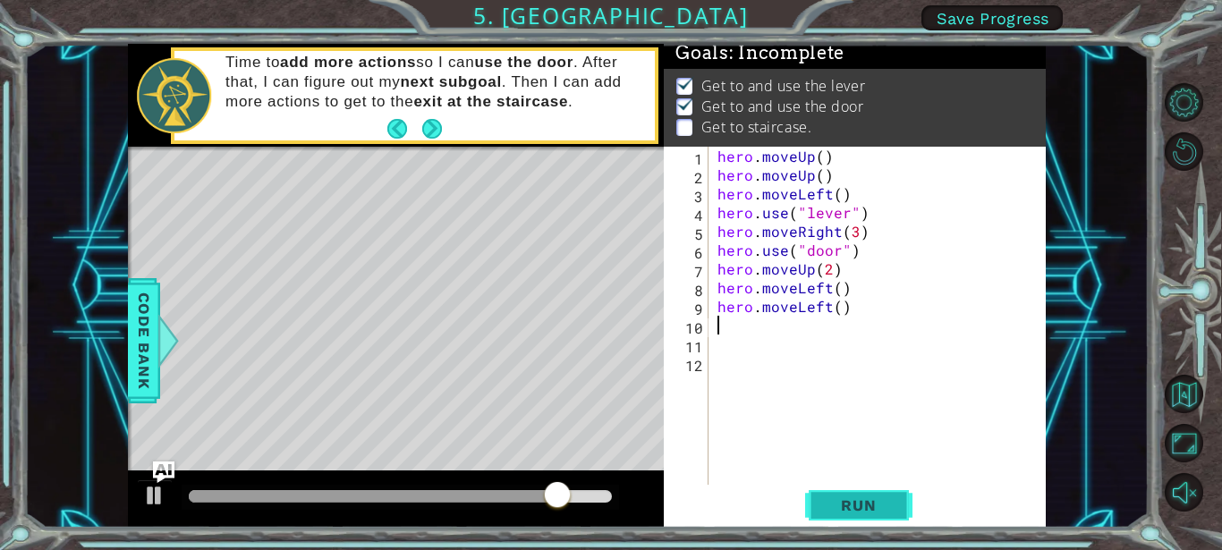
click at [864, 503] on span "Run" at bounding box center [858, 505] width 71 height 18
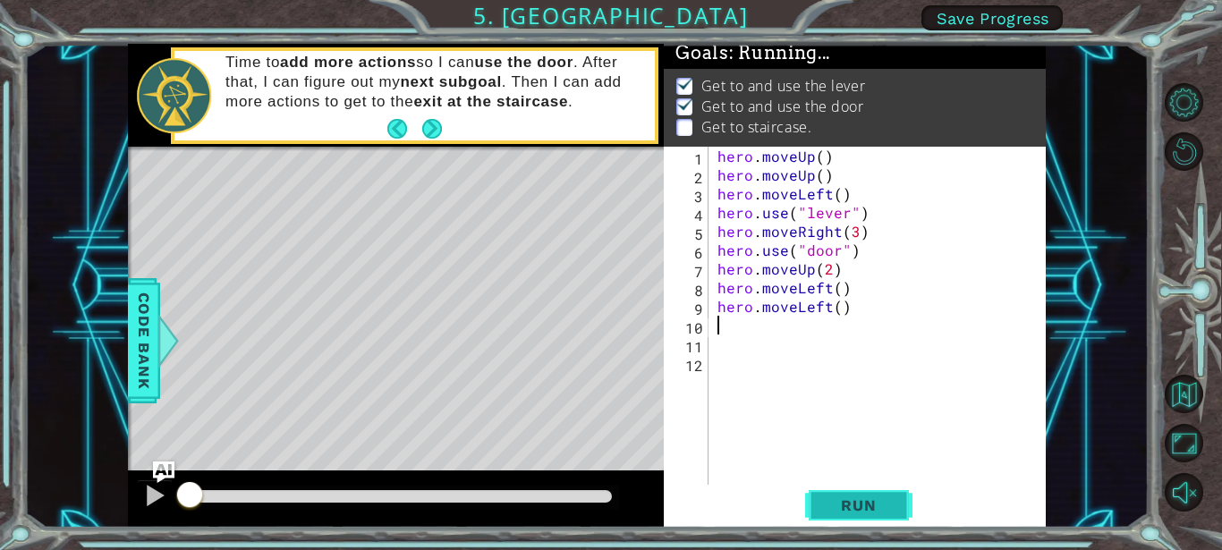
click at [860, 493] on button "Run" at bounding box center [858, 505] width 107 height 38
click at [152, 497] on div at bounding box center [154, 495] width 23 height 23
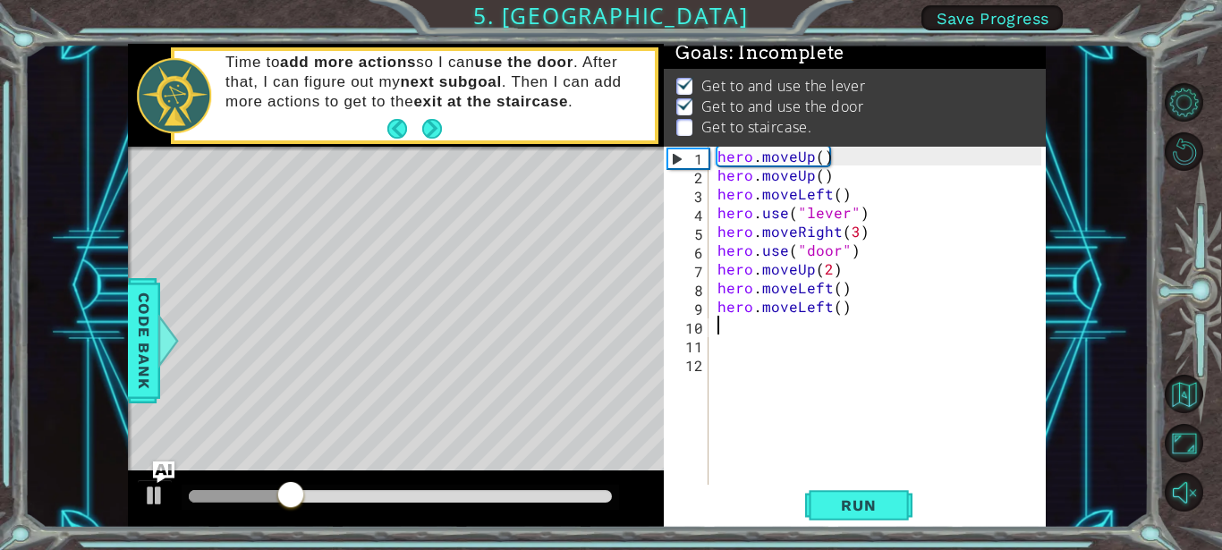
type textarea "h"
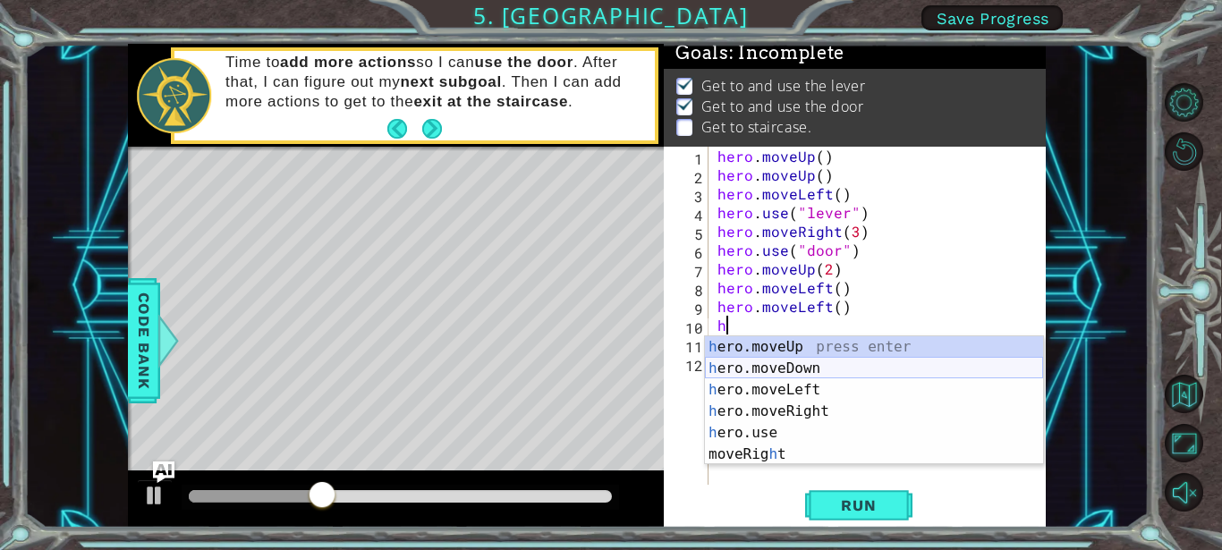
click at [791, 379] on div "h ero.moveUp press enter h ero.moveDown press enter h ero.moveLeft press enter …" at bounding box center [874, 422] width 338 height 172
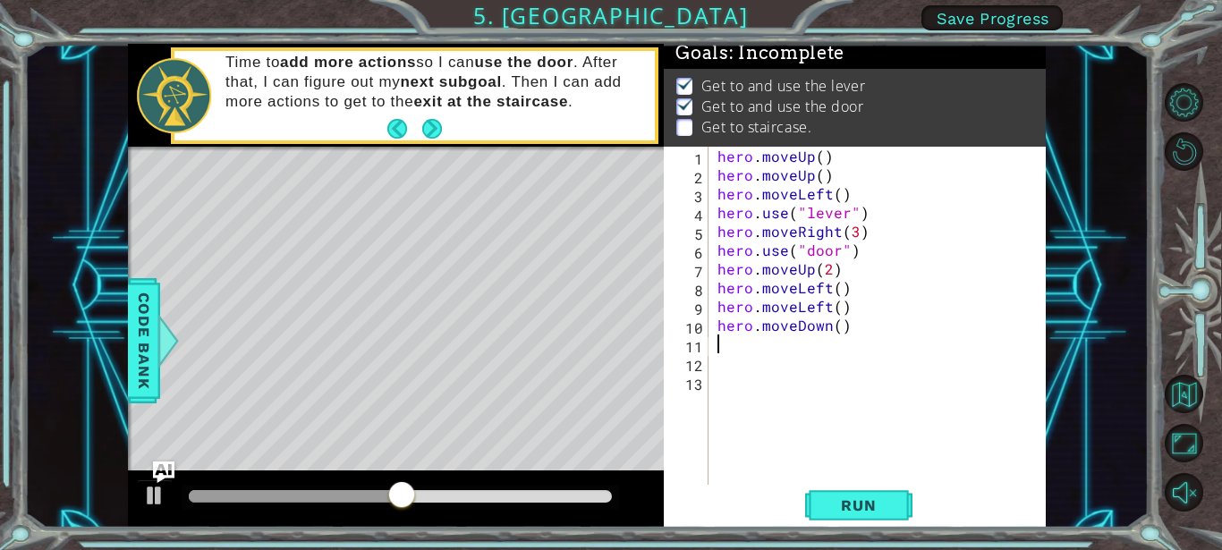
click at [847, 334] on div "hero . moveUp ( ) hero . moveUp ( ) hero . moveLeft ( ) hero . use ( "lever" ) …" at bounding box center [882, 335] width 337 height 376
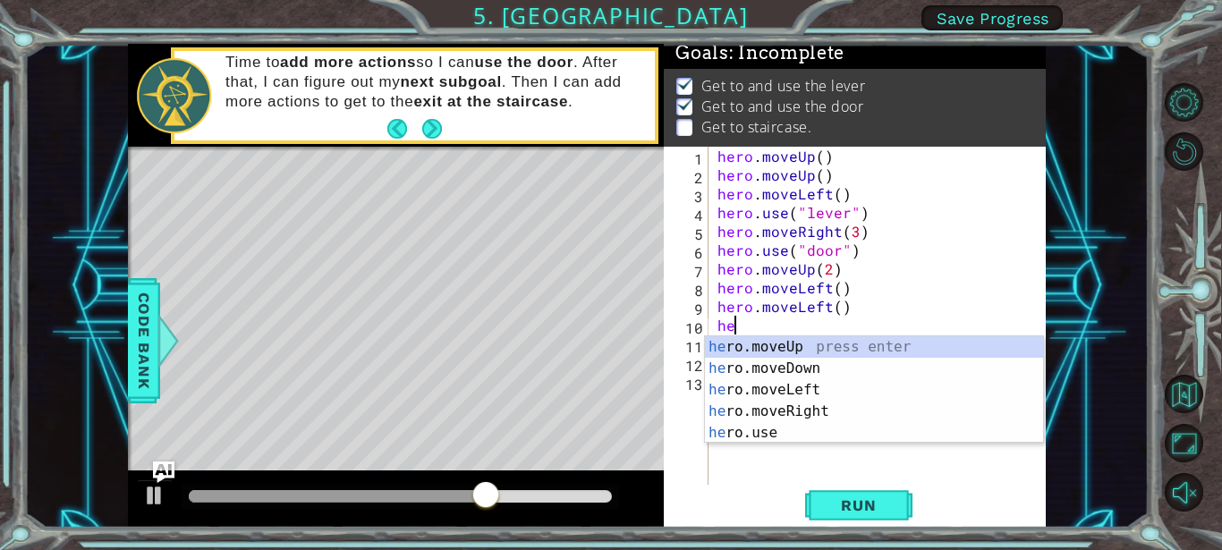
type textarea "h"
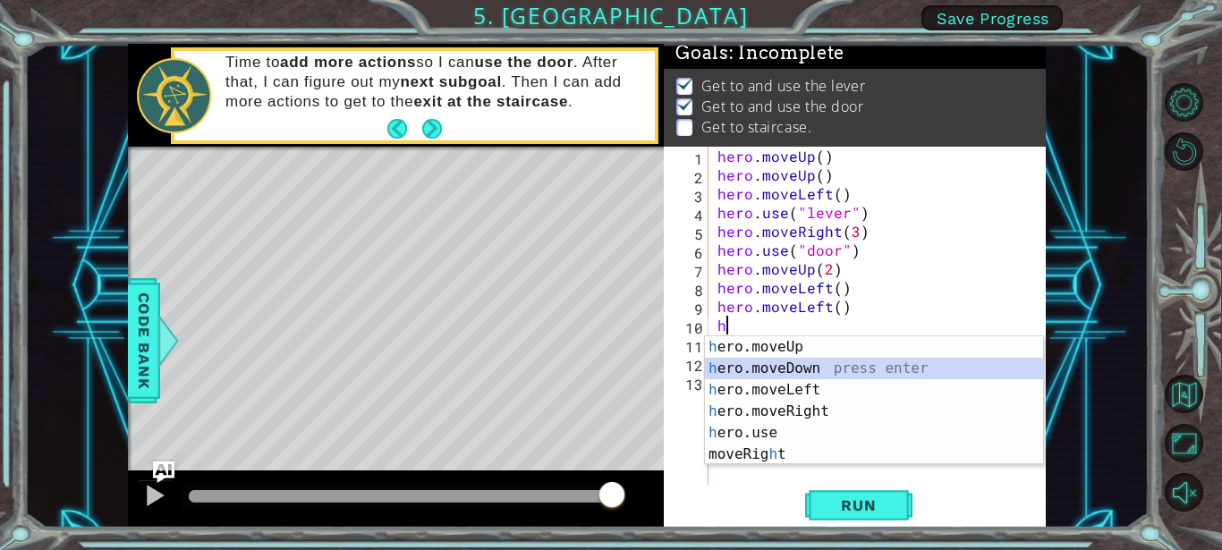
click at [808, 379] on div "h ero.moveUp press enter h ero.moveDown press enter h ero.moveLeft press enter …" at bounding box center [874, 422] width 338 height 172
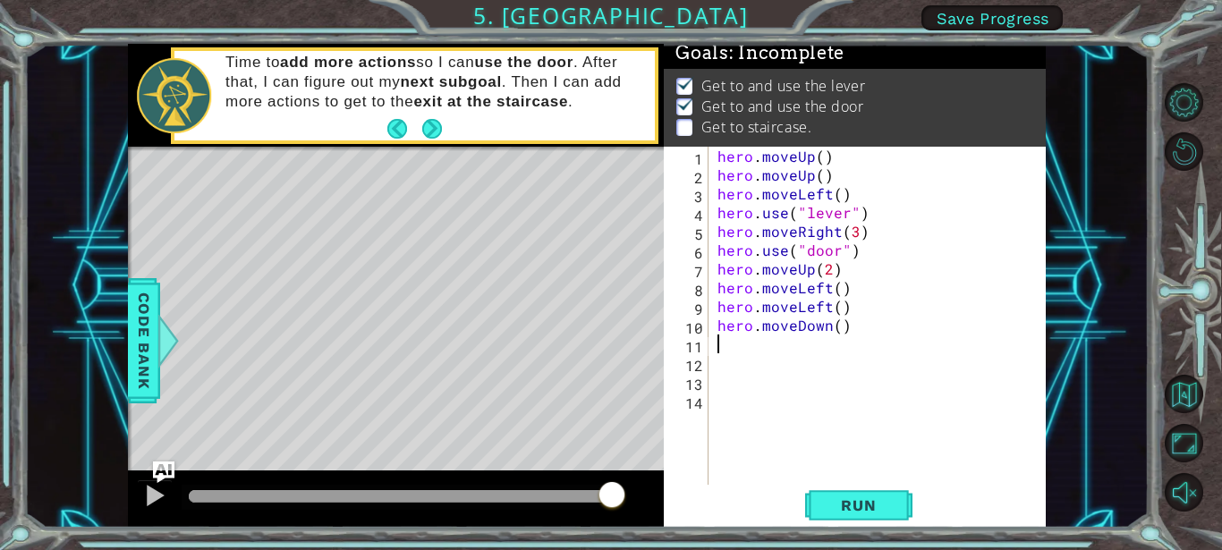
click at [850, 325] on div "hero . moveUp ( ) hero . moveUp ( ) hero . moveLeft ( ) hero . use ( "lever" ) …" at bounding box center [882, 335] width 337 height 376
type textarea "hero.moveDown()"
click at [850, 325] on div "hero . moveUp ( ) hero . moveUp ( ) hero . moveLeft ( ) hero . use ( "lever" ) …" at bounding box center [882, 335] width 337 height 376
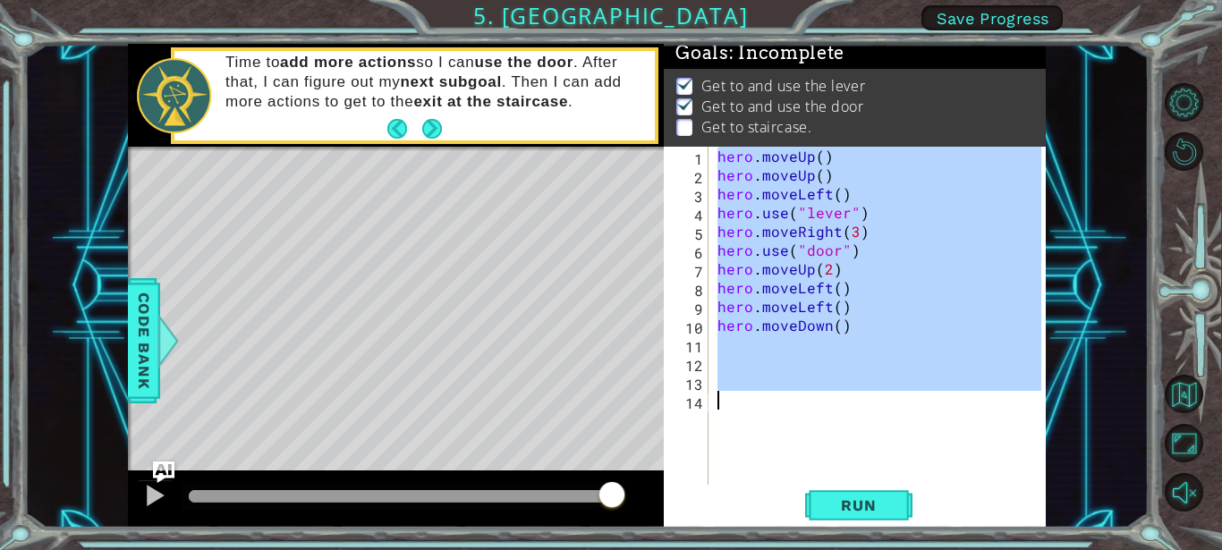
click at [850, 323] on div "hero . moveUp ( ) hero . moveUp ( ) hero . moveLeft ( ) hero . use ( "lever" ) …" at bounding box center [878, 316] width 328 height 338
click at [850, 323] on div "hero . moveUp ( ) hero . moveUp ( ) hero . moveLeft ( ) hero . use ( "lever" ) …" at bounding box center [882, 335] width 337 height 376
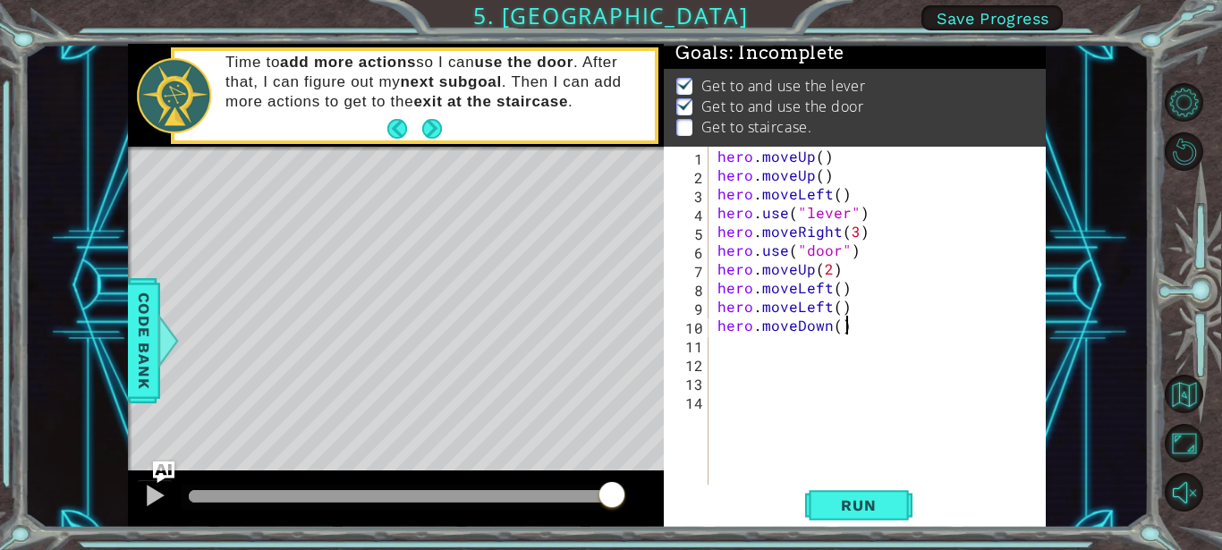
click at [850, 323] on div "hero . moveUp ( ) hero . moveUp ( ) hero . moveLeft ( ) hero . use ( "lever" ) …" at bounding box center [878, 316] width 328 height 338
click at [843, 330] on div "hero . moveUp ( ) hero . moveUp ( ) hero . moveLeft ( ) hero . use ( "lever" ) …" at bounding box center [882, 335] width 337 height 376
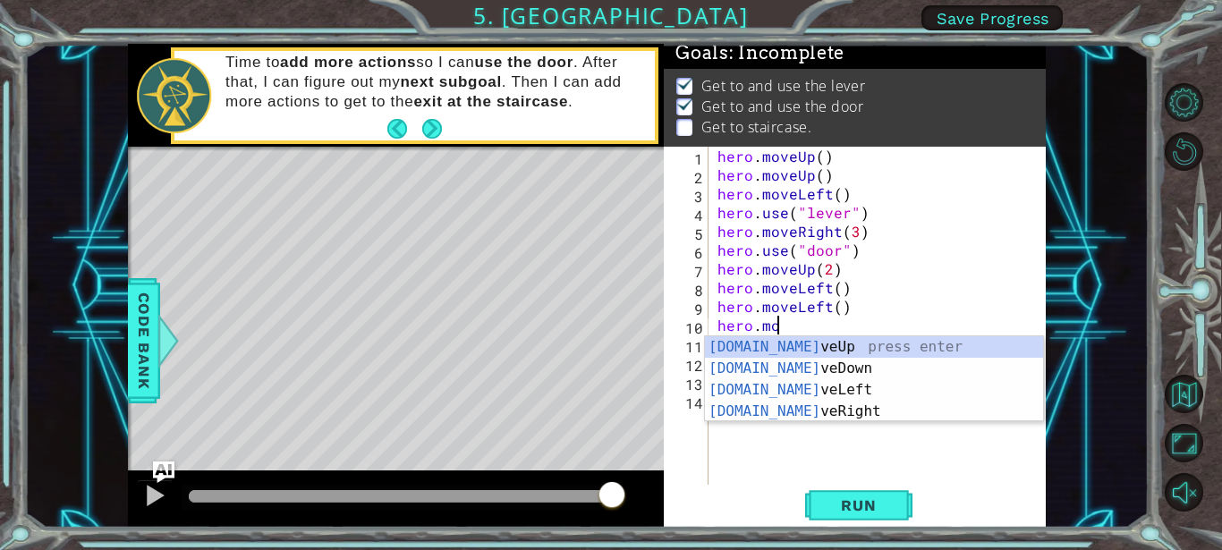
type textarea "hero.m"
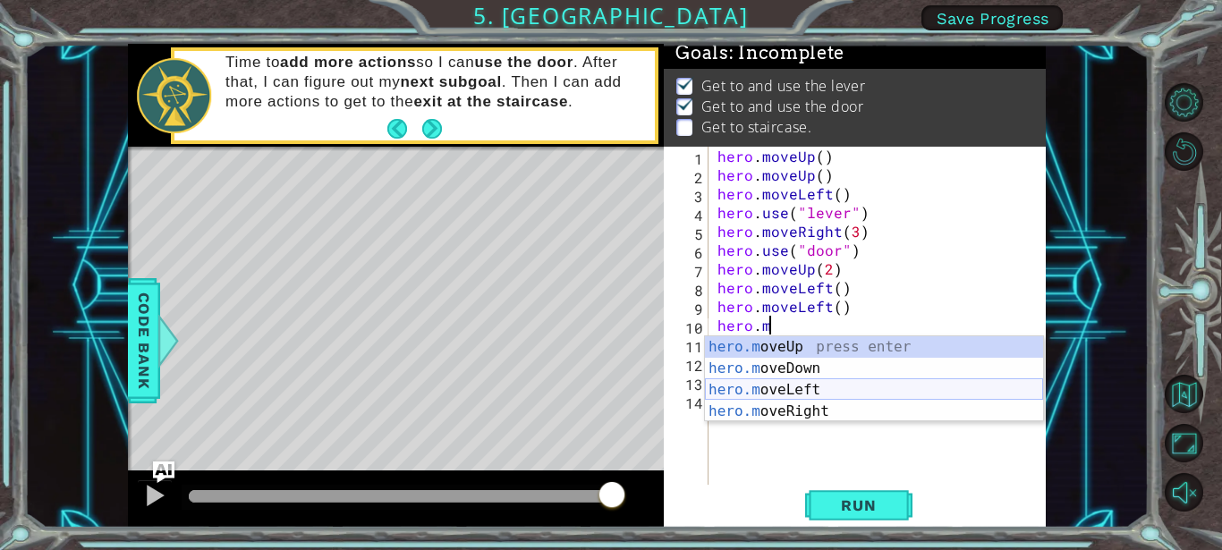
click at [807, 395] on div "hero.m oveUp press enter hero.m oveDown press enter hero.m oveLeft press enter …" at bounding box center [874, 400] width 338 height 129
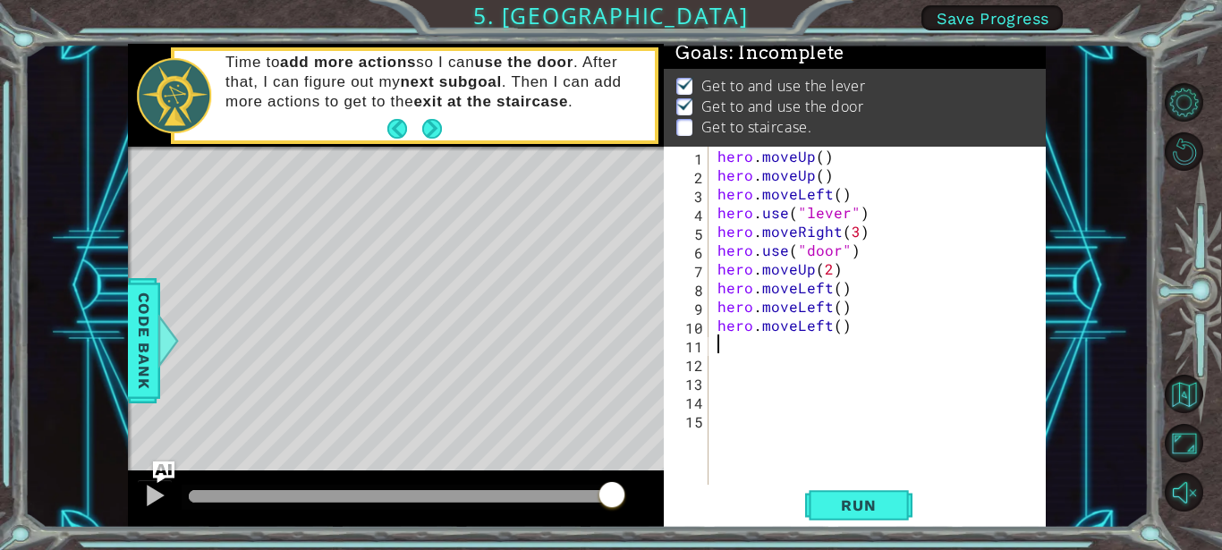
click at [769, 436] on div "hero . moveUp ( ) hero . moveUp ( ) hero . moveLeft ( ) hero . use ( "lever" ) …" at bounding box center [882, 335] width 337 height 376
click at [856, 497] on span "Run" at bounding box center [858, 505] width 71 height 18
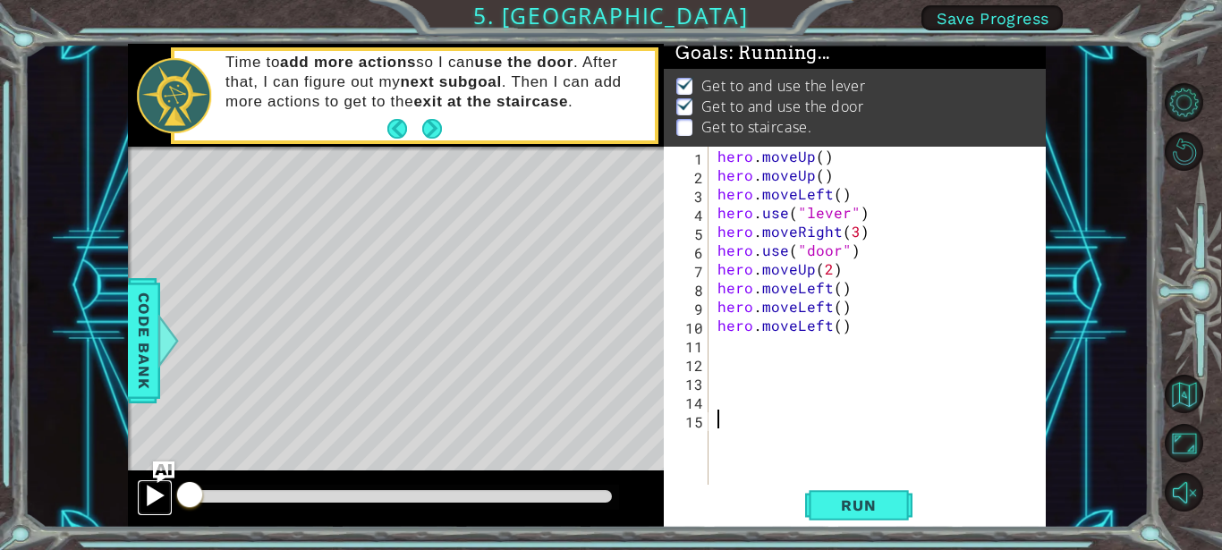
click at [0, 0] on div at bounding box center [0, 0] width 0 height 0
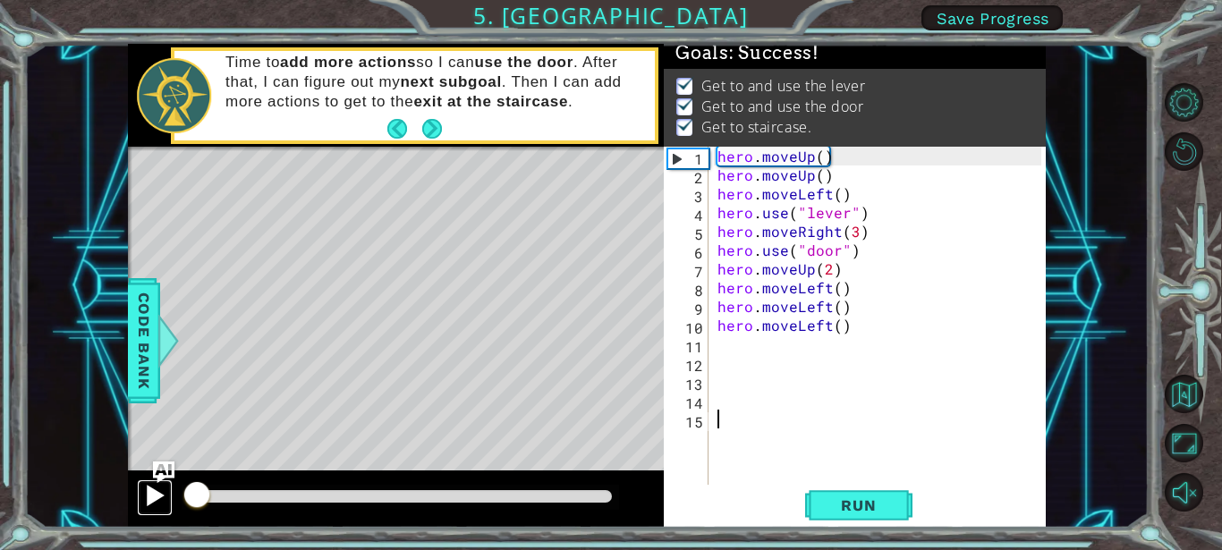
click at [152, 489] on div at bounding box center [154, 495] width 23 height 23
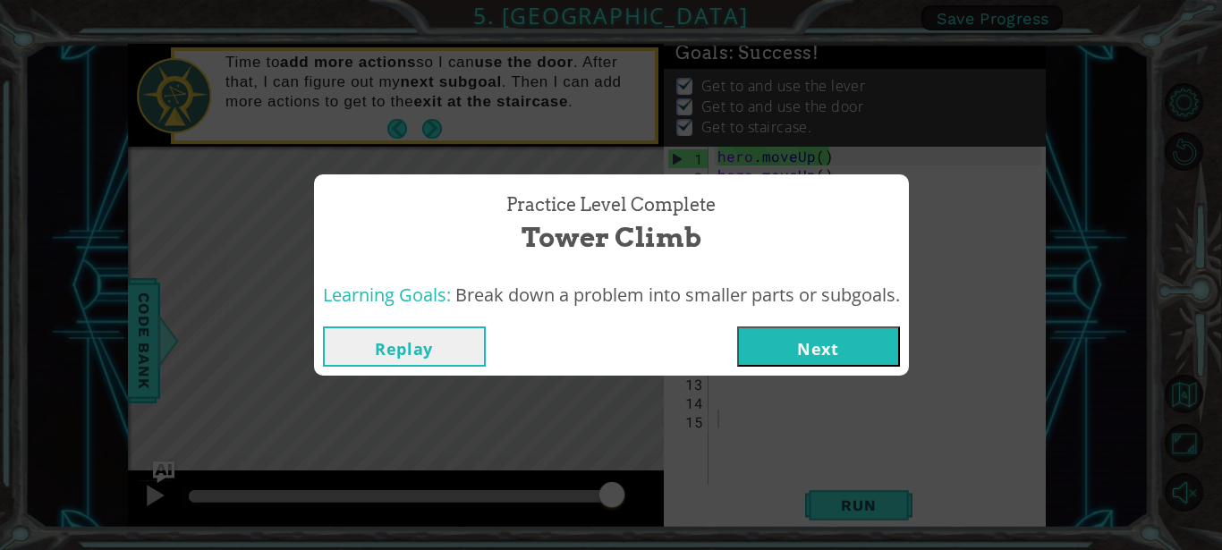
click at [823, 351] on button "Next" at bounding box center [818, 346] width 163 height 40
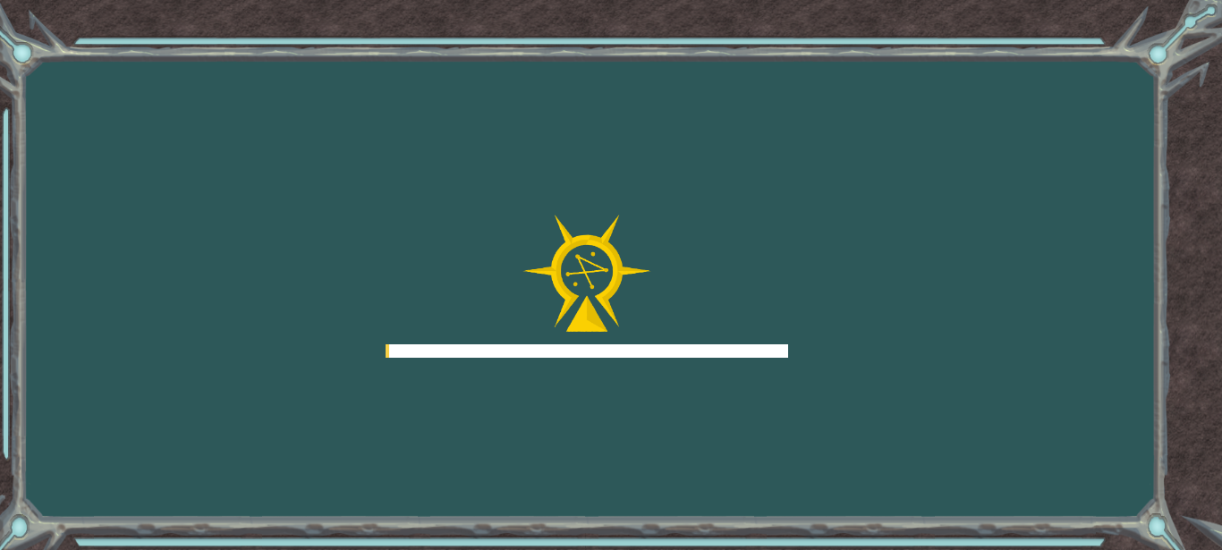
click at [823, 351] on div "Goals Error loading from server. Try refreshing the page. You'll need to join a…" at bounding box center [611, 275] width 1222 height 550
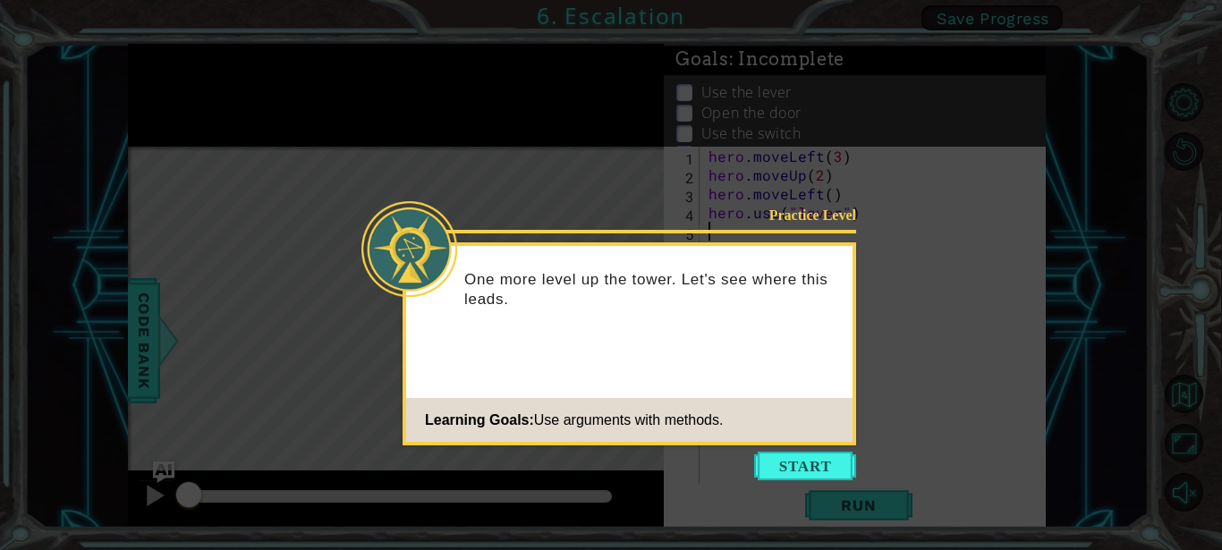
click at [984, 13] on icon at bounding box center [611, 275] width 1222 height 550
click at [804, 473] on button "Start" at bounding box center [805, 466] width 102 height 29
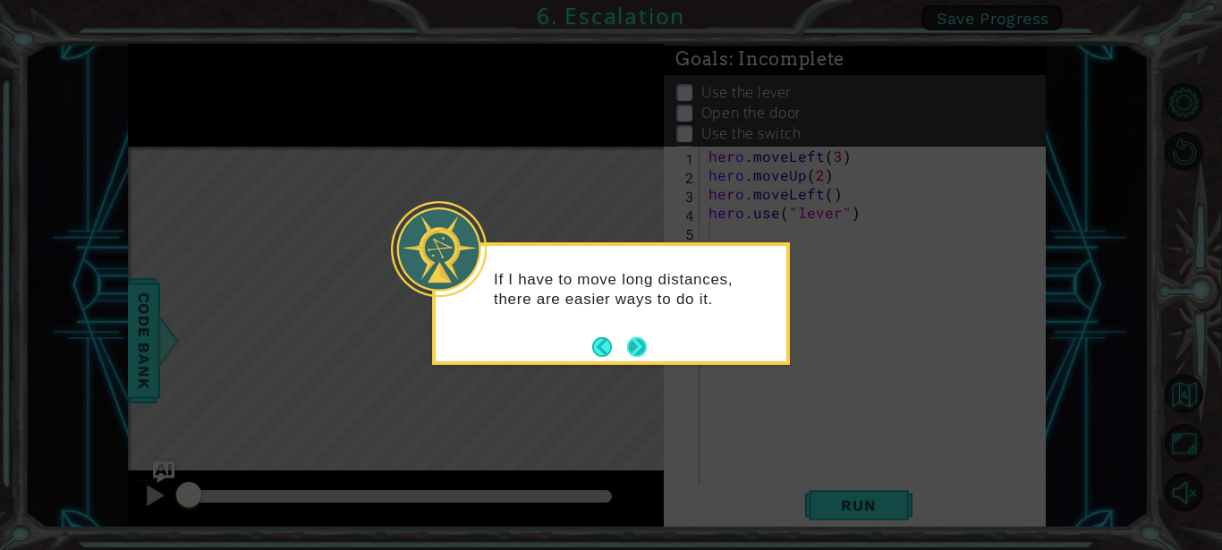
click at [639, 343] on button "Next" at bounding box center [637, 347] width 20 height 20
click at [639, 343] on icon at bounding box center [611, 275] width 1222 height 550
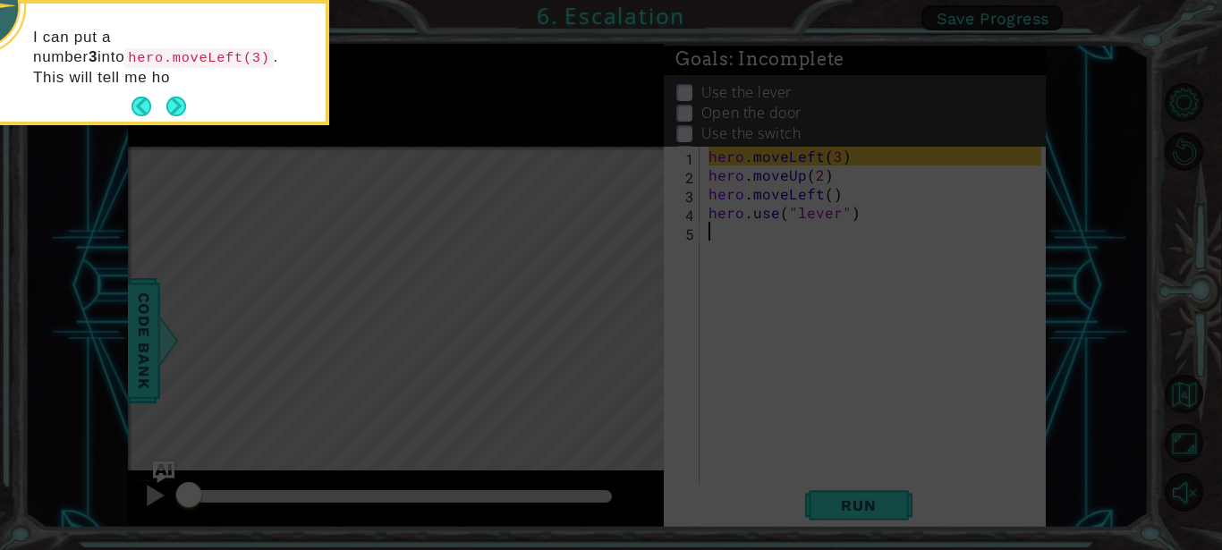
click at [1012, 11] on icon at bounding box center [611, 82] width 1222 height 935
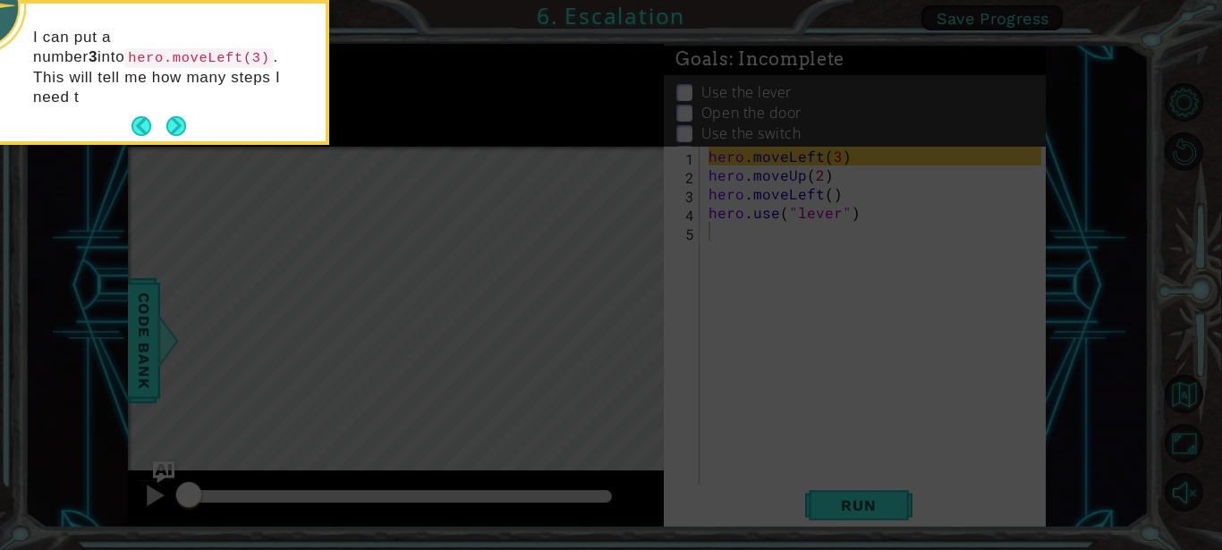
click at [1012, 11] on icon at bounding box center [611, 82] width 1222 height 935
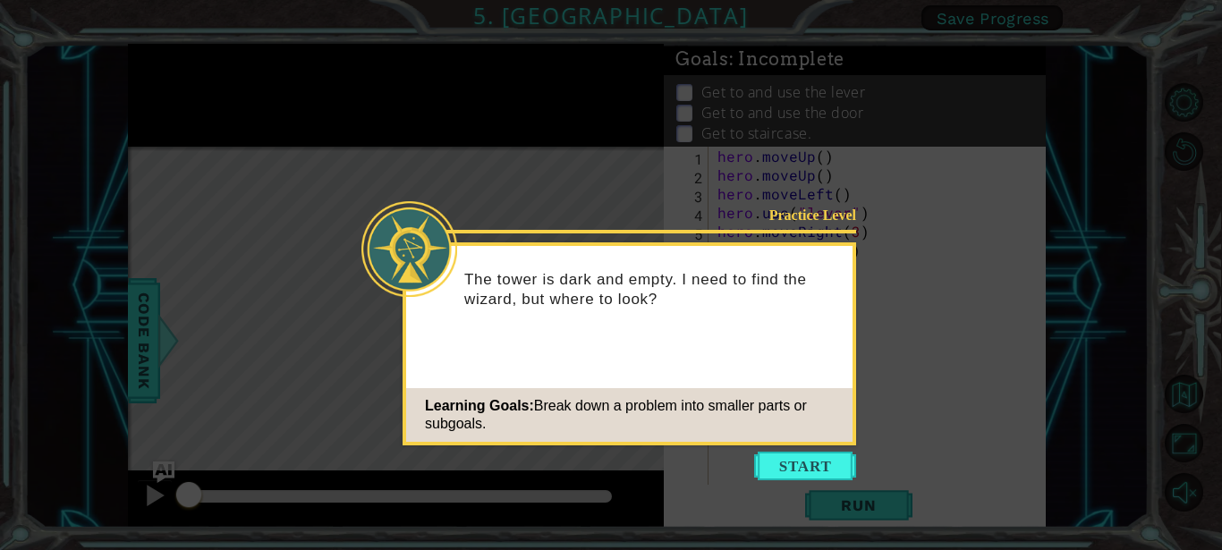
click at [994, 15] on icon at bounding box center [611, 275] width 1222 height 550
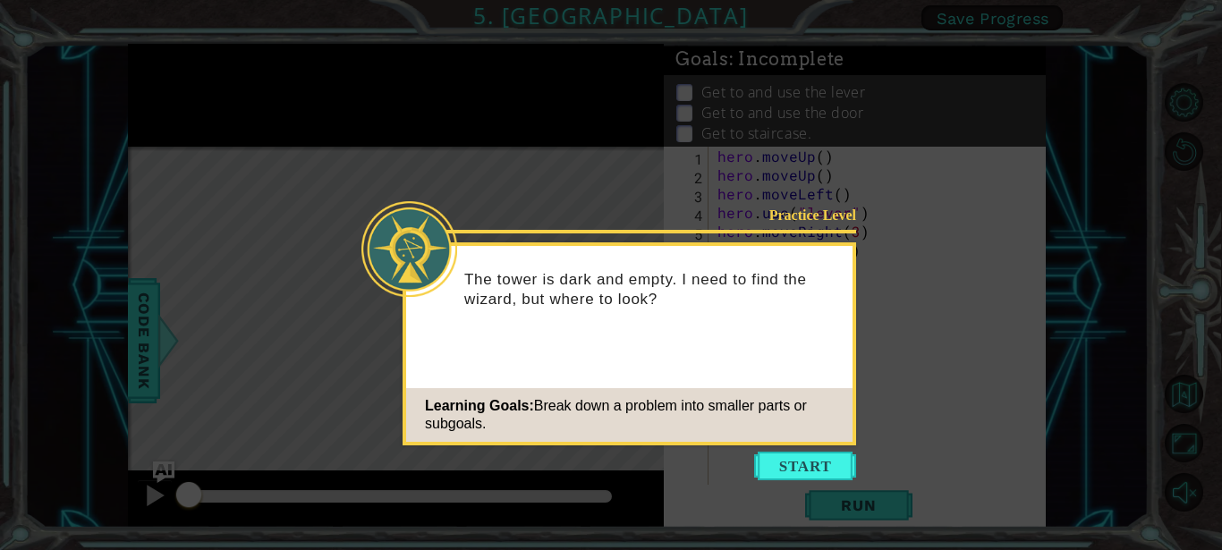
click at [994, 15] on icon at bounding box center [611, 275] width 1222 height 550
drag, startPoint x: 994, startPoint y: 18, endPoint x: 889, endPoint y: 377, distance: 374.4
click at [889, 377] on icon at bounding box center [611, 275] width 1222 height 550
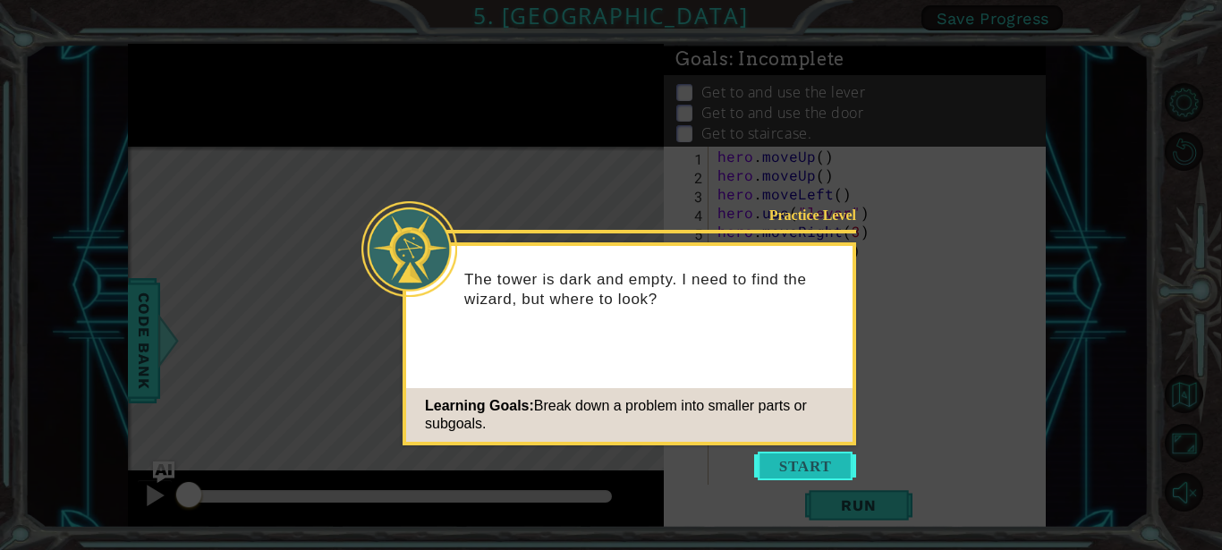
click at [812, 462] on button "Start" at bounding box center [805, 466] width 102 height 29
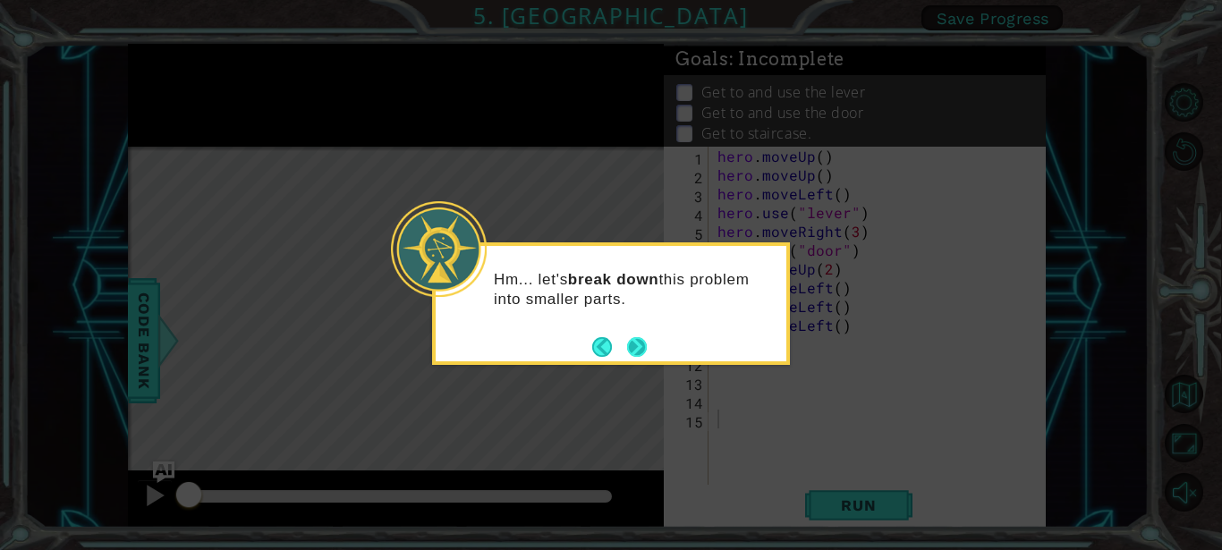
click at [637, 350] on button "Next" at bounding box center [637, 347] width 20 height 20
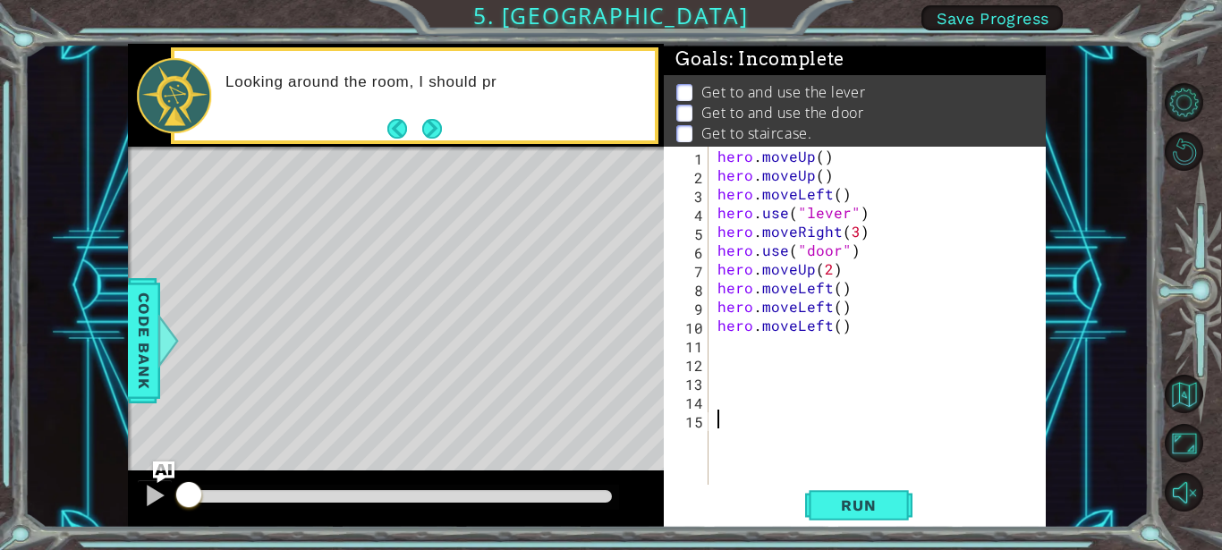
click at [1021, 16] on span "Save Progress" at bounding box center [992, 18] width 113 height 19
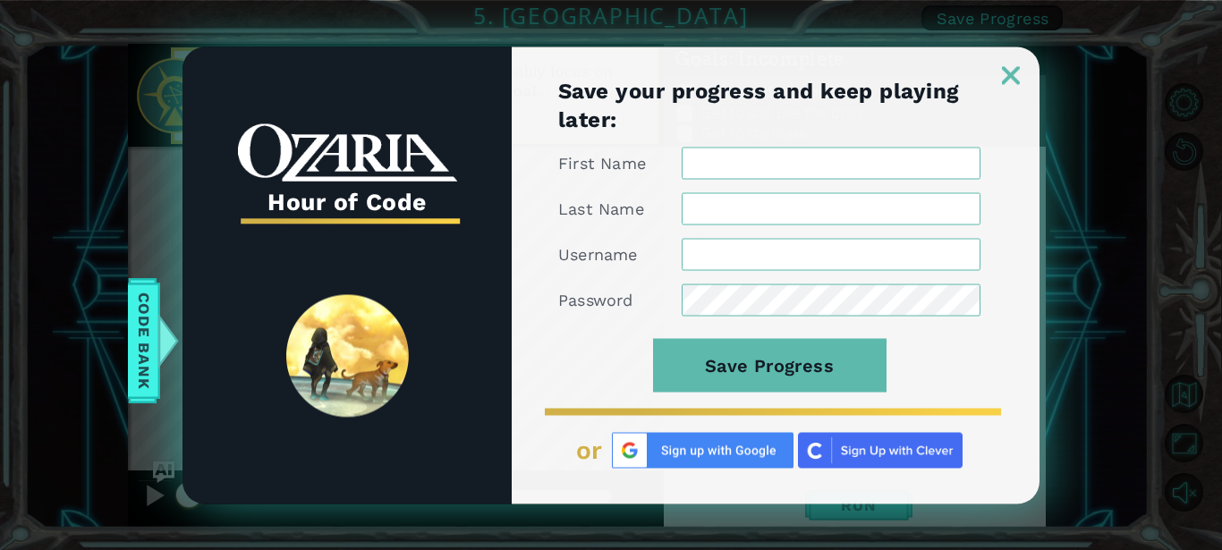
click at [713, 171] on input "First Name" at bounding box center [830, 163] width 299 height 32
type input "a"
type input "A"
type input "[PERSON_NAME]"
click at [692, 215] on input "Last Name" at bounding box center [830, 208] width 299 height 32
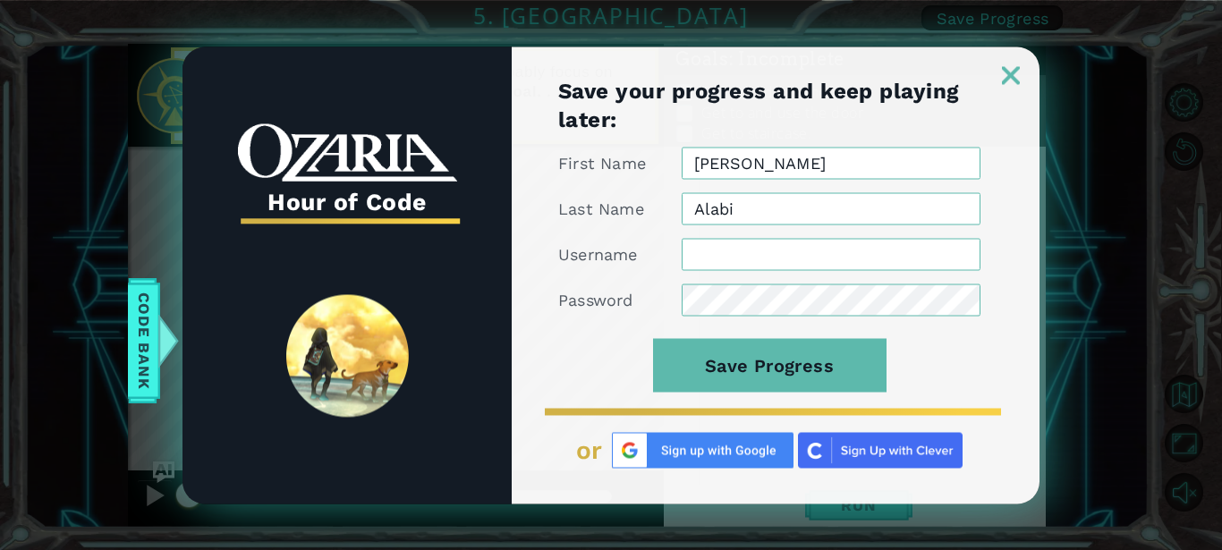
type input "Alabi"
click at [692, 262] on input "Username" at bounding box center [830, 254] width 299 height 32
type input "D"
type input "Kizz Daniel234"
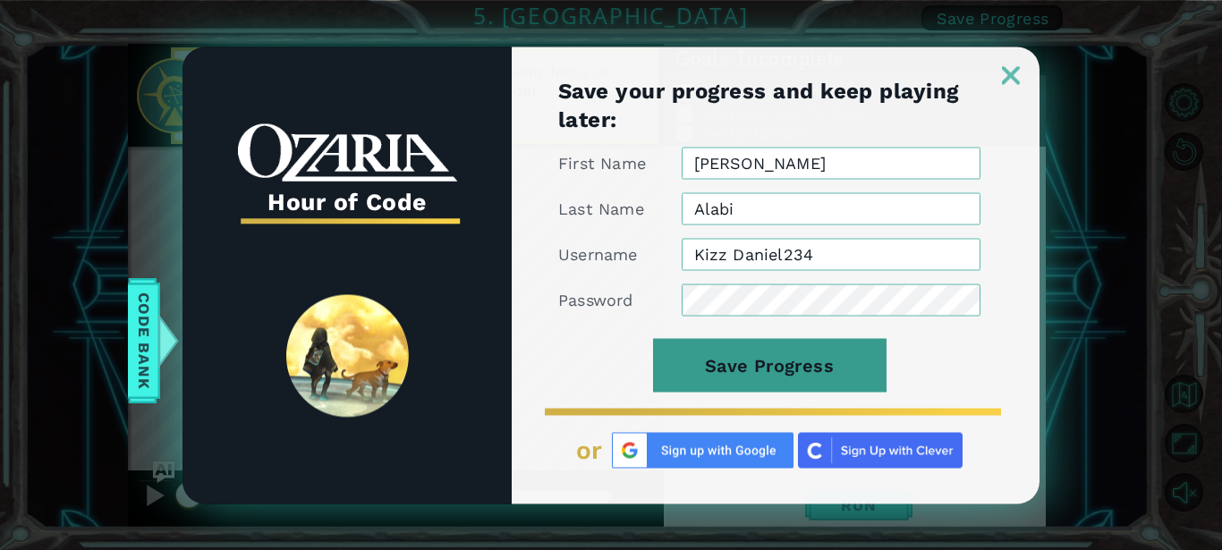
click at [822, 367] on button "Save Progress" at bounding box center [769, 365] width 233 height 54
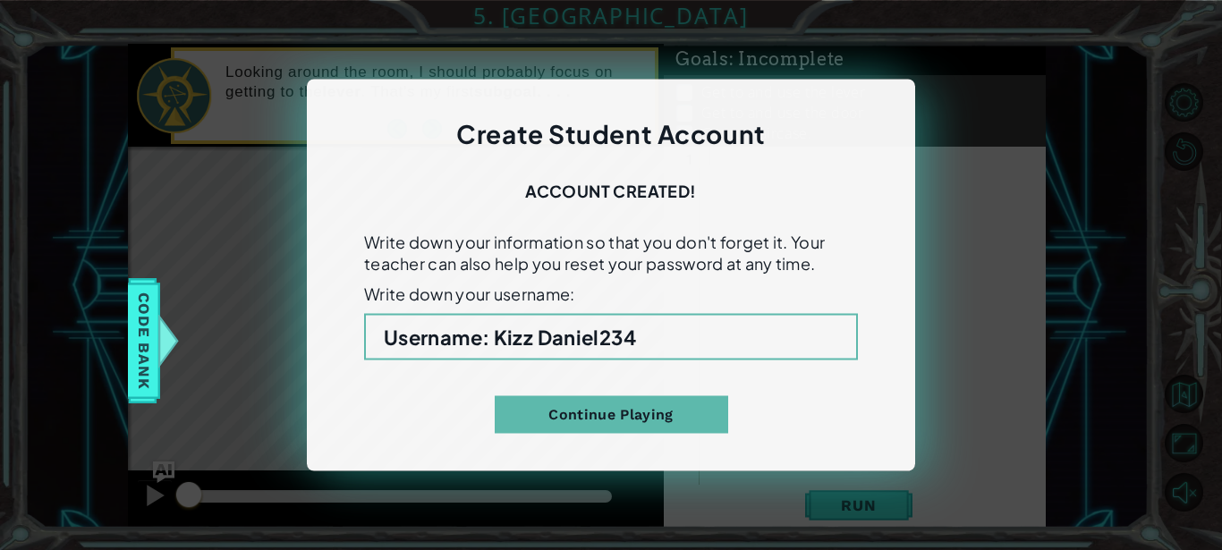
click at [1008, 116] on div "Create Student Account Account Created! Write down your information so that you…" at bounding box center [611, 275] width 1222 height 550
click at [894, 185] on div "Create Student Account Account Created! Write down your information so that you…" at bounding box center [611, 275] width 1222 height 550
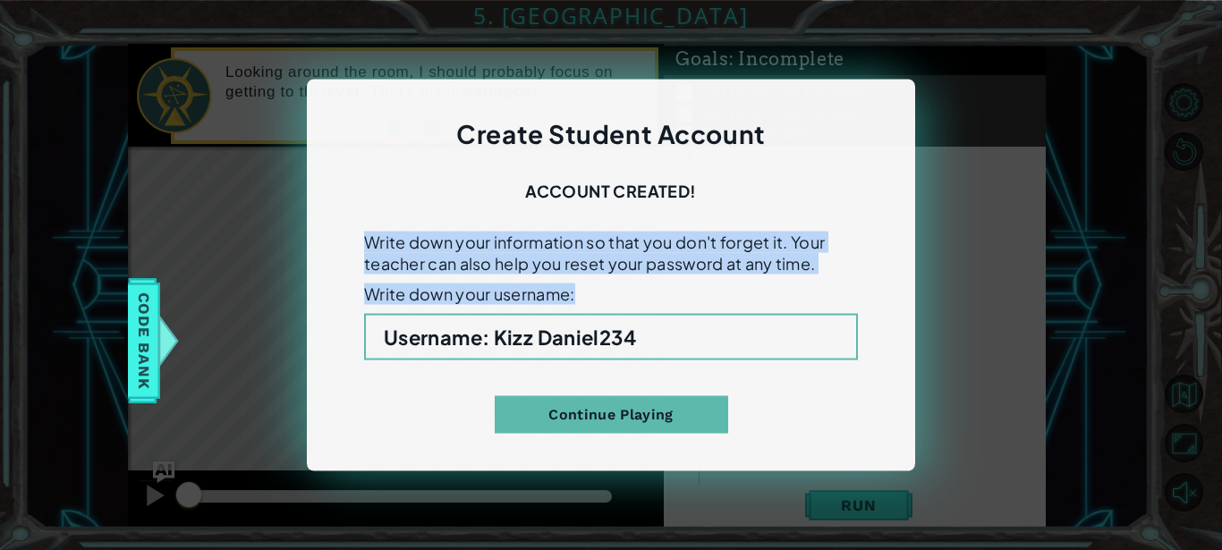
drag, startPoint x: 912, startPoint y: 131, endPoint x: 918, endPoint y: 97, distance: 35.4
click at [912, 130] on div "Create Student Account Account Created! Write down your information so that you…" at bounding box center [611, 276] width 608 height 392
click at [831, 191] on h4 "Account Created!" at bounding box center [611, 200] width 494 height 45
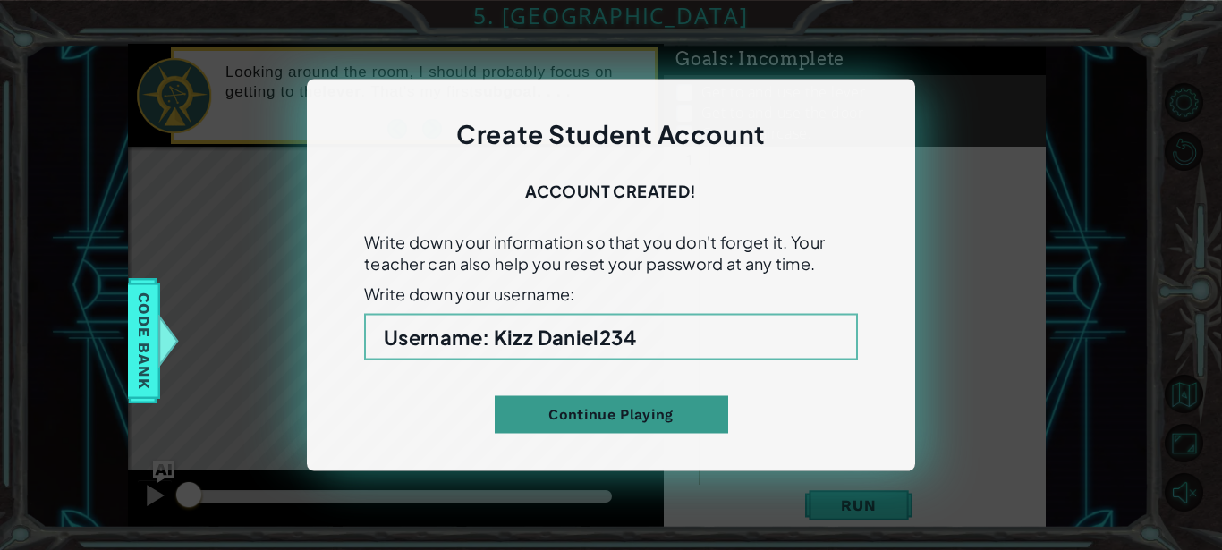
click at [689, 417] on button "Continue Playing" at bounding box center [611, 415] width 233 height 38
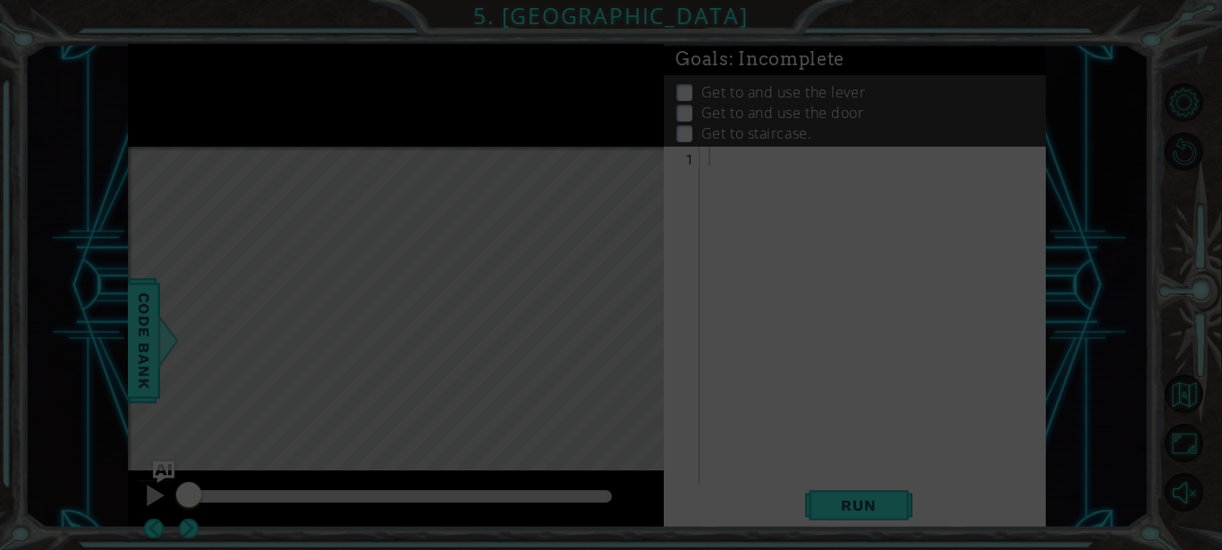
click at [734, 362] on icon at bounding box center [611, 275] width 1222 height 550
